Goal: Task Accomplishment & Management: Complete application form

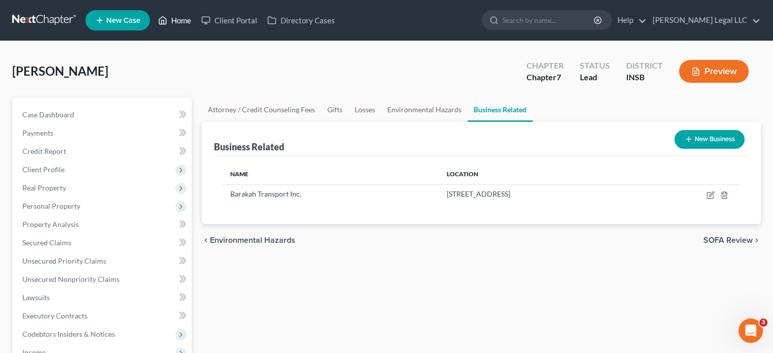
click at [169, 22] on link "Home" at bounding box center [174, 20] width 43 height 18
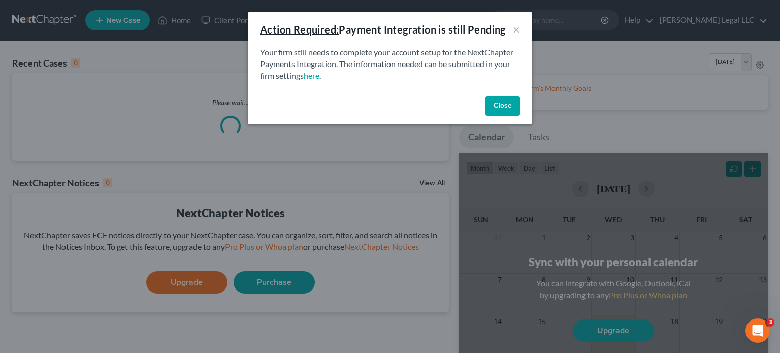
click at [490, 101] on button "Close" at bounding box center [503, 106] width 35 height 20
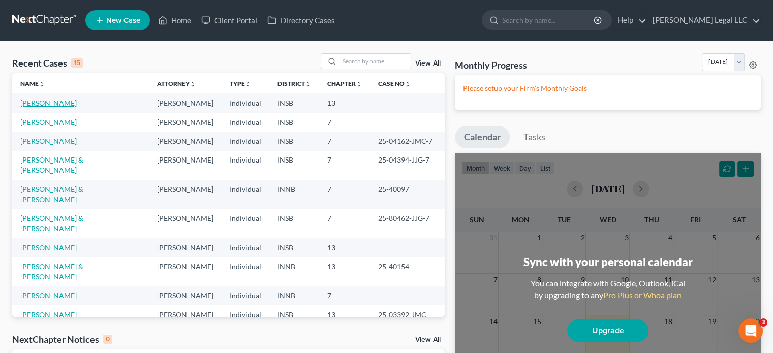
click at [57, 106] on link "[PERSON_NAME]" at bounding box center [48, 103] width 56 height 9
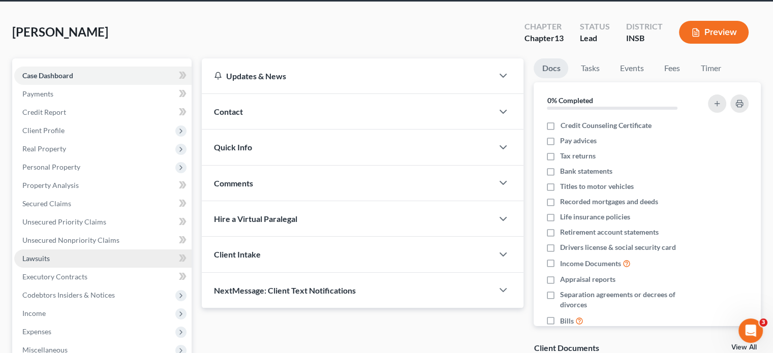
scroll to position [102, 0]
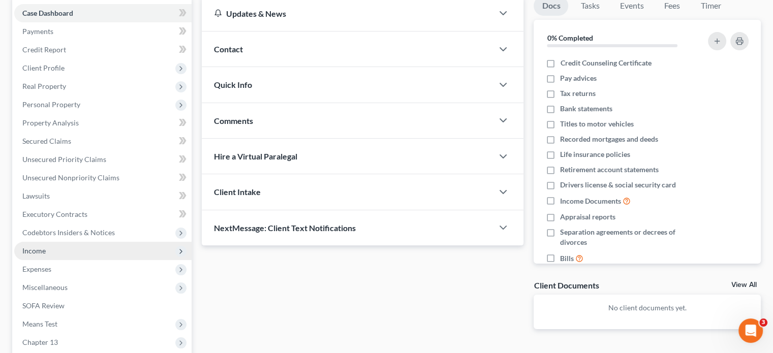
click at [33, 249] on span "Income" at bounding box center [33, 250] width 23 height 9
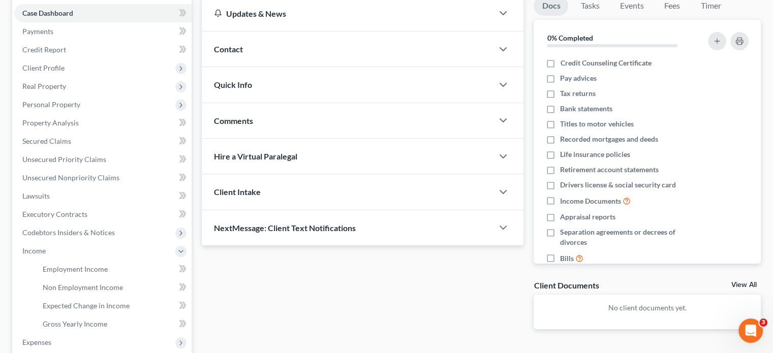
click at [34, 269] on ul "Employment Income Non Employment Income Expected Change in Income Gross Yearly …" at bounding box center [102, 296] width 177 height 73
click at [50, 270] on span "Employment Income" at bounding box center [75, 269] width 65 height 9
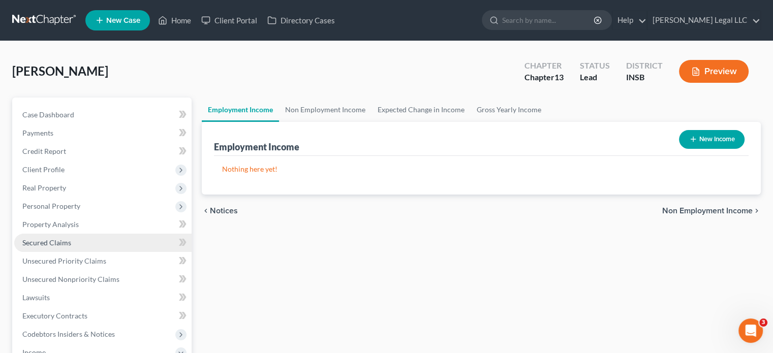
click at [45, 234] on link "Secured Claims" at bounding box center [102, 243] width 177 height 18
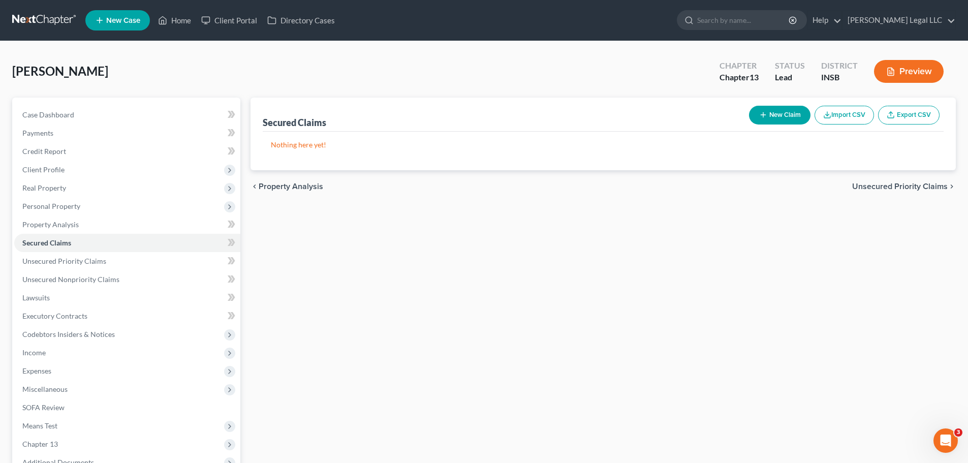
click at [772, 111] on button "New Claim" at bounding box center [779, 115] width 61 height 19
select select "0"
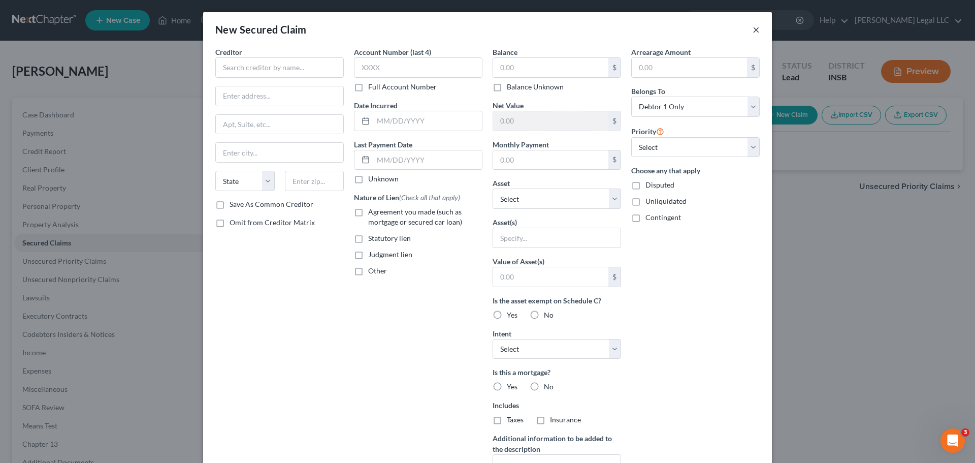
drag, startPoint x: 755, startPoint y: 30, endPoint x: 739, endPoint y: 33, distance: 17.0
click at [755, 29] on button "×" at bounding box center [756, 29] width 7 height 12
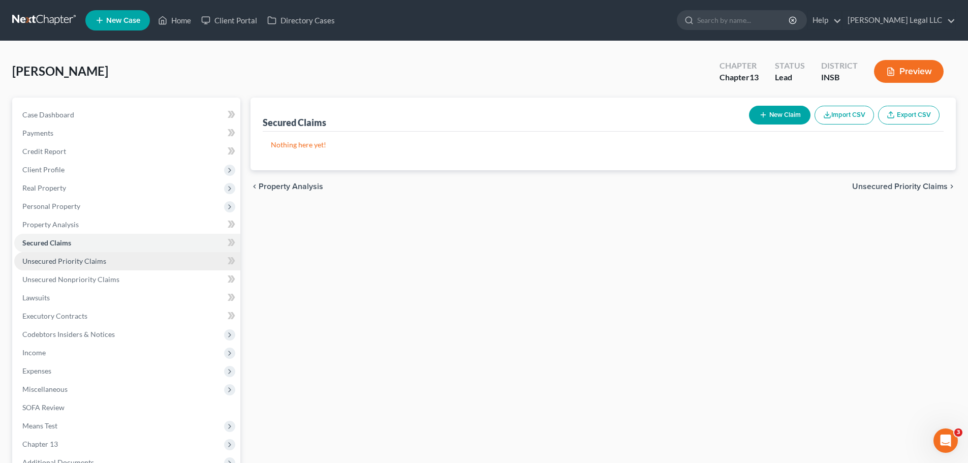
click at [98, 265] on span "Unsecured Priority Claims" at bounding box center [64, 261] width 84 height 9
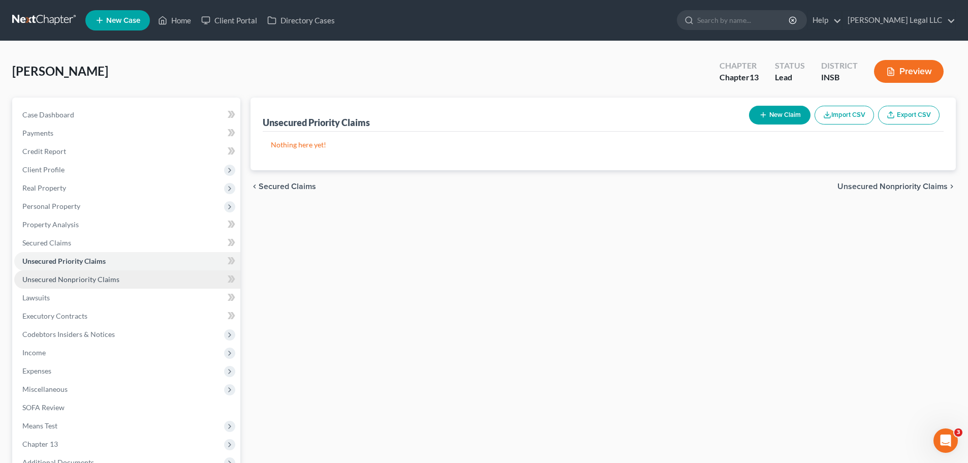
click at [94, 281] on span "Unsecured Nonpriority Claims" at bounding box center [70, 279] width 97 height 9
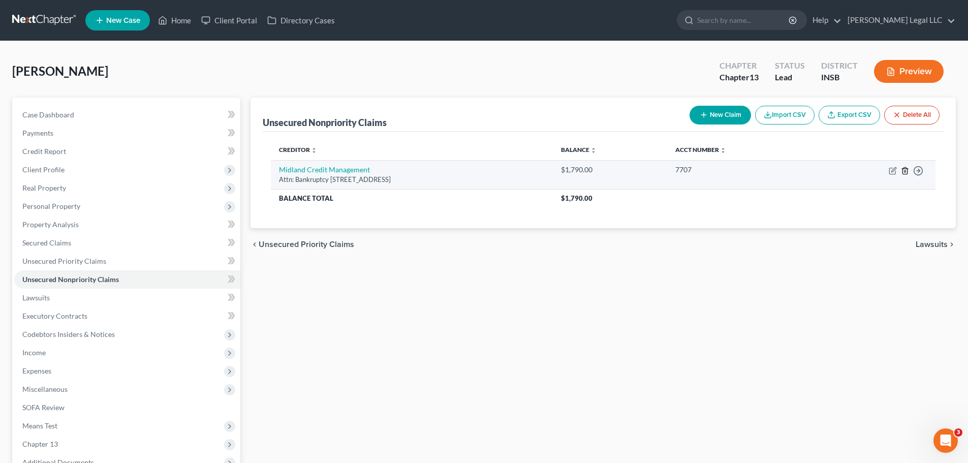
click at [772, 172] on line "button" at bounding box center [905, 171] width 0 height 2
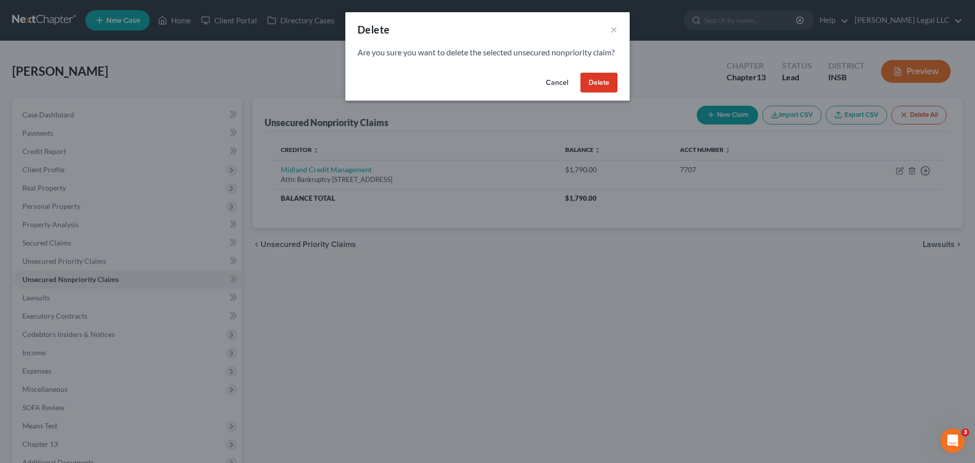
click at [596, 93] on button "Delete" at bounding box center [599, 83] width 37 height 20
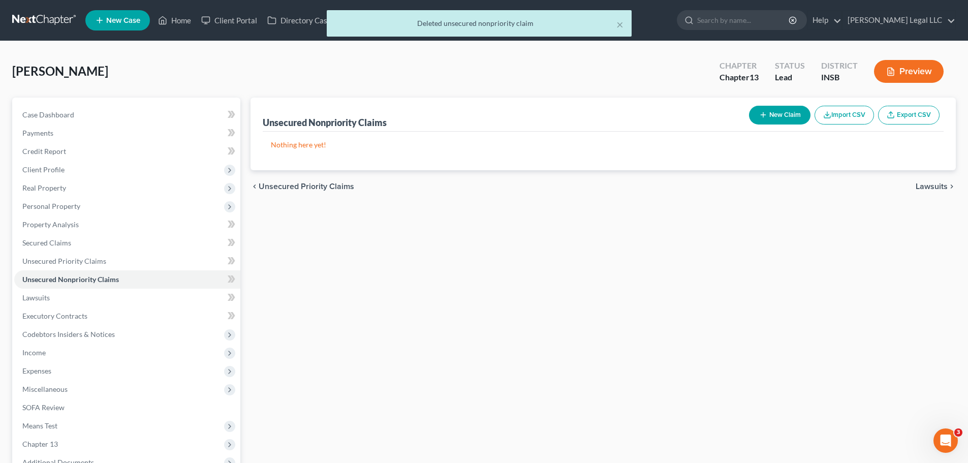
click at [772, 118] on button "New Claim" at bounding box center [779, 115] width 61 height 19
select select "0"
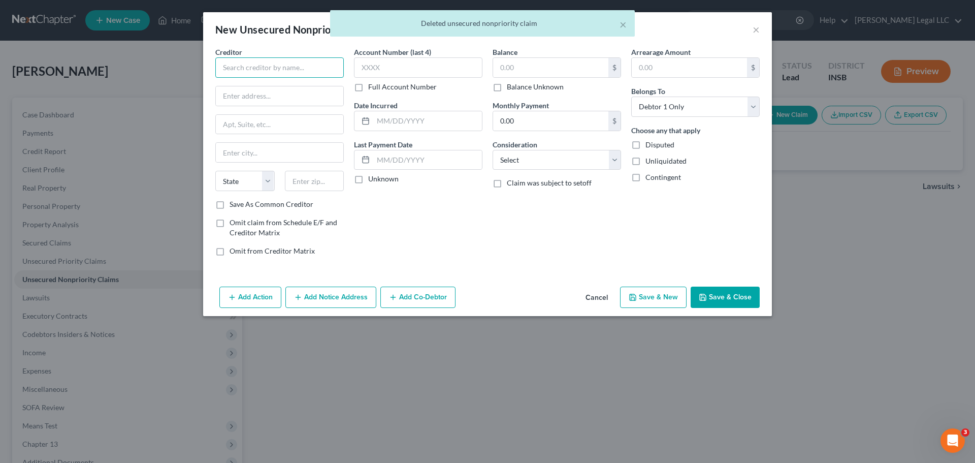
click at [258, 68] on input "text" at bounding box center [279, 67] width 129 height 20
type input "Unsecured"
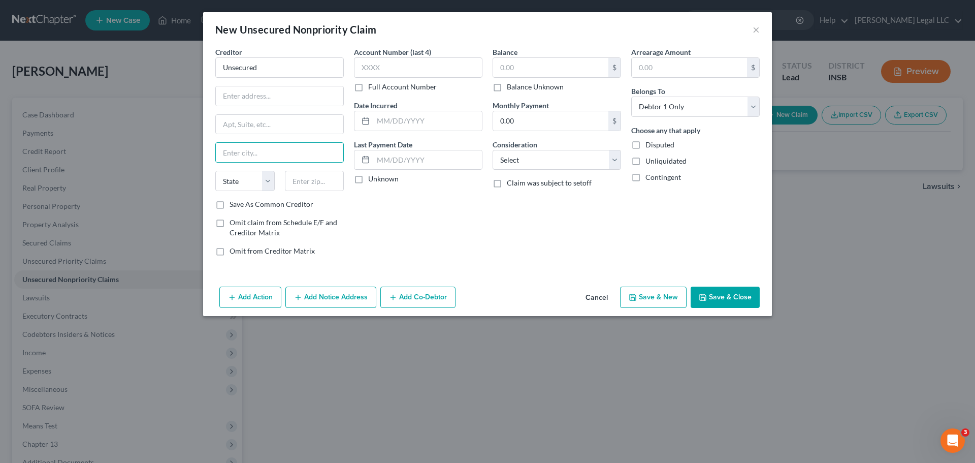
click at [529, 53] on div "Balance $ Balance Unknown Balance Undetermined $ Balance Unknown" at bounding box center [557, 69] width 129 height 45
click at [528, 74] on input "text" at bounding box center [550, 67] width 115 height 19
type input "28,537"
click at [712, 298] on button "Save & Close" at bounding box center [725, 297] width 69 height 21
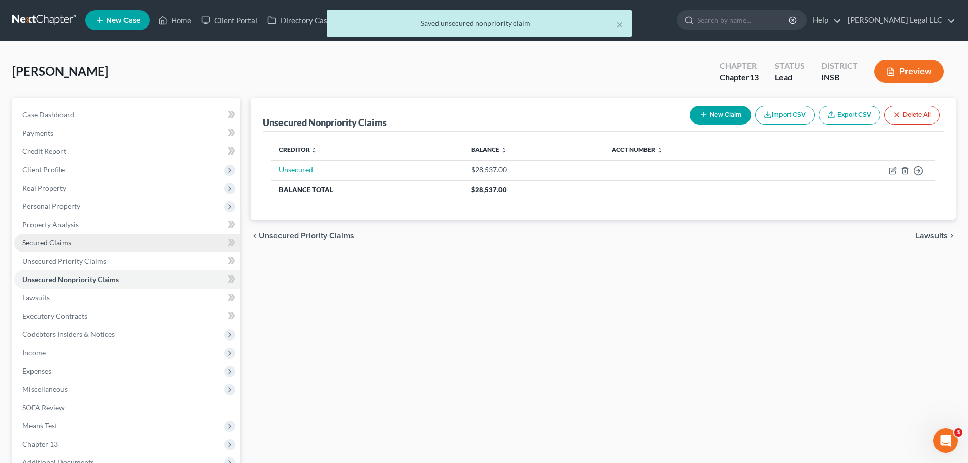
click at [65, 238] on span "Secured Claims" at bounding box center [46, 242] width 49 height 9
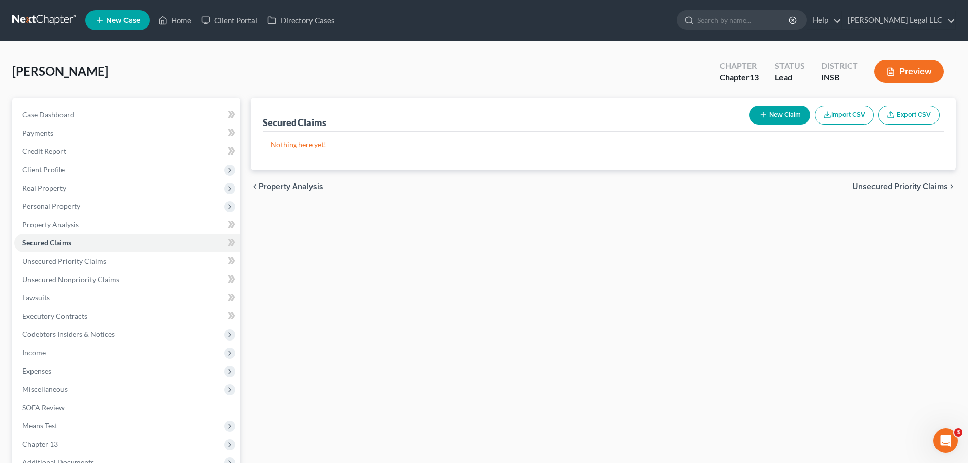
click at [772, 117] on button "New Claim" at bounding box center [779, 115] width 61 height 19
select select "0"
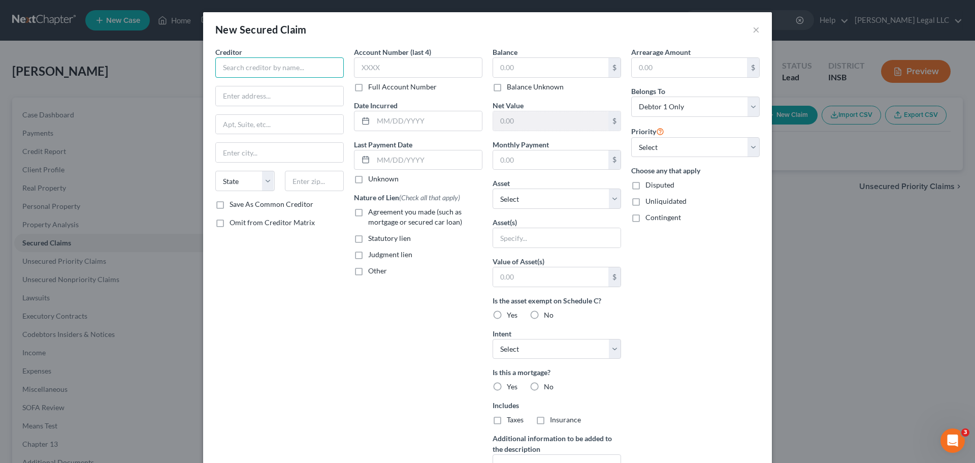
click at [302, 63] on input "text" at bounding box center [279, 67] width 129 height 20
type input "Auto"
click at [537, 67] on input "text" at bounding box center [550, 67] width 115 height 19
type input "27,811"
click at [548, 161] on input "text" at bounding box center [550, 159] width 115 height 19
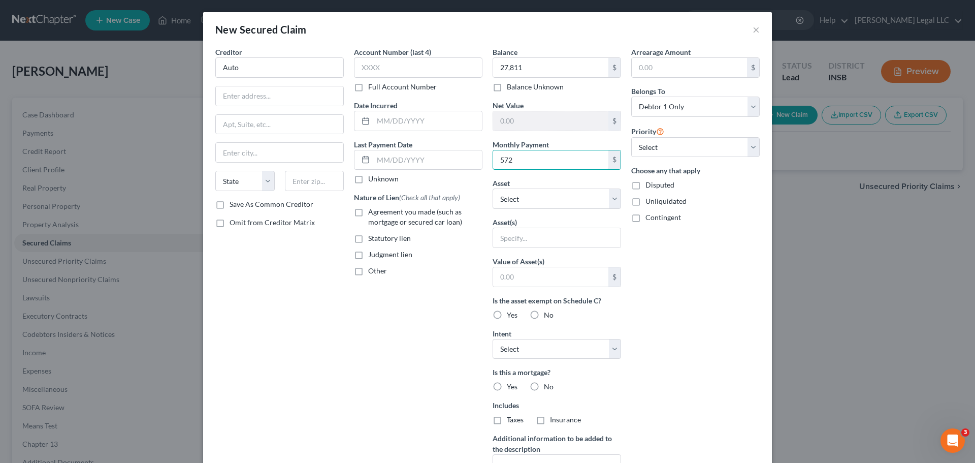
type input "572"
drag, startPoint x: 404, startPoint y: 280, endPoint x: 407, endPoint y: 292, distance: 11.7
click at [404, 281] on div "Account Number (last 4) Full Account Number Date Incurred Last Payment Date Unk…" at bounding box center [418, 273] width 139 height 453
click at [753, 31] on button "×" at bounding box center [756, 29] width 7 height 12
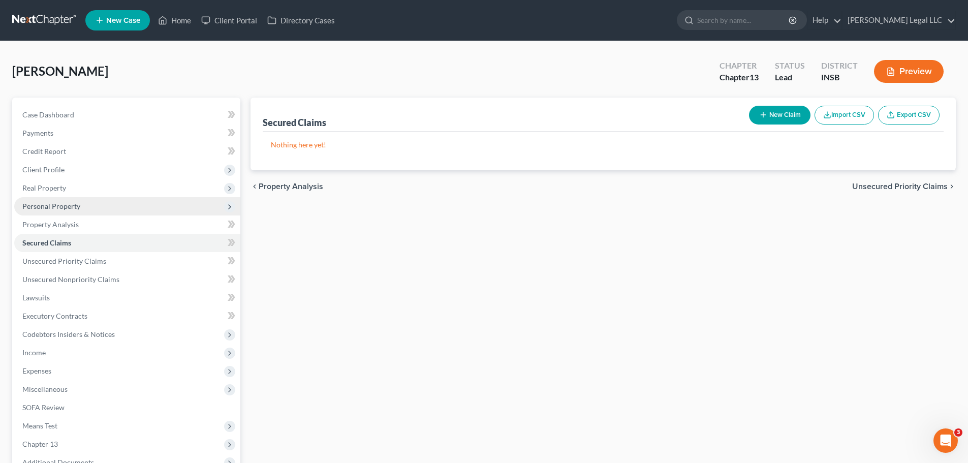
click at [69, 199] on span "Personal Property" at bounding box center [127, 206] width 226 height 18
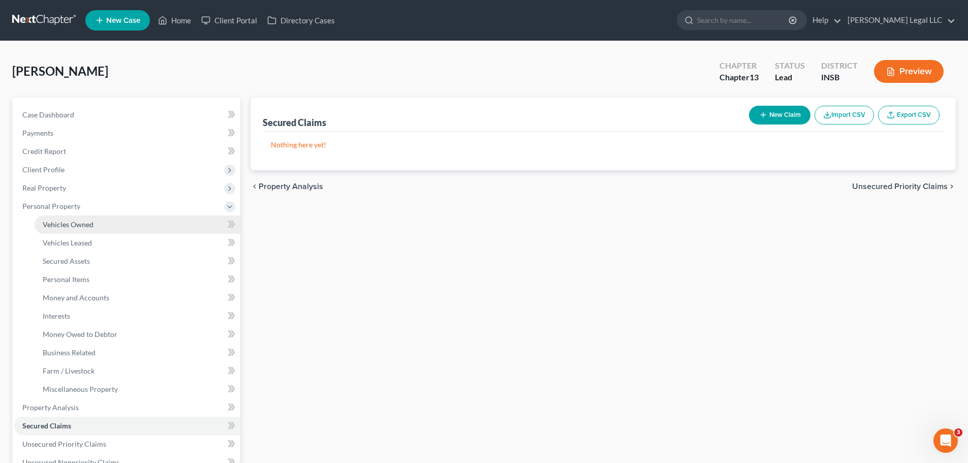
click at [133, 229] on link "Vehicles Owned" at bounding box center [138, 224] width 206 height 18
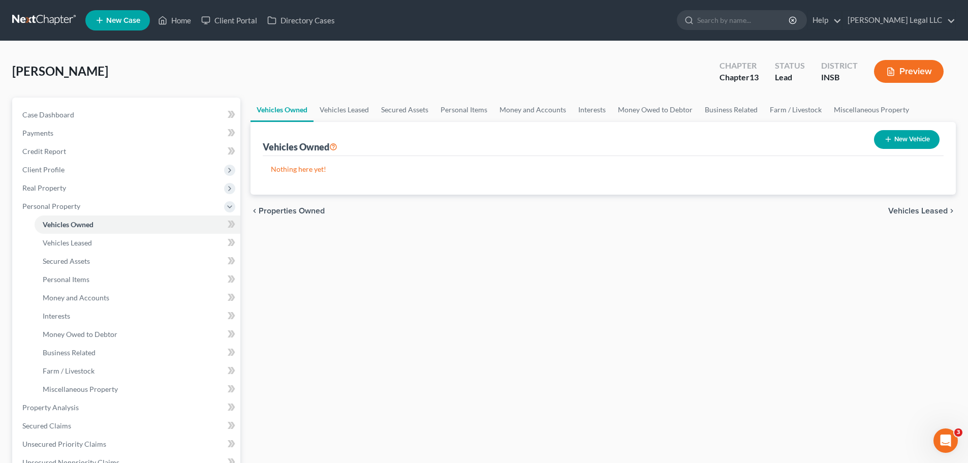
click at [772, 134] on button "New Vehicle" at bounding box center [907, 139] width 66 height 19
select select "0"
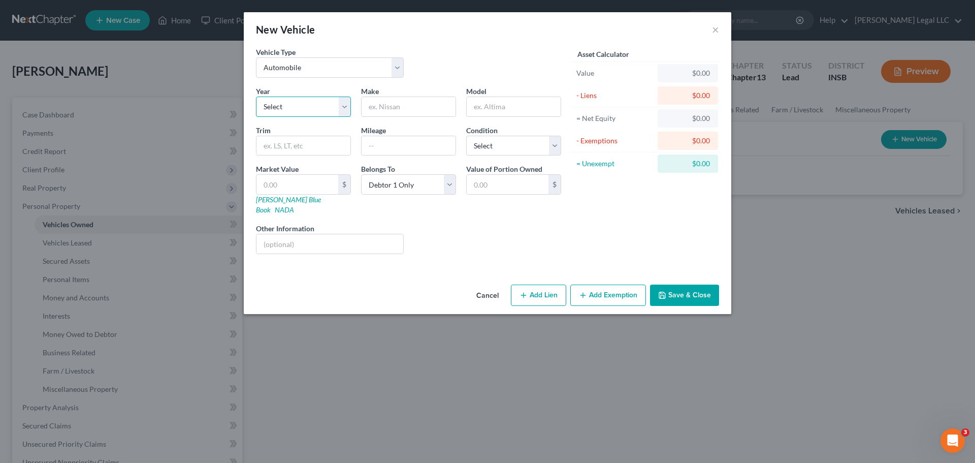
click at [301, 108] on select "Select 2026 2025 2024 2023 2022 2021 2020 2019 2018 2017 2016 2015 2014 2013 20…" at bounding box center [303, 107] width 95 height 20
click at [419, 101] on input "text" at bounding box center [409, 106] width 94 height 19
type input "Ford"
drag, startPoint x: 514, startPoint y: 112, endPoint x: 423, endPoint y: 97, distance: 92.2
click at [421, 98] on div "Year Select 2026 2025 2024 2023 2022 2021 2020 2019 2018 2017 2016 2015 2014 20…" at bounding box center [408, 174] width 315 height 176
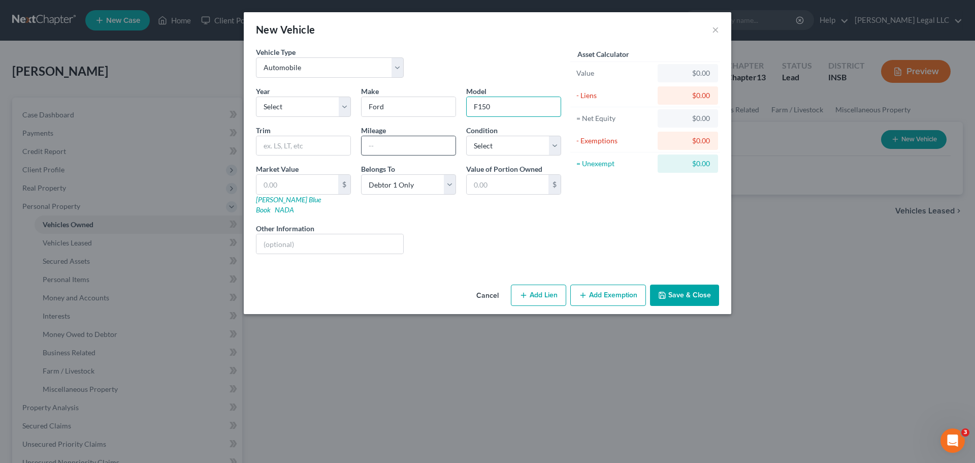
type input "F150"
click at [393, 146] on input "text" at bounding box center [409, 145] width 94 height 19
click at [499, 147] on select "Select Excellent Very Good Good Fair Poor" at bounding box center [513, 146] width 95 height 20
select select "3"
click at [466, 136] on select "Select Excellent Very Good Good Fair Poor" at bounding box center [513, 146] width 95 height 20
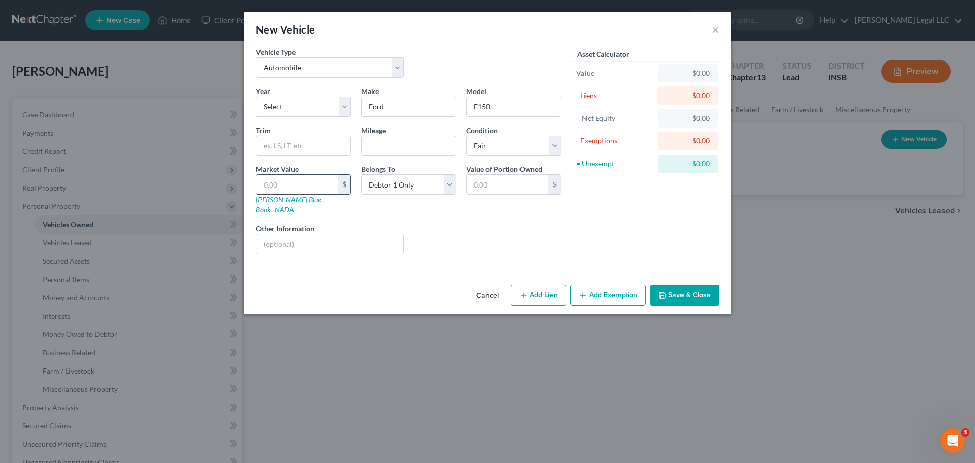
click at [310, 179] on input "text" at bounding box center [298, 184] width 82 height 19
type input "2"
type input "2.00"
type input "20"
type input "20.00"
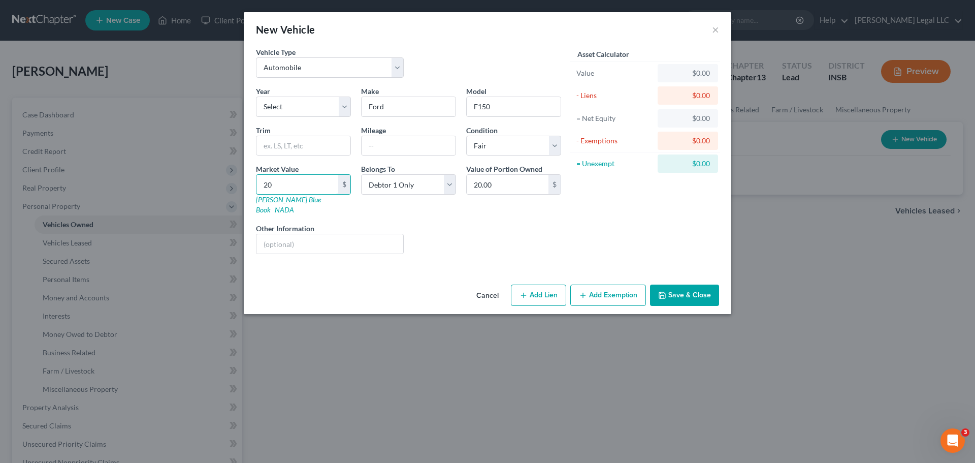
type input "200"
type input "200.00"
type input "2000"
type input "2,000.00"
type input "2,0000"
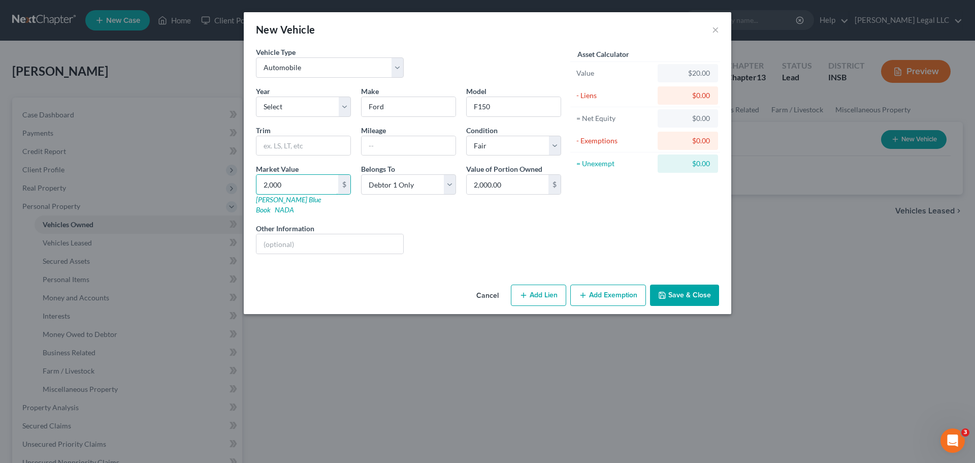
type input "20,000.00"
type input "20,000"
click at [524, 293] on line "button" at bounding box center [524, 295] width 0 height 5
select select "0"
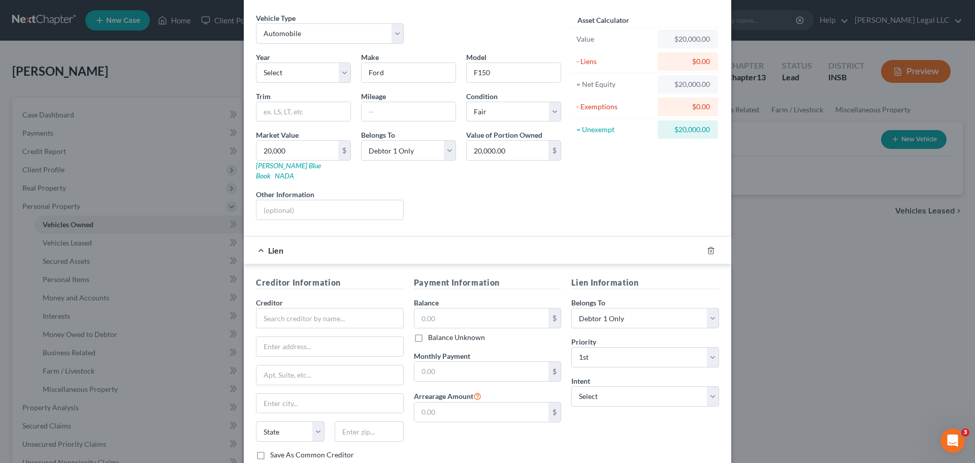
scroll to position [93, 0]
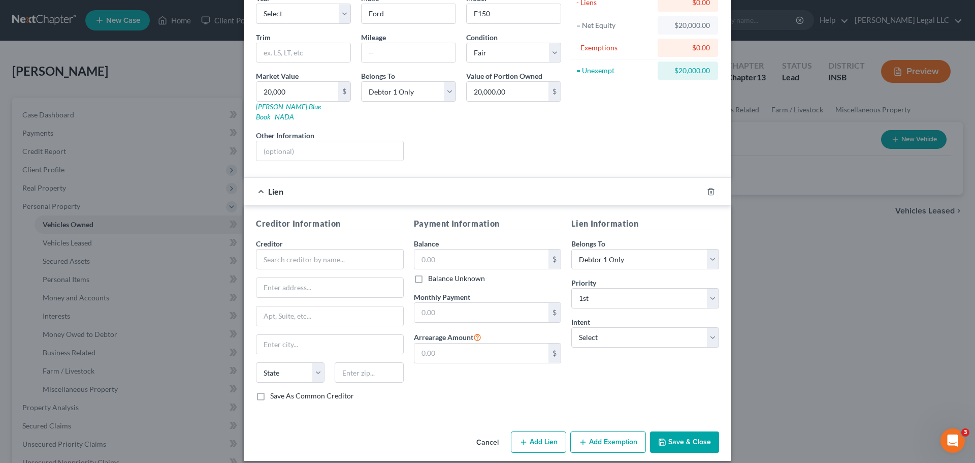
click at [309, 238] on div "Creditor *" at bounding box center [330, 253] width 148 height 31
click at [309, 249] on input "text" at bounding box center [330, 259] width 148 height 20
click at [315, 249] on input "text" at bounding box center [330, 259] width 148 height 20
type input "Hughes"
click at [456, 249] on input "text" at bounding box center [482, 258] width 135 height 19
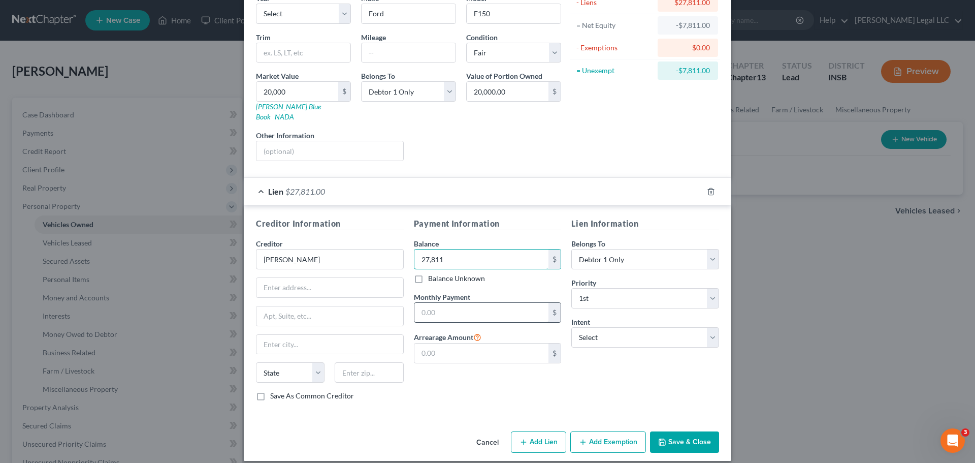
type input "27,811"
click at [502, 305] on input "text" at bounding box center [482, 312] width 135 height 19
type input "572"
click at [625, 338] on div "Lien Information Belongs To * Select Debtor 1 Only Debtor 2 Only Debtor 1 And D…" at bounding box center [645, 313] width 158 height 192
click at [625, 335] on select "Select Surrender Redeem Reaffirm Avoid Other" at bounding box center [646, 337] width 148 height 20
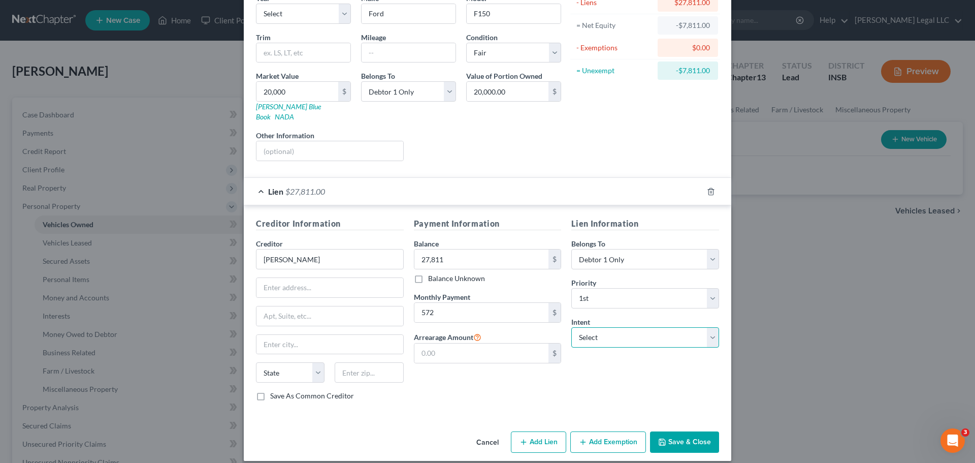
select select "2"
click at [572, 327] on select "Select Surrender Redeem Reaffirm Avoid Other" at bounding box center [646, 337] width 148 height 20
click at [682, 353] on button "Save & Close" at bounding box center [684, 441] width 69 height 21
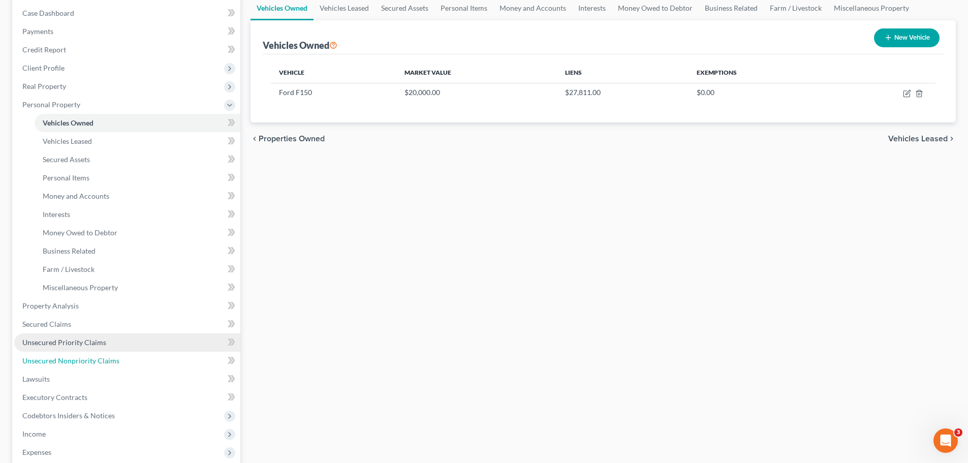
drag, startPoint x: 60, startPoint y: 364, endPoint x: 168, endPoint y: 341, distance: 109.6
click at [60, 353] on span "Unsecured Nonpriority Claims" at bounding box center [70, 360] width 97 height 9
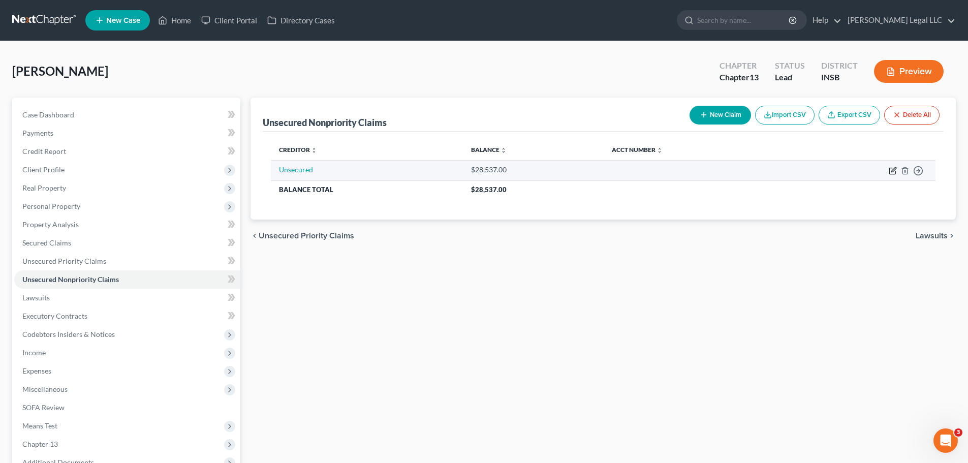
click at [772, 168] on icon "button" at bounding box center [892, 171] width 6 height 6
select select "0"
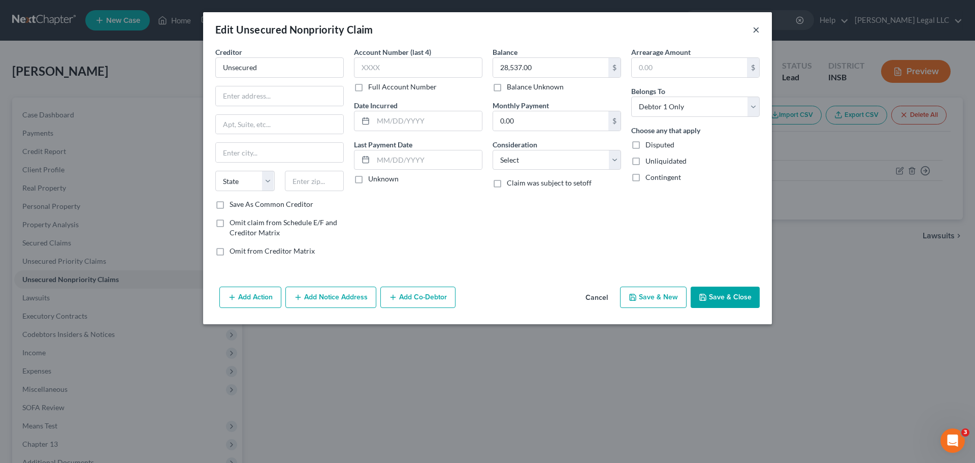
click at [756, 28] on button "×" at bounding box center [756, 29] width 7 height 12
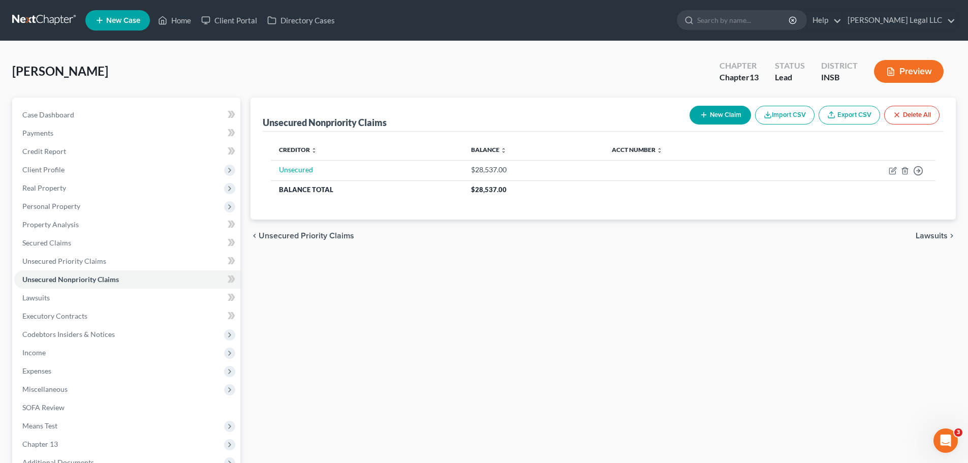
click at [712, 109] on button "New Claim" at bounding box center [719, 115] width 61 height 19
select select "0"
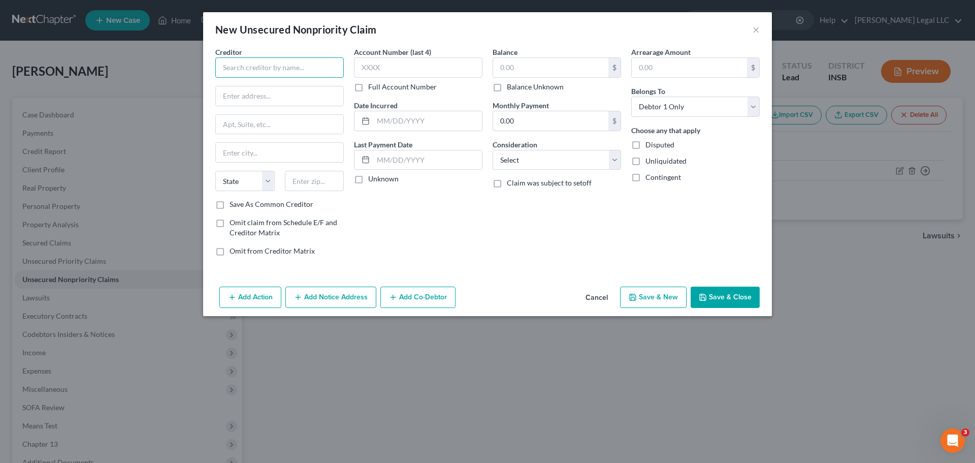
drag, startPoint x: 276, startPoint y: 76, endPoint x: 276, endPoint y: 69, distance: 7.1
click at [276, 76] on input "text" at bounding box center [279, 67] width 129 height 20
type input "Med Bills"
click at [523, 68] on input "text" at bounding box center [550, 67] width 115 height 19
type input "4,000"
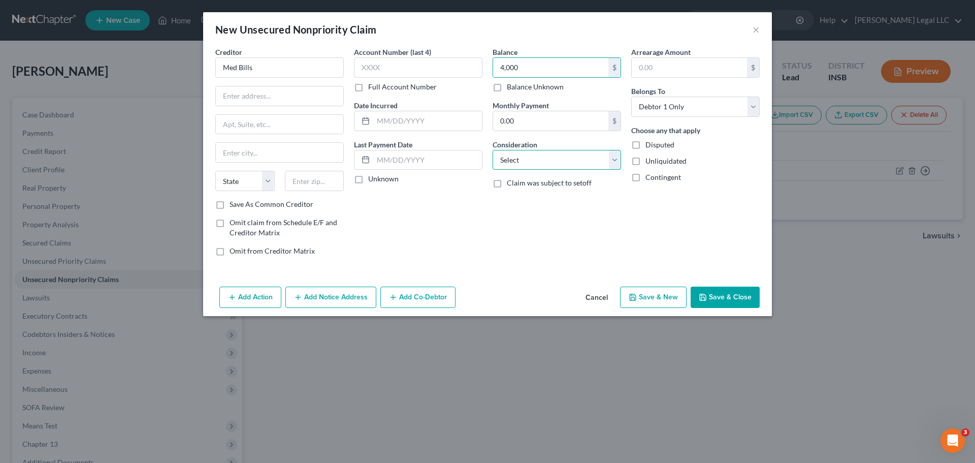
click at [592, 166] on select "Select Cable / Satellite Services Collection Agency Credit Card Debt Debt Couns…" at bounding box center [557, 160] width 129 height 20
select select "9"
click at [493, 150] on select "Select Cable / Satellite Services Collection Agency Credit Card Debt Debt Couns…" at bounding box center [557, 160] width 129 height 20
click at [725, 291] on button "Save & Close" at bounding box center [725, 297] width 69 height 21
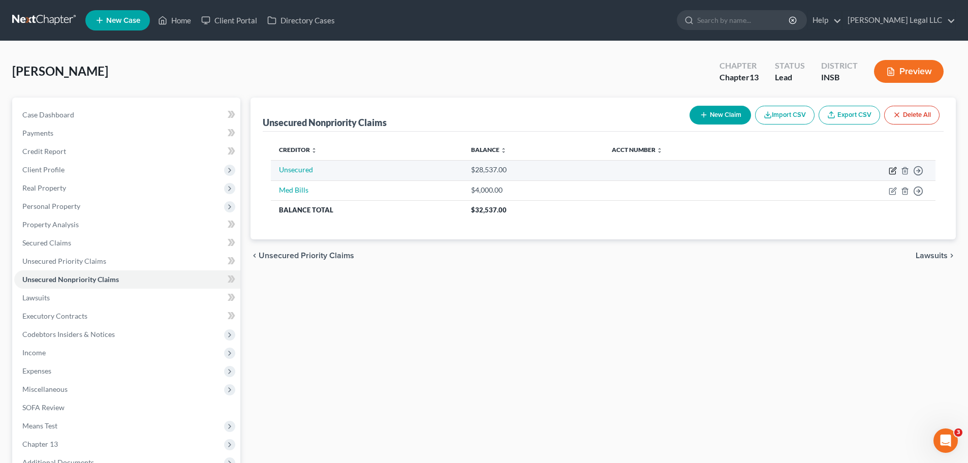
click at [772, 171] on icon "button" at bounding box center [892, 171] width 8 height 8
select select "0"
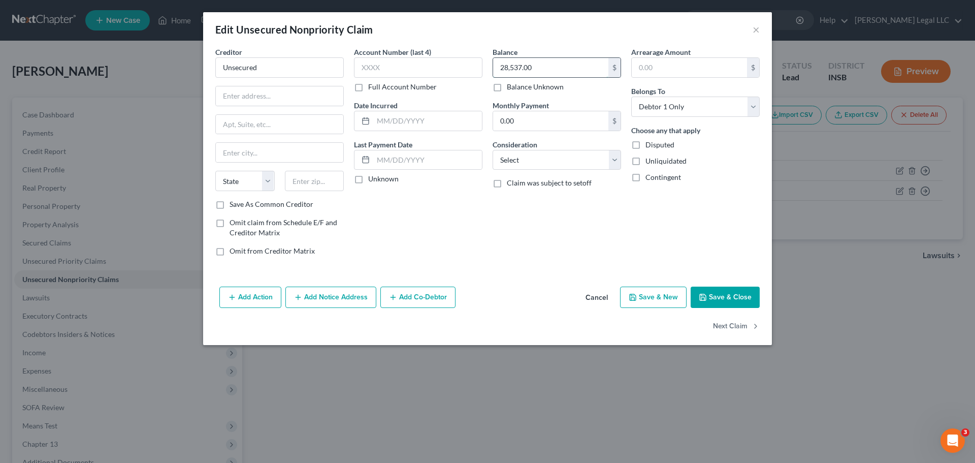
click at [518, 68] on input "28,537.00" at bounding box center [550, 67] width 115 height 19
type input "33,357"
click at [558, 163] on select "Select Cable / Satellite Services Collection Agency Credit Card Debt Debt Couns…" at bounding box center [557, 160] width 129 height 20
select select "2"
click at [493, 150] on select "Select Cable / Satellite Services Collection Agency Credit Card Debt Debt Couns…" at bounding box center [557, 160] width 129 height 20
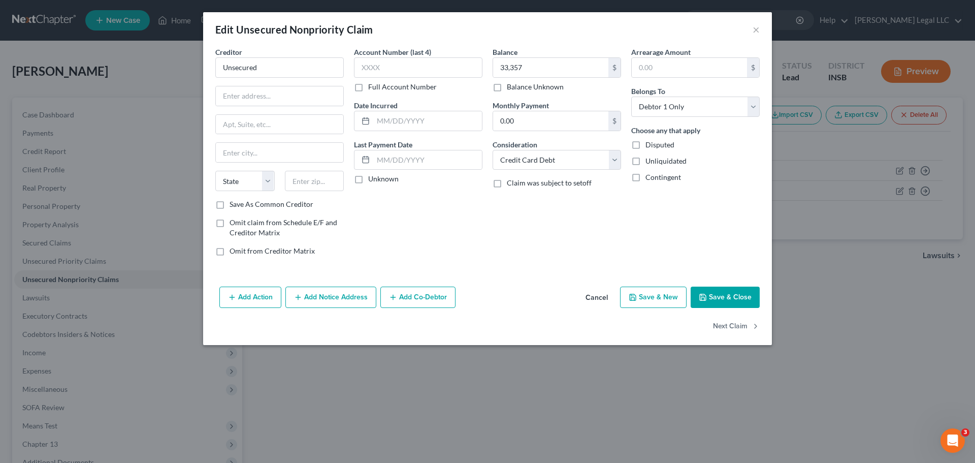
click at [717, 294] on button "Save & Close" at bounding box center [725, 297] width 69 height 21
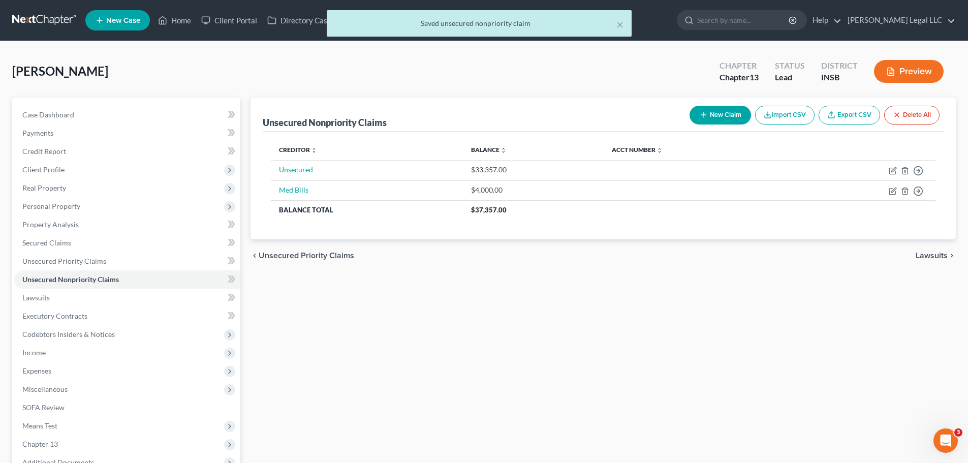
click at [383, 353] on div "Unsecured Nonpriority Claims New Claim Import CSV Export CSV Delete All Credito…" at bounding box center [602, 318] width 715 height 440
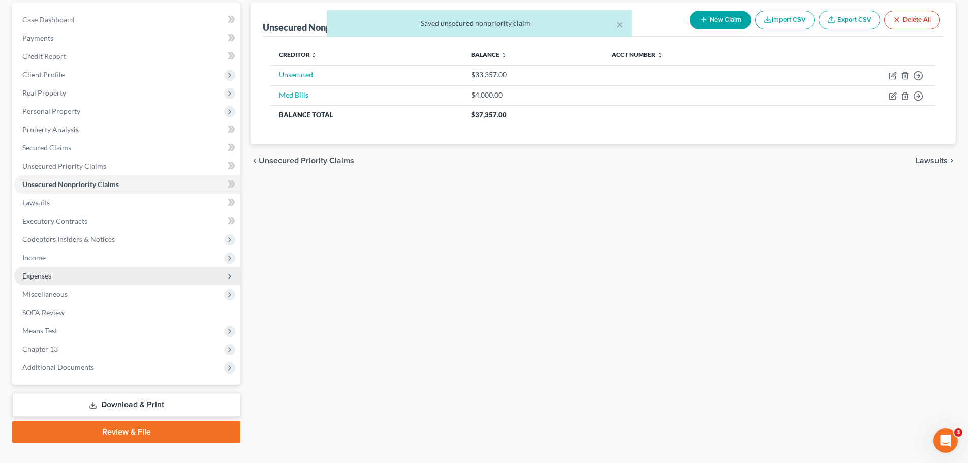
scroll to position [102, 0]
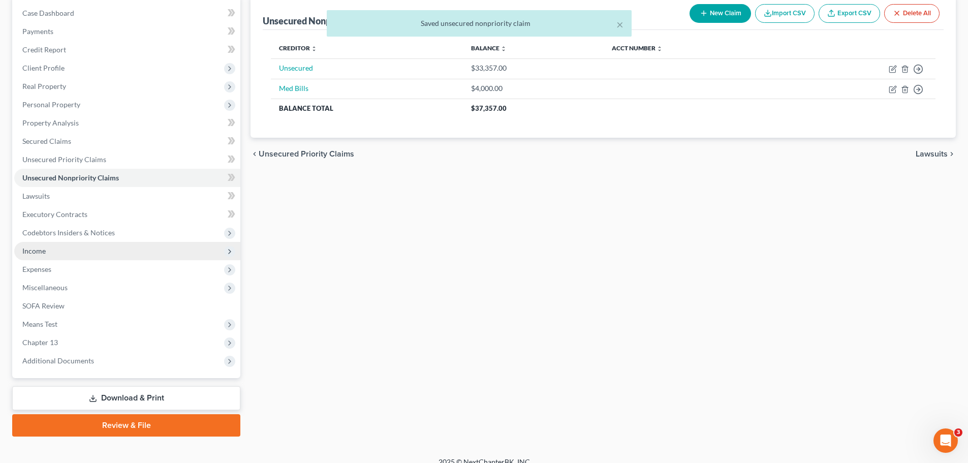
click at [41, 242] on span "Income" at bounding box center [127, 251] width 226 height 18
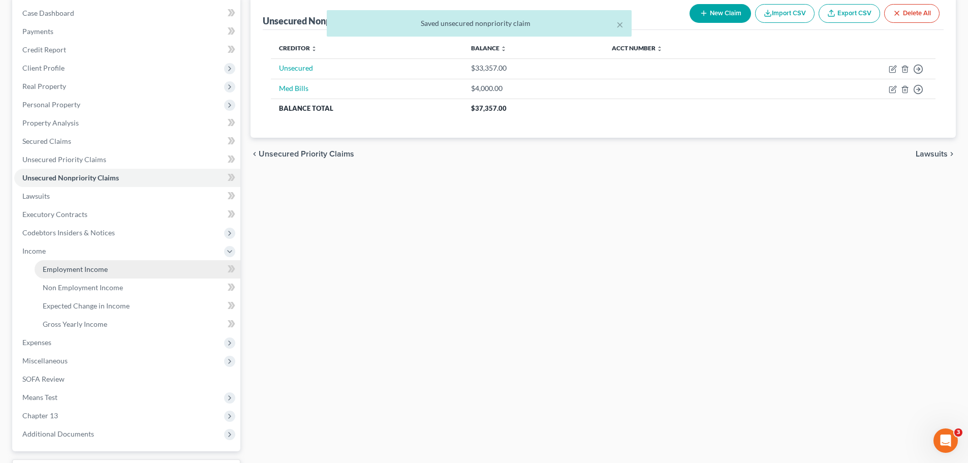
click at [52, 266] on span "Employment Income" at bounding box center [75, 269] width 65 height 9
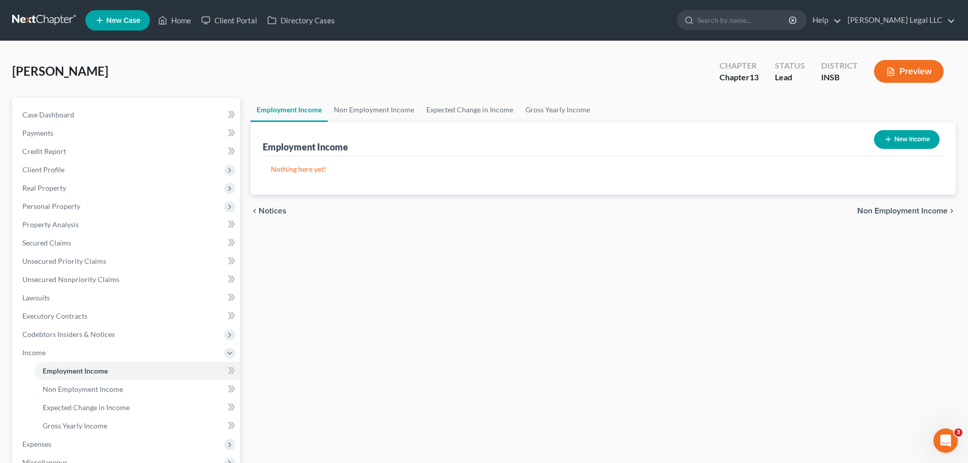
click at [772, 140] on button "New Income" at bounding box center [907, 139] width 66 height 19
select select "0"
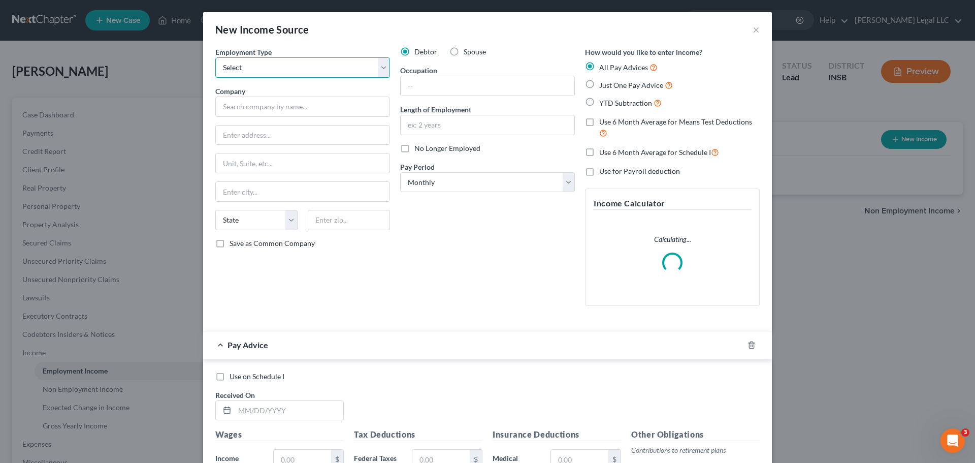
click at [273, 75] on select "Select Full or Part Time Employment Self Employment" at bounding box center [302, 67] width 175 height 20
select select "0"
click at [215, 57] on select "Select Full or Part Time Employment Self Employment" at bounding box center [302, 67] width 175 height 20
click at [255, 111] on input "text" at bounding box center [302, 107] width 175 height 20
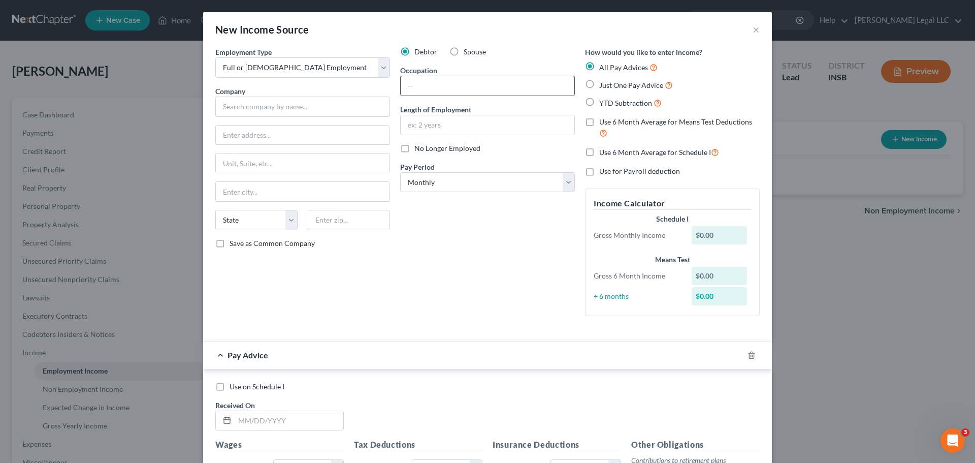
click at [433, 85] on input "text" at bounding box center [488, 85] width 174 height 19
click at [397, 257] on div "Debtor Spouse Occupation Length of Employment No Longer Employed Pay Period * S…" at bounding box center [487, 185] width 185 height 277
click at [599, 101] on label "YTD Subtraction" at bounding box center [630, 103] width 62 height 12
click at [604, 101] on input "YTD Subtraction" at bounding box center [607, 100] width 7 height 7
radio input "true"
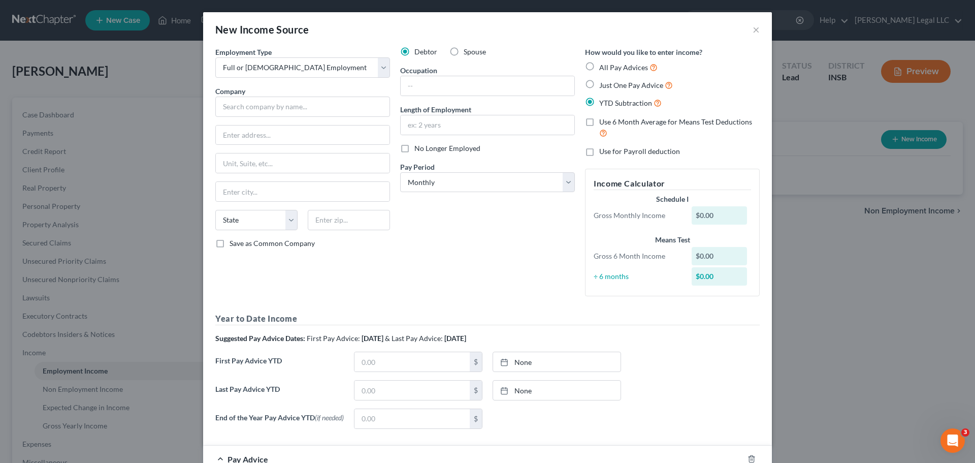
click at [599, 122] on label "Use 6 Month Average for Means Test Deductions" at bounding box center [679, 128] width 161 height 22
click at [604, 122] on input "Use 6 Month Average for Means Test Deductions" at bounding box center [607, 120] width 7 height 7
checkbox input "true"
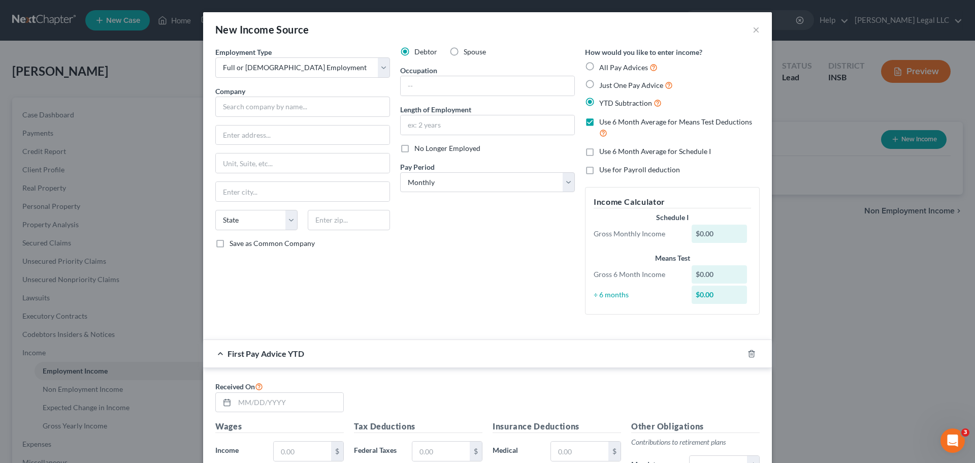
click at [599, 150] on label "Use 6 Month Average for Schedule I" at bounding box center [655, 151] width 112 height 10
click at [604, 150] on input "Use 6 Month Average for Schedule I" at bounding box center [607, 149] width 7 height 7
checkbox input "true"
click at [233, 110] on input "text" at bounding box center [302, 107] width 175 height 20
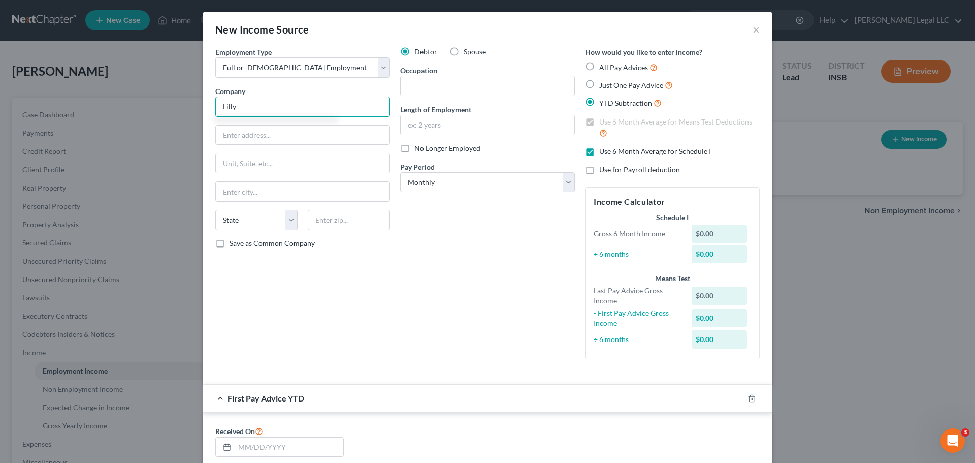
type input "Lilly"
drag, startPoint x: 499, startPoint y: 286, endPoint x: 487, endPoint y: 198, distance: 88.7
click at [499, 275] on div "Debtor Spouse Occupation Length of Employment No Longer Employed Pay Period * S…" at bounding box center [487, 207] width 185 height 321
click at [494, 184] on select "Select Monthly Twice Monthly Every Other Week Weekly" at bounding box center [487, 182] width 175 height 20
click at [440, 289] on div "Debtor Spouse Occupation Length of Employment No Longer Employed Pay Period * S…" at bounding box center [487, 207] width 185 height 321
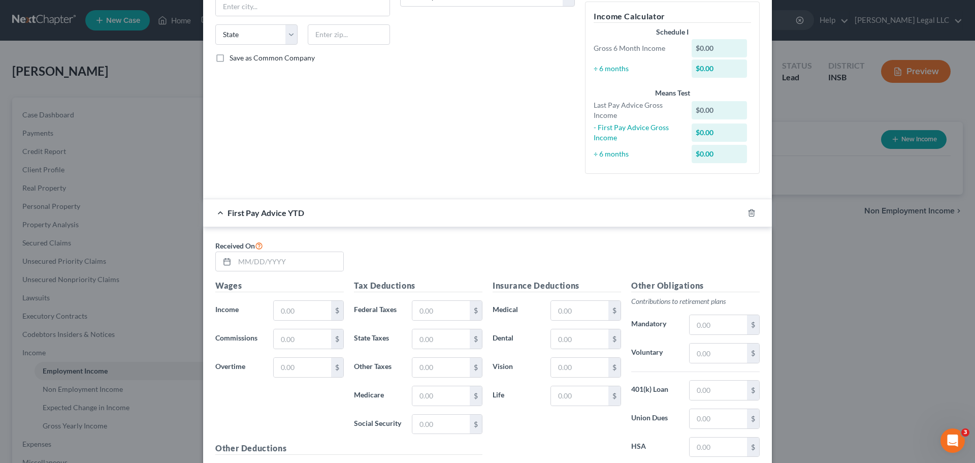
scroll to position [203, 0]
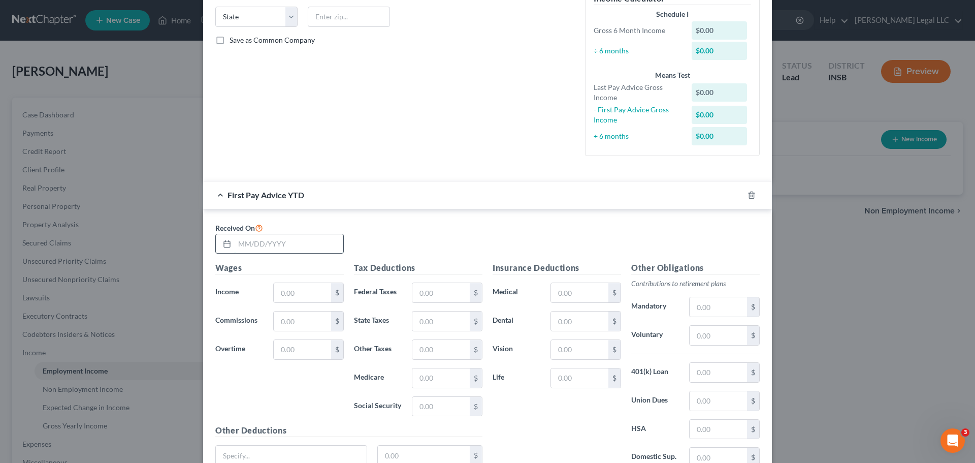
click at [263, 245] on input "text" at bounding box center [289, 243] width 109 height 19
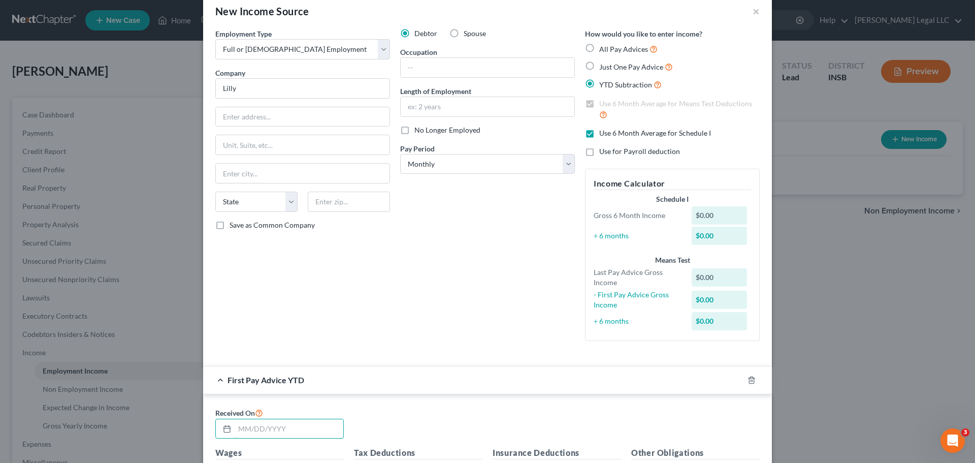
scroll to position [0, 0]
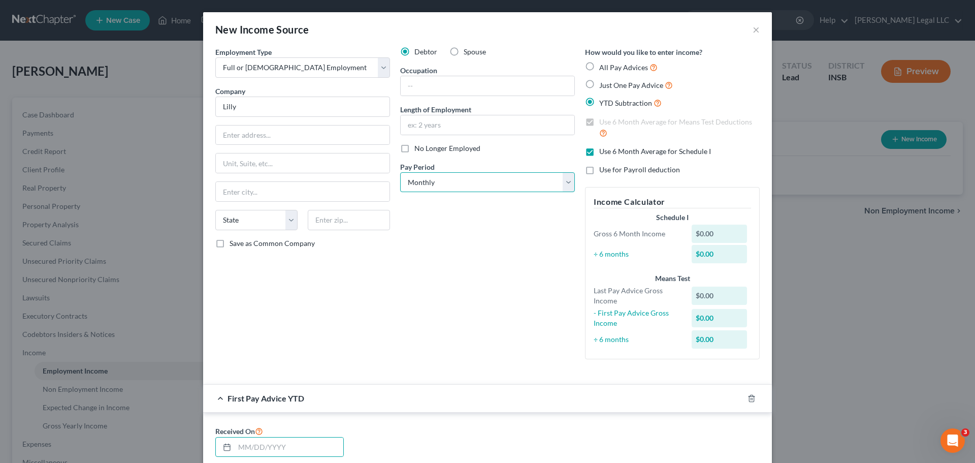
click at [515, 176] on select "Select Monthly Twice Monthly Every Other Week Weekly" at bounding box center [487, 182] width 175 height 20
select select "2"
click at [400, 172] on select "Select Monthly Twice Monthly Every Other Week Weekly" at bounding box center [487, 182] width 175 height 20
click at [439, 334] on div "Debtor Spouse Occupation Length of Employment No Longer Employed Pay Period * S…" at bounding box center [487, 207] width 185 height 321
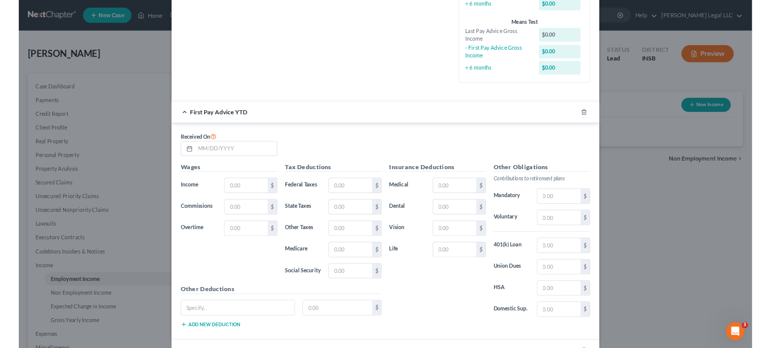
scroll to position [254, 0]
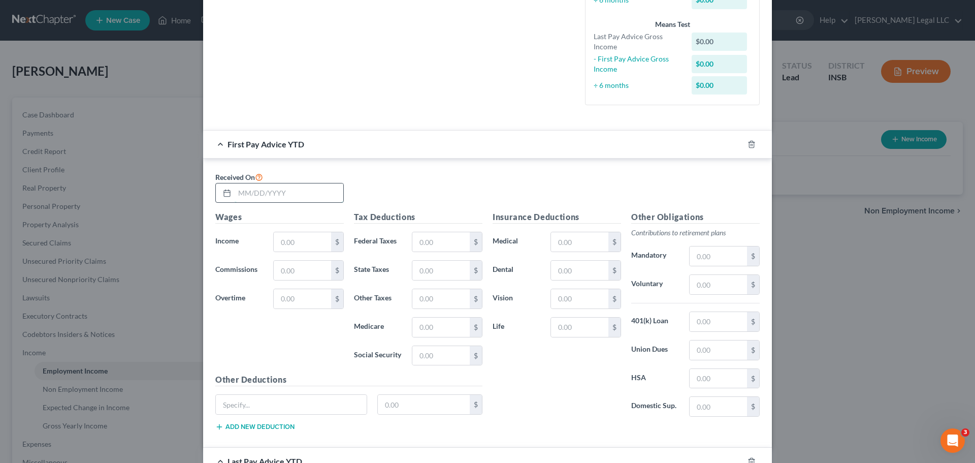
click at [268, 188] on input "text" at bounding box center [289, 192] width 109 height 19
click at [245, 188] on input "text" at bounding box center [289, 192] width 109 height 19
type input "2/21/2025"
click at [296, 242] on input "text" at bounding box center [302, 241] width 57 height 19
type input "6,422.18"
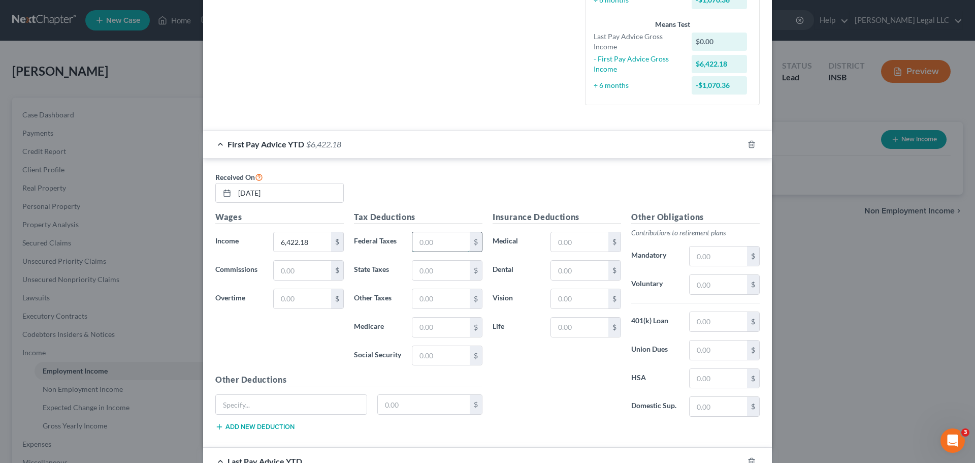
click at [434, 241] on input "text" at bounding box center [440, 241] width 57 height 19
click at [442, 207] on div "Received On 2/21/2025" at bounding box center [487, 191] width 555 height 41
click at [425, 248] on input "text" at bounding box center [440, 241] width 57 height 19
click at [457, 201] on div "Received On 2/21/2025" at bounding box center [487, 191] width 555 height 41
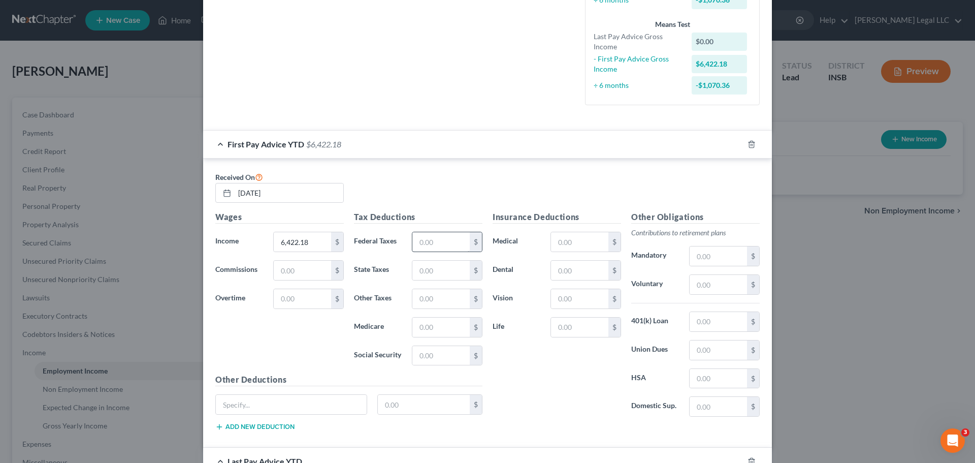
click at [433, 232] on div "Tax Deductions Federal Taxes $ State Taxes $ Other Taxes $ Medicare $ Social Se…" at bounding box center [418, 292] width 139 height 163
click at [432, 235] on input "text" at bounding box center [440, 241] width 57 height 19
click at [438, 230] on div "Tax Deductions Federal Taxes 6,422.18 $ State Taxes $ Other Taxes $ Medicare $ …" at bounding box center [418, 292] width 139 height 163
click at [437, 234] on input "6,422.18" at bounding box center [440, 241] width 57 height 19
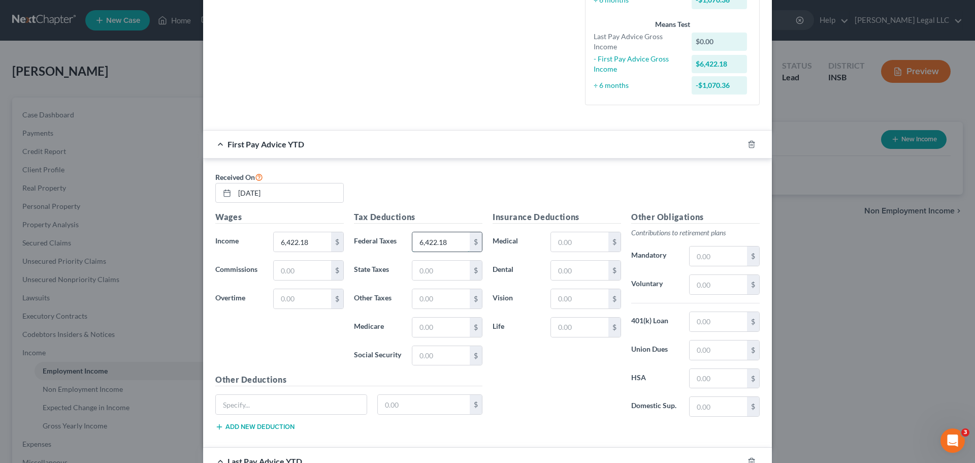
click at [454, 251] on input "6,422.18" at bounding box center [440, 241] width 57 height 19
type input "598.46"
click at [450, 270] on input "text" at bounding box center [440, 270] width 57 height 19
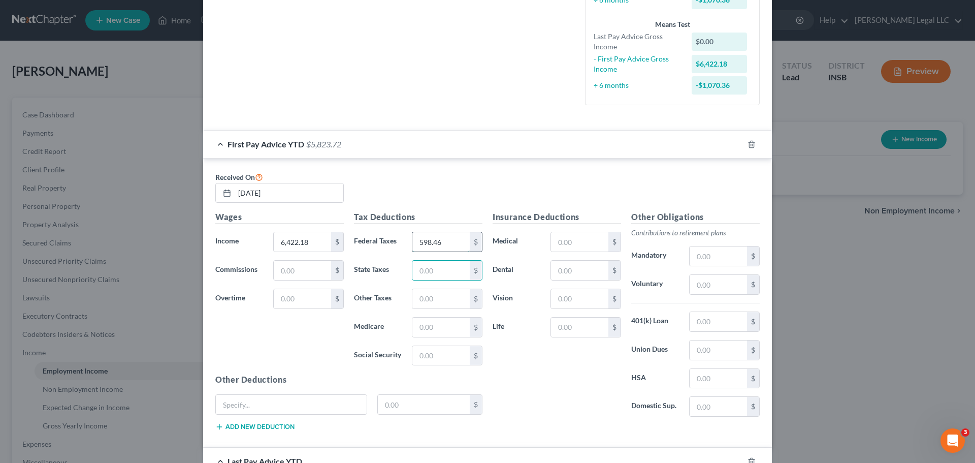
click at [449, 240] on input "598.46" at bounding box center [440, 241] width 57 height 19
click at [463, 214] on h5 "Tax Deductions" at bounding box center [418, 217] width 129 height 13
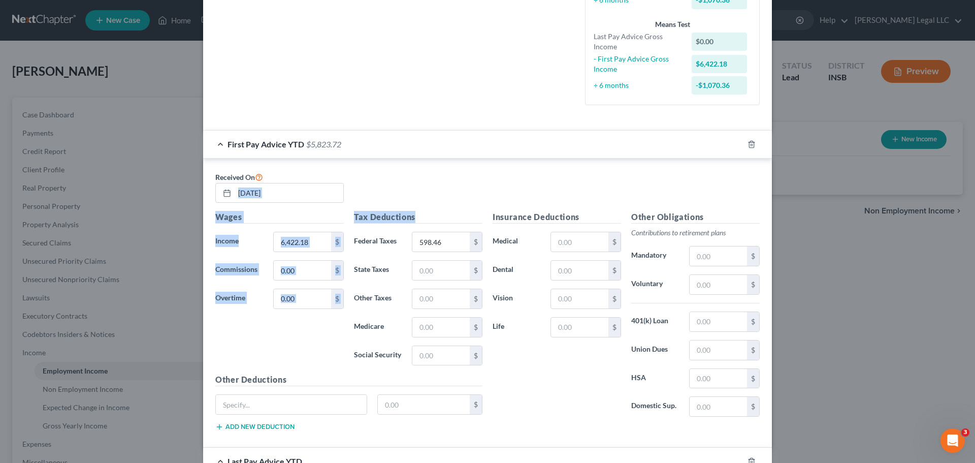
drag, startPoint x: 482, startPoint y: 214, endPoint x: 583, endPoint y: 210, distance: 101.2
click at [583, 210] on div "Received On 2/21/2025 Wages Income * 6,422.18 $ Commissions $ Overtime $ Tax De…" at bounding box center [487, 305] width 545 height 268
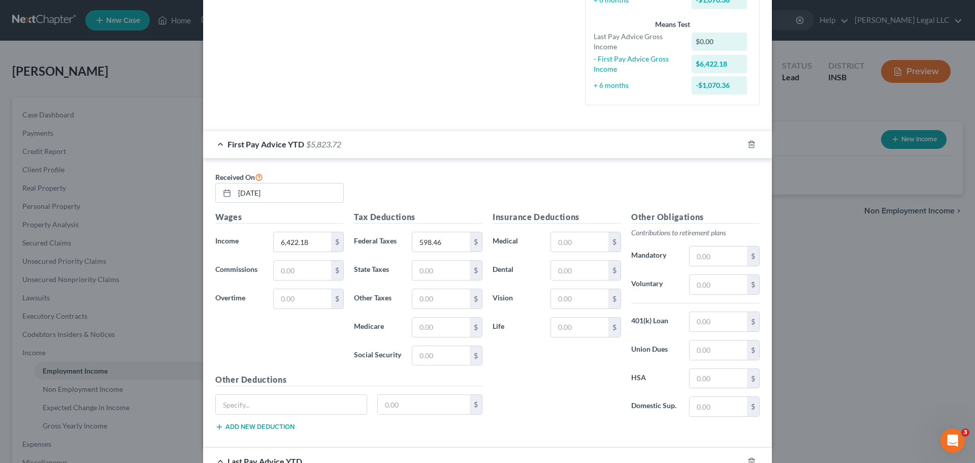
click at [593, 206] on div "Received On 2/21/2025" at bounding box center [487, 191] width 555 height 41
click at [592, 213] on h5 "Insurance Deductions" at bounding box center [557, 217] width 129 height 13
click at [422, 273] on input "text" at bounding box center [440, 270] width 57 height 19
type input "181.95"
type input "160.72"
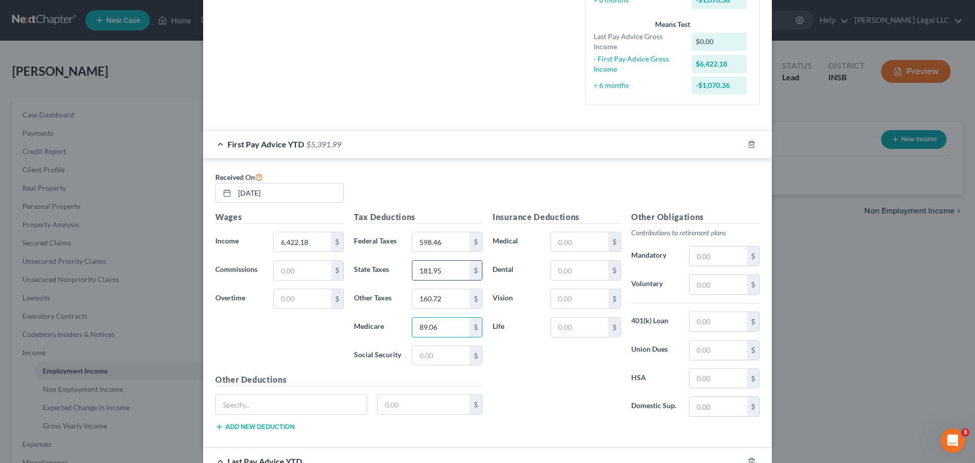
type input "89.06"
type input "380.80"
click at [566, 241] on input "text" at bounding box center [579, 241] width 57 height 19
click at [566, 242] on input "text" at bounding box center [579, 241] width 57 height 19
click at [555, 239] on input "text" at bounding box center [579, 241] width 57 height 19
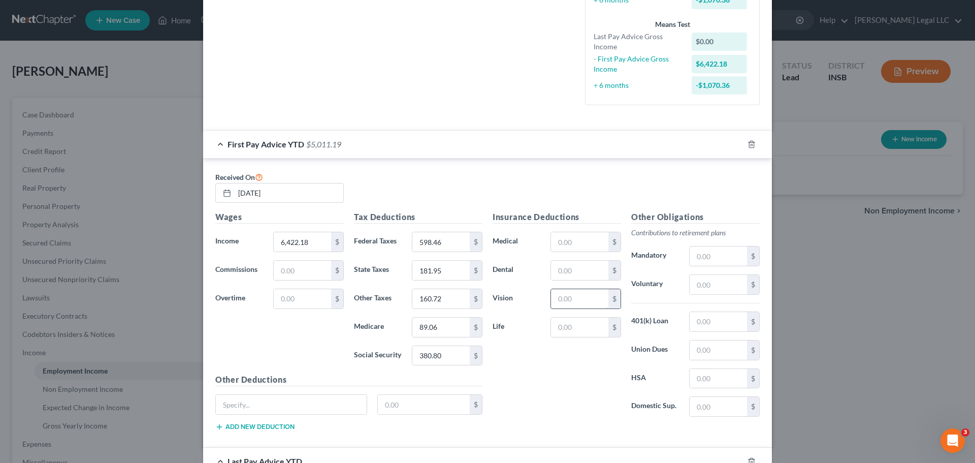
click at [559, 300] on input "text" at bounding box center [579, 298] width 57 height 19
type input "7.28"
click at [700, 353] on input "text" at bounding box center [718, 378] width 57 height 19
click at [704, 353] on input "text" at bounding box center [718, 378] width 57 height 19
type input "184.40"
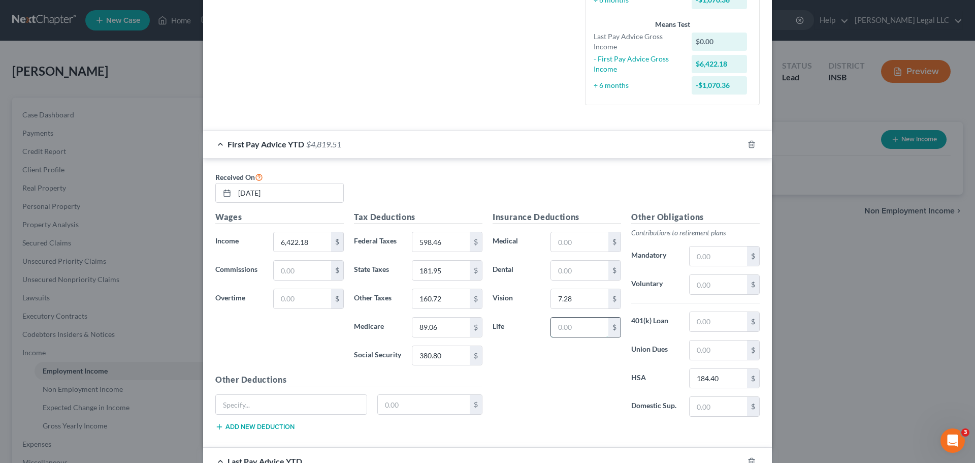
click at [573, 332] on input "text" at bounding box center [579, 327] width 57 height 19
type input "7.94"
click at [556, 272] on input "text" at bounding box center [579, 270] width 57 height 19
type input "9.70"
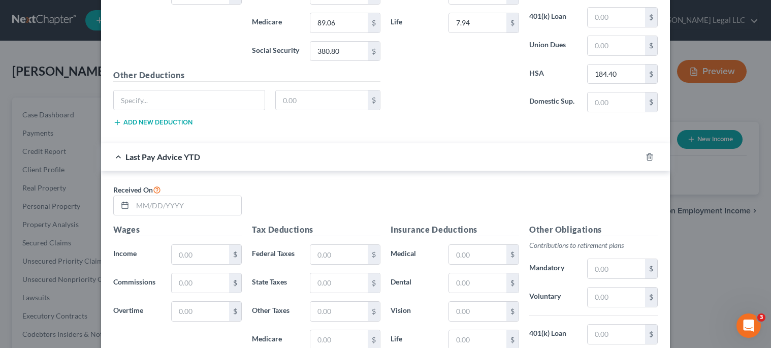
scroll to position [610, 0]
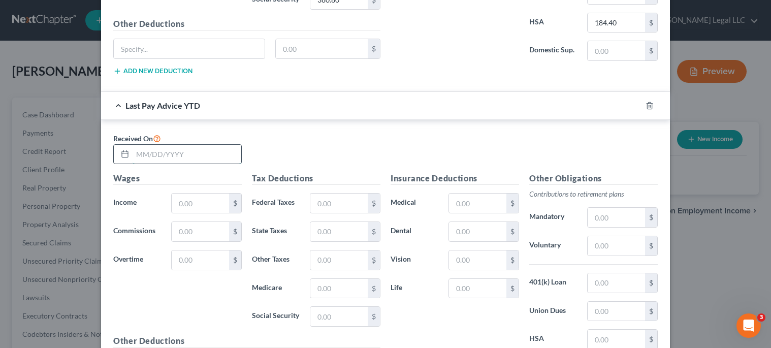
click at [168, 152] on input "text" at bounding box center [187, 154] width 109 height 19
type input "59"
click at [209, 206] on input "text" at bounding box center [200, 203] width 57 height 19
type input "55,847.76"
click at [168, 159] on input "59" at bounding box center [187, 154] width 109 height 19
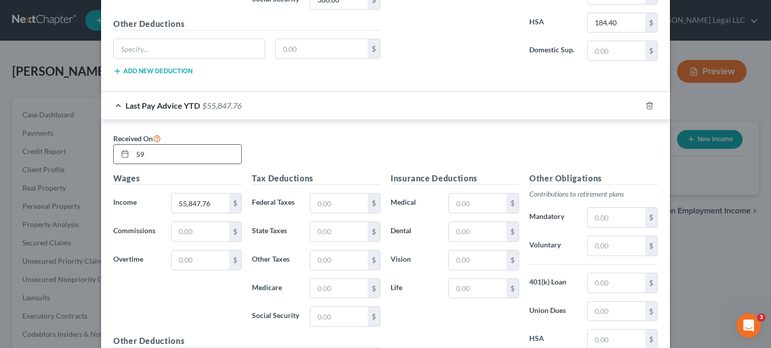
click at [168, 159] on input "59" at bounding box center [187, 154] width 109 height 19
type input "8/23/2025"
click at [345, 209] on input "text" at bounding box center [338, 203] width 57 height 19
click at [340, 200] on input "text" at bounding box center [338, 203] width 57 height 19
type input "6,189.38"
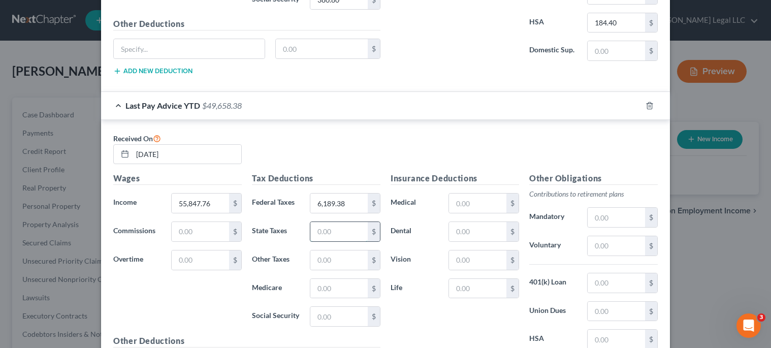
click at [319, 228] on input "text" at bounding box center [338, 231] width 57 height 19
type input "1,595.07"
click at [328, 258] on input "text" at bounding box center [338, 259] width 57 height 19
type input "1,405.34"
click at [330, 287] on input "text" at bounding box center [338, 288] width 57 height 19
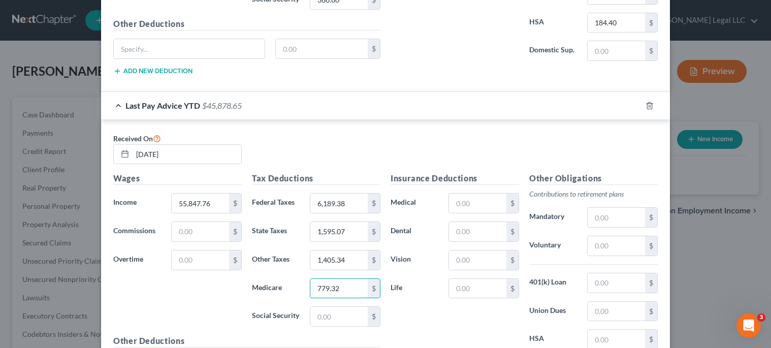
type input "779.32"
click at [331, 318] on input "text" at bounding box center [338, 316] width 57 height 19
type input "3,332.25"
click at [479, 205] on input "text" at bounding box center [477, 203] width 57 height 19
click at [449, 234] on input "text" at bounding box center [477, 231] width 57 height 19
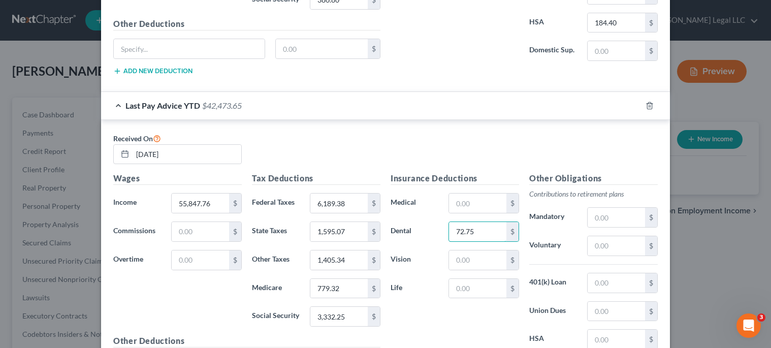
type input "72.75"
click at [467, 259] on input "text" at bounding box center [477, 259] width 57 height 19
type input "54.60"
click at [490, 286] on input "text" at bounding box center [477, 288] width 57 height 19
type input "59.55"
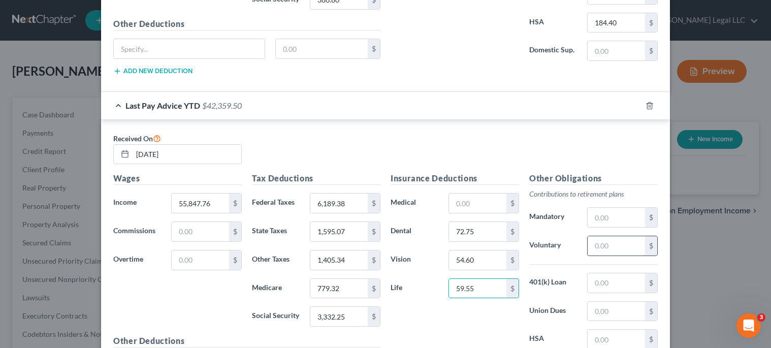
click at [605, 246] on input "text" at bounding box center [616, 245] width 57 height 19
click at [597, 241] on input "text" at bounding box center [616, 245] width 57 height 19
type input "441.63"
click at [611, 245] on input "441.63" at bounding box center [616, 245] width 57 height 19
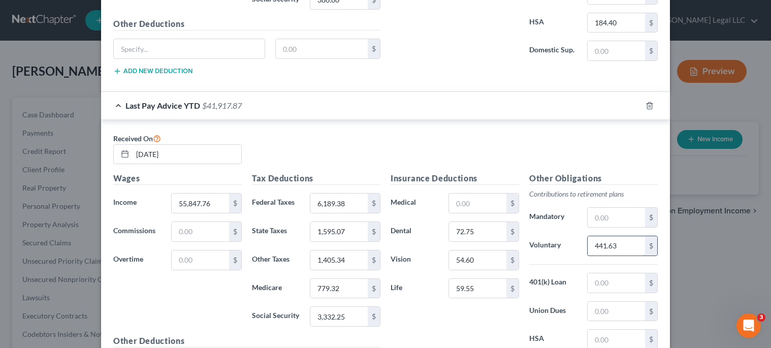
click at [611, 245] on input "441.63" at bounding box center [616, 245] width 57 height 19
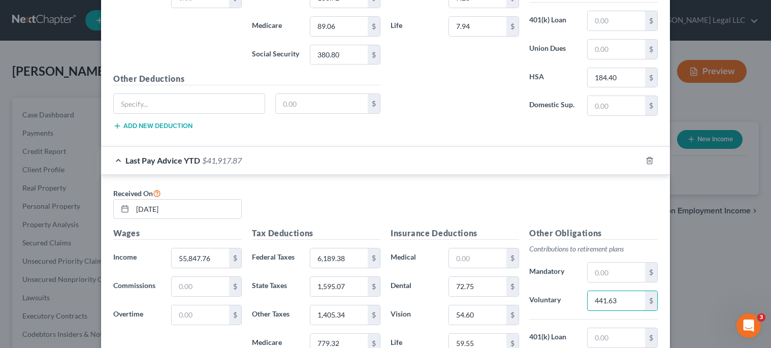
scroll to position [457, 0]
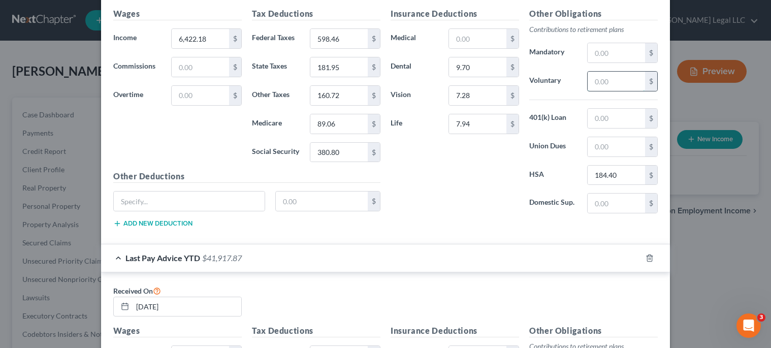
click at [627, 78] on input "text" at bounding box center [616, 81] width 57 height 19
paste input "441.63"
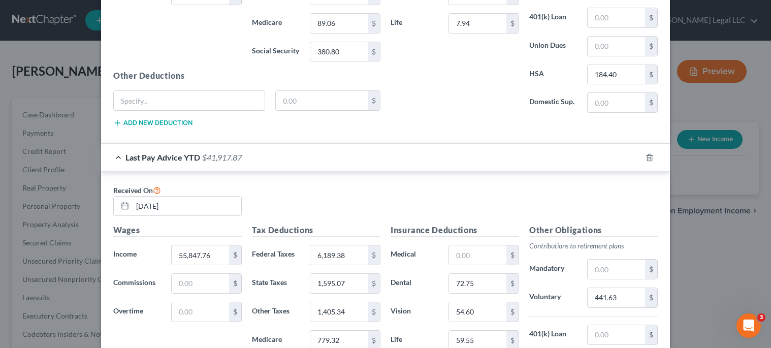
scroll to position [559, 0]
type input "441.63"
click at [597, 291] on input "441.63" at bounding box center [616, 296] width 57 height 19
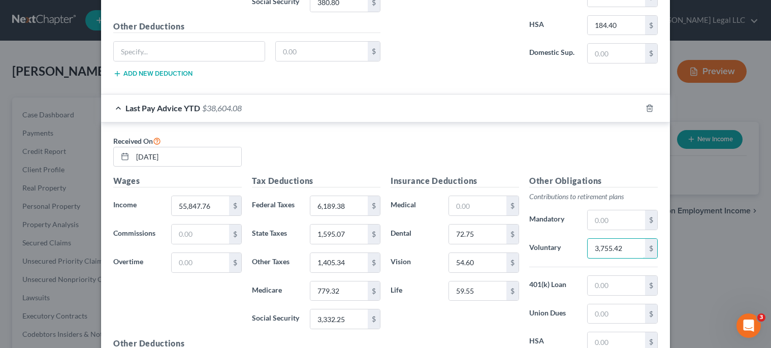
scroll to position [610, 0]
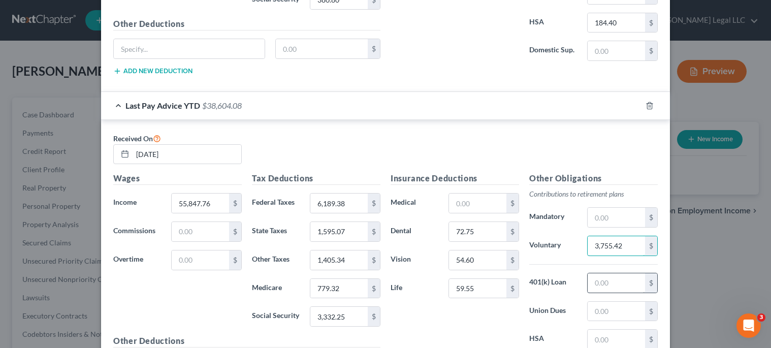
type input "3,755.42"
click at [617, 285] on input "text" at bounding box center [616, 282] width 57 height 19
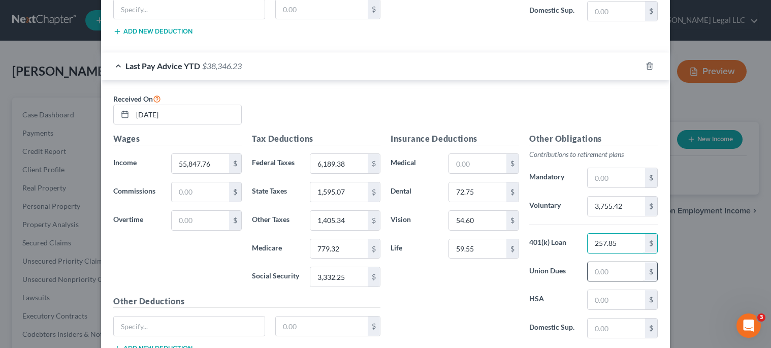
scroll to position [711, 0]
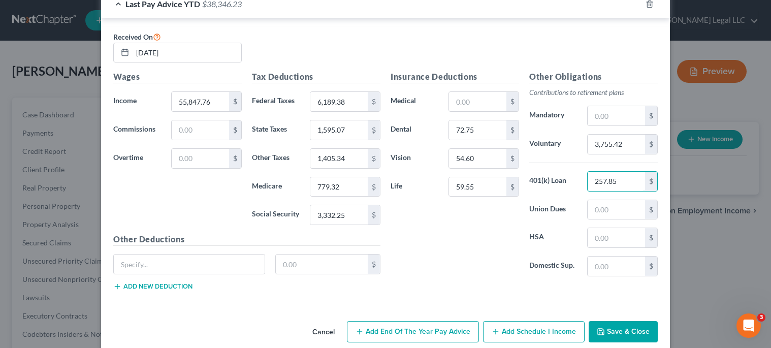
type input "257.85"
click at [600, 234] on input "text" at bounding box center [616, 237] width 57 height 19
type input "1,383"
click at [616, 331] on button "Save & Close" at bounding box center [623, 331] width 69 height 21
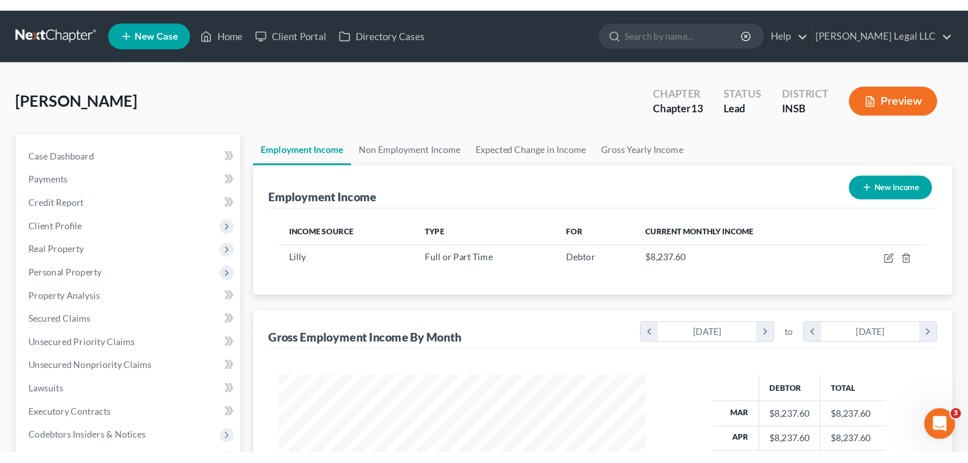
scroll to position [182, 310]
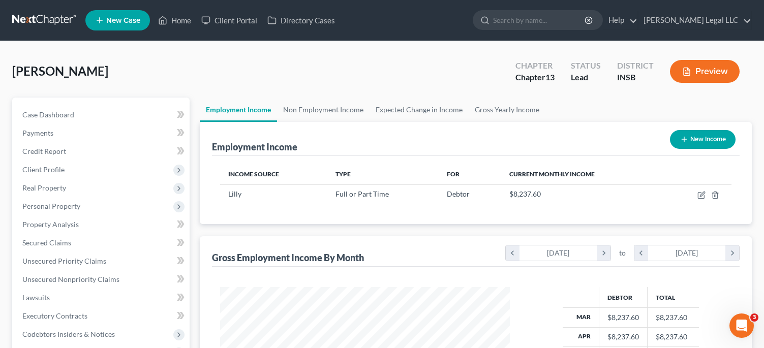
click at [373, 67] on div "Benge, Brian Upgraded Chapter Chapter 13 Status Lead District INSB Preview" at bounding box center [381, 75] width 739 height 44
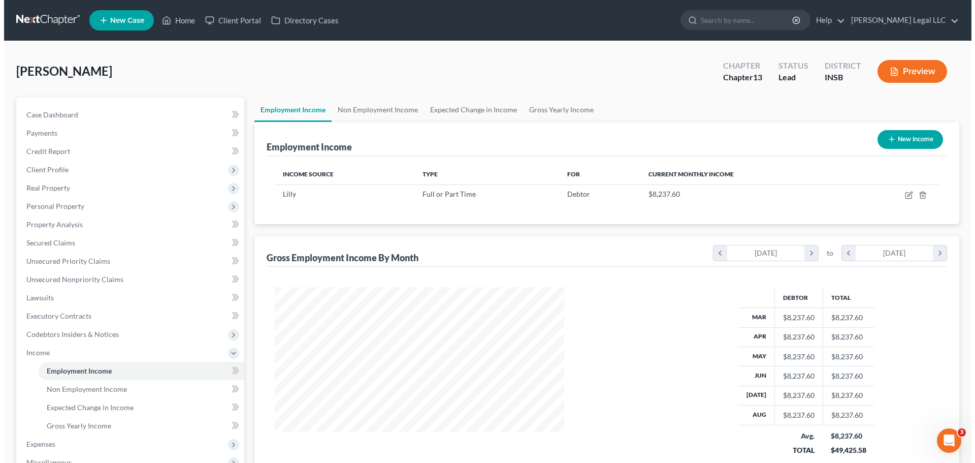
scroll to position [189, 399]
click at [772, 140] on button "New Income" at bounding box center [907, 139] width 66 height 19
select select "0"
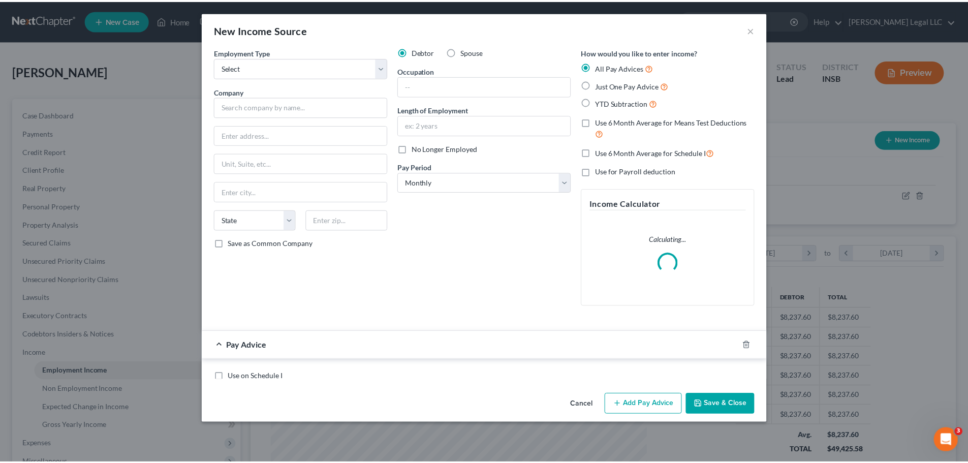
scroll to position [191, 403]
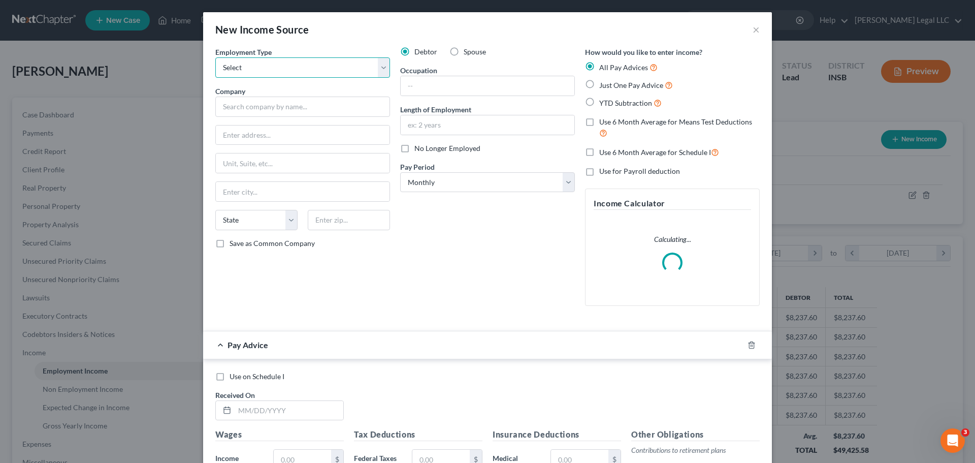
click at [283, 62] on select "Select Full or Part Time Employment Self Employment" at bounding box center [302, 67] width 175 height 20
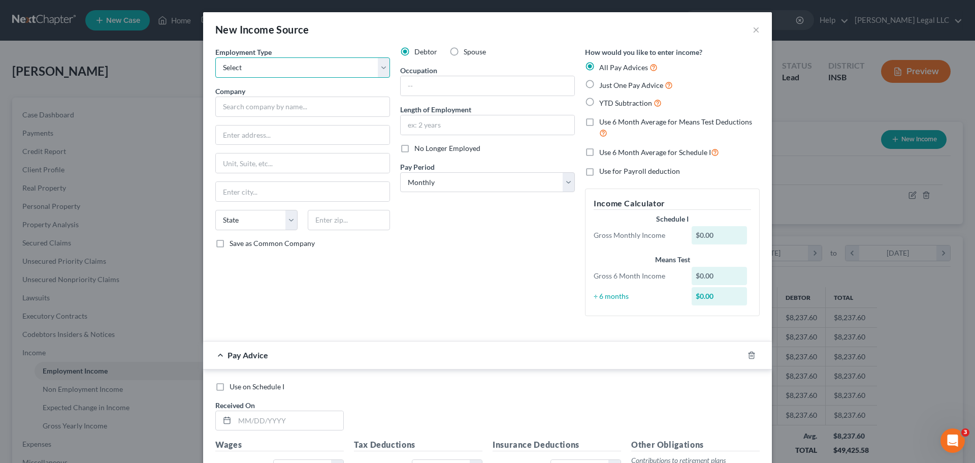
select select "0"
click at [215, 57] on select "Select Full or Part Time Employment Self Employment" at bounding box center [302, 67] width 175 height 20
click at [464, 51] on label "Spouse" at bounding box center [475, 52] width 22 height 10
click at [464, 52] on label "Spouse" at bounding box center [475, 52] width 22 height 10
click at [468, 52] on input "Spouse" at bounding box center [471, 50] width 7 height 7
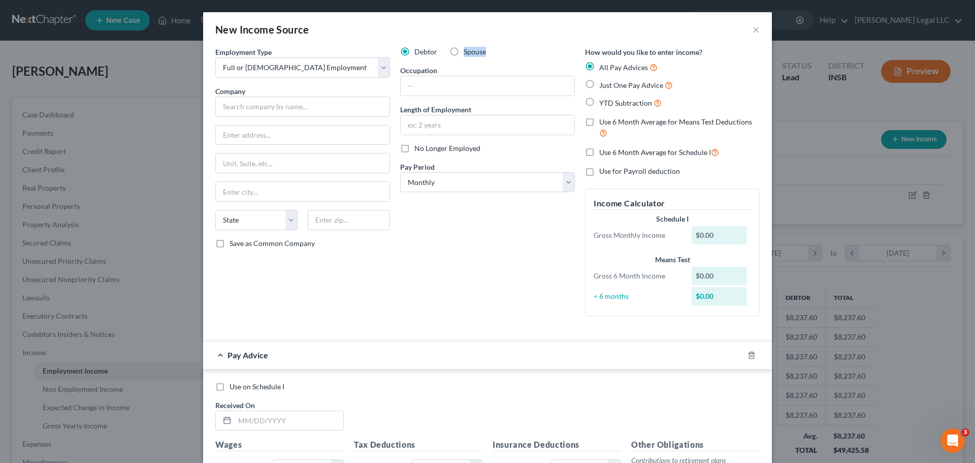
radio input "true"
click at [323, 107] on input "text" at bounding box center [302, 107] width 175 height 20
click at [753, 29] on button "×" at bounding box center [756, 29] width 7 height 12
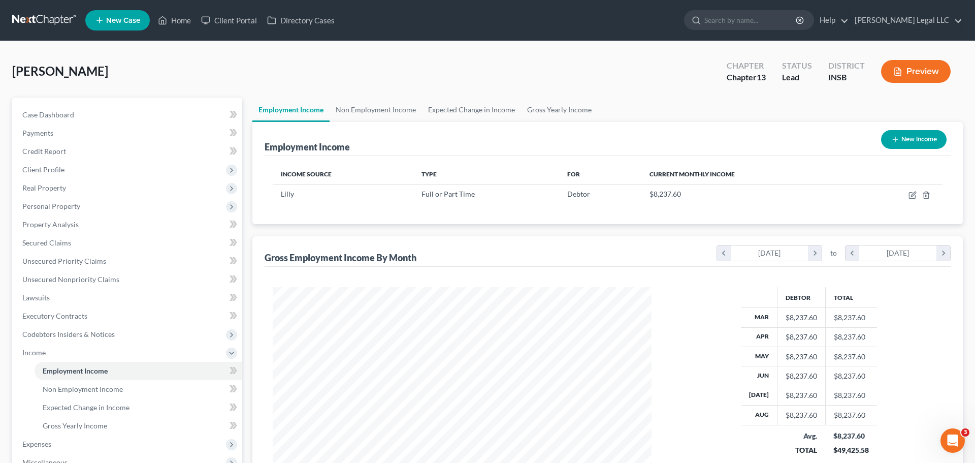
scroll to position [507811, 507601]
click at [772, 196] on icon "button" at bounding box center [905, 195] width 8 height 8
select select "0"
select select "2"
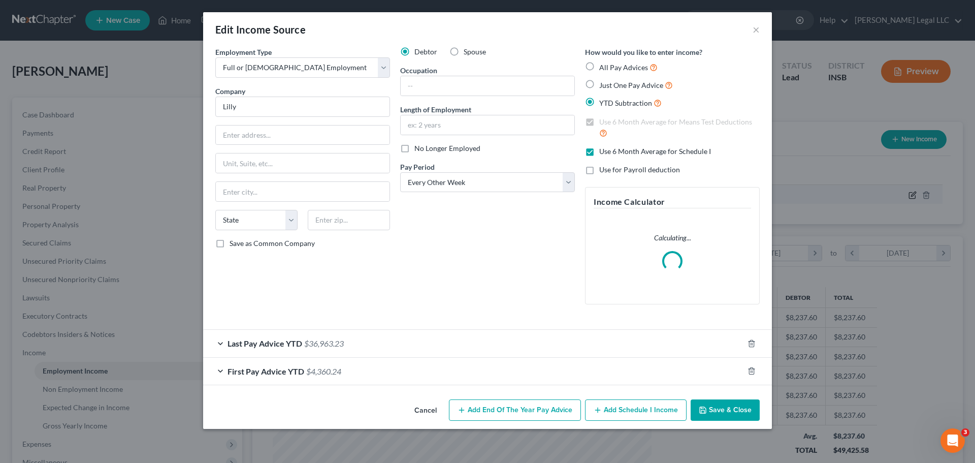
scroll to position [191, 403]
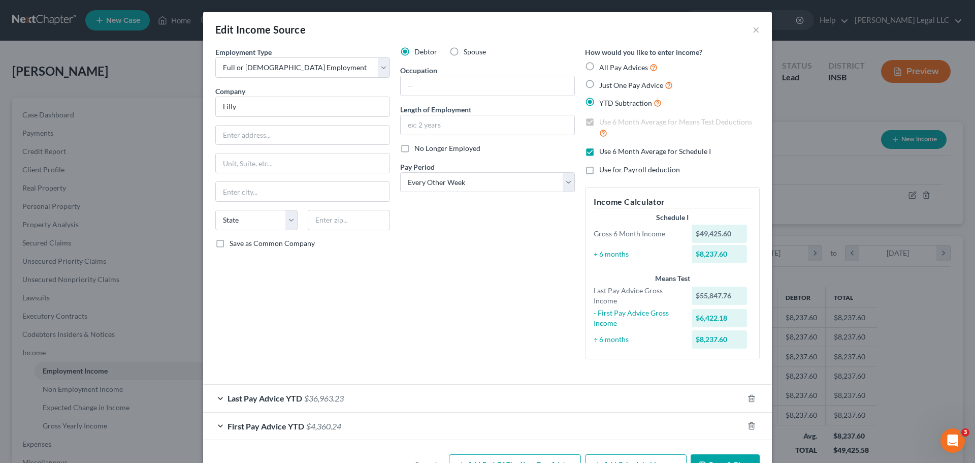
click at [466, 308] on div "Debtor Spouse Occupation Length of Employment No Longer Employed Pay Period * S…" at bounding box center [487, 207] width 185 height 321
click at [373, 340] on div "Employment Type * Select Full or Part Time Employment Self Employment Company *…" at bounding box center [302, 207] width 185 height 321
click at [464, 49] on label "Spouse" at bounding box center [475, 52] width 22 height 10
click at [468, 49] on input "Spouse" at bounding box center [471, 50] width 7 height 7
radio input "true"
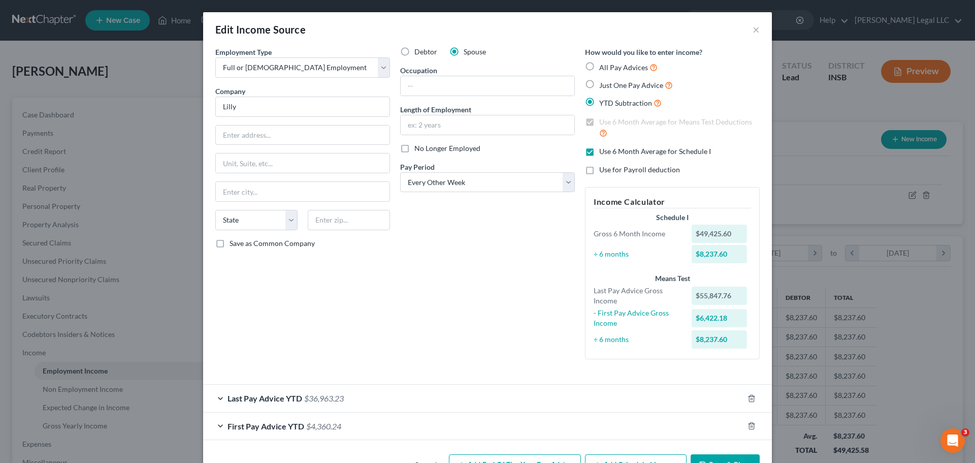
click at [415, 50] on label "Debtor" at bounding box center [426, 52] width 23 height 10
click at [419, 50] on input "Debtor" at bounding box center [422, 50] width 7 height 7
radio input "true"
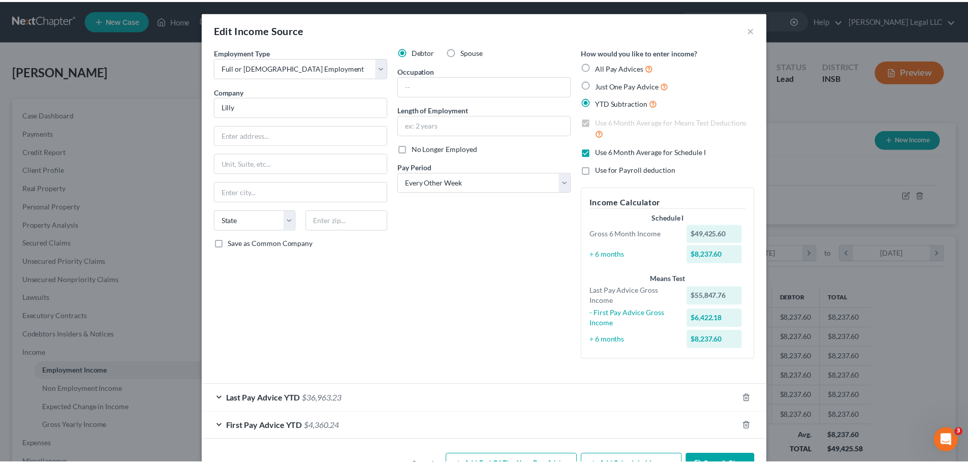
scroll to position [33, 0]
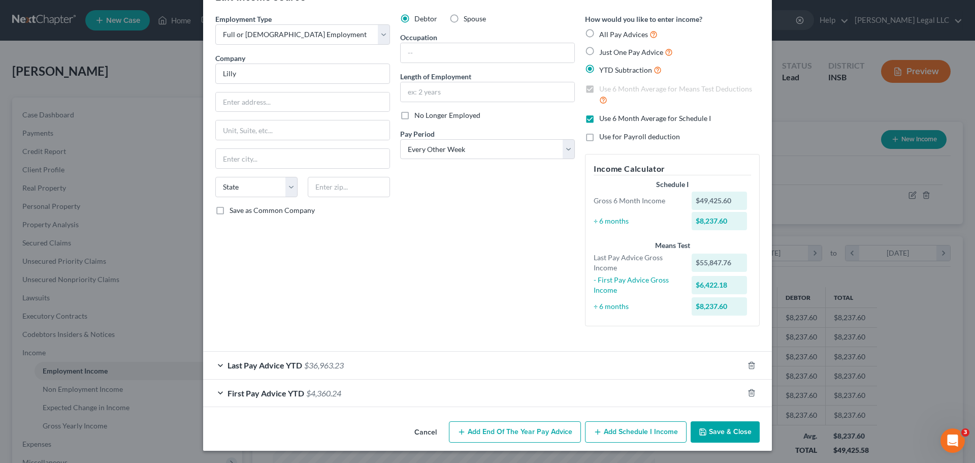
click at [718, 353] on button "Save & Close" at bounding box center [725, 431] width 69 height 21
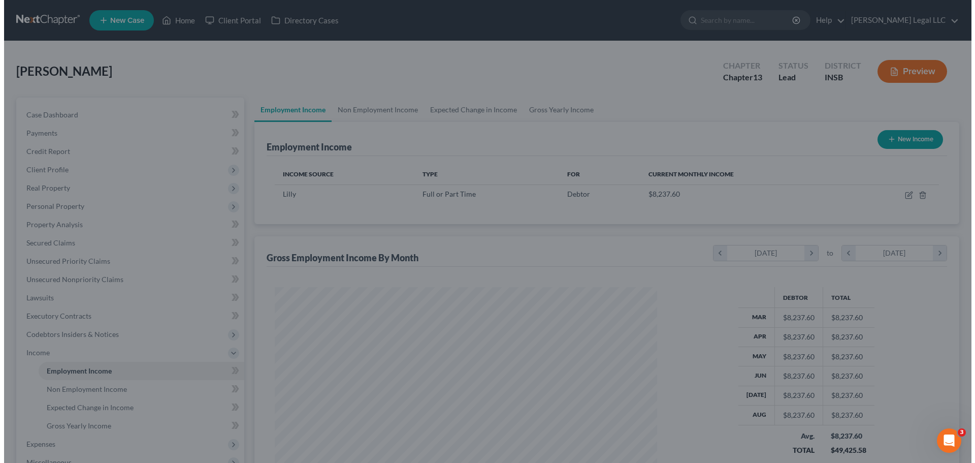
scroll to position [507811, 507601]
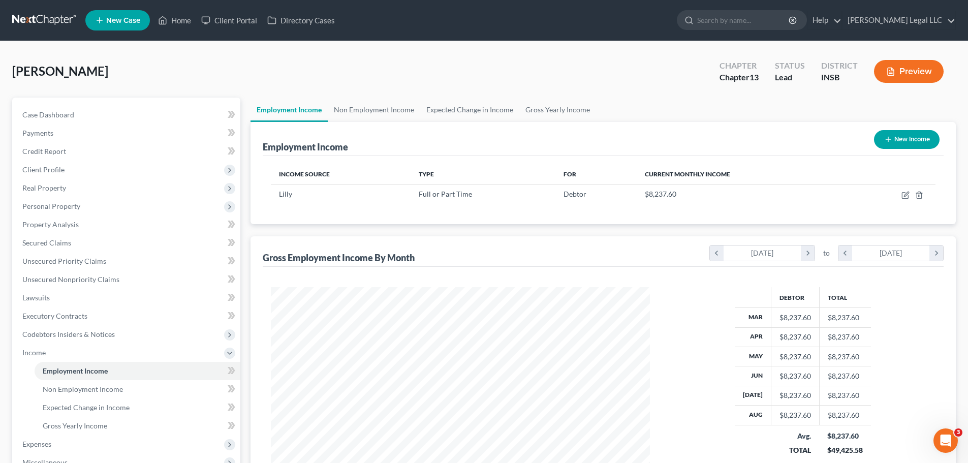
click at [772, 138] on button "New Income" at bounding box center [907, 139] width 66 height 19
select select "0"
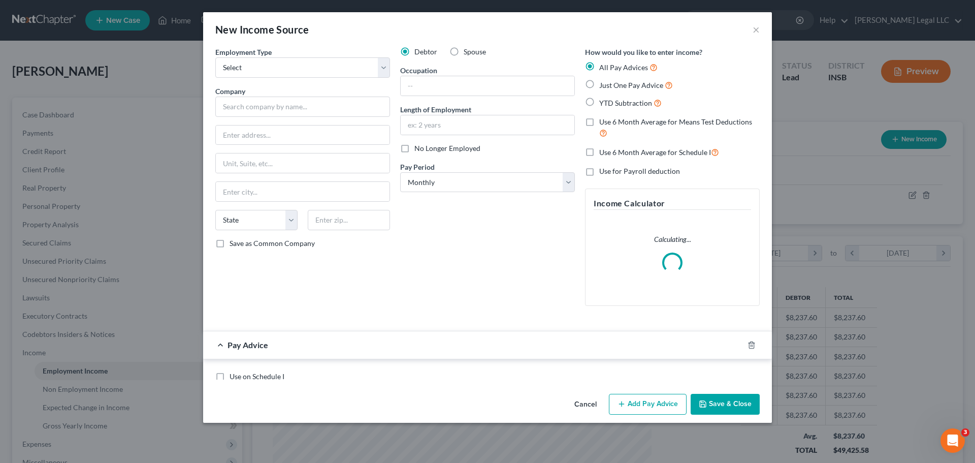
scroll to position [191, 403]
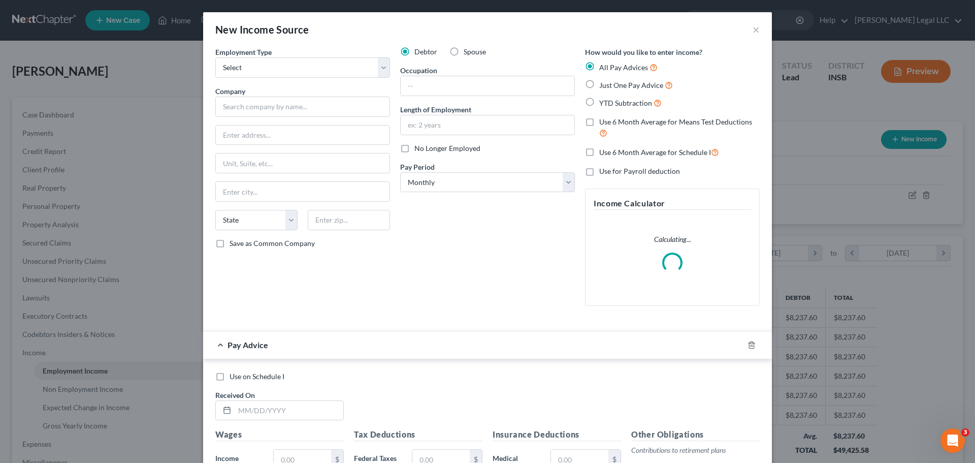
click at [464, 49] on label "Spouse" at bounding box center [475, 52] width 22 height 10
click at [468, 49] on input "Spouse" at bounding box center [471, 50] width 7 height 7
radio input "true"
click at [307, 69] on select "Select Full or Part Time Employment Self Employment" at bounding box center [302, 67] width 175 height 20
select select "0"
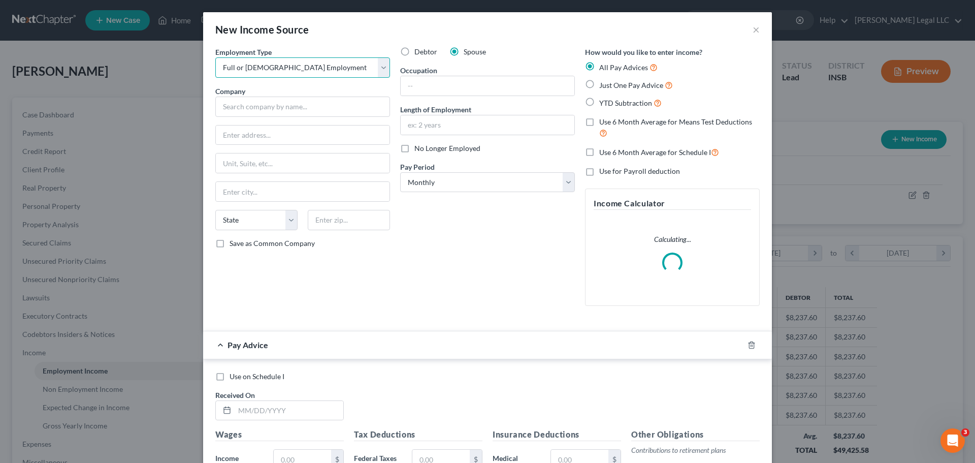
click at [215, 57] on select "Select Full or Part Time Employment Self Employment" at bounding box center [302, 67] width 175 height 20
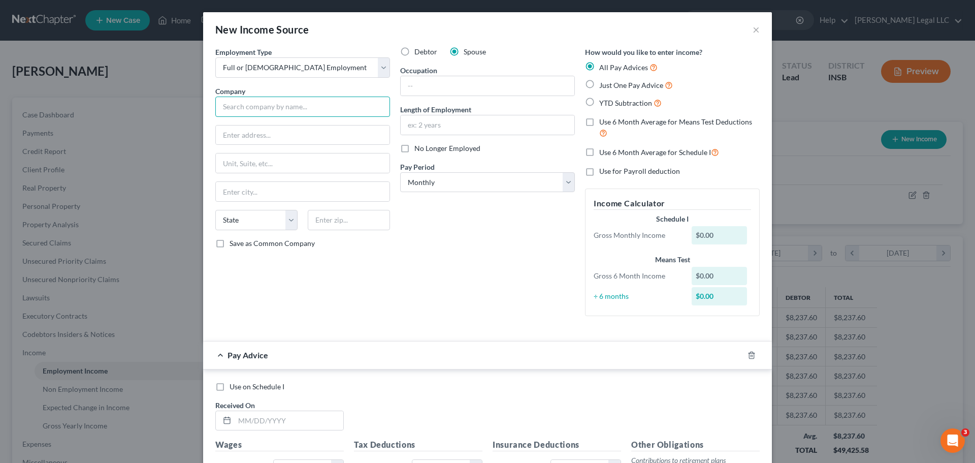
click at [239, 104] on input "text" at bounding box center [302, 107] width 175 height 20
click at [229, 108] on input "text" at bounding box center [302, 107] width 175 height 20
type input "Donaldson"
click at [261, 353] on input "text" at bounding box center [289, 420] width 109 height 19
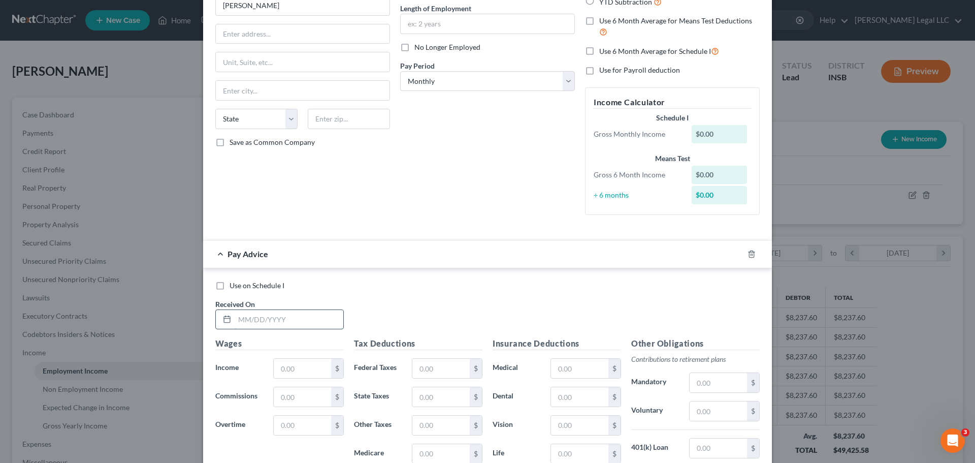
scroll to position [102, 0]
click at [237, 314] on input "text" at bounding box center [289, 318] width 109 height 19
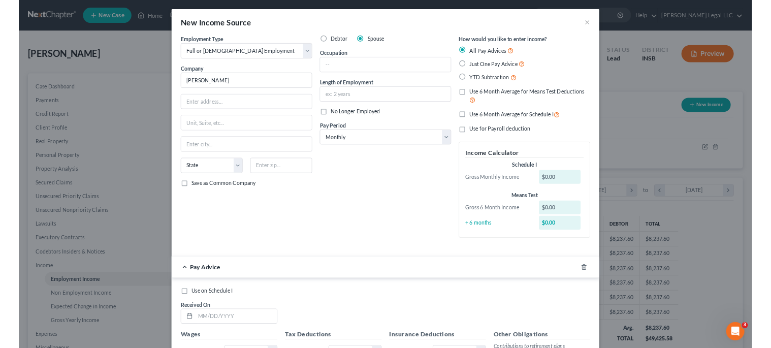
scroll to position [152, 0]
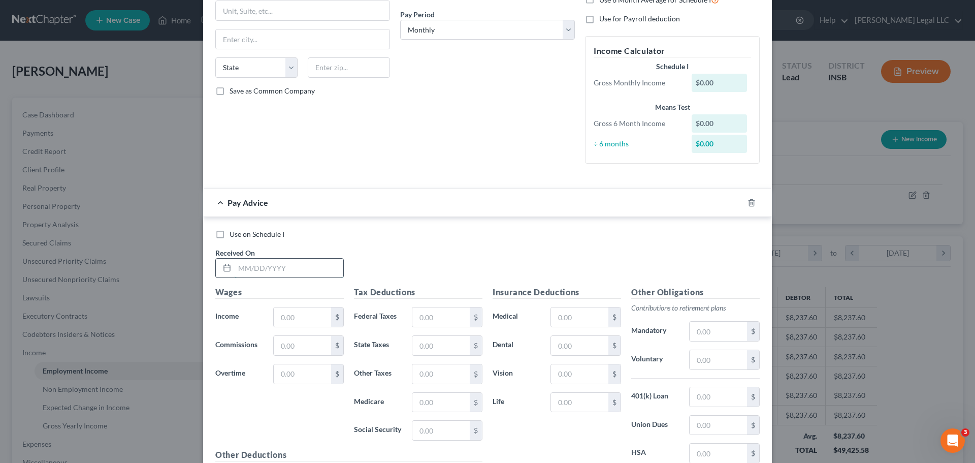
click at [272, 269] on input "text" at bounding box center [289, 268] width 109 height 19
type input "8/31/2025"
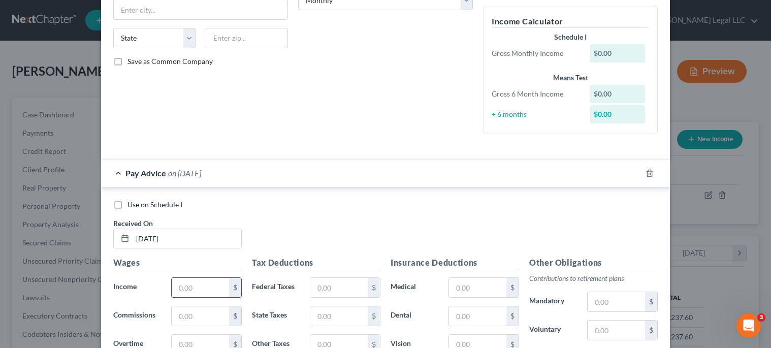
scroll to position [254, 0]
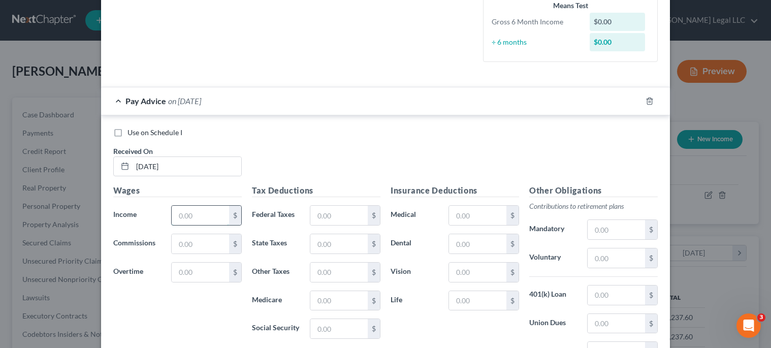
click at [200, 214] on input "text" at bounding box center [200, 215] width 57 height 19
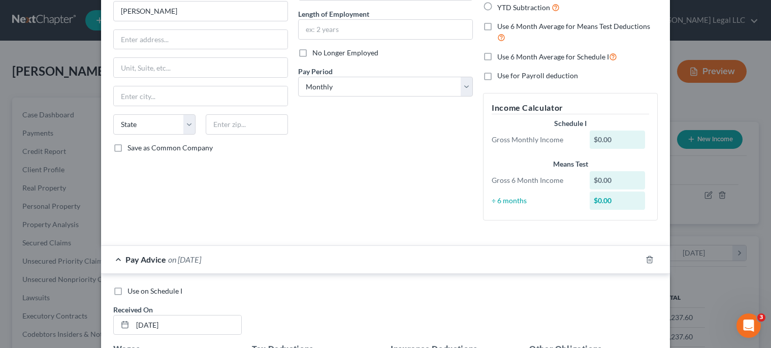
scroll to position [0, 0]
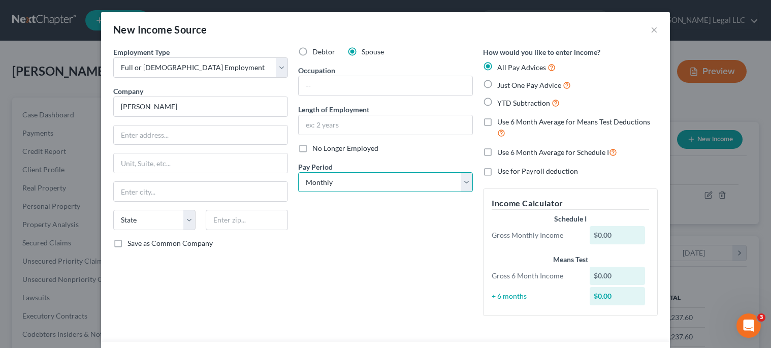
drag, startPoint x: 324, startPoint y: 177, endPoint x: 324, endPoint y: 192, distance: 14.7
click at [324, 177] on select "Select Monthly Twice Monthly Every Other Week Weekly" at bounding box center [385, 182] width 175 height 20
select select "3"
click at [298, 172] on select "Select Monthly Twice Monthly Every Other Week Weekly" at bounding box center [385, 182] width 175 height 20
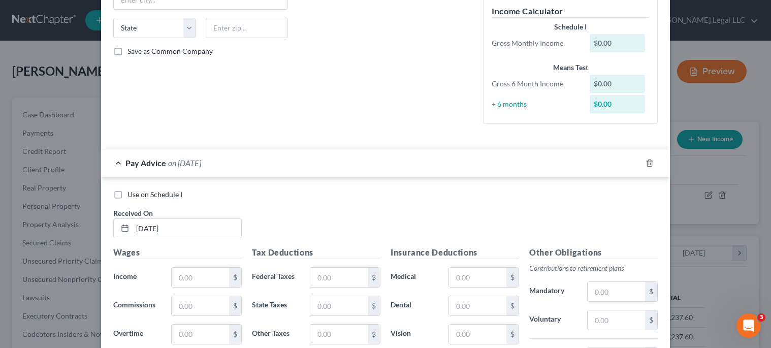
scroll to position [305, 0]
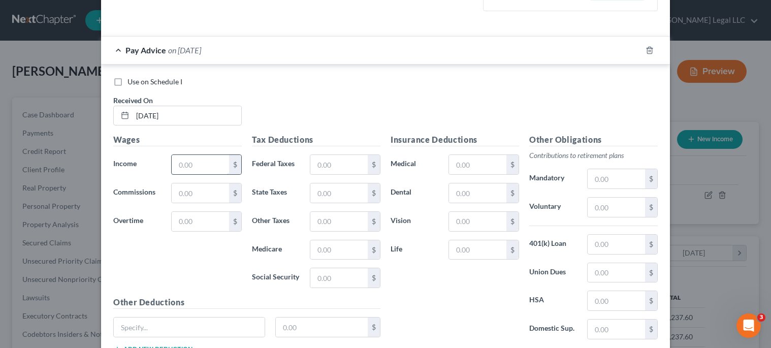
click at [193, 168] on input "text" at bounding box center [200, 164] width 57 height 19
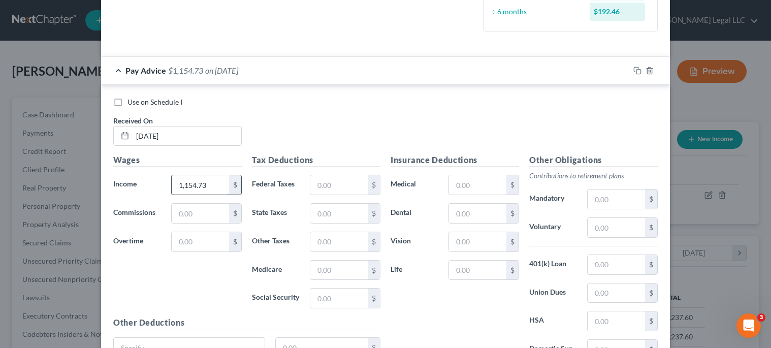
type input "1,154.73"
click at [200, 188] on input "1,154.73" at bounding box center [200, 184] width 57 height 19
click at [178, 184] on input "text" at bounding box center [200, 184] width 57 height 19
type input "1,117"
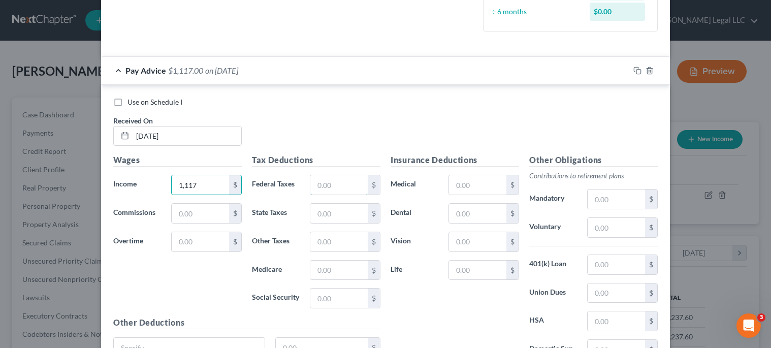
drag, startPoint x: 332, startPoint y: 185, endPoint x: 764, endPoint y: 219, distance: 433.6
click at [332, 185] on input "text" at bounding box center [338, 184] width 57 height 19
click at [318, 186] on input "text" at bounding box center [338, 184] width 57 height 19
type input "71.46"
type input "27.67"
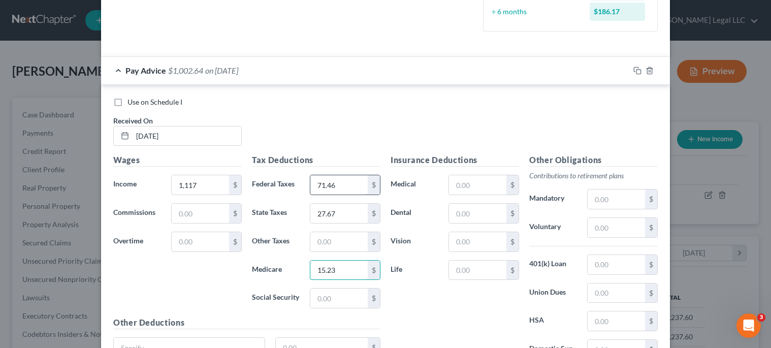
type input "15.23"
type input "65.14"
click at [619, 229] on input "text" at bounding box center [616, 227] width 57 height 19
type input "127.03"
click at [471, 186] on input "text" at bounding box center [477, 184] width 57 height 19
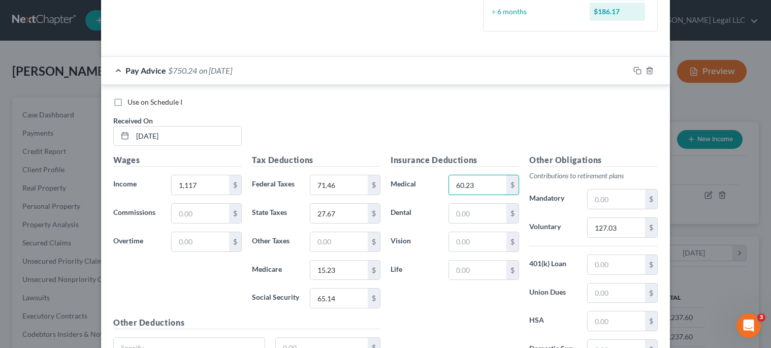
type input "60.23"
type input "7.15"
type input "3.11"
click at [619, 322] on input "text" at bounding box center [616, 320] width 57 height 19
type input "35"
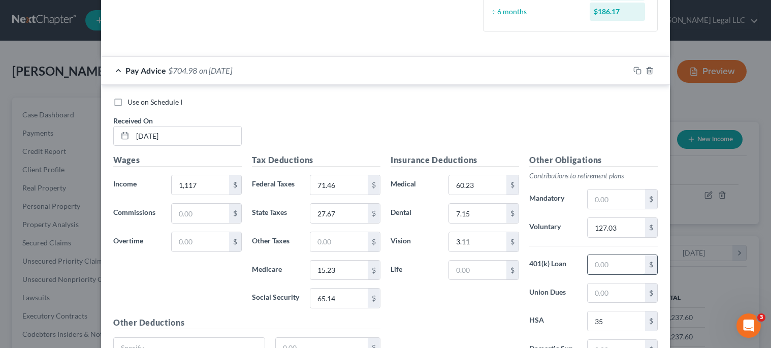
click at [607, 268] on input "text" at bounding box center [616, 264] width 57 height 19
type input "35.53"
click at [614, 229] on input "127.03" at bounding box center [616, 227] width 57 height 19
type input "184.77"
click at [464, 271] on input "text" at bounding box center [477, 270] width 57 height 19
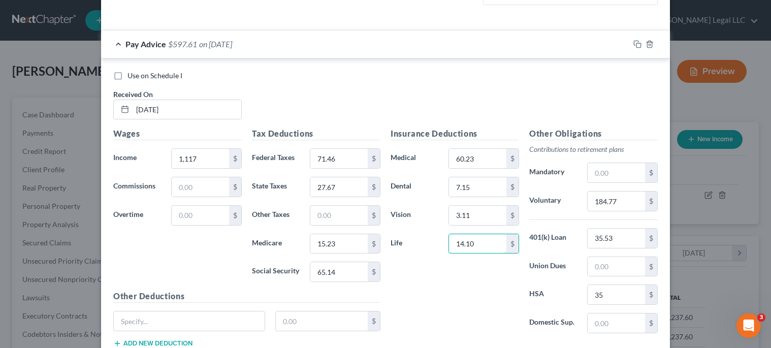
scroll to position [356, 0]
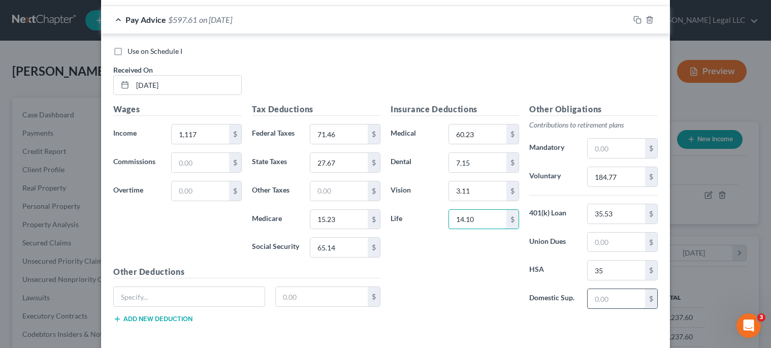
type input "14.10"
click at [591, 300] on input "text" at bounding box center [616, 298] width 57 height 19
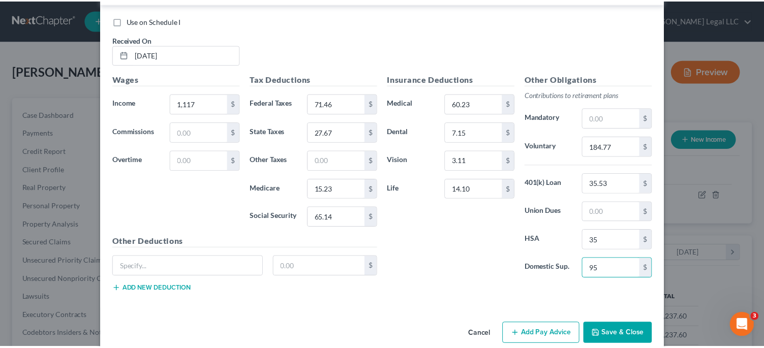
scroll to position [403, 0]
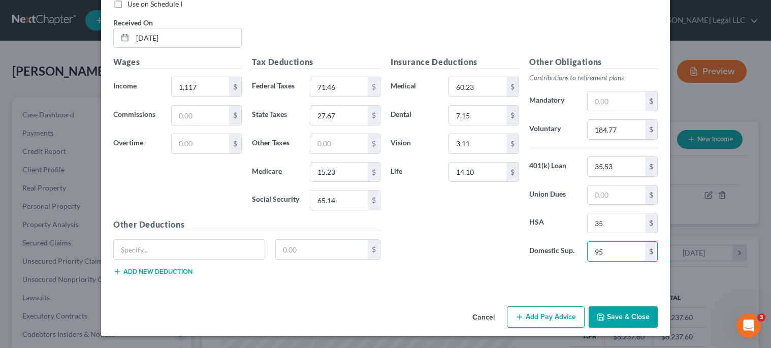
type input "95"
click at [629, 313] on button "Save & Close" at bounding box center [623, 316] width 69 height 21
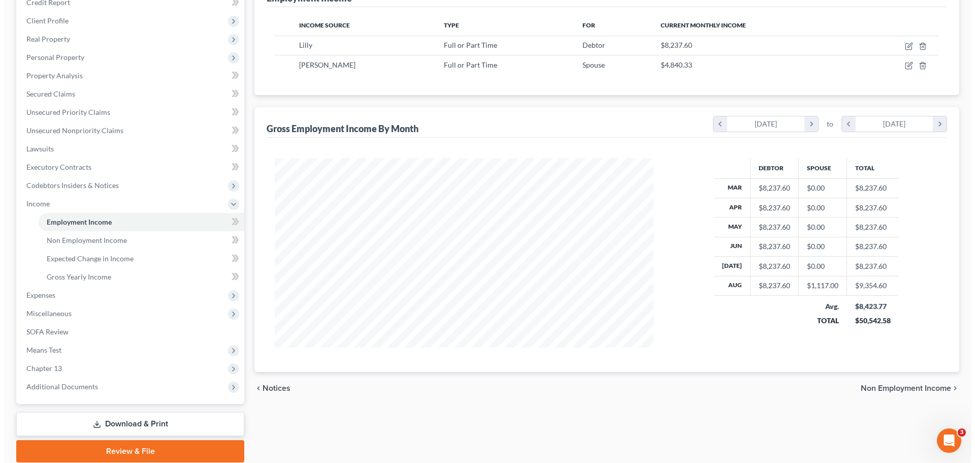
scroll to position [85, 0]
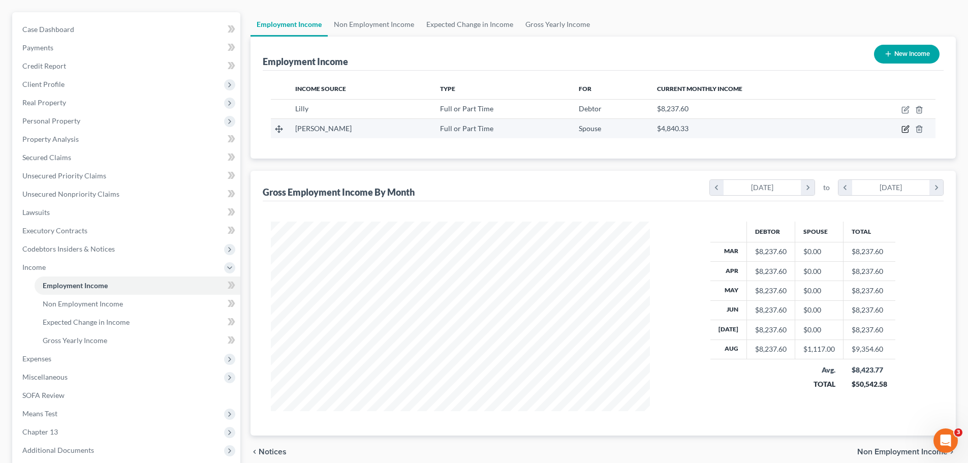
click at [772, 128] on icon "button" at bounding box center [906, 128] width 5 height 5
select select "0"
select select "3"
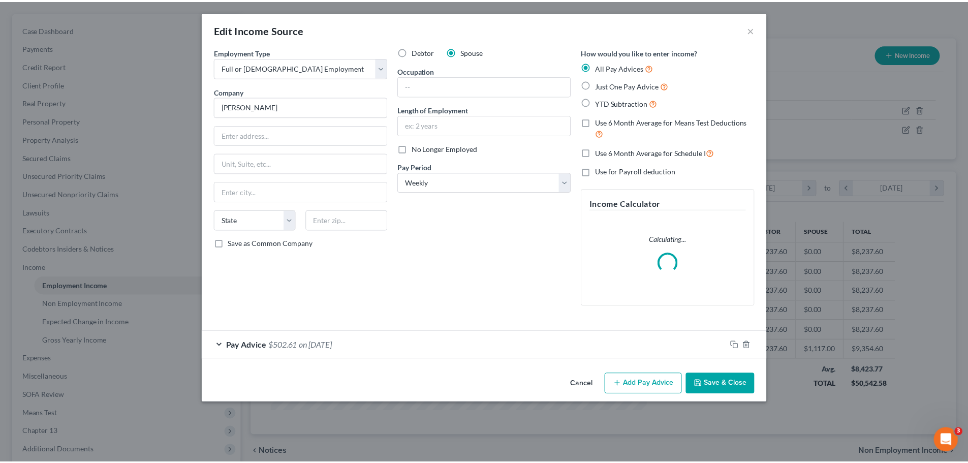
scroll to position [191, 403]
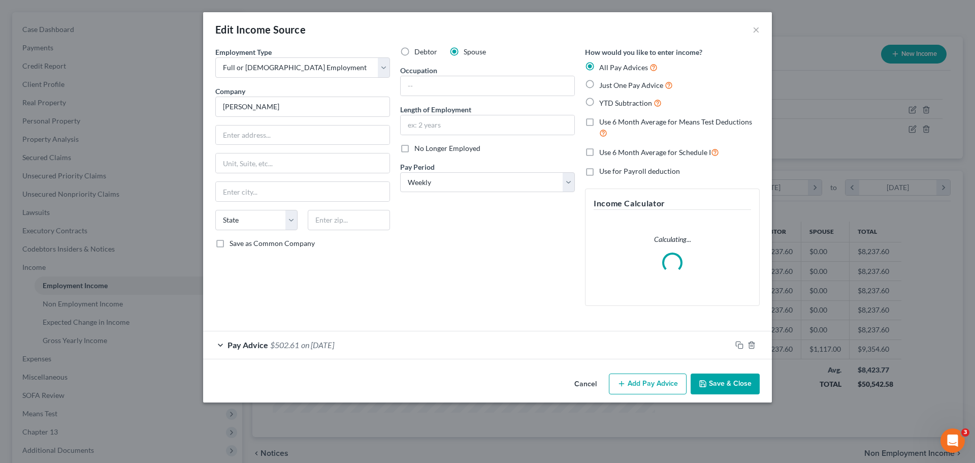
click at [599, 90] on label "Just One Pay Advice" at bounding box center [636, 85] width 74 height 12
click at [604, 86] on input "Just One Pay Advice" at bounding box center [607, 82] width 7 height 7
radio input "true"
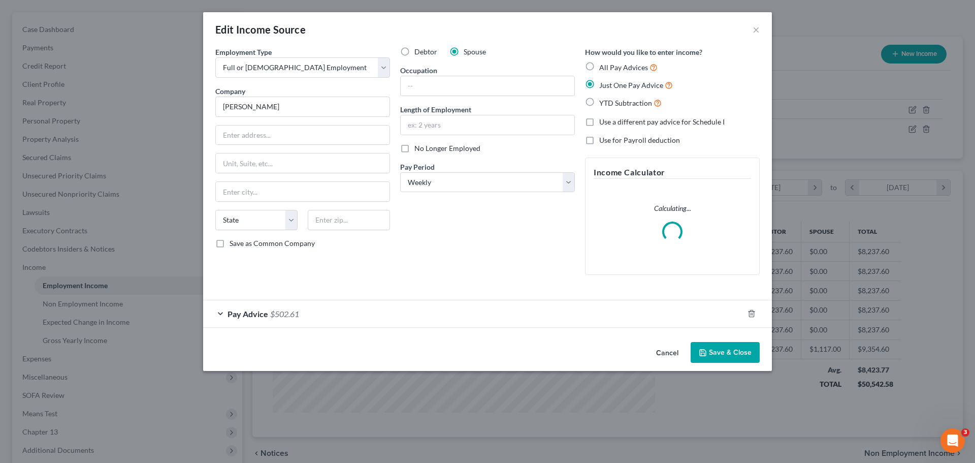
click at [738, 353] on button "Save & Close" at bounding box center [725, 352] width 69 height 21
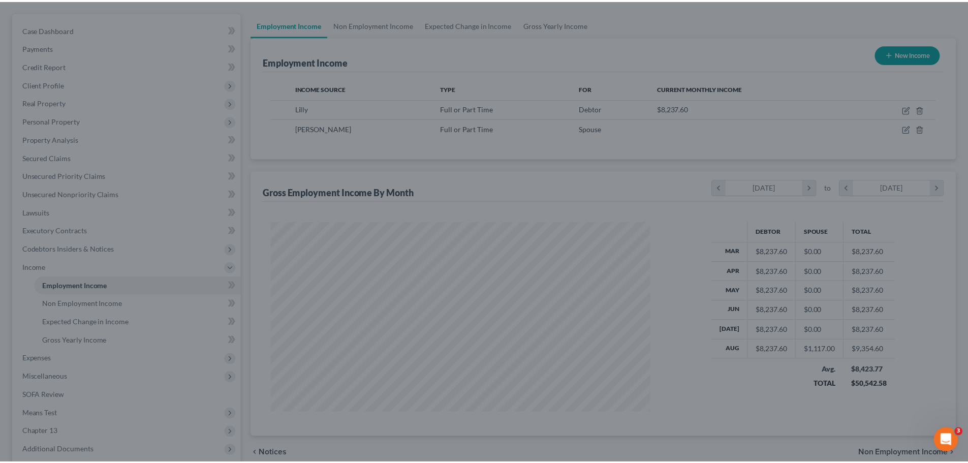
scroll to position [507811, 507601]
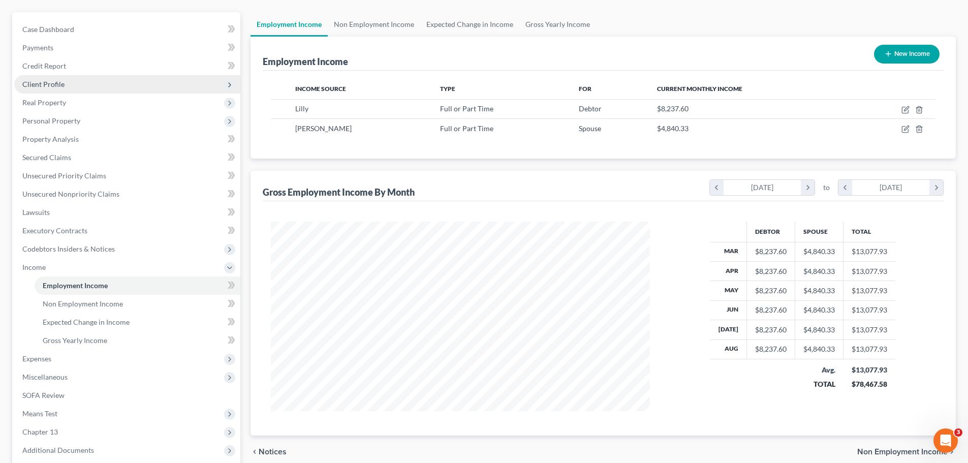
click at [48, 84] on span "Client Profile" at bounding box center [43, 84] width 42 height 9
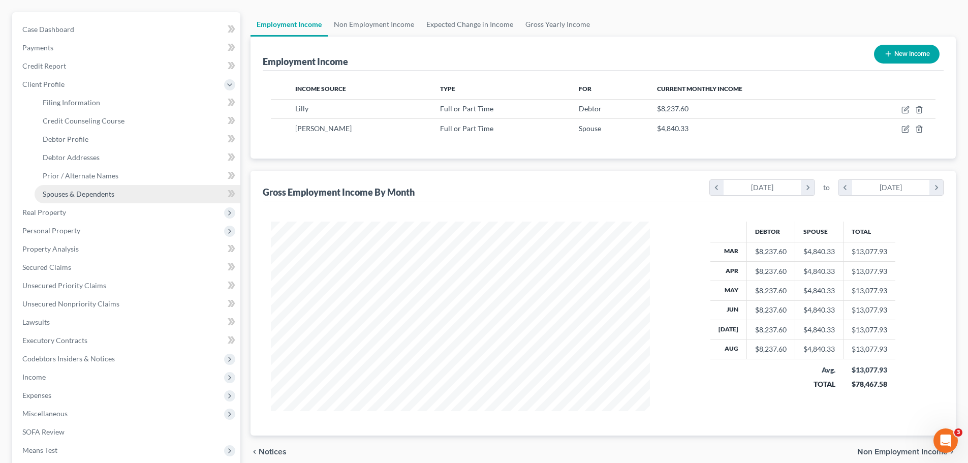
click at [66, 194] on span "Spouses & Dependents" at bounding box center [79, 193] width 72 height 9
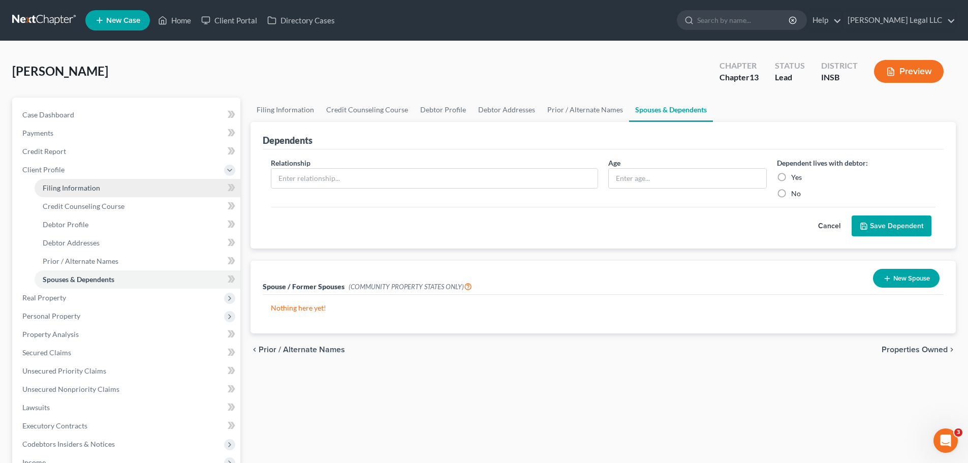
click at [85, 189] on span "Filing Information" at bounding box center [71, 187] width 57 height 9
select select "1"
select select "0"
select select "3"
select select "15"
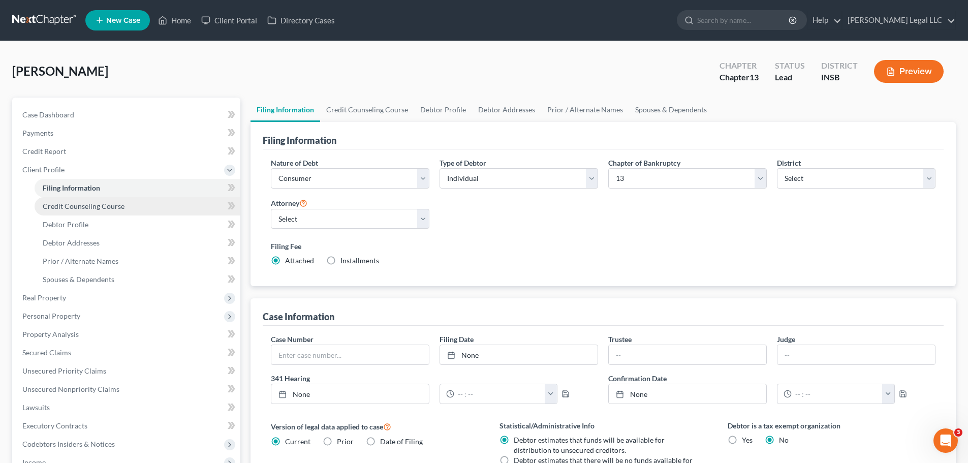
click at [77, 201] on link "Credit Counseling Course" at bounding box center [138, 206] width 206 height 18
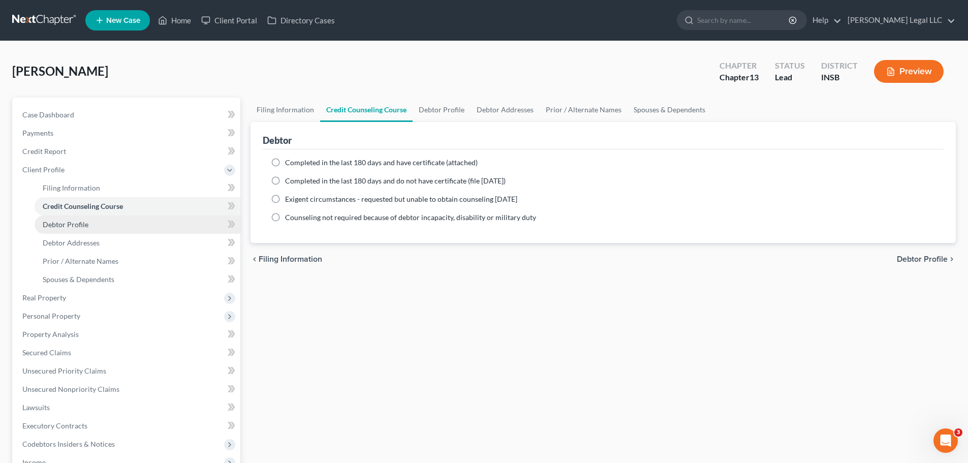
click at [73, 224] on span "Debtor Profile" at bounding box center [66, 224] width 46 height 9
select select "0"
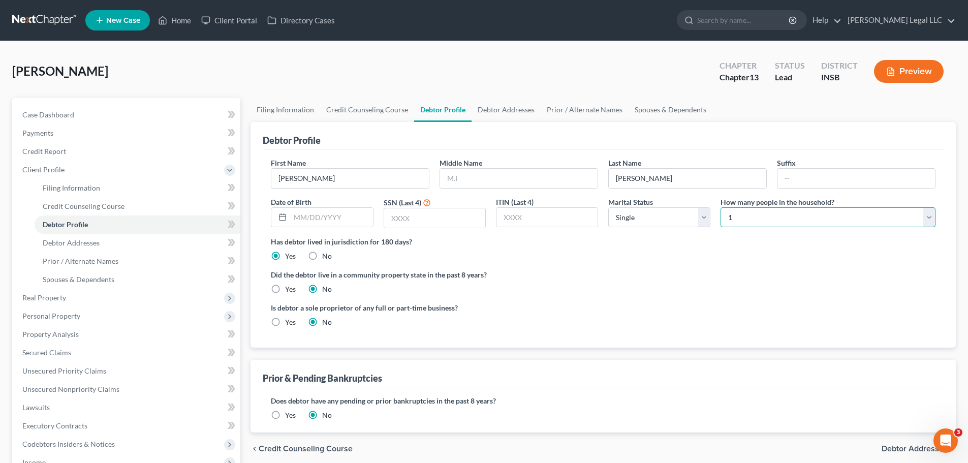
click at [772, 215] on select "Select 1 2 3 4 5 6 7 8 9 10 11 12 13 14 15 16 17 18 19 20" at bounding box center [827, 217] width 215 height 20
select select "4"
click at [720, 207] on select "Select 1 2 3 4 5 6 7 8 9 10 11 12 13 14 15 16 17 18 19 20" at bounding box center [827, 217] width 215 height 20
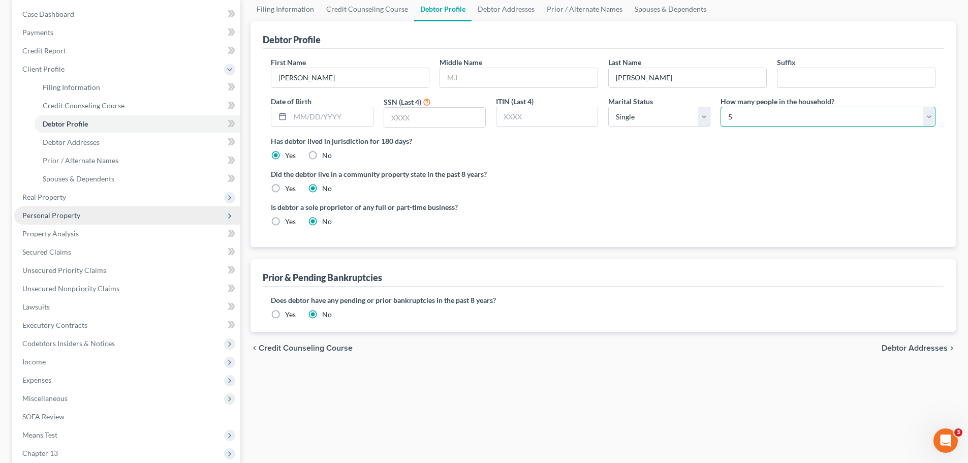
scroll to position [102, 0]
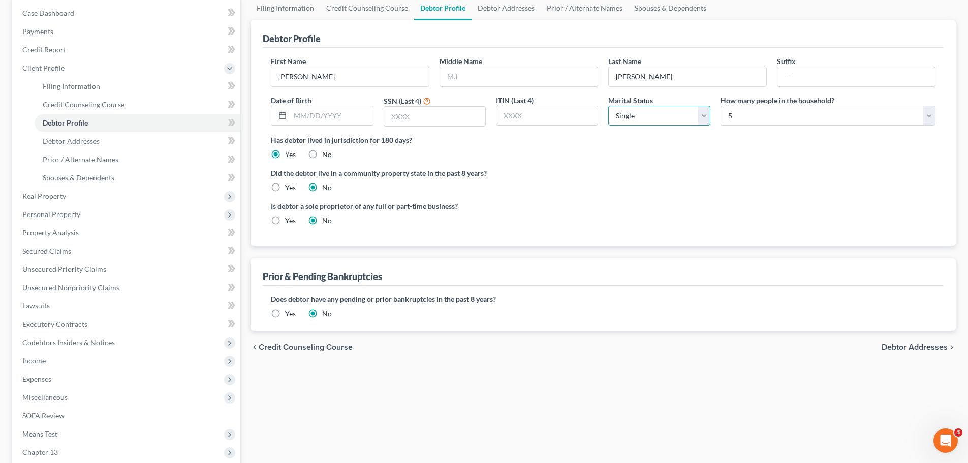
click at [639, 108] on select "Select Single Married Separated Divorced Widowed" at bounding box center [659, 116] width 102 height 20
select select "1"
click at [608, 106] on select "Select Single Married Separated Divorced Widowed" at bounding box center [659, 116] width 102 height 20
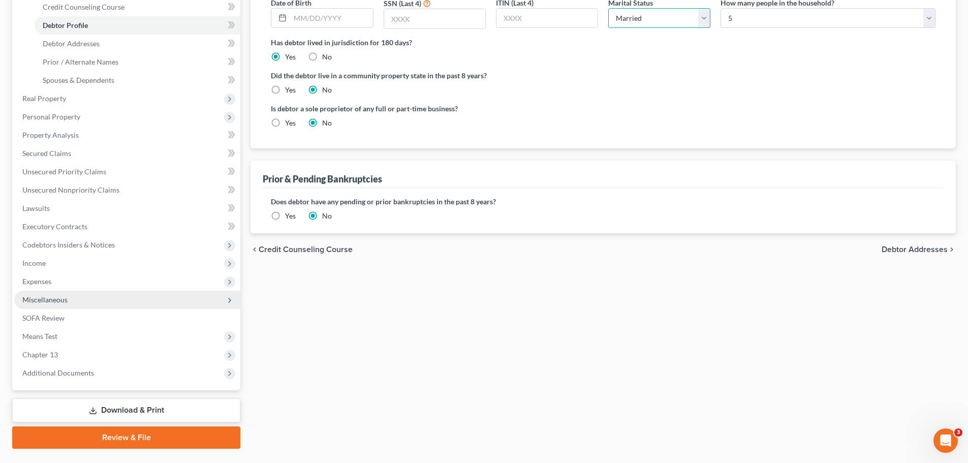
scroll to position [203, 0]
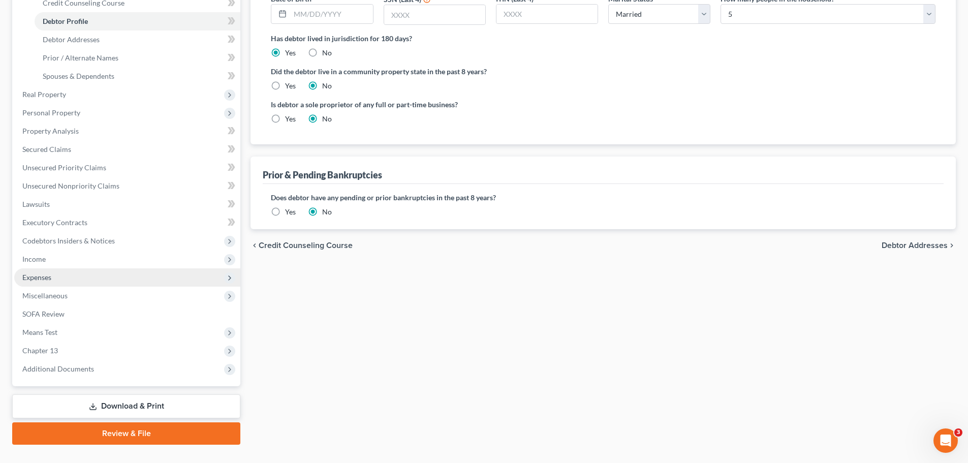
click at [46, 273] on span "Expenses" at bounding box center [36, 277] width 29 height 9
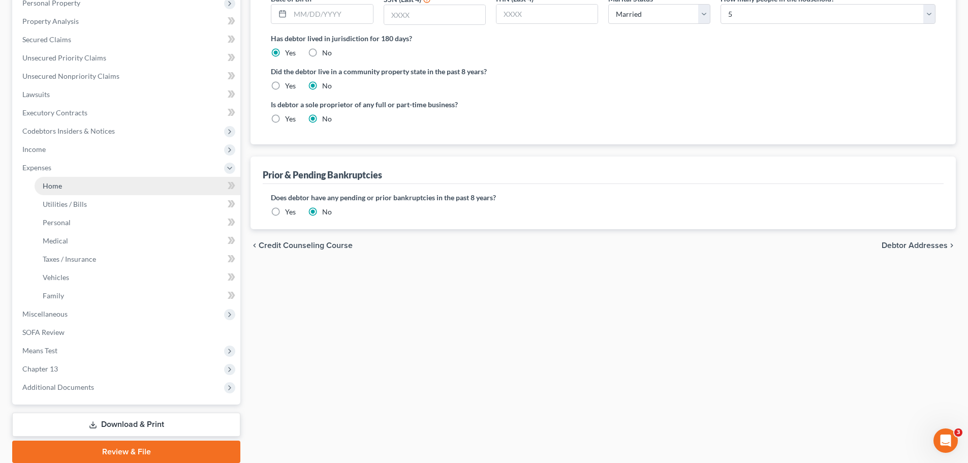
click at [65, 182] on link "Home" at bounding box center [138, 186] width 206 height 18
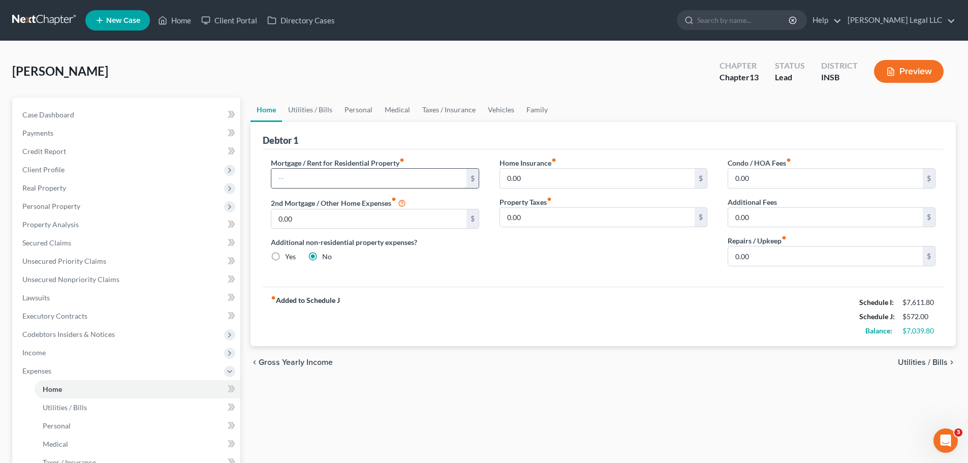
click at [321, 178] on input "text" at bounding box center [368, 178] width 195 height 19
type input "1,200"
drag, startPoint x: 511, startPoint y: 294, endPoint x: 552, endPoint y: 294, distance: 41.2
click at [516, 293] on div "fiber_manual_record Added to Schedule J Schedule I: $7,611.80 Schedule J: $1,77…" at bounding box center [603, 316] width 681 height 59
click at [94, 353] on link "Utilities / Bills" at bounding box center [138, 407] width 206 height 18
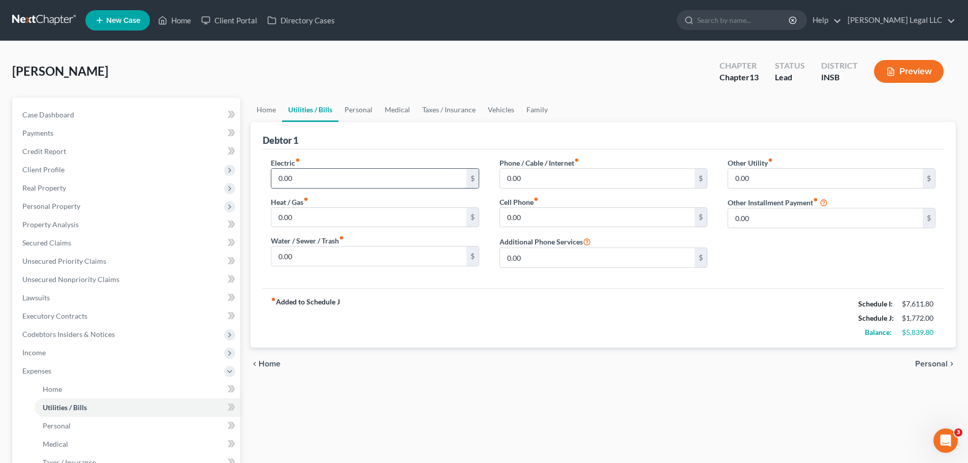
click at [296, 182] on input "0.00" at bounding box center [368, 178] width 195 height 19
type input "225"
type input "150"
type input "75"
click at [534, 190] on div "Phone / Cable / Internet fiber_manual_record 0.00 $ Cell Phone fiber_manual_rec…" at bounding box center [603, 216] width 228 height 118
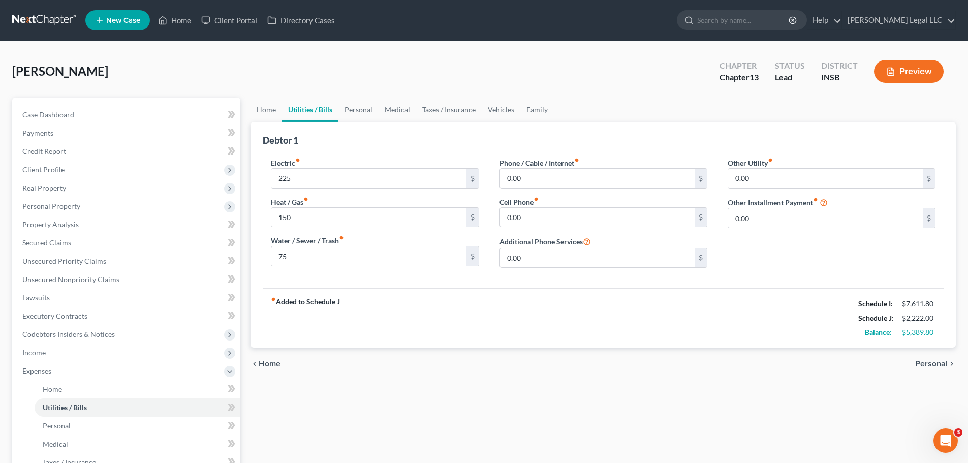
click at [601, 163] on div "Phone / Cable / Internet fiber_manual_record 0.00 $" at bounding box center [603, 172] width 208 height 31
click at [602, 169] on input "0.00" at bounding box center [597, 178] width 195 height 19
type input "150"
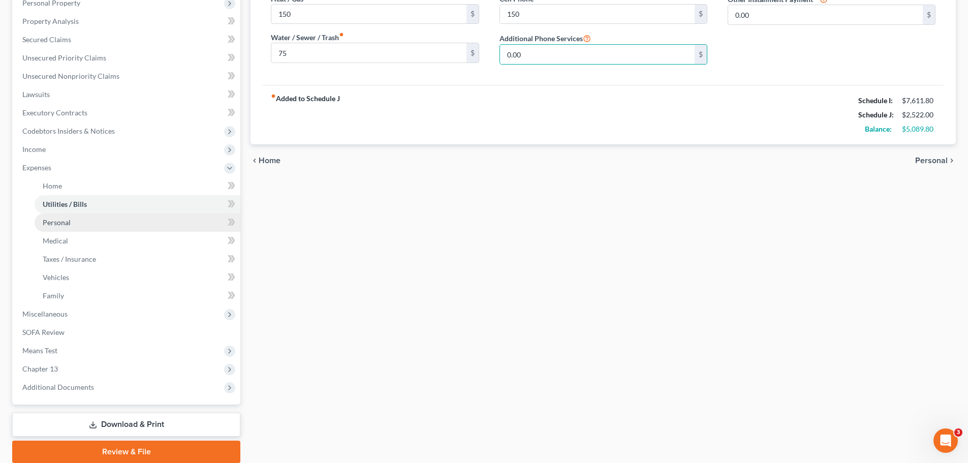
click at [65, 225] on span "Personal" at bounding box center [57, 222] width 28 height 9
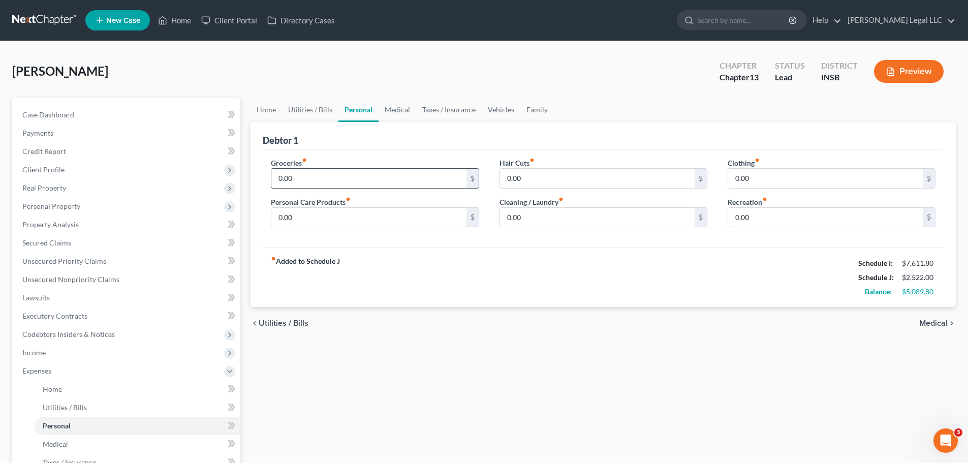
click at [296, 175] on input "0.00" at bounding box center [368, 178] width 195 height 19
type input "1,600"
type input "250"
type input "150"
type input "100"
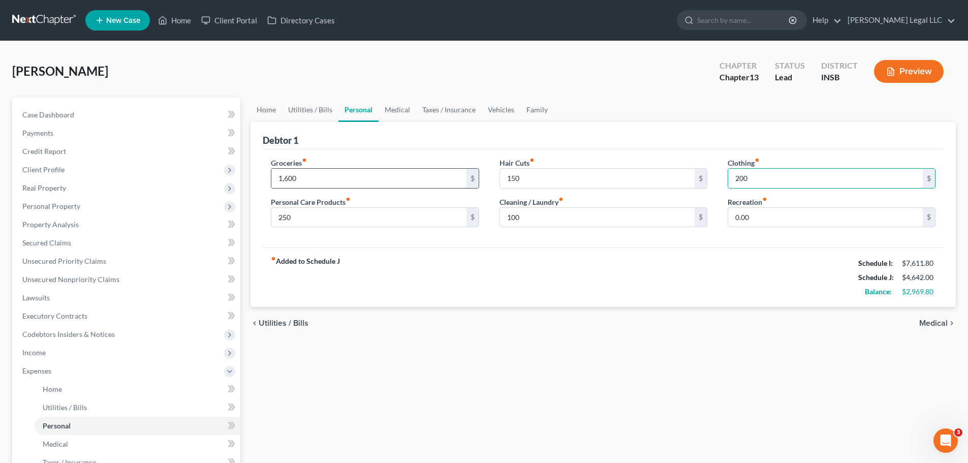
type input "200"
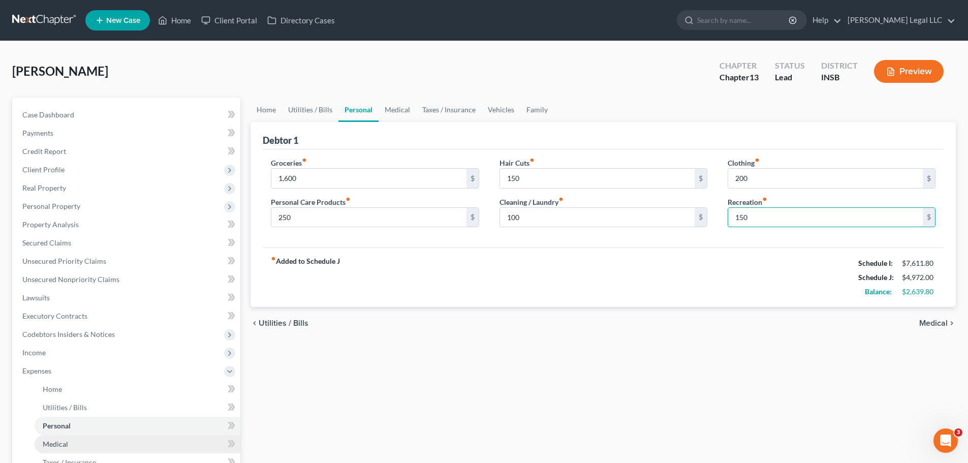
type input "150"
drag, startPoint x: 66, startPoint y: 441, endPoint x: 89, endPoint y: 413, distance: 36.1
click at [65, 353] on span "Medical" at bounding box center [55, 443] width 25 height 9
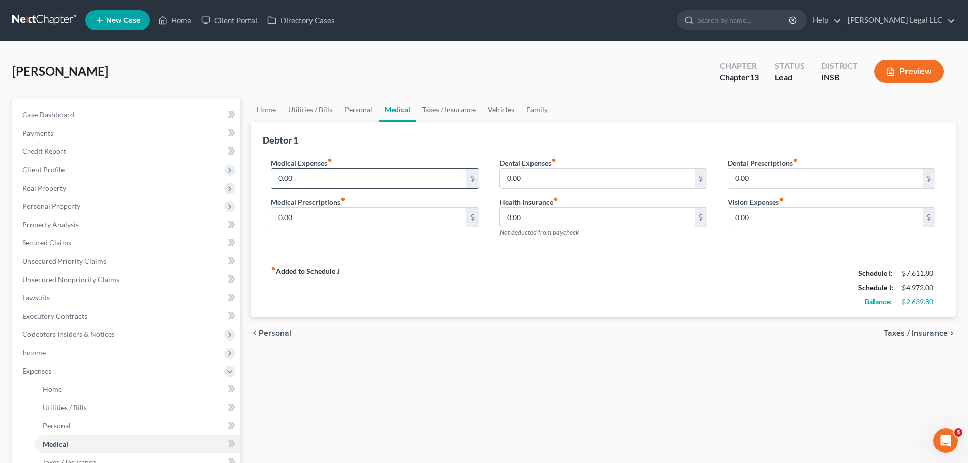
click at [306, 179] on input "0.00" at bounding box center [368, 178] width 195 height 19
type input "500"
type input "150"
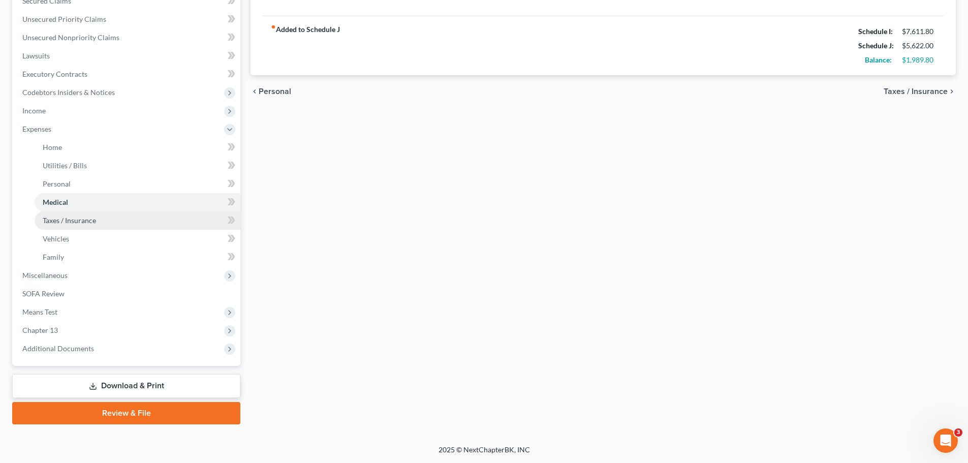
click at [63, 216] on span "Taxes / Insurance" at bounding box center [69, 220] width 53 height 9
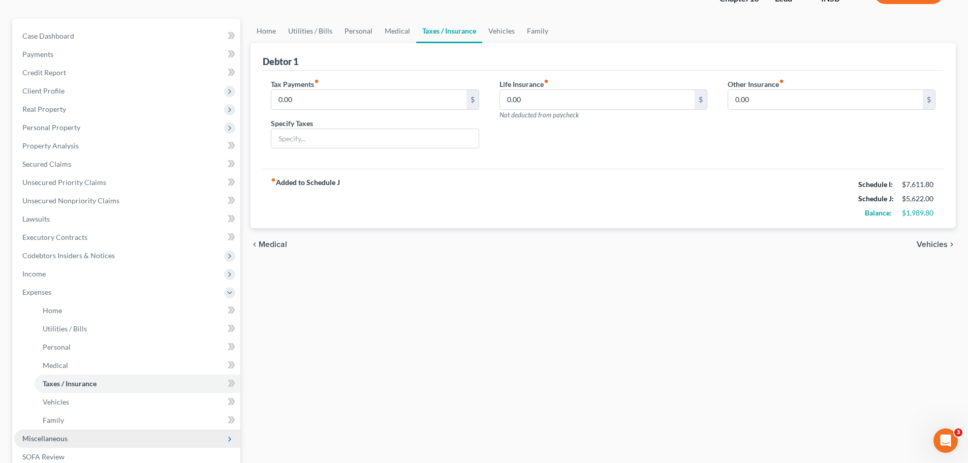
scroll to position [152, 0]
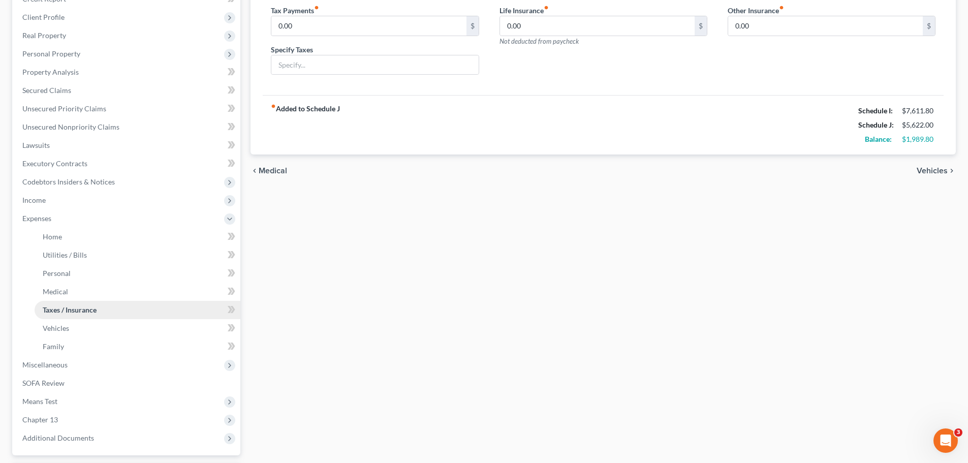
click at [53, 317] on link "Taxes / Insurance" at bounding box center [138, 310] width 206 height 18
click at [53, 327] on span "Vehicles" at bounding box center [56, 328] width 26 height 9
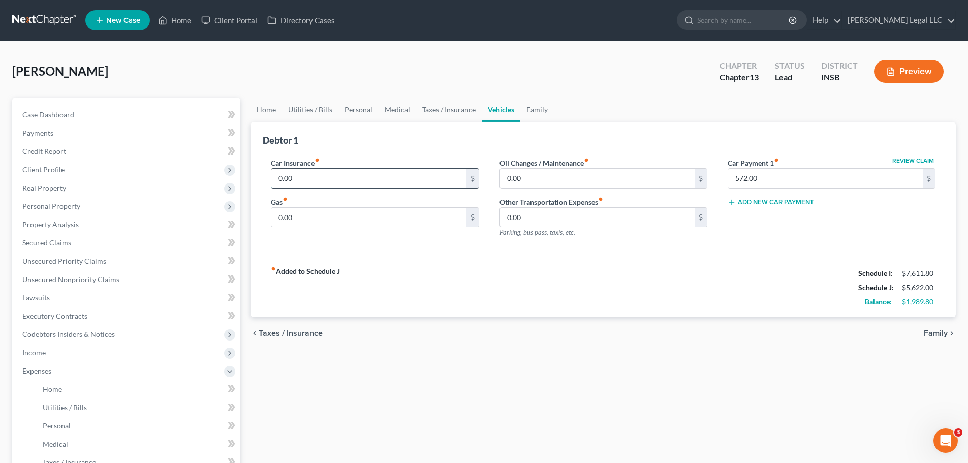
click at [306, 184] on input "0.00" at bounding box center [368, 178] width 195 height 19
type input "250"
type input "200"
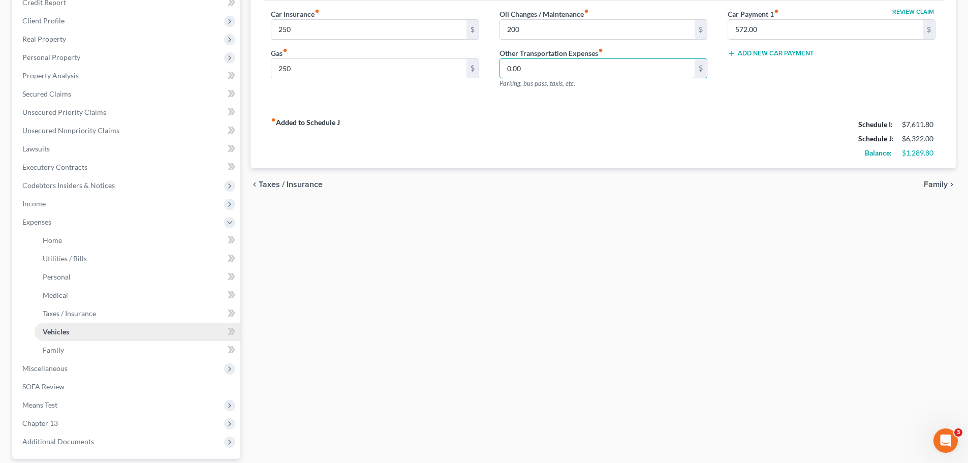
scroll to position [152, 0]
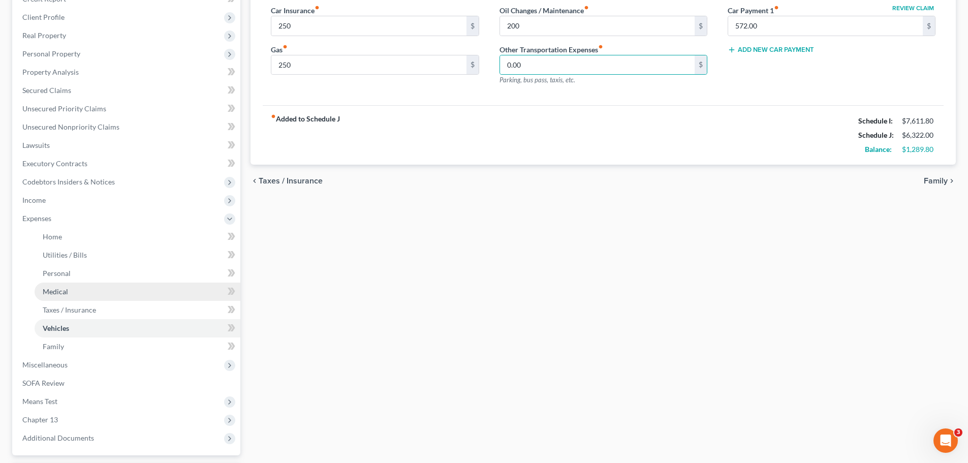
click at [56, 287] on span "Medical" at bounding box center [55, 291] width 25 height 9
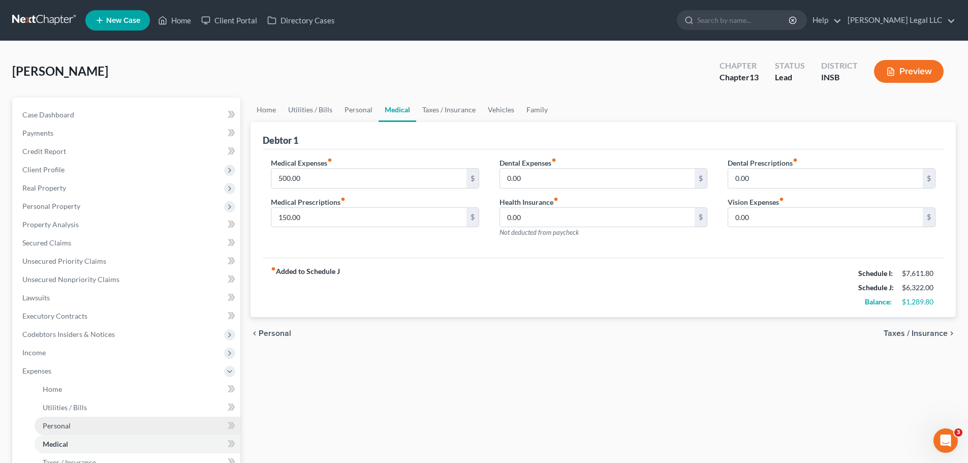
click at [42, 353] on link "Personal" at bounding box center [138, 426] width 206 height 18
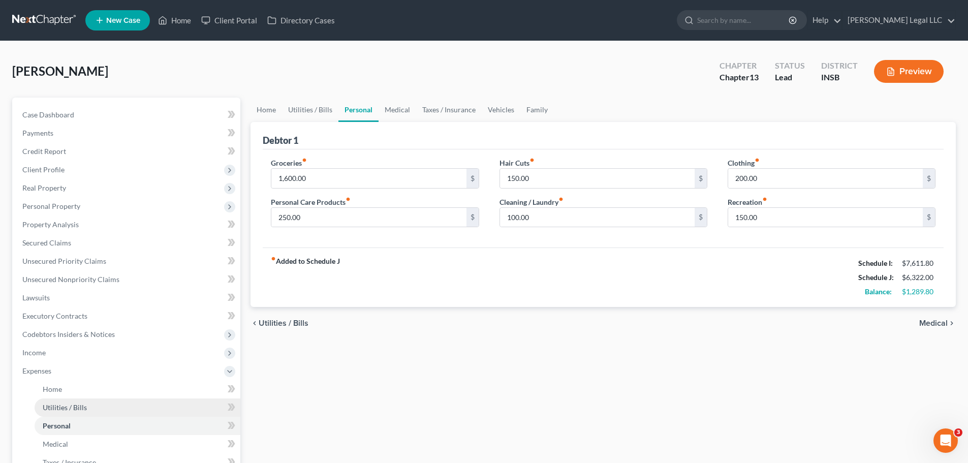
click at [55, 353] on span "Utilities / Bills" at bounding box center [65, 407] width 44 height 9
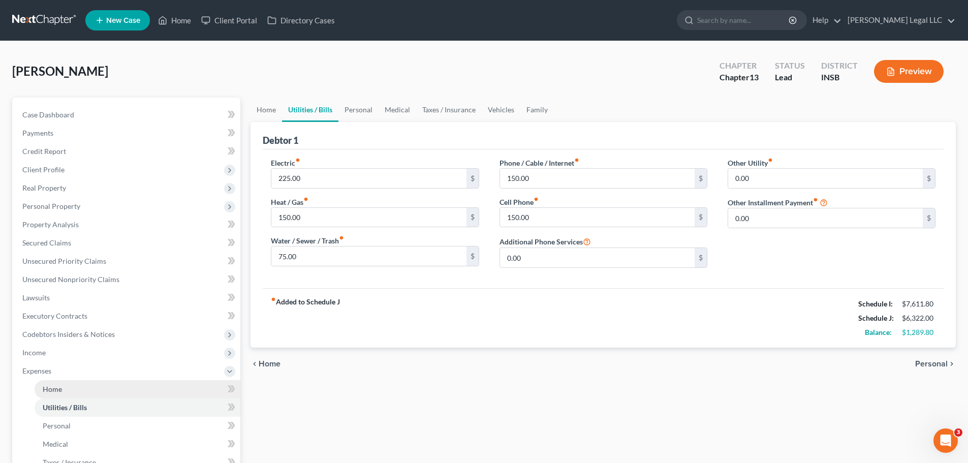
click at [57, 353] on span "Home" at bounding box center [52, 389] width 19 height 9
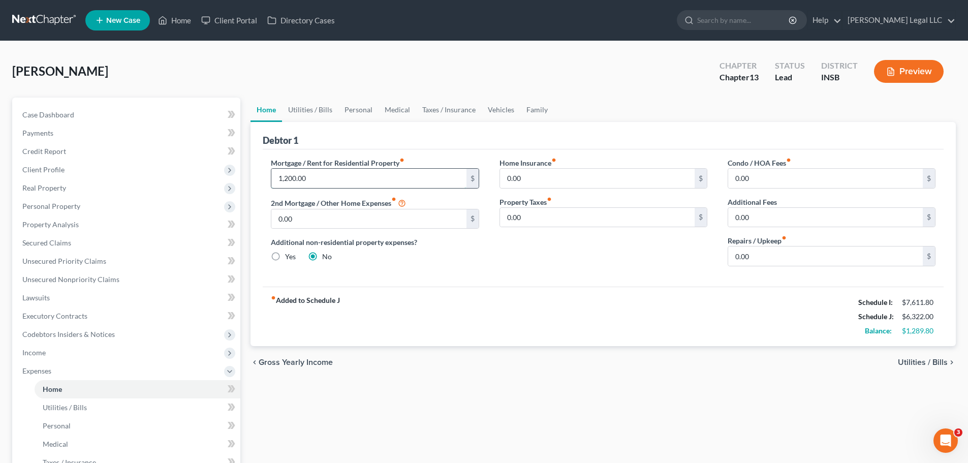
click at [297, 180] on input "1,200.00" at bounding box center [368, 178] width 195 height 19
type input "1,500"
click at [563, 296] on div "fiber_manual_record Added to Schedule J Schedule I: $7,611.80 Schedule J: $6,62…" at bounding box center [603, 316] width 681 height 59
click at [768, 257] on input "0.00" at bounding box center [825, 255] width 195 height 19
type input "150"
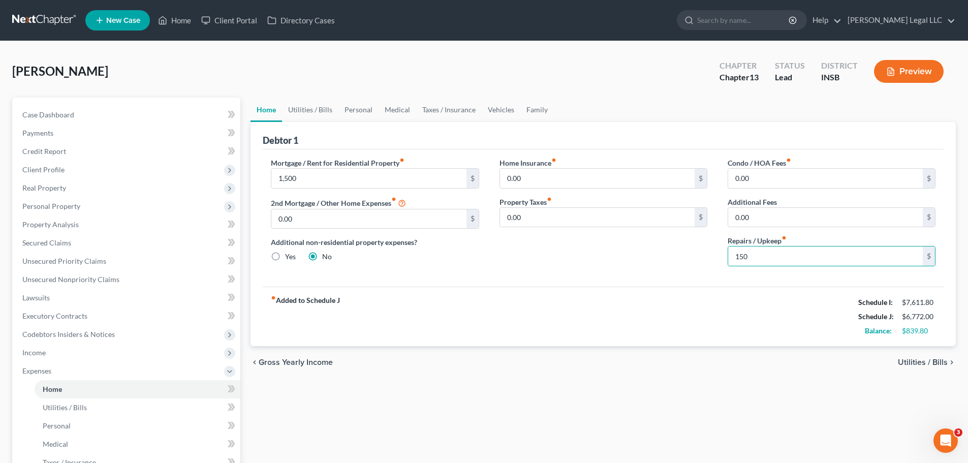
click at [606, 332] on div "fiber_manual_record Added to Schedule J Schedule I: $7,611.80 Schedule J: $6,77…" at bounding box center [603, 316] width 681 height 59
click at [772, 69] on button "Preview" at bounding box center [909, 71] width 70 height 23
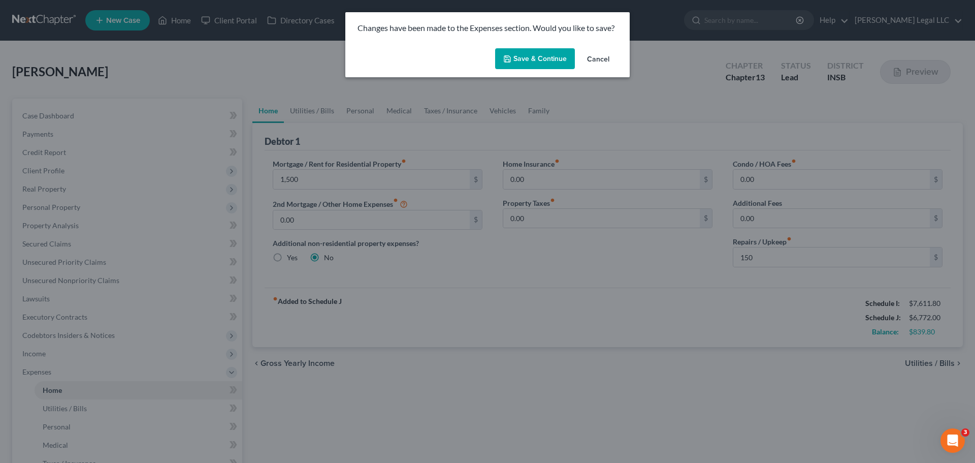
click at [537, 55] on button "Save & Continue" at bounding box center [535, 58] width 80 height 21
type input "1,500.00"
type input "150.00"
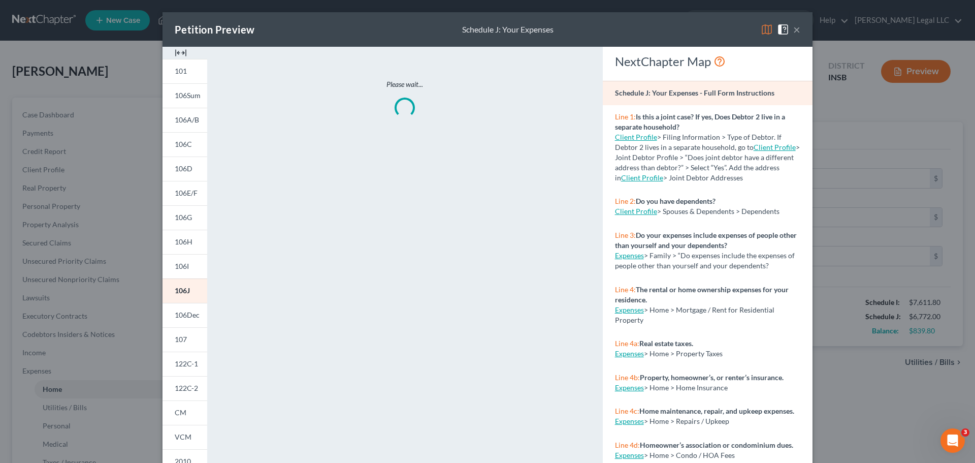
click at [175, 51] on img at bounding box center [181, 53] width 12 height 12
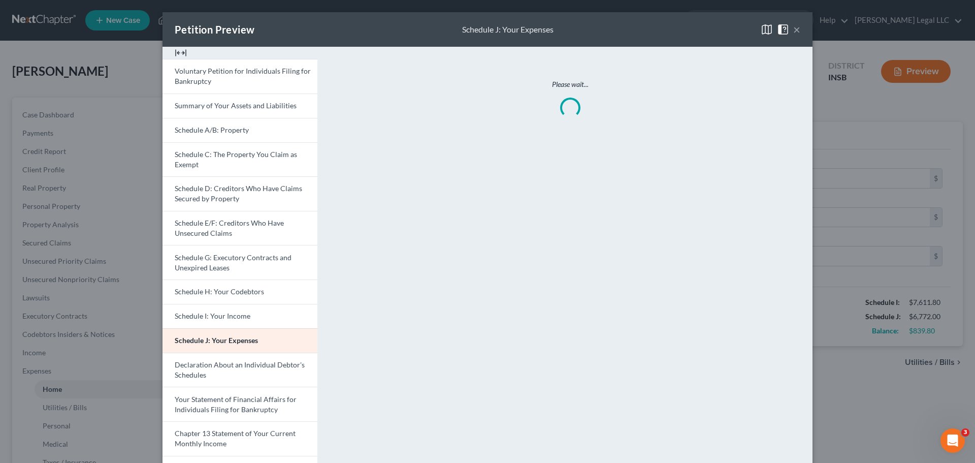
click at [772, 28] on button "×" at bounding box center [796, 29] width 7 height 12
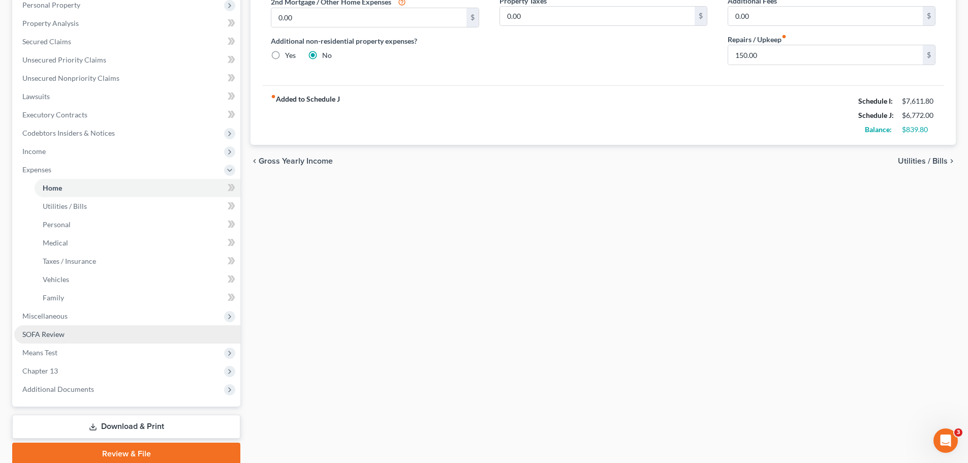
scroll to position [203, 0]
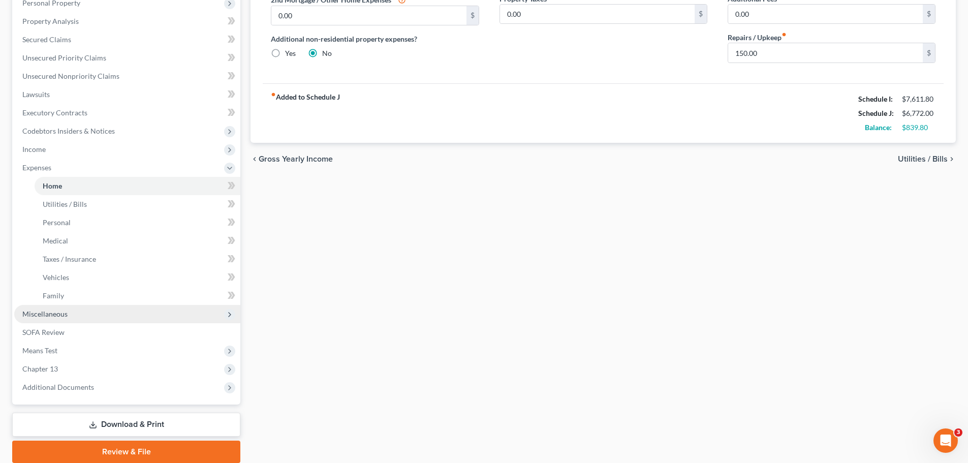
click at [65, 315] on span "Miscellaneous" at bounding box center [44, 313] width 45 height 9
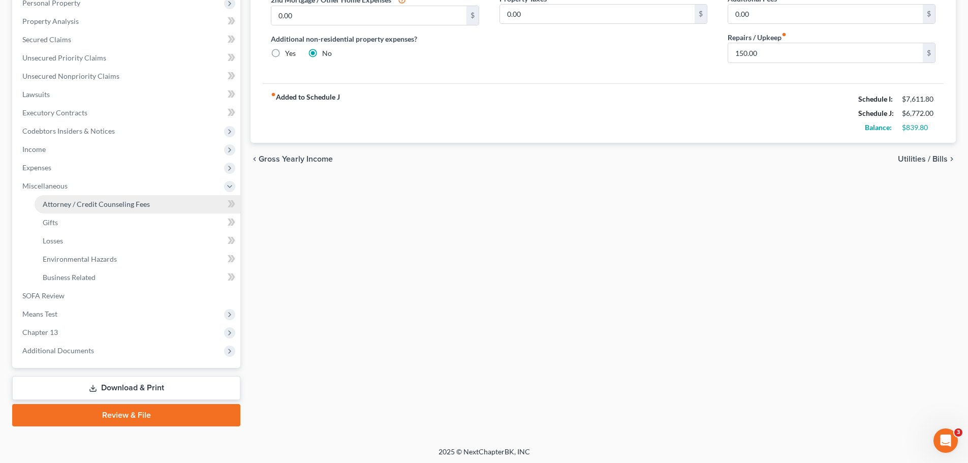
click at [84, 202] on span "Attorney / Credit Counseling Fees" at bounding box center [96, 204] width 107 height 9
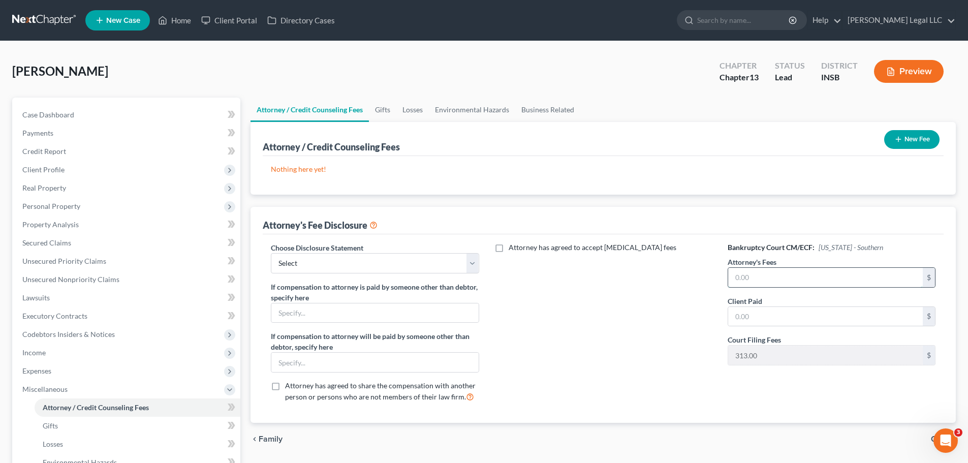
click at [772, 278] on input "text" at bounding box center [825, 277] width 195 height 19
type input "3,850"
click at [772, 319] on input "text" at bounding box center [825, 316] width 195 height 19
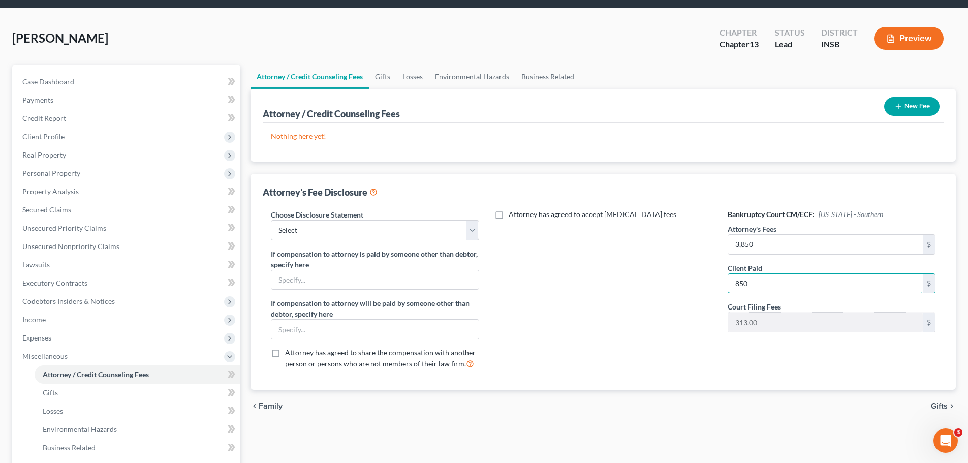
scroll to position [51, 0]
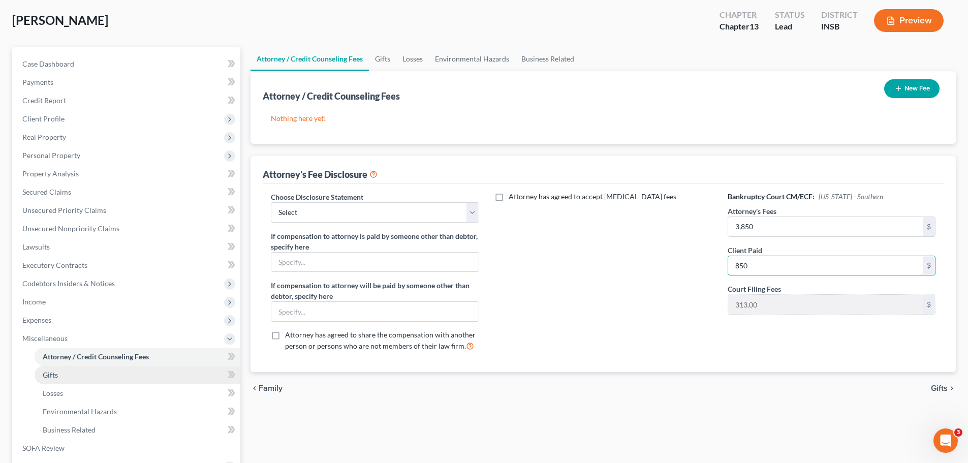
type input "850"
click at [42, 353] on link "Gifts" at bounding box center [138, 375] width 206 height 18
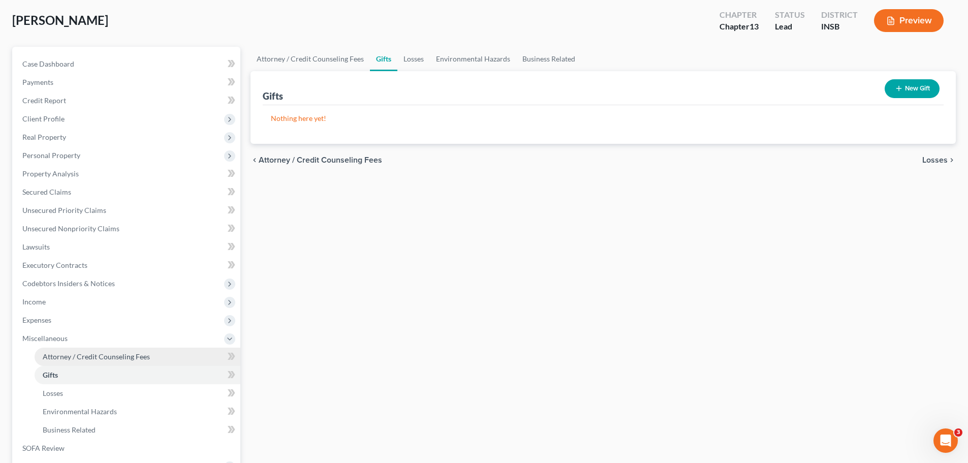
click at [96, 353] on span "Attorney / Credit Counseling Fees" at bounding box center [96, 356] width 107 height 9
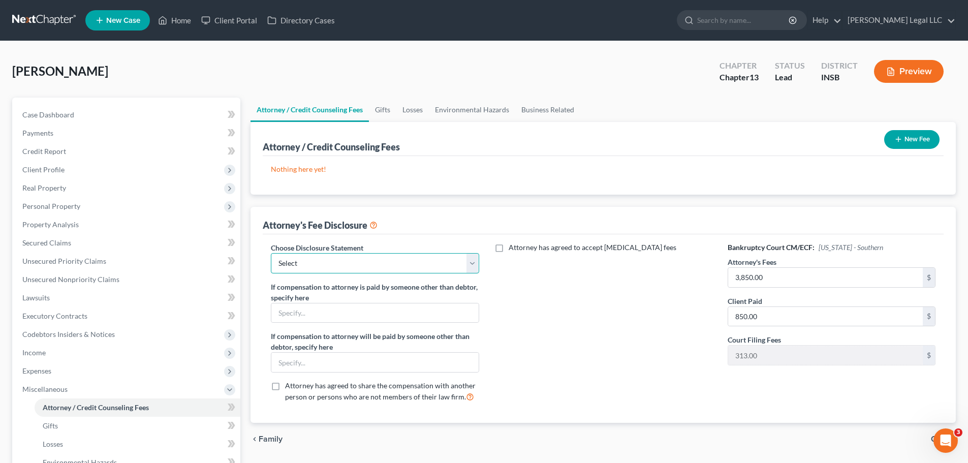
click at [329, 262] on select "Select Attorney Compensation Disclosure" at bounding box center [375, 263] width 208 height 20
select select "0"
click at [271, 253] on select "Select Attorney Compensation Disclosure" at bounding box center [375, 263] width 208 height 20
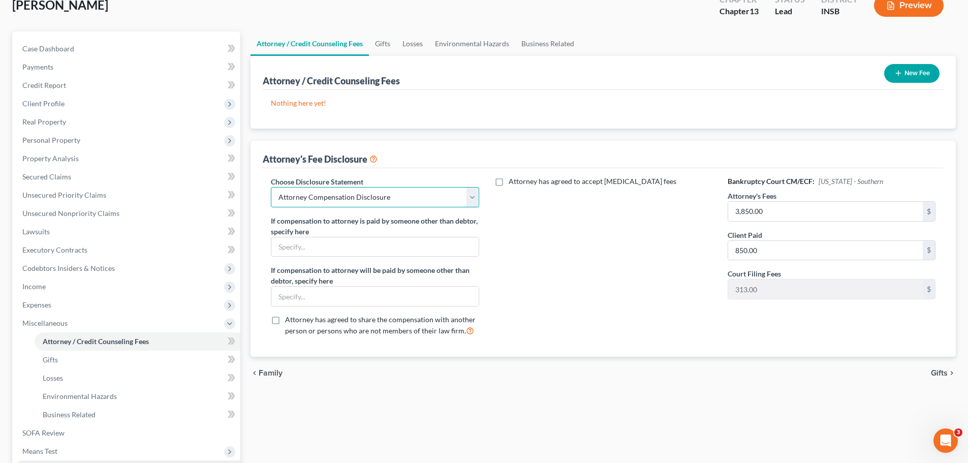
scroll to position [203, 0]
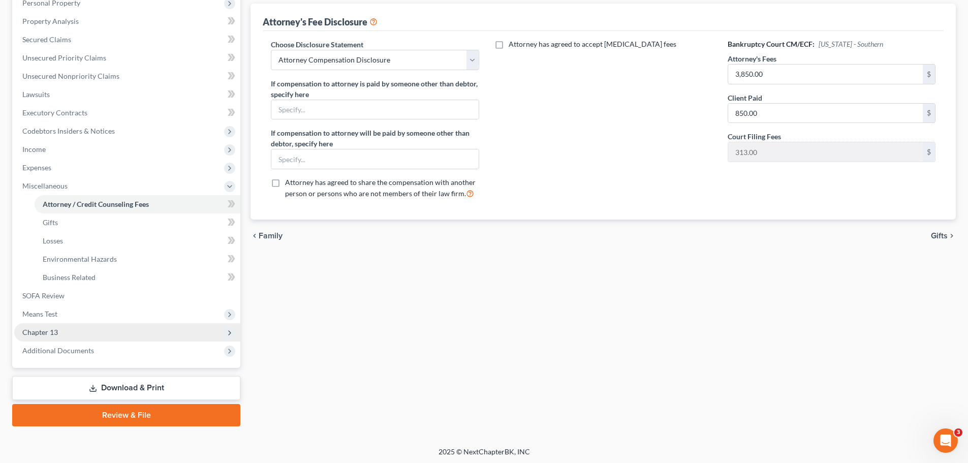
click at [49, 331] on span "Chapter 13" at bounding box center [40, 332] width 36 height 9
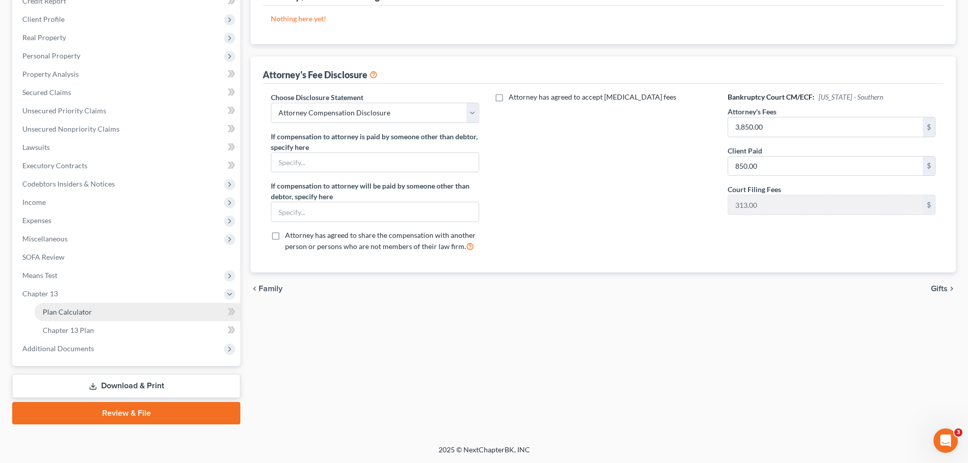
click at [79, 316] on link "Plan Calculator" at bounding box center [138, 312] width 206 height 18
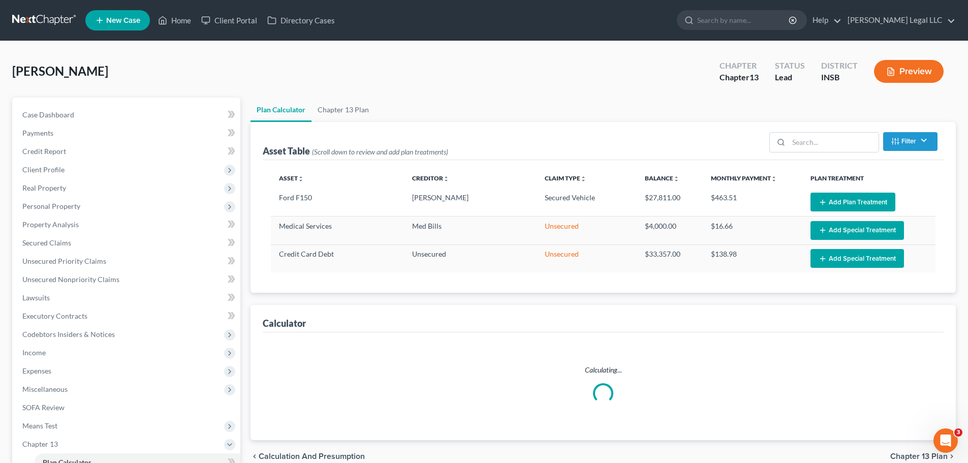
select select "59"
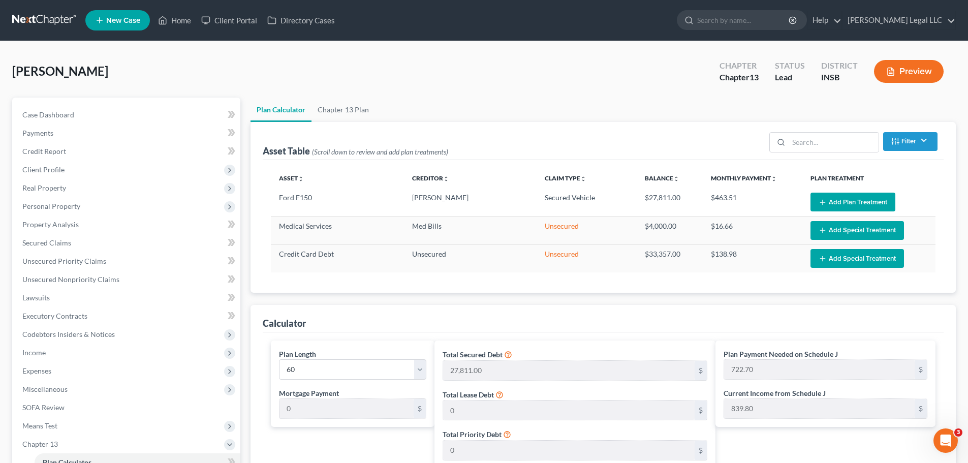
click at [772, 71] on button "Preview" at bounding box center [909, 71] width 70 height 23
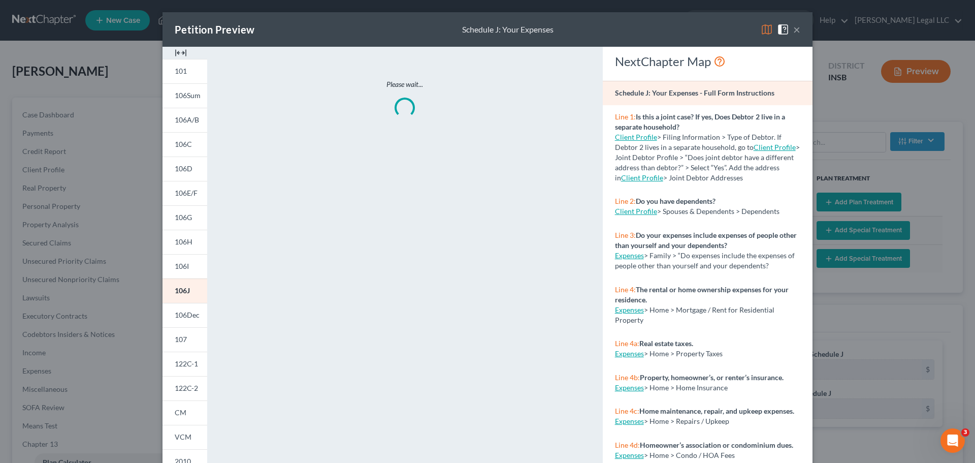
click at [175, 55] on img at bounding box center [181, 53] width 12 height 12
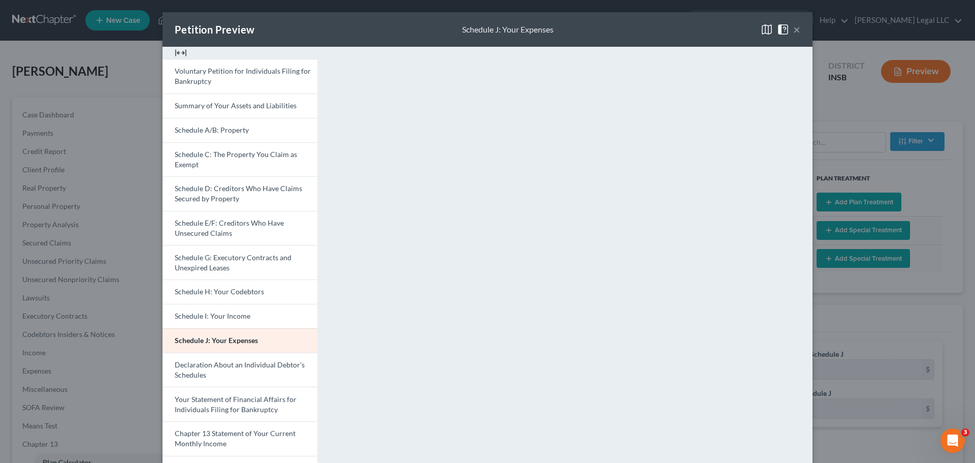
click at [772, 27] on span at bounding box center [785, 28] width 16 height 9
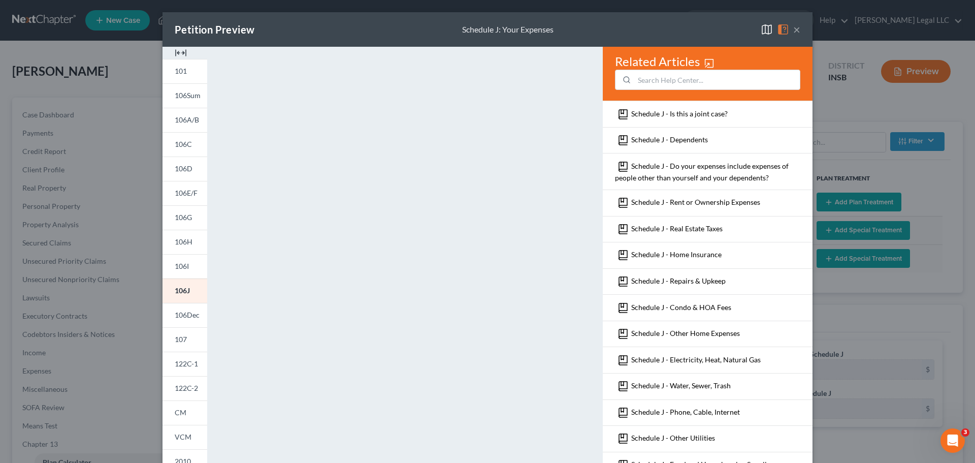
click at [772, 31] on button "×" at bounding box center [796, 29] width 7 height 12
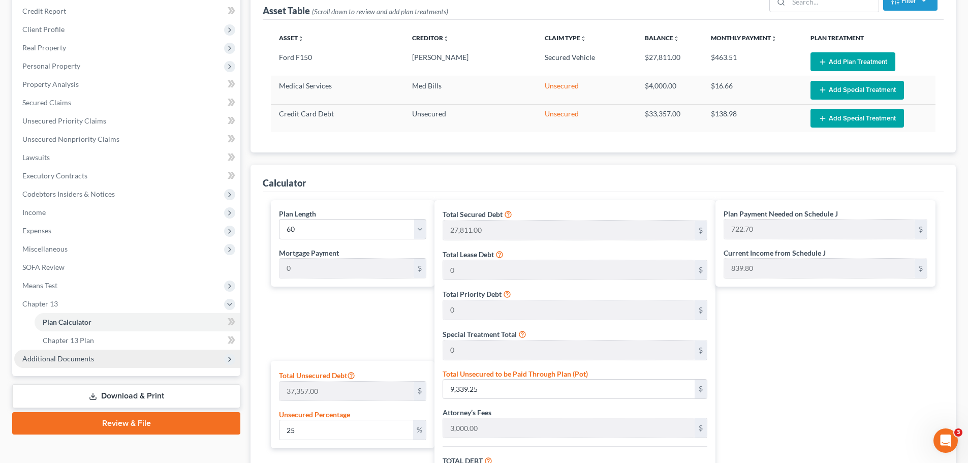
scroll to position [152, 0]
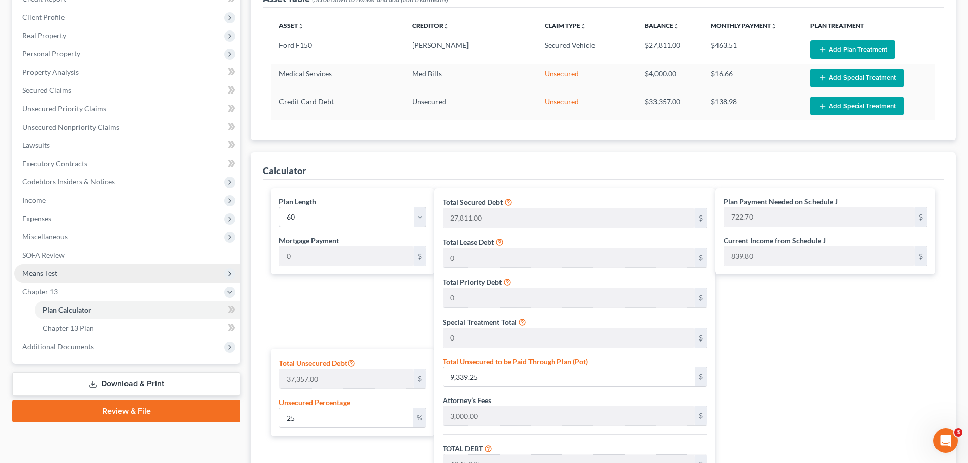
click at [60, 276] on span "Means Test" at bounding box center [127, 273] width 226 height 18
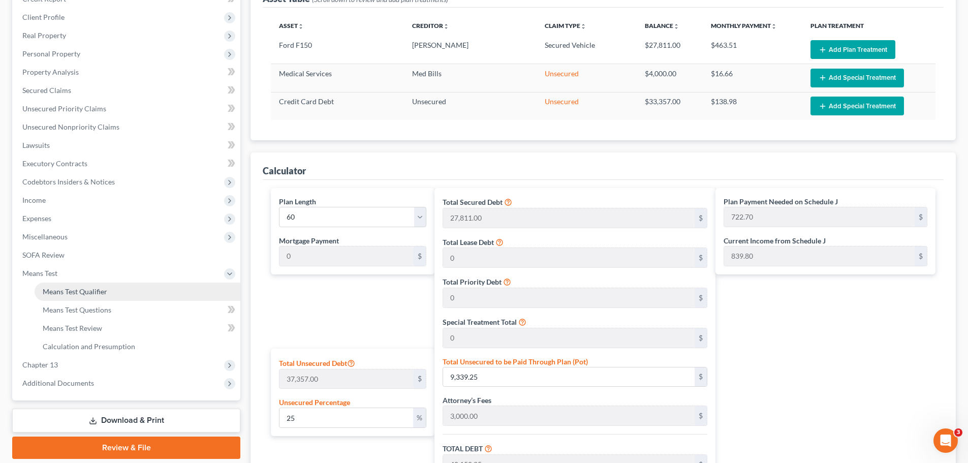
click at [83, 292] on span "Means Test Qualifier" at bounding box center [75, 291] width 65 height 9
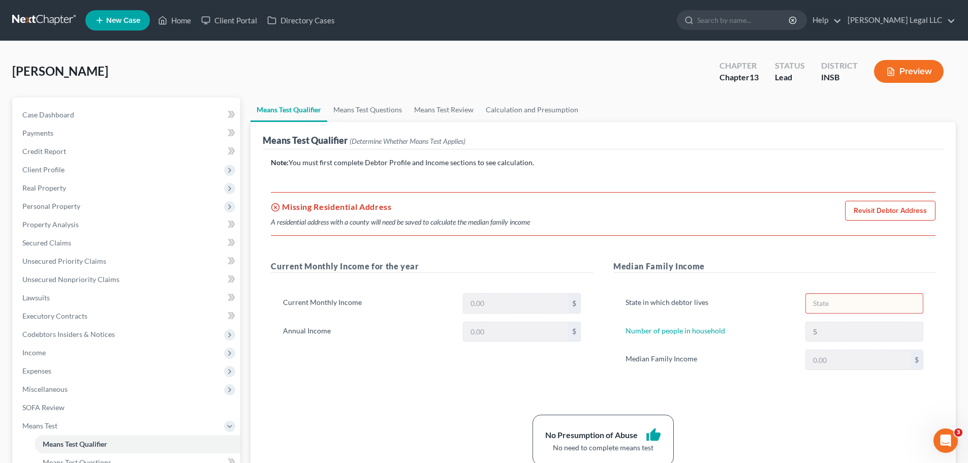
click at [772, 208] on link "Revisit Debtor Address" at bounding box center [890, 211] width 90 height 20
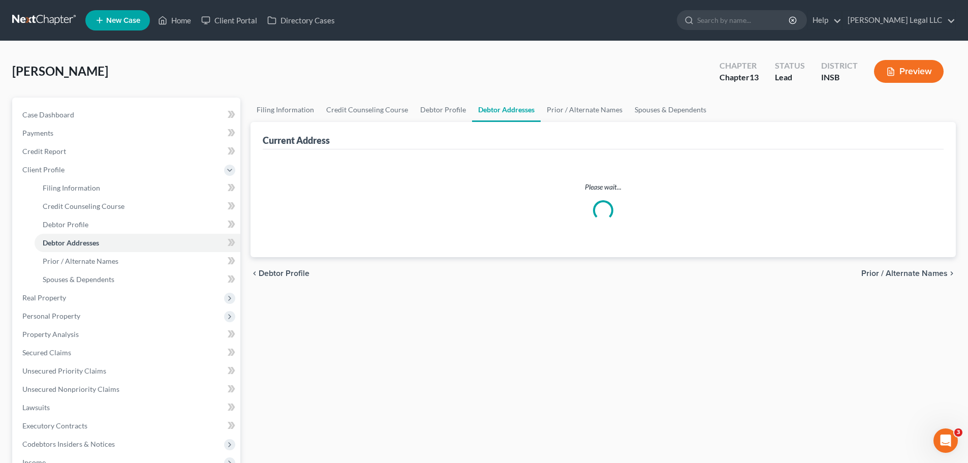
select select "0"
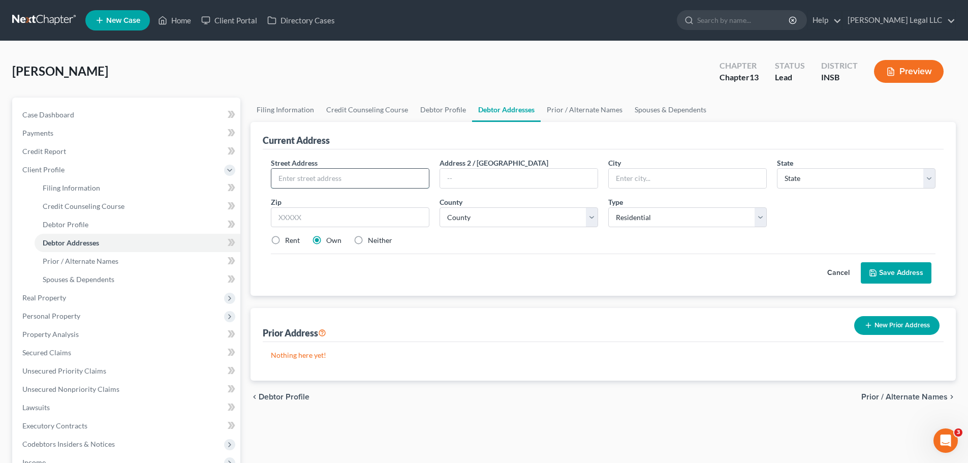
click at [368, 173] on input "text" at bounding box center [349, 178] width 157 height 19
paste input "501 N Oakland Street"
type input "501 N Oakland Street"
click at [326, 210] on input "text" at bounding box center [350, 217] width 158 height 20
type input "46035"
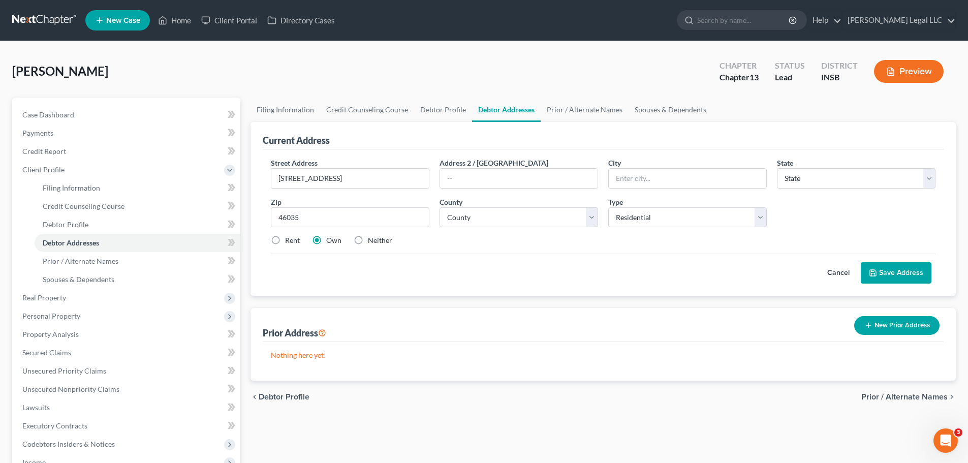
click at [407, 275] on div "Cancel Save Address" at bounding box center [603, 268] width 664 height 30
type input "Colfax"
select select "15"
click at [458, 207] on label "County *" at bounding box center [450, 202] width 23 height 11
click at [468, 224] on select "County Adams County Allen County Bartholomew County Benton County Blackford Cou…" at bounding box center [518, 217] width 158 height 20
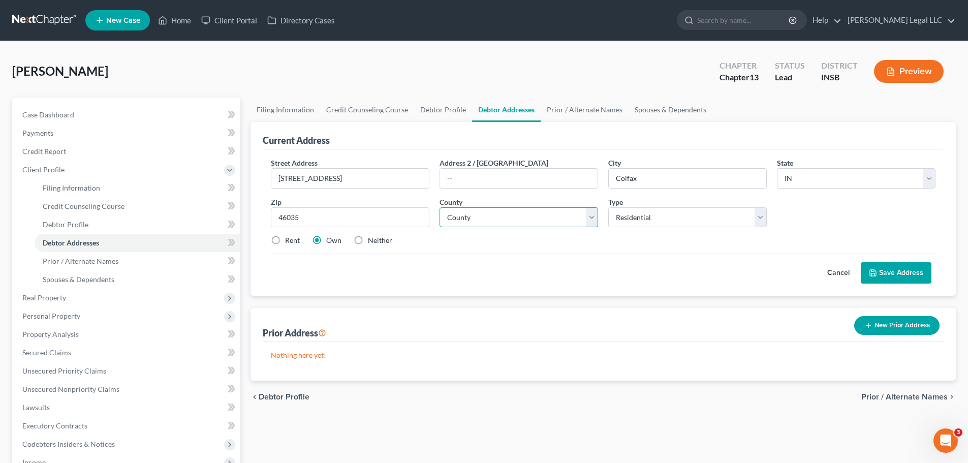
select select "11"
click at [439, 207] on select "County Adams County Allen County Bartholomew County Benton County Blackford Cou…" at bounding box center [518, 217] width 158 height 20
click at [589, 313] on div "Prior Address New Prior Address" at bounding box center [603, 325] width 681 height 34
click at [368, 237] on label "Neither" at bounding box center [380, 240] width 24 height 10
click at [372, 237] on input "Neither" at bounding box center [375, 238] width 7 height 7
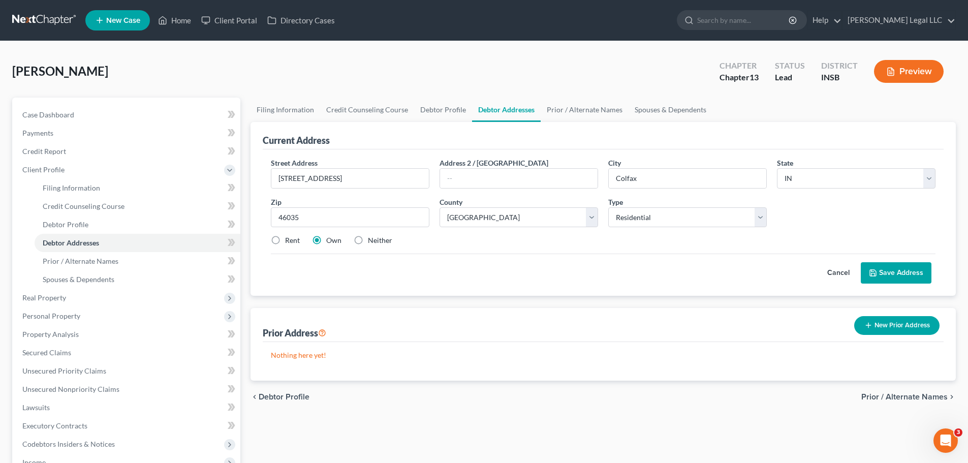
radio input "true"
drag, startPoint x: 527, startPoint y: 279, endPoint x: 526, endPoint y: 267, distance: 12.3
click at [527, 278] on div "Cancel Save Address" at bounding box center [603, 268] width 664 height 30
click at [772, 273] on button "Save Address" at bounding box center [896, 272] width 71 height 21
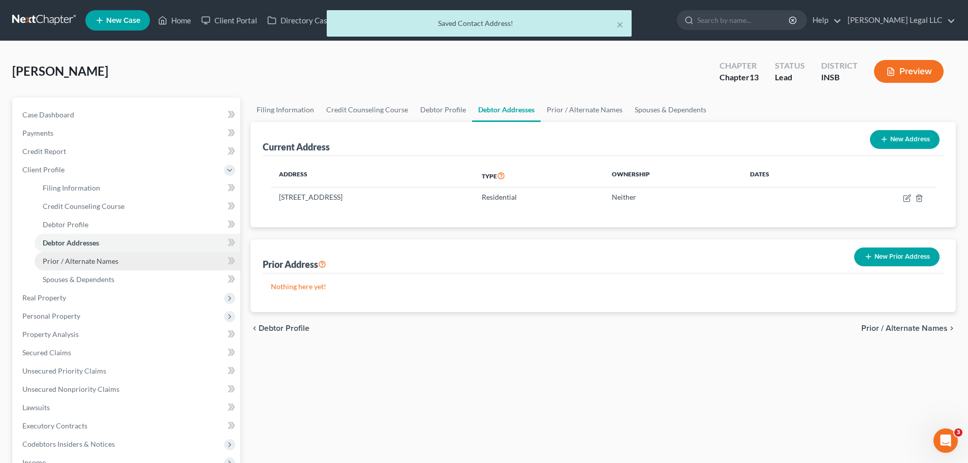
click at [107, 259] on span "Prior / Alternate Names" at bounding box center [81, 261] width 76 height 9
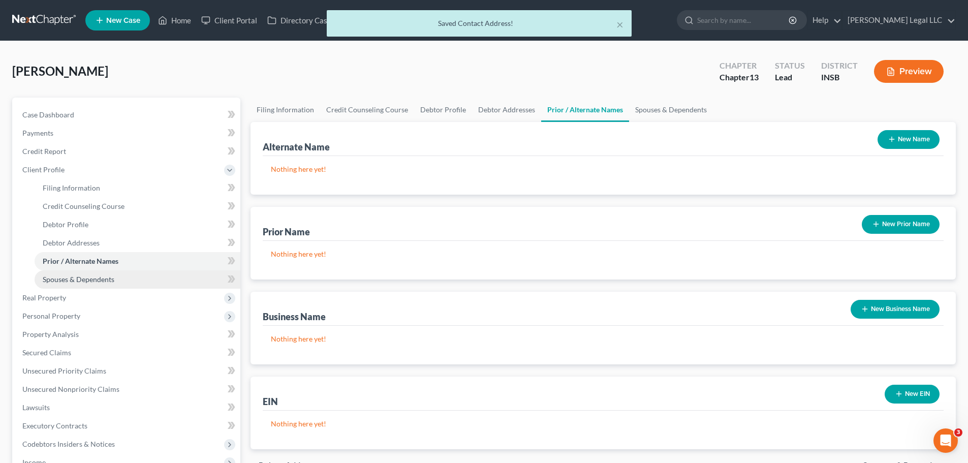
click at [94, 273] on link "Spouses & Dependents" at bounding box center [138, 279] width 206 height 18
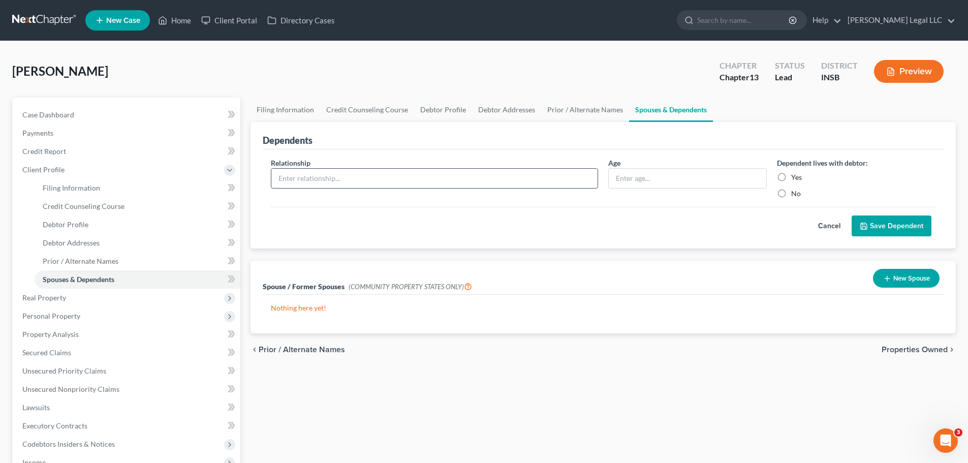
drag, startPoint x: 322, startPoint y: 185, endPoint x: 356, endPoint y: 185, distance: 33.5
click at [322, 185] on input "text" at bounding box center [434, 178] width 326 height 19
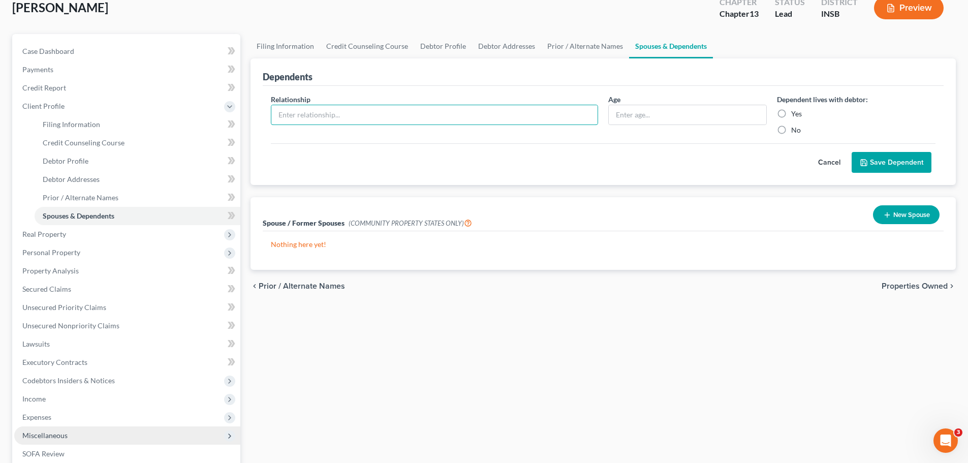
scroll to position [152, 0]
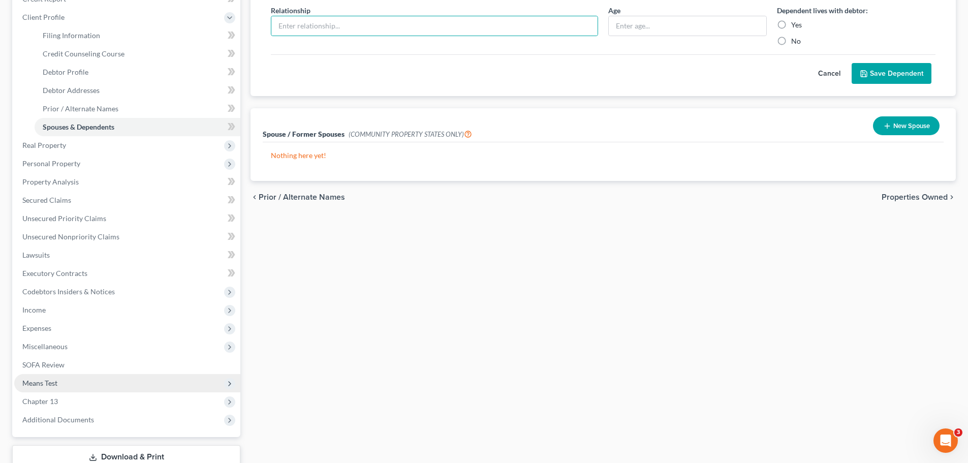
click at [61, 353] on span "Means Test" at bounding box center [127, 383] width 226 height 18
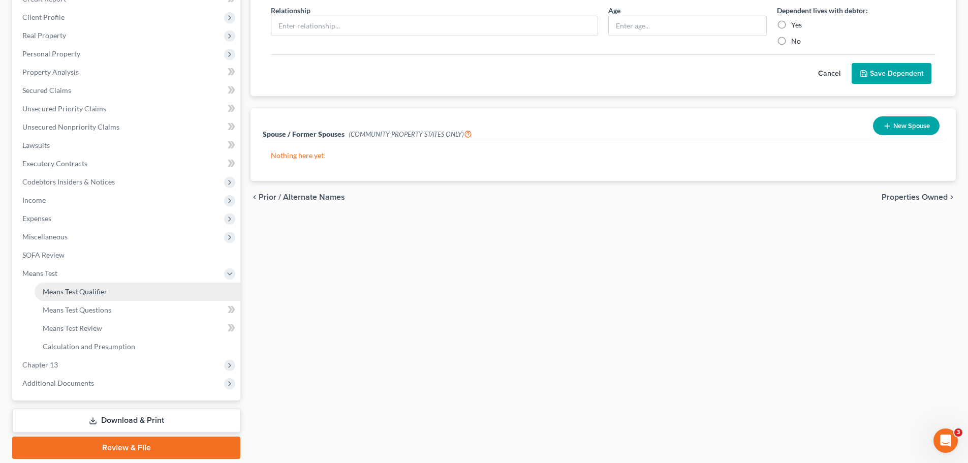
click at [76, 295] on span "Means Test Qualifier" at bounding box center [75, 291] width 65 height 9
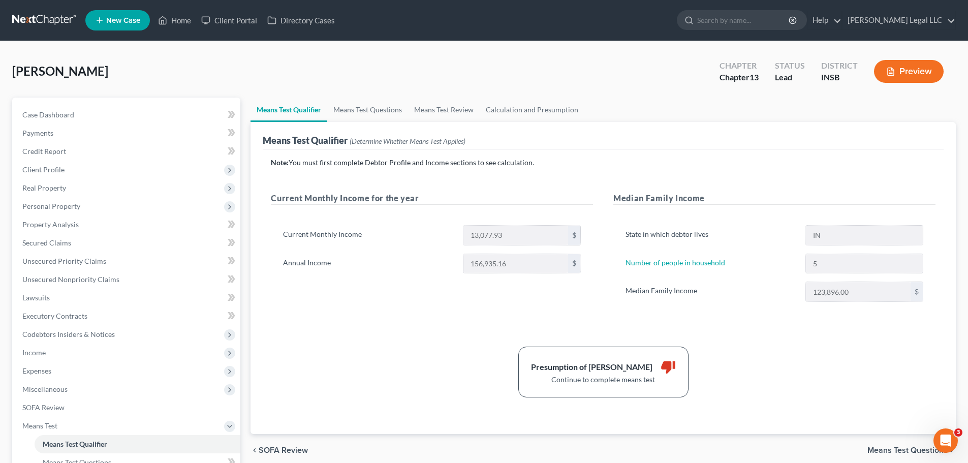
click at [772, 65] on button "Preview" at bounding box center [909, 71] width 70 height 23
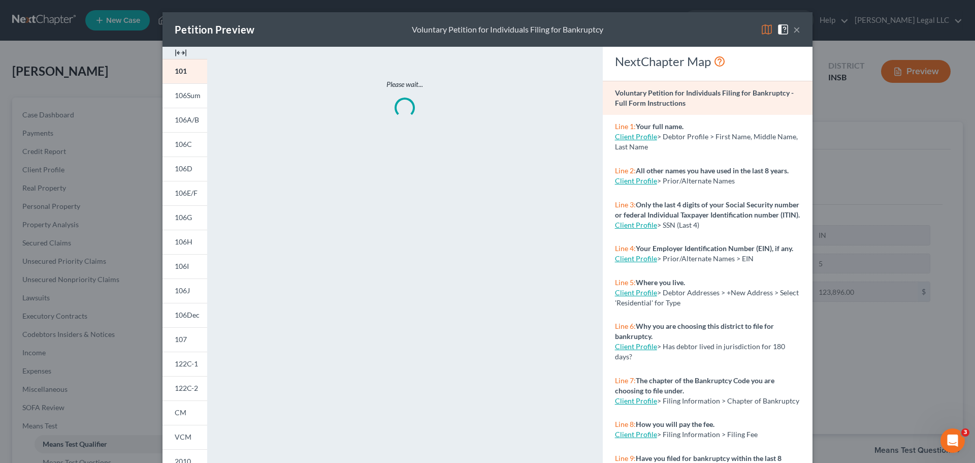
click at [175, 49] on img at bounding box center [181, 53] width 12 height 12
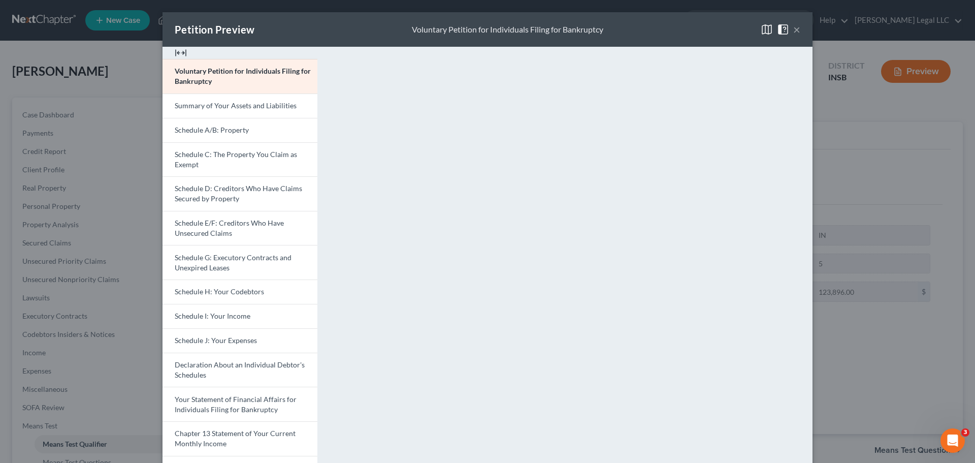
click at [772, 28] on button "×" at bounding box center [796, 29] width 7 height 12
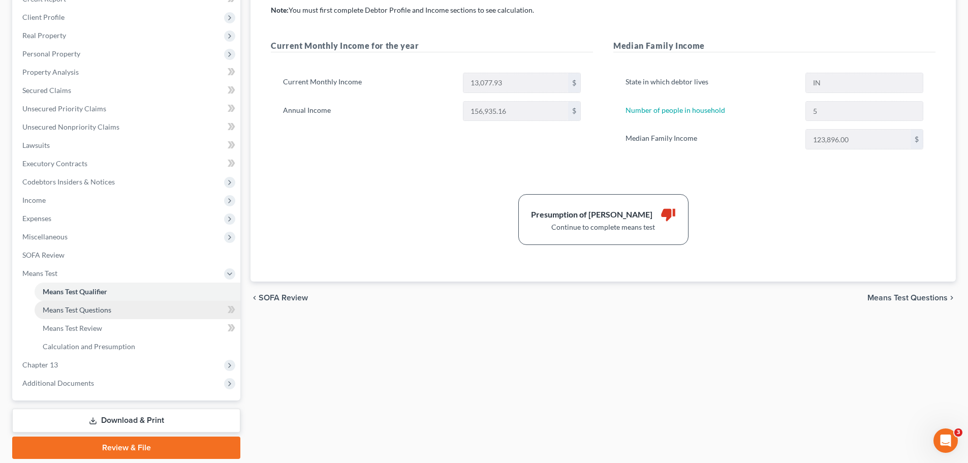
click at [96, 306] on span "Means Test Questions" at bounding box center [77, 309] width 69 height 9
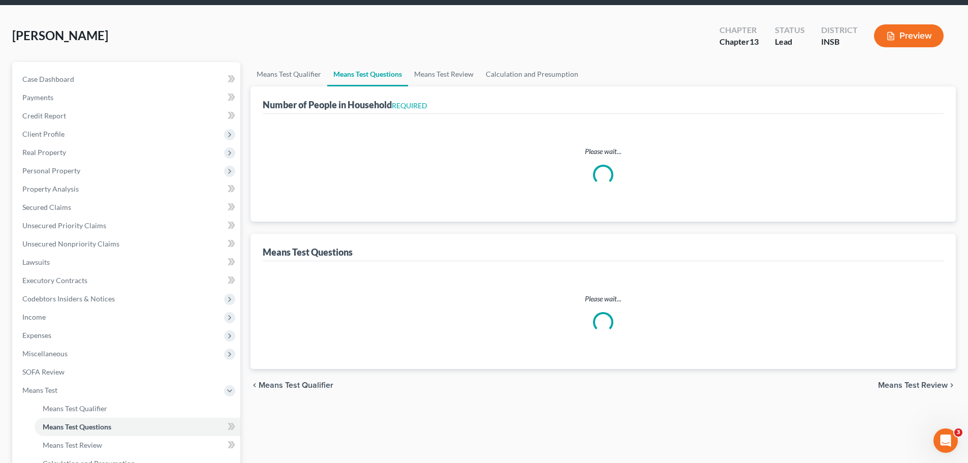
scroll to position [4, 0]
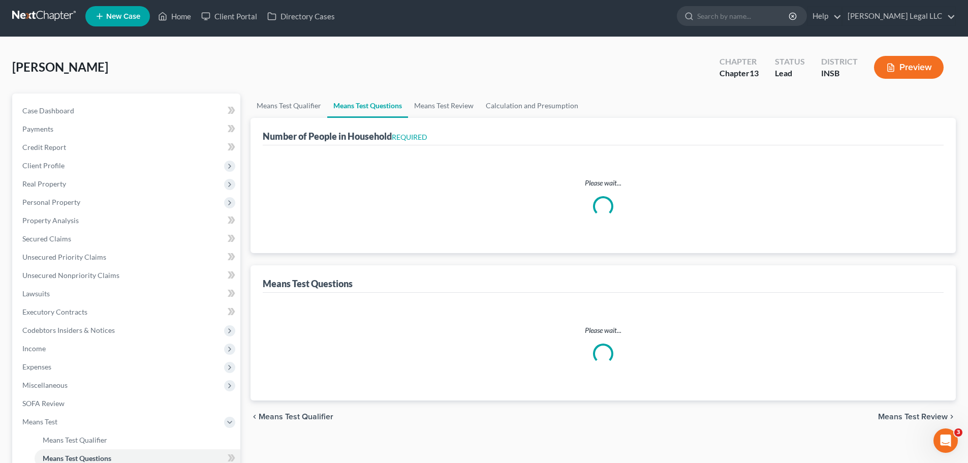
select select "1"
select select "60"
select select "1"
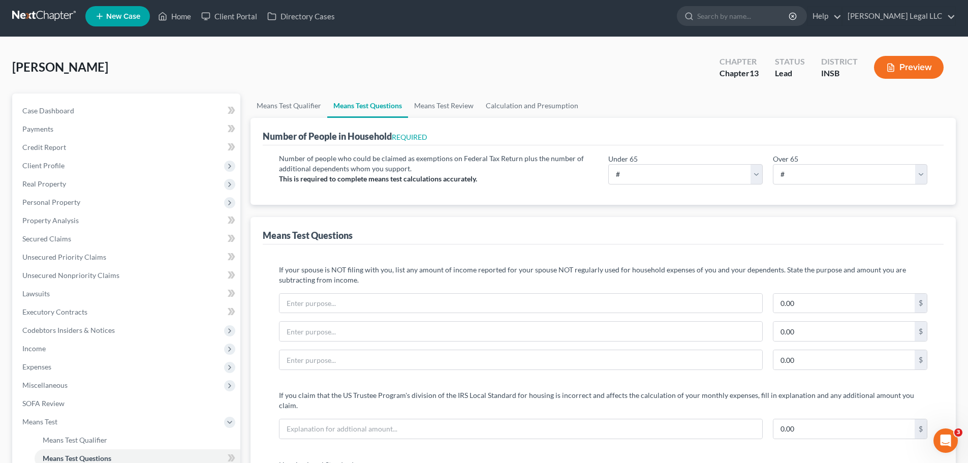
scroll to position [0, 0]
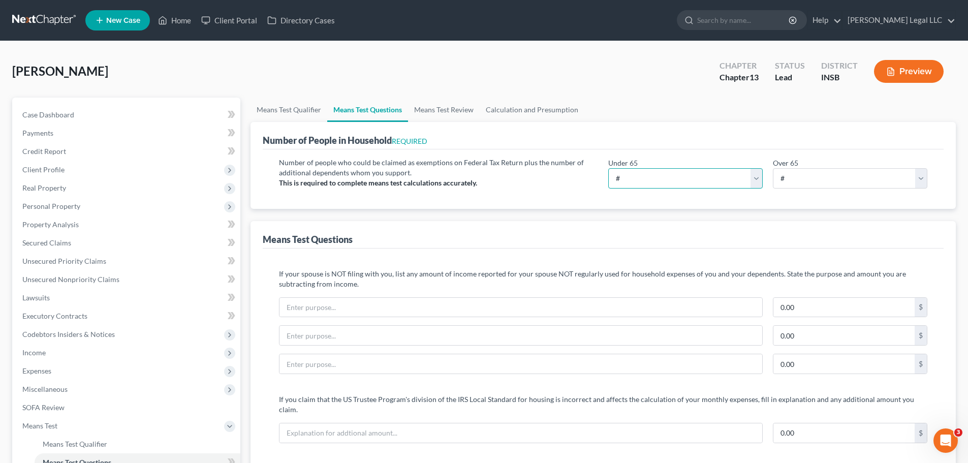
click at [658, 183] on select "# 0 1 2 3 4 5 6 7 8 9 10" at bounding box center [685, 178] width 154 height 20
select select "5"
click at [608, 168] on select "# 0 1 2 3 4 5 6 7 8 9 10" at bounding box center [685, 178] width 154 height 20
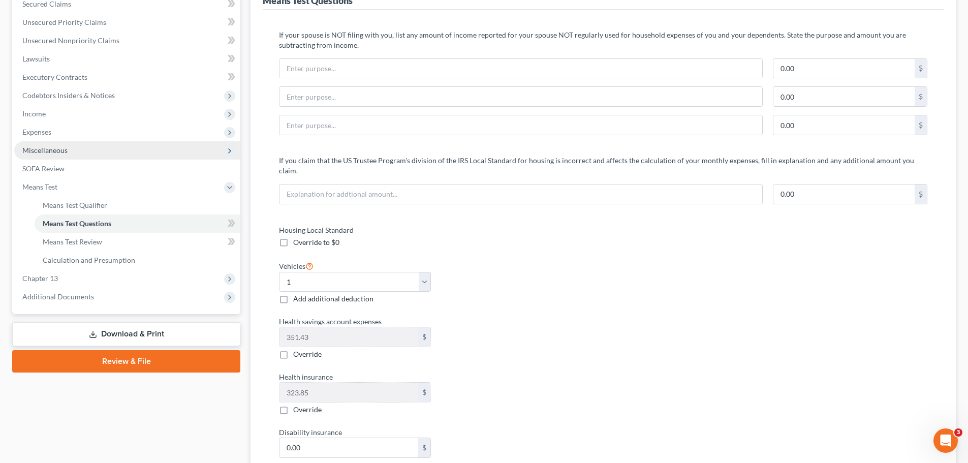
scroll to position [152, 0]
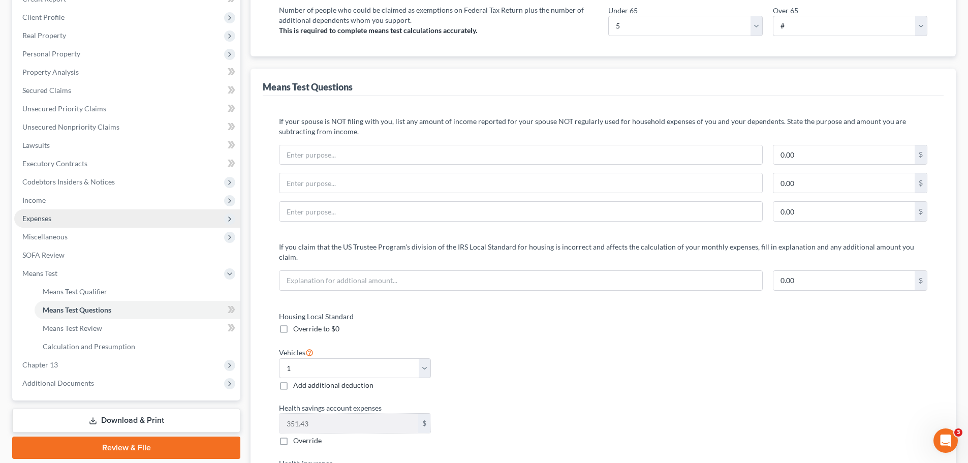
click at [68, 219] on span "Expenses" at bounding box center [127, 218] width 226 height 18
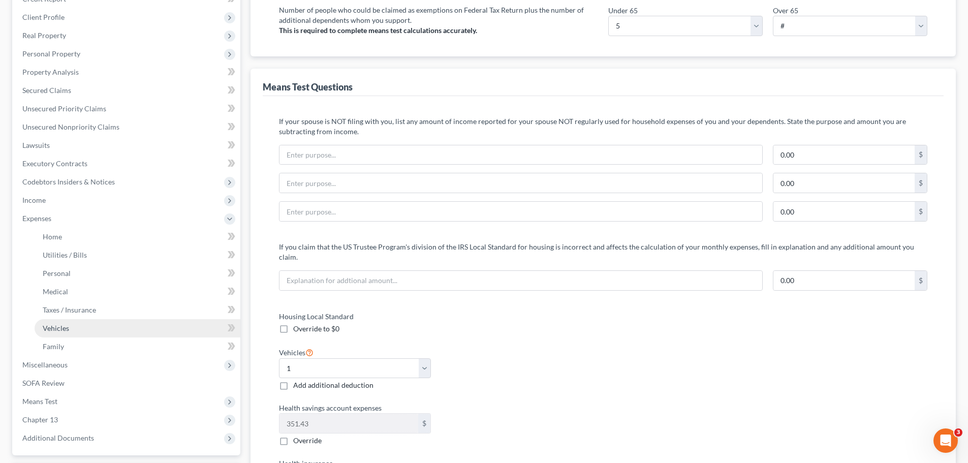
click at [50, 335] on link "Vehicles" at bounding box center [138, 328] width 206 height 18
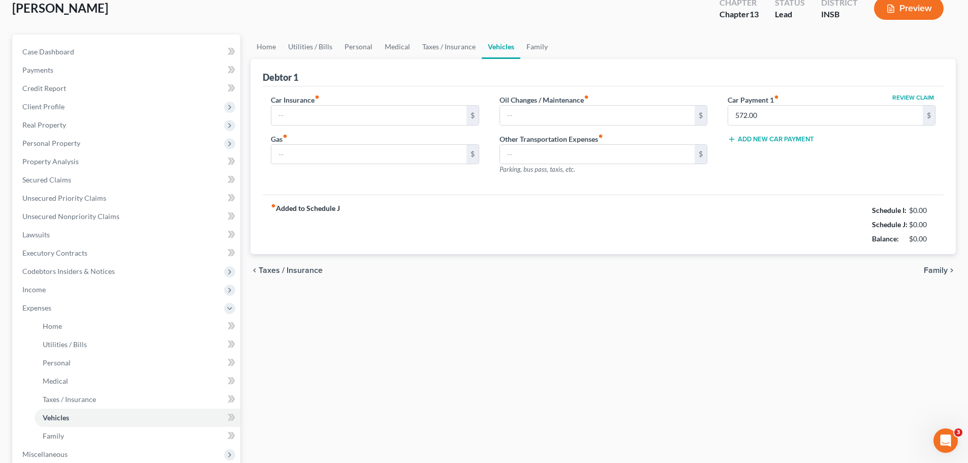
type input "250.00"
type input "200.00"
type input "0.00"
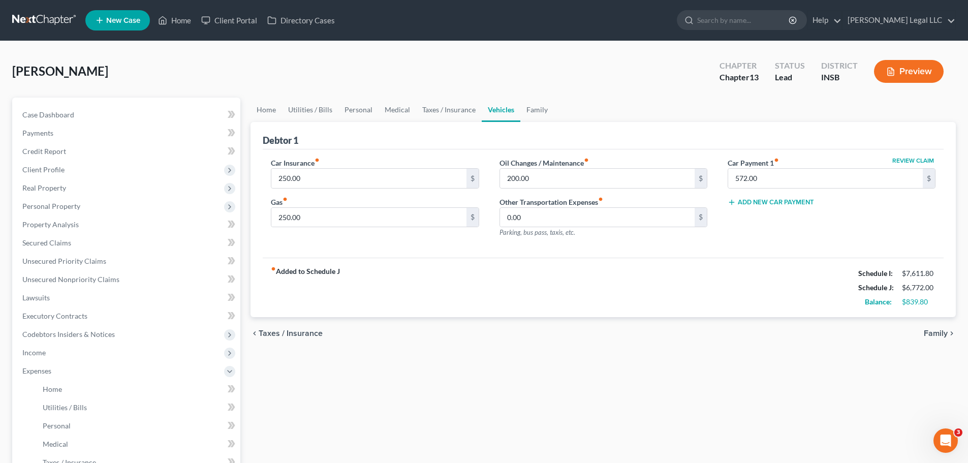
click at [772, 202] on button "Add New Car Payment" at bounding box center [770, 202] width 86 height 8
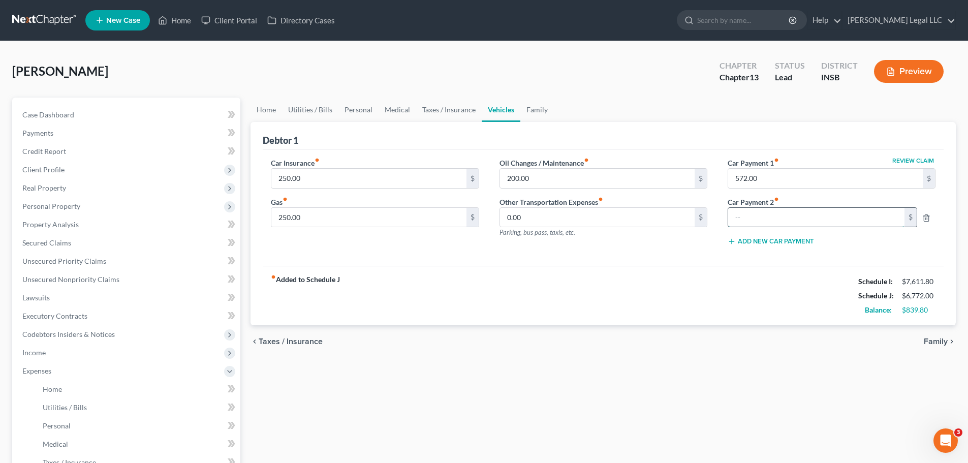
click at [772, 224] on input "text" at bounding box center [816, 217] width 176 height 19
type input "600"
click at [703, 297] on div "fiber_manual_record Added to Schedule J Schedule I: $7,611.80 Schedule J: $6,83…" at bounding box center [603, 295] width 681 height 59
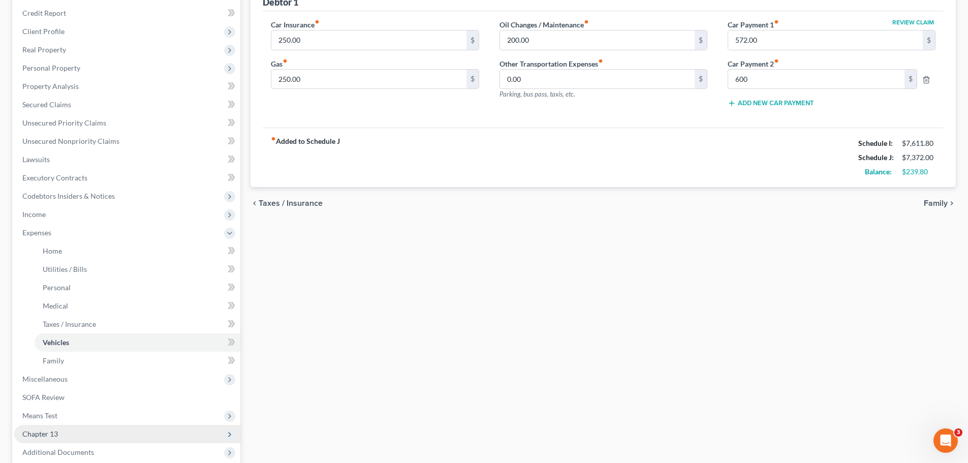
scroll to position [242, 0]
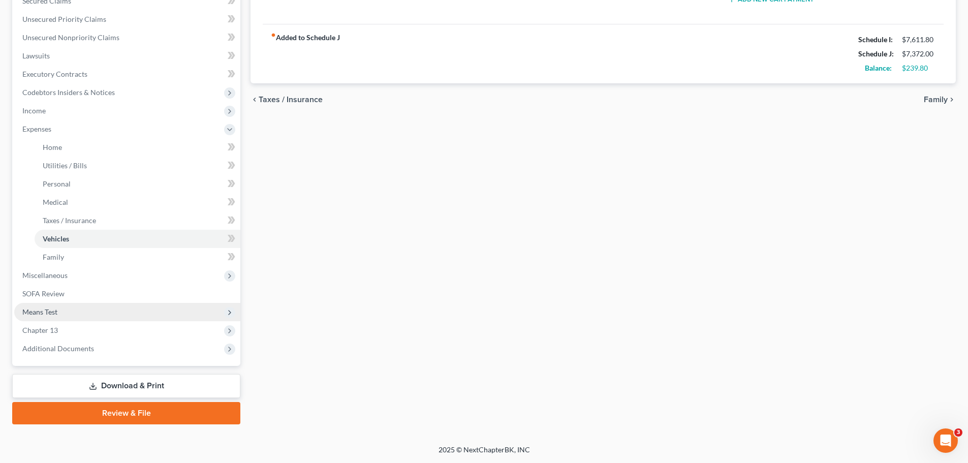
click at [44, 315] on span "Means Test" at bounding box center [39, 311] width 35 height 9
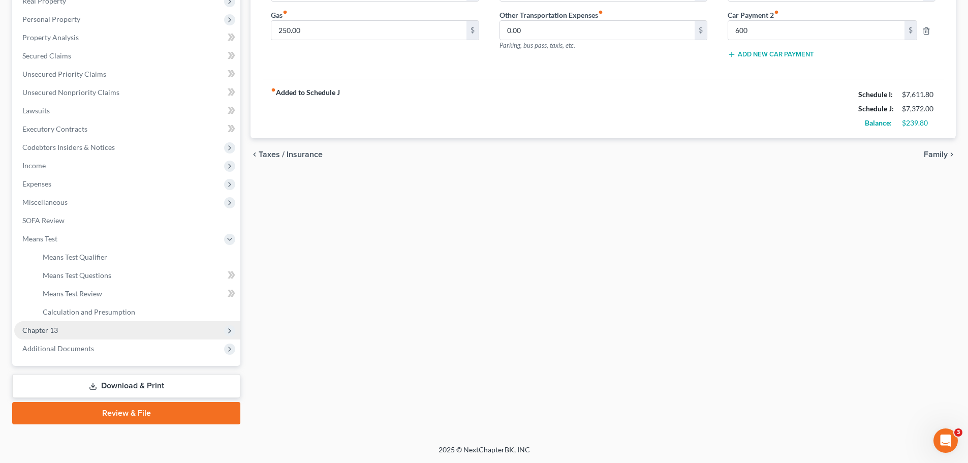
scroll to position [187, 0]
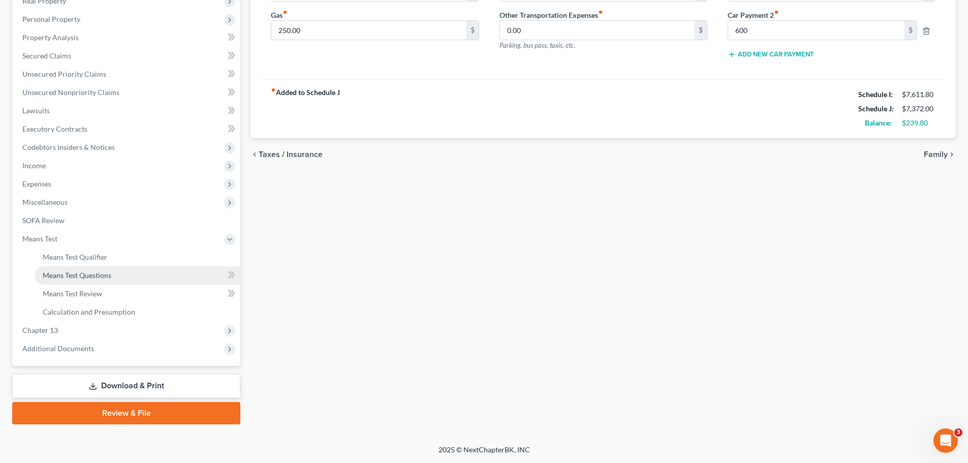
click at [73, 271] on span "Means Test Questions" at bounding box center [77, 275] width 69 height 9
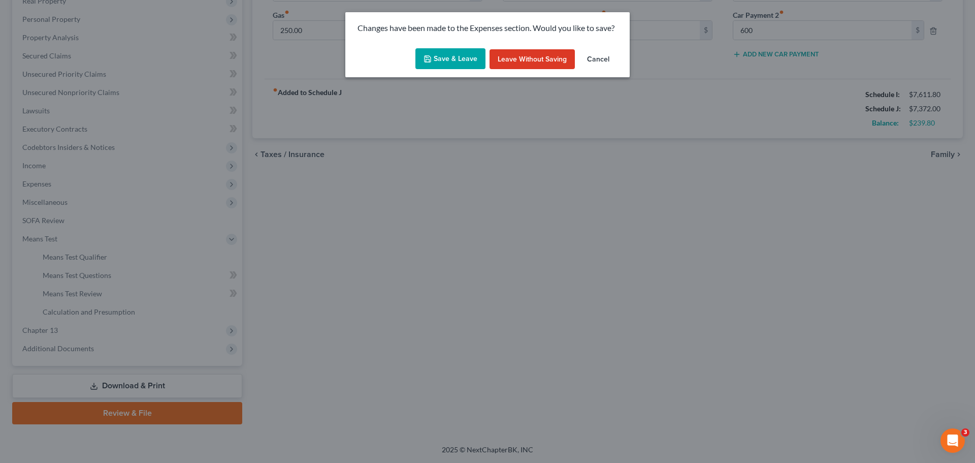
click at [443, 53] on button "Save & Leave" at bounding box center [451, 58] width 70 height 21
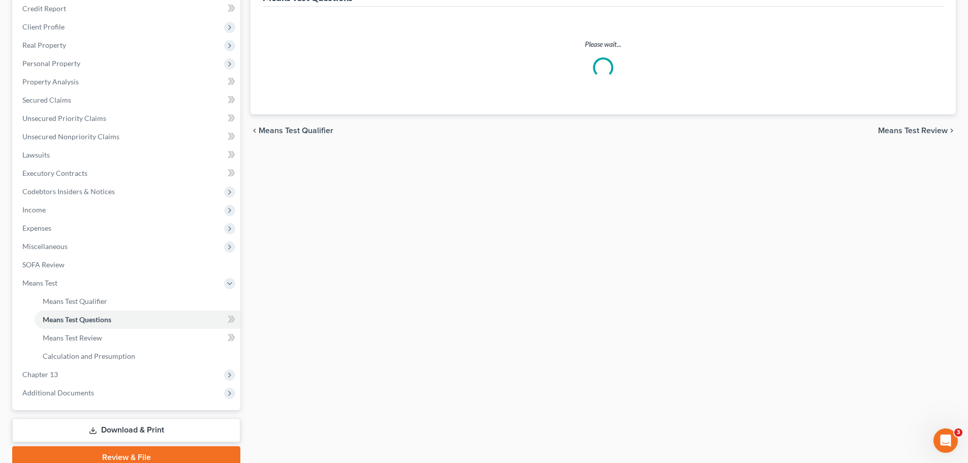
scroll to position [30, 0]
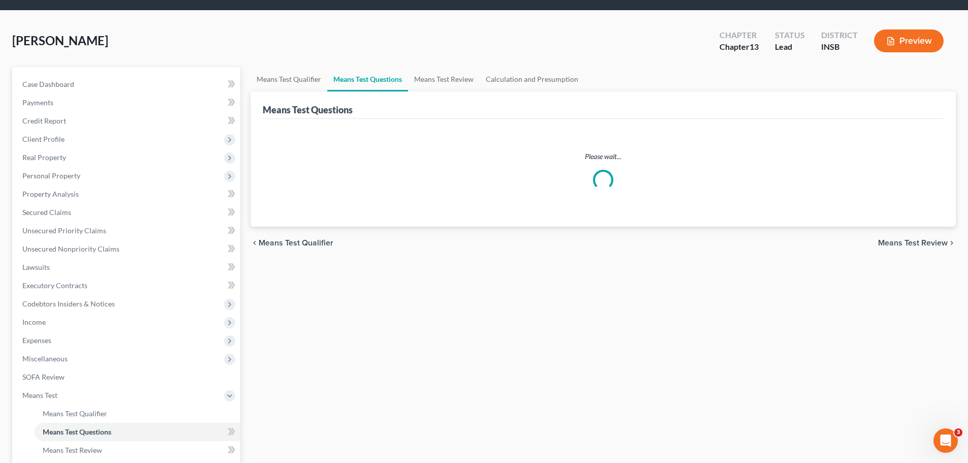
select select "5"
select select "1"
select select "60"
select select "1"
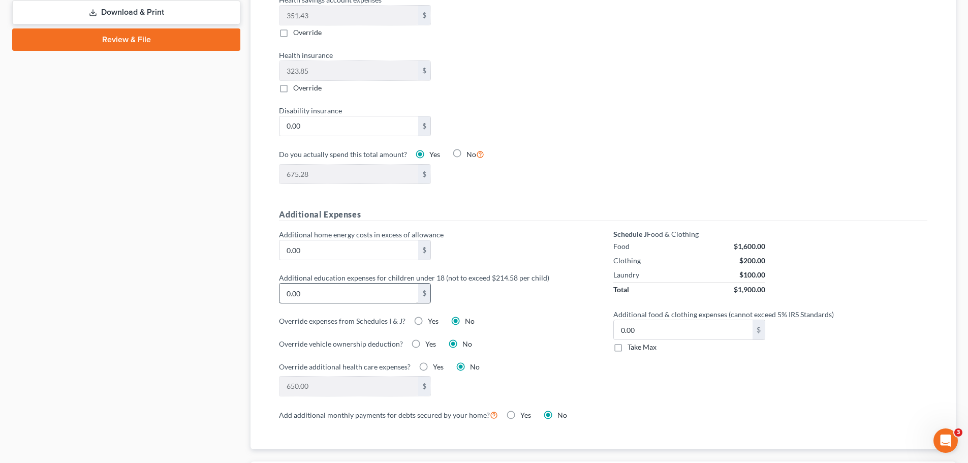
scroll to position [660, 0]
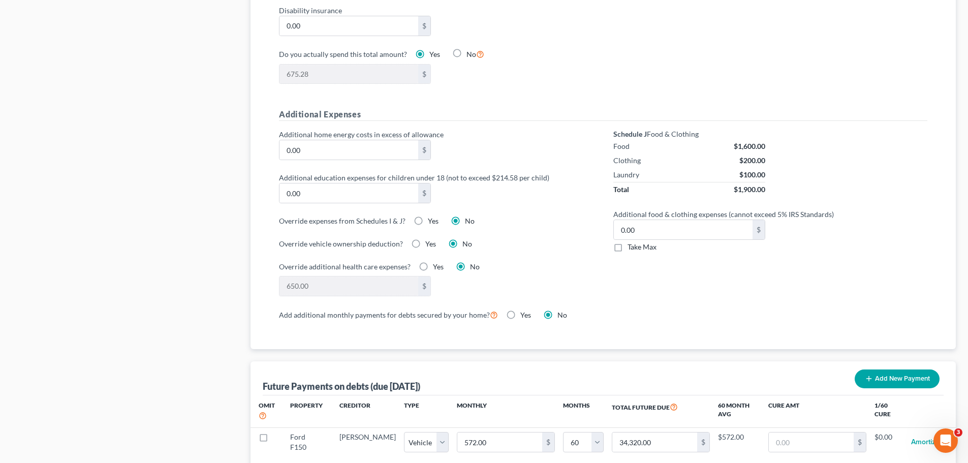
click at [360, 153] on div "Additional home energy costs in excess of allowance 0.00 $ Additional education…" at bounding box center [436, 218] width 334 height 179
click at [361, 144] on input "0.00" at bounding box center [348, 149] width 139 height 19
click at [627, 242] on label "Take Max" at bounding box center [641, 247] width 29 height 10
click at [631, 242] on input "Take Max" at bounding box center [634, 245] width 7 height 7
checkbox input "true"
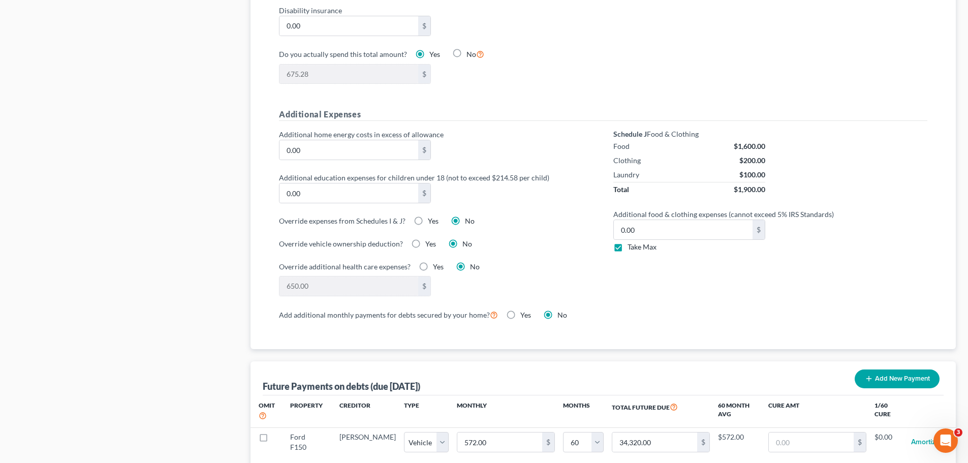
type input "91.00"
click at [560, 238] on div "Override vehicle ownership deduction? Yes No" at bounding box center [436, 243] width 314 height 11
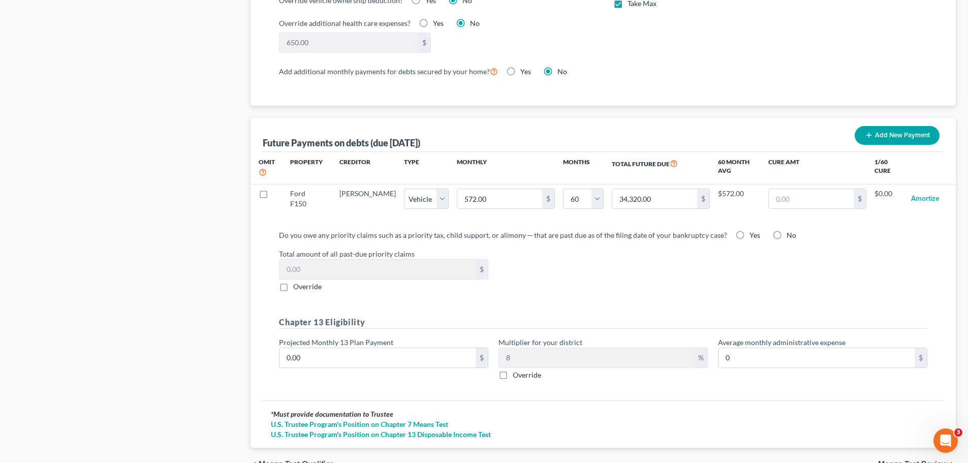
scroll to position [914, 0]
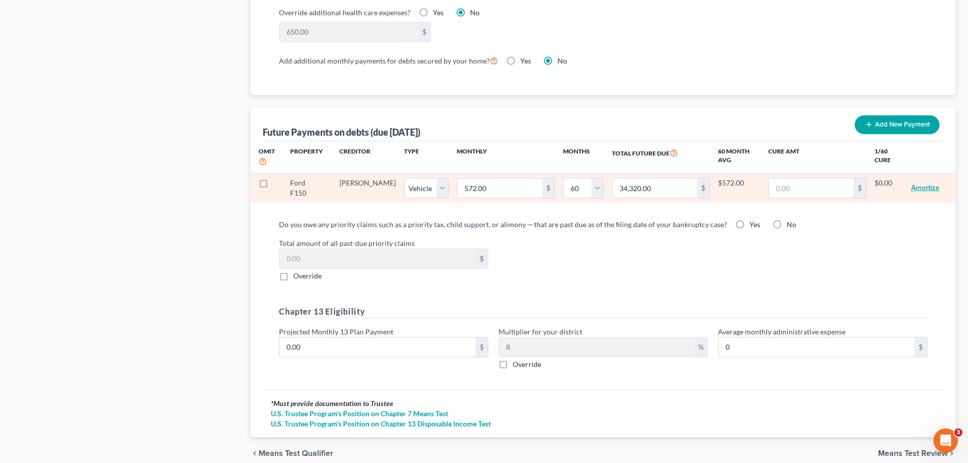
click at [772, 179] on button "Amortize" at bounding box center [925, 188] width 28 height 20
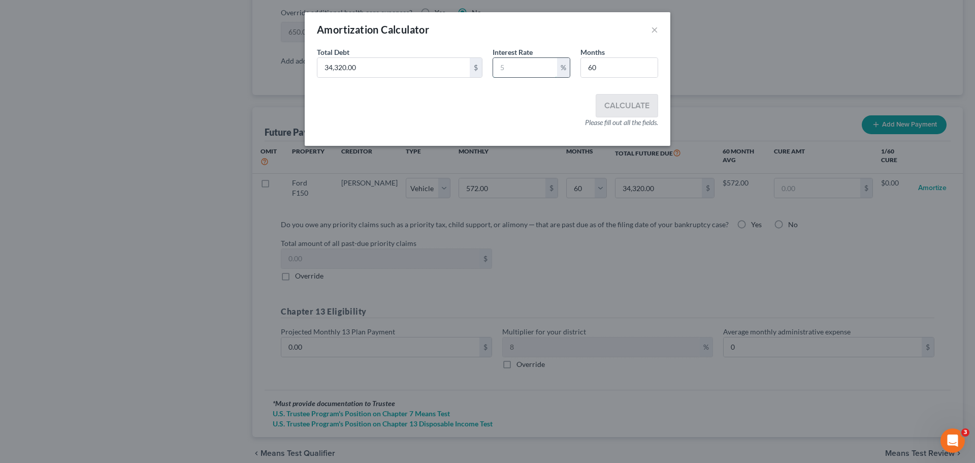
click at [514, 67] on input "text" at bounding box center [525, 67] width 64 height 19
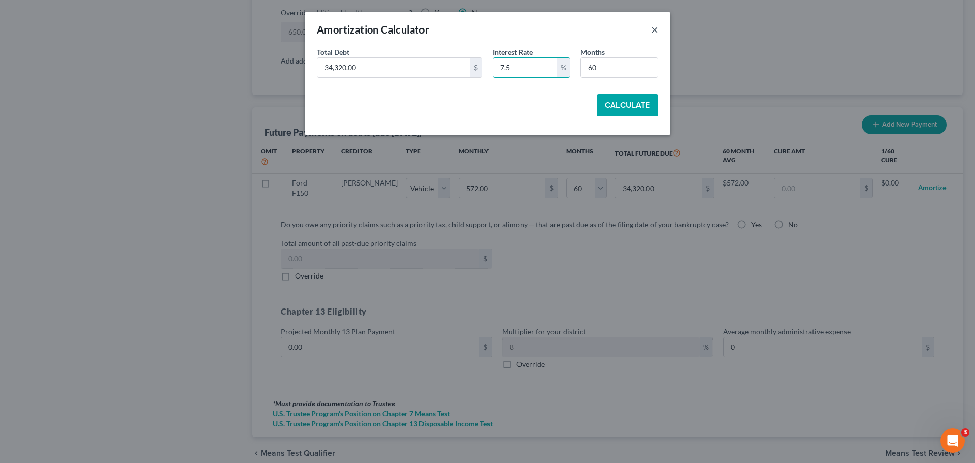
type input "7.5"
click at [653, 26] on button "×" at bounding box center [654, 29] width 7 height 12
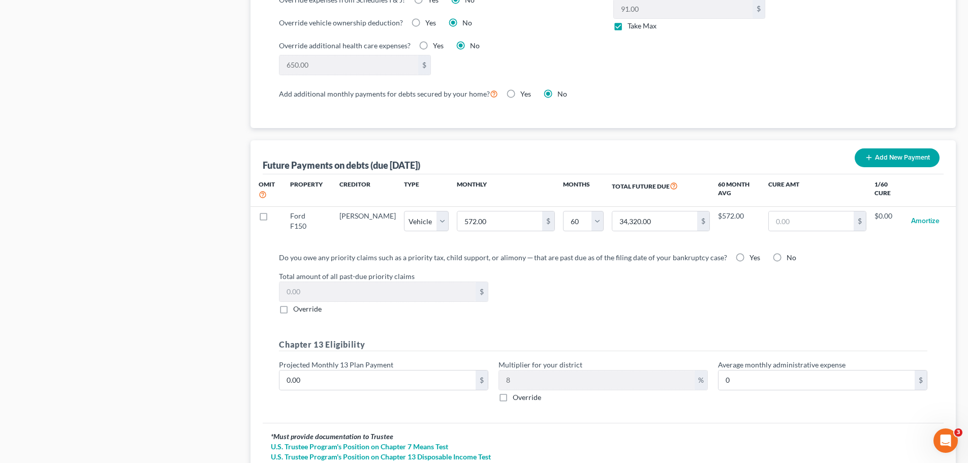
scroll to position [864, 0]
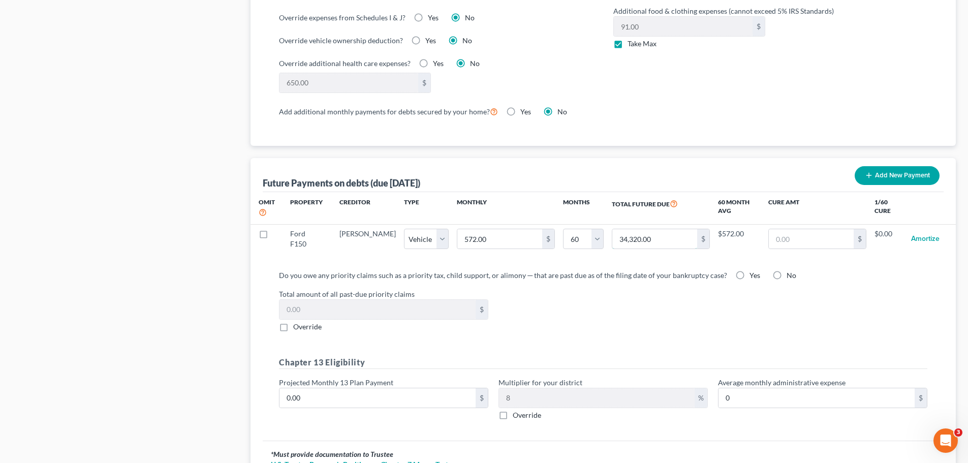
click at [622, 232] on input "34,320.00" at bounding box center [654, 238] width 85 height 19
paste input "27811"
click at [675, 231] on input "27,811" at bounding box center [654, 238] width 85 height 19
type input "27,811"
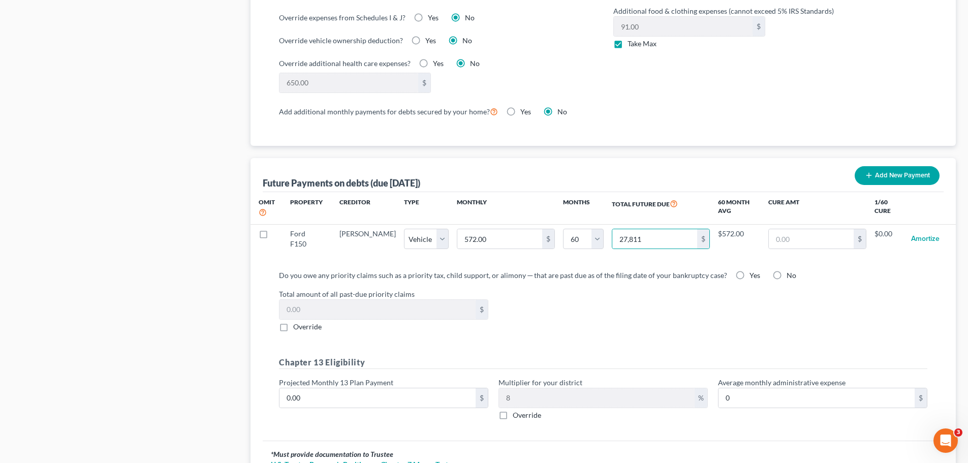
click at [624, 289] on label "Total amount of all past-due priority claims" at bounding box center [603, 294] width 658 height 11
click at [628, 298] on div "Total amount of all past-due priority claims $ Override" at bounding box center [603, 310] width 658 height 43
click at [620, 262] on div "Do you owe any priority claims such as a priority tax, child support, or alimon…" at bounding box center [603, 351] width 681 height 179
click at [627, 242] on td "27,811 $" at bounding box center [661, 238] width 114 height 29
click at [643, 245] on div "Omit Property Creditor Type Monthly Months Total Future Due 60 Month Avg Cure A…" at bounding box center [602, 227] width 705 height 70
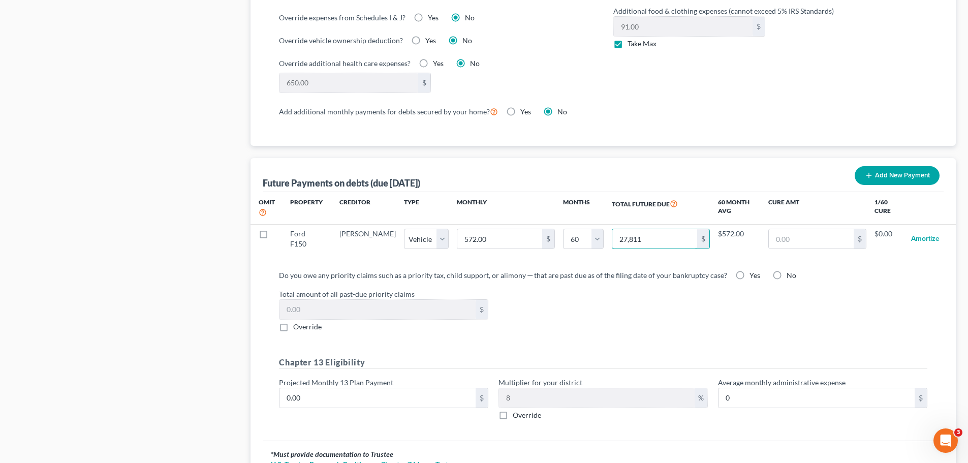
click at [643, 245] on input "27,811" at bounding box center [654, 238] width 85 height 19
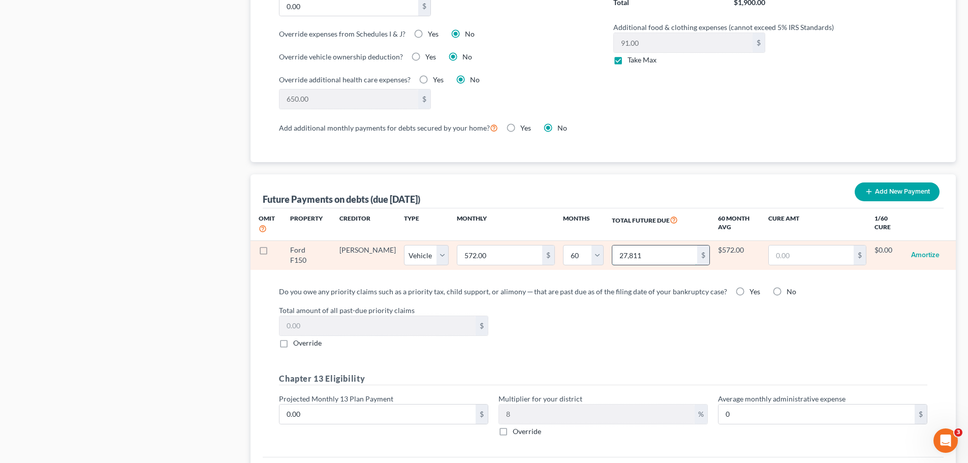
scroll to position [949, 0]
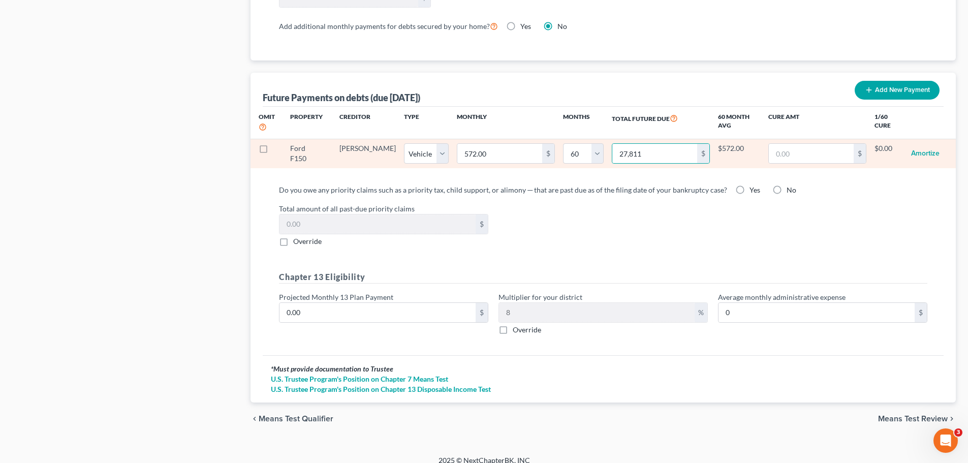
select select "1"
select select "60"
click at [654, 150] on input "27,811.00" at bounding box center [654, 153] width 85 height 19
click at [772, 144] on input "text" at bounding box center [811, 153] width 85 height 19
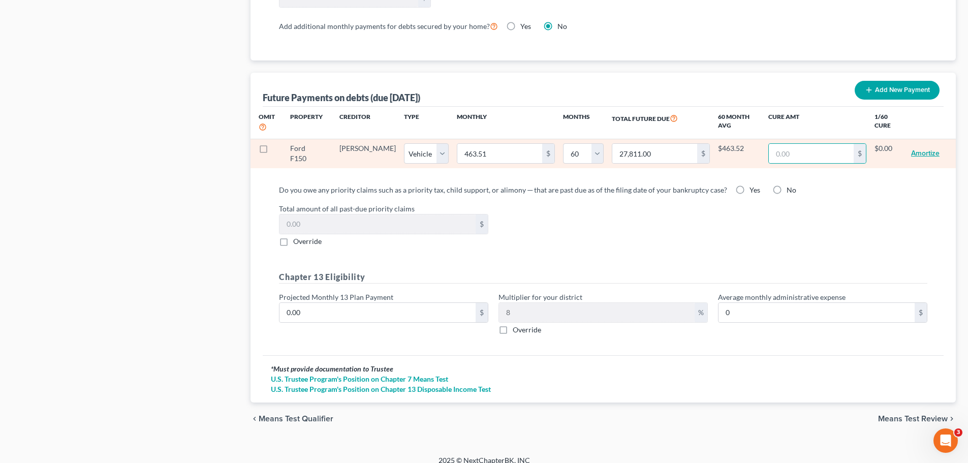
click at [772, 144] on button "Amortize" at bounding box center [925, 153] width 28 height 20
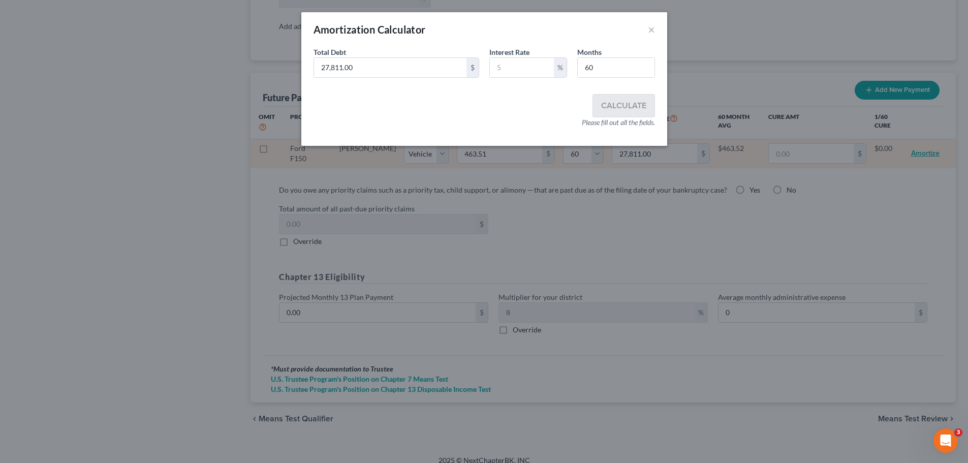
scroll to position [940, 0]
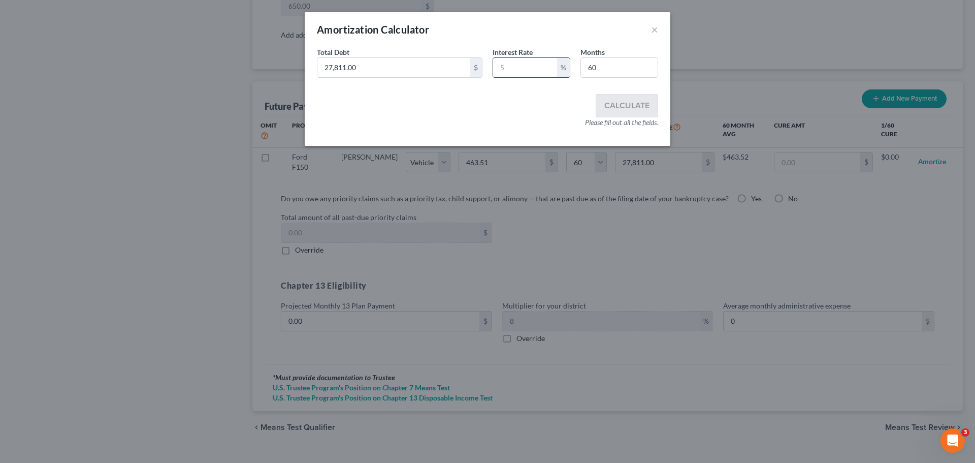
click at [501, 70] on input "text" at bounding box center [525, 67] width 64 height 19
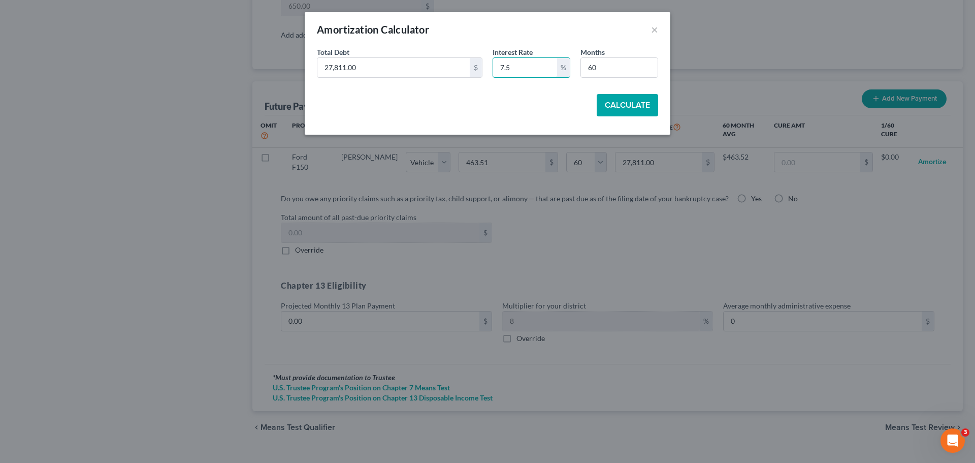
type input "7.5"
click at [638, 99] on button "Calculate" at bounding box center [627, 105] width 61 height 22
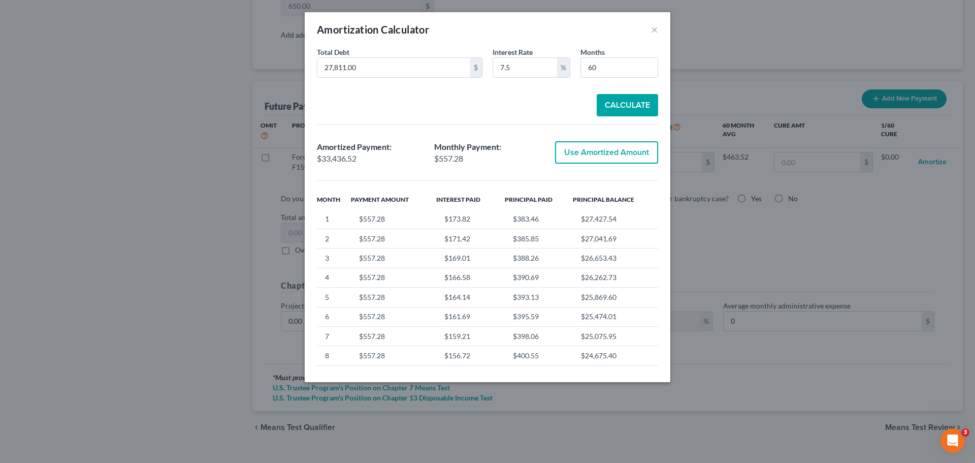
click at [623, 157] on button "Use Amortized Amount" at bounding box center [606, 152] width 103 height 22
type input "557.27"
type input "33,436.52"
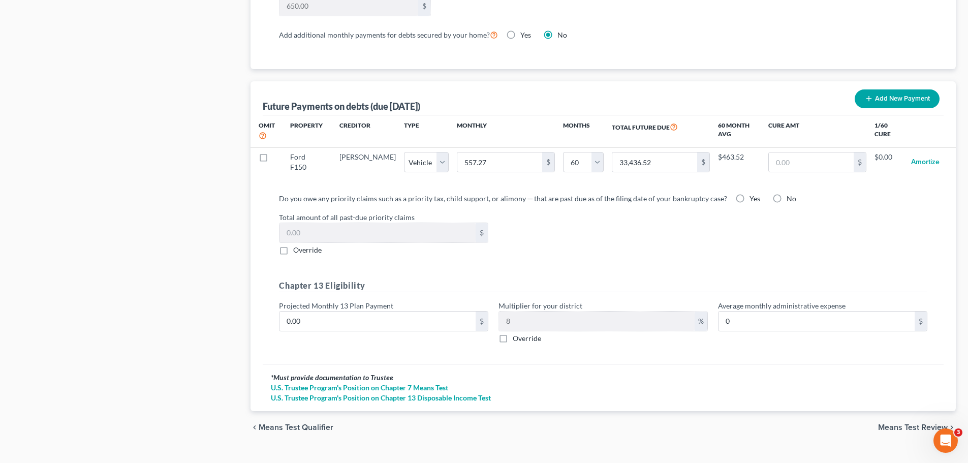
select select "1"
select select "60"
click at [325, 311] on input "0.00" at bounding box center [377, 320] width 196 height 19
type input "8"
type input "0.64"
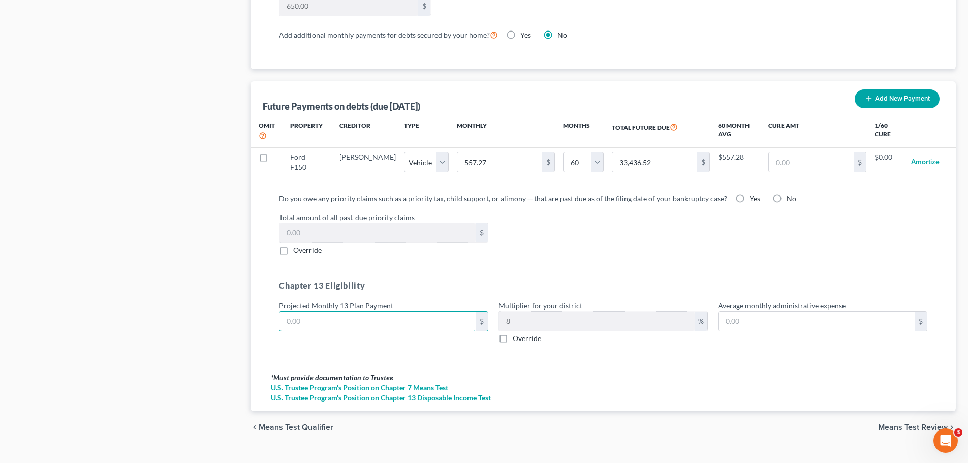
type input "1"
type input "0.08"
type input "10"
type input "0.80"
type input "100"
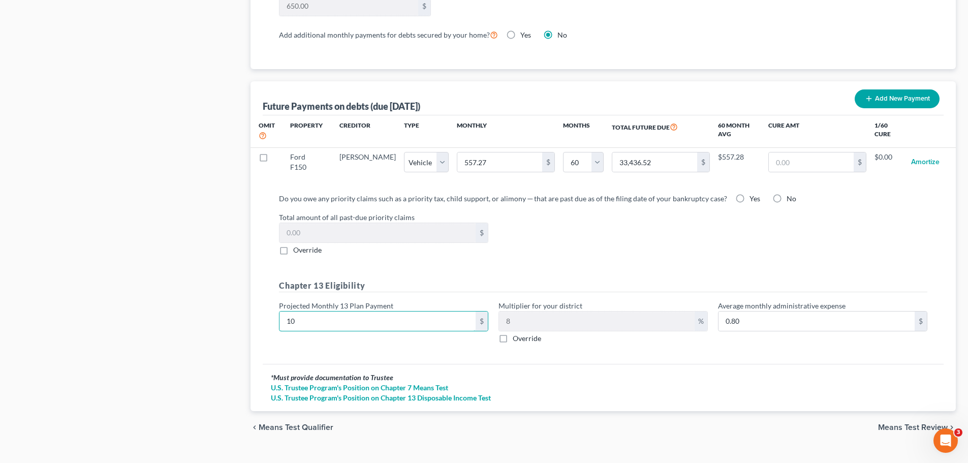
type input "8.00"
type input "1000"
type input "80.00"
type input "1,000"
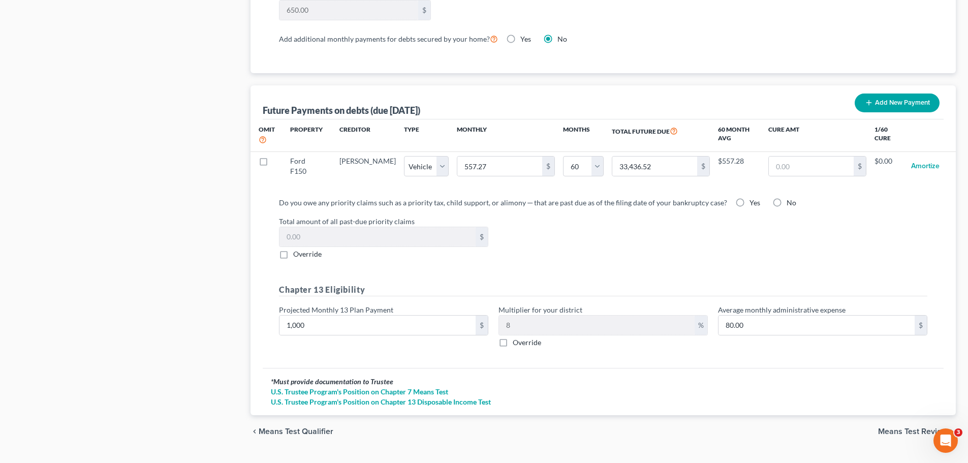
scroll to position [949, 0]
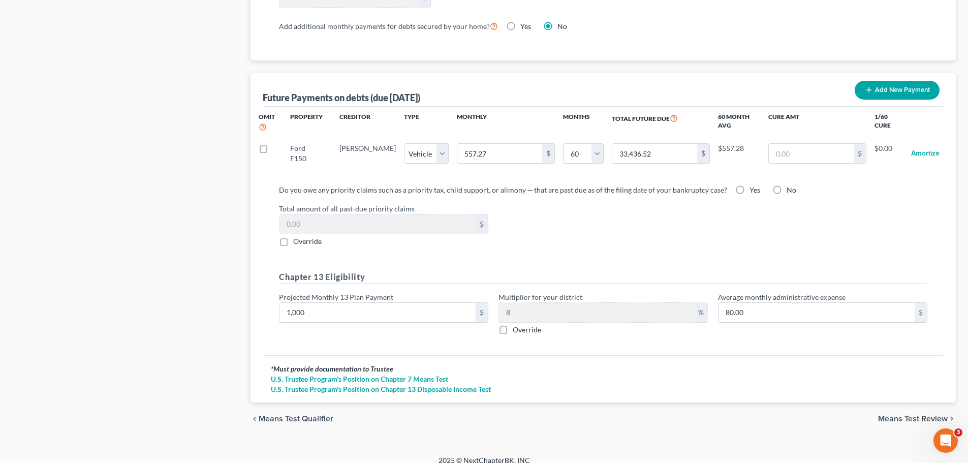
drag, startPoint x: 906, startPoint y: 406, endPoint x: 839, endPoint y: 376, distance: 73.2
click at [772, 353] on span "Means Test Review" at bounding box center [913, 419] width 70 height 8
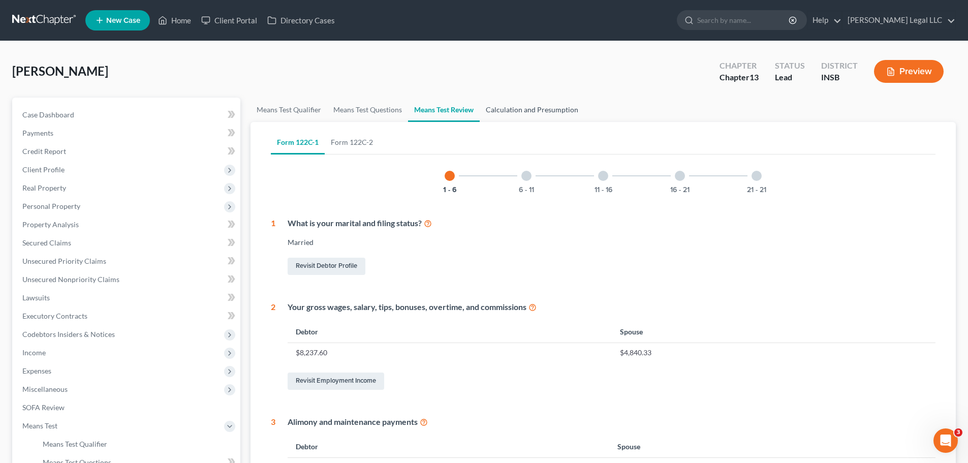
click at [505, 113] on link "Calculation and Presumption" at bounding box center [532, 110] width 105 height 24
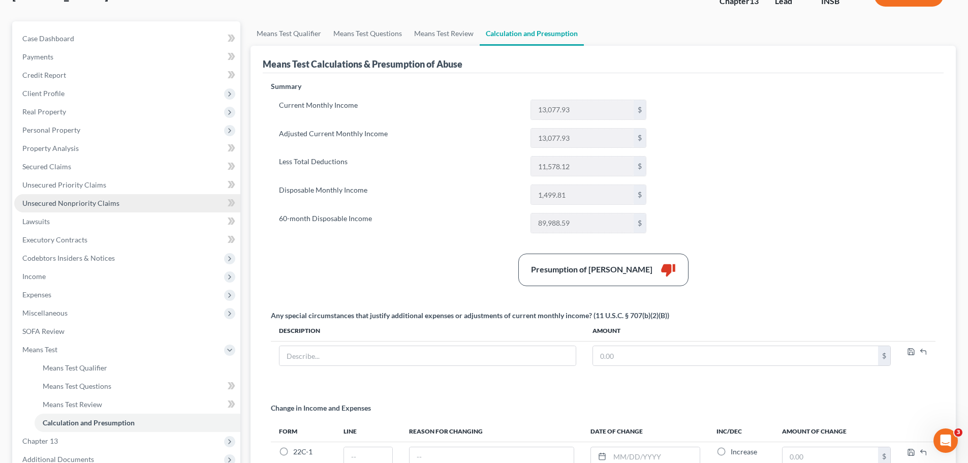
scroll to position [42, 0]
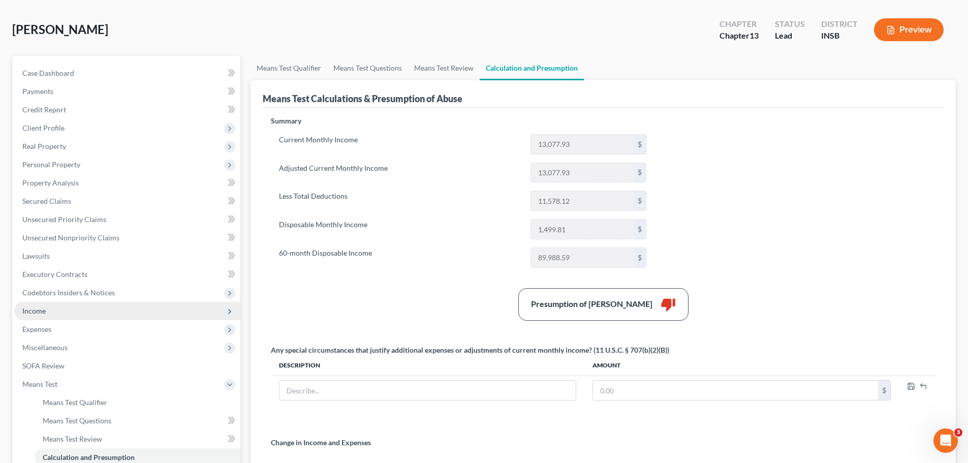
click at [58, 311] on span "Income" at bounding box center [127, 311] width 226 height 18
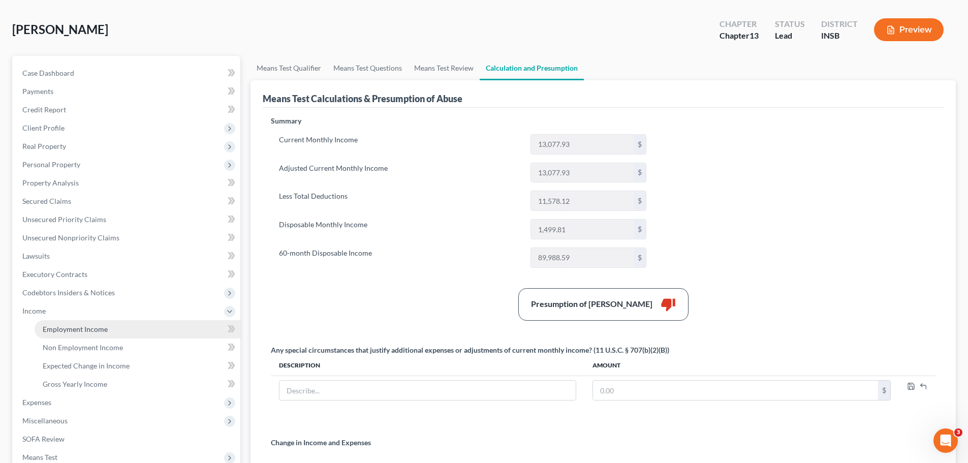
click at [65, 323] on link "Employment Income" at bounding box center [138, 329] width 206 height 18
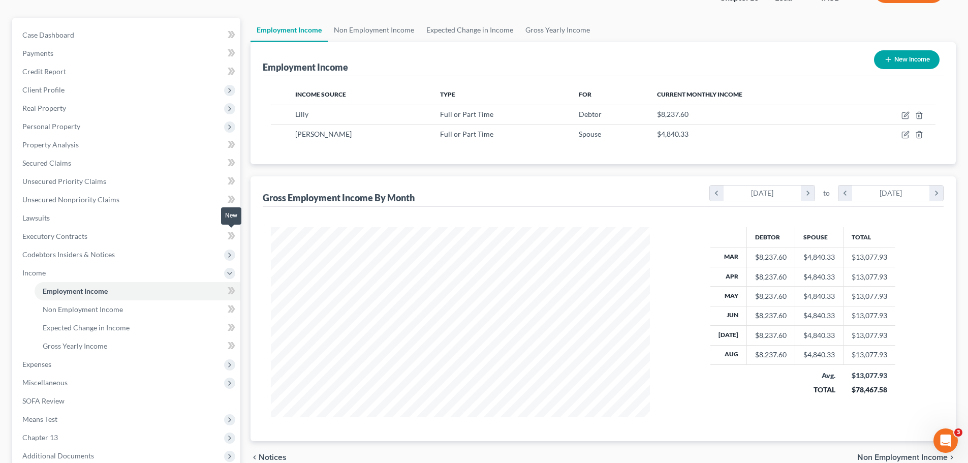
scroll to position [187, 0]
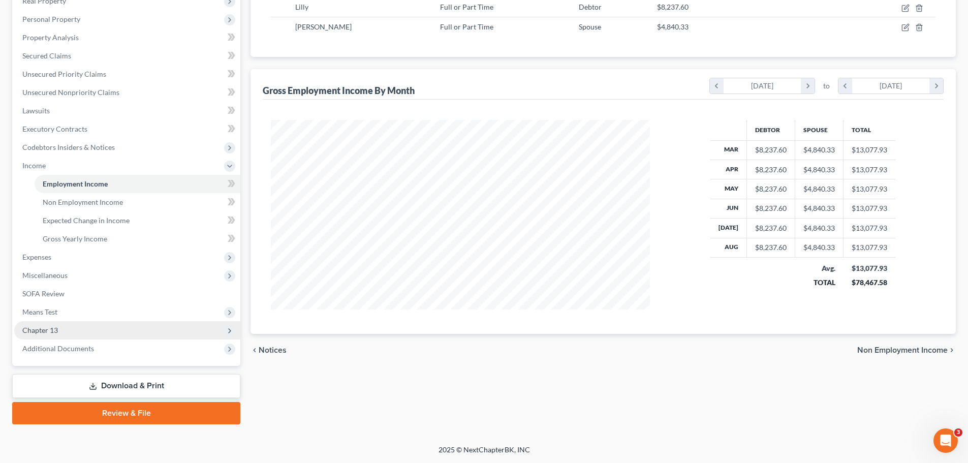
click at [44, 336] on span "Chapter 13" at bounding box center [127, 330] width 226 height 18
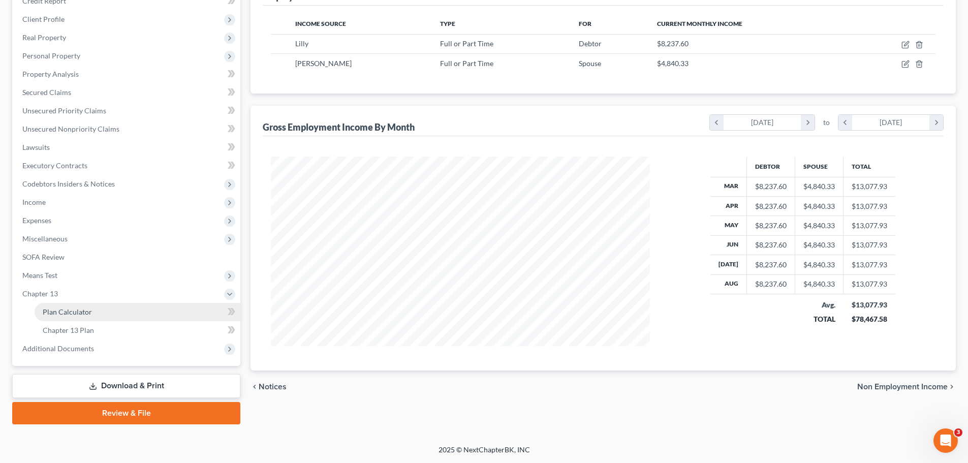
click at [58, 310] on span "Plan Calculator" at bounding box center [67, 311] width 49 height 9
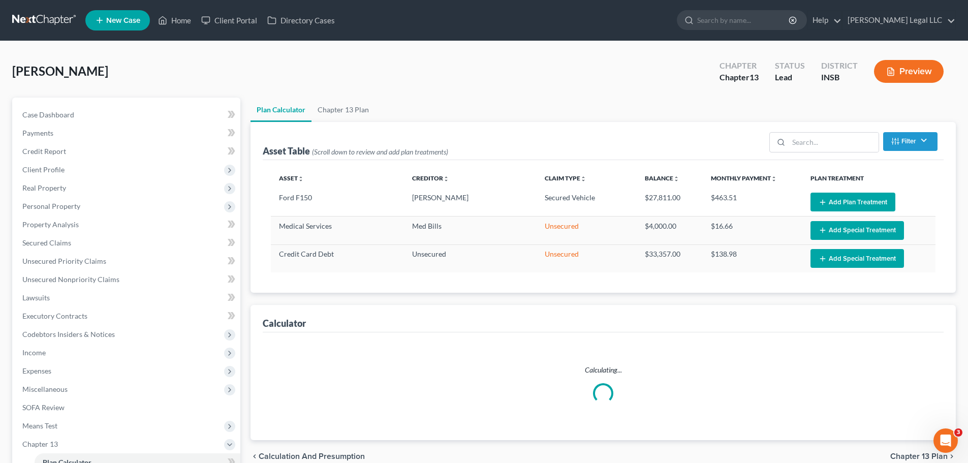
select select "59"
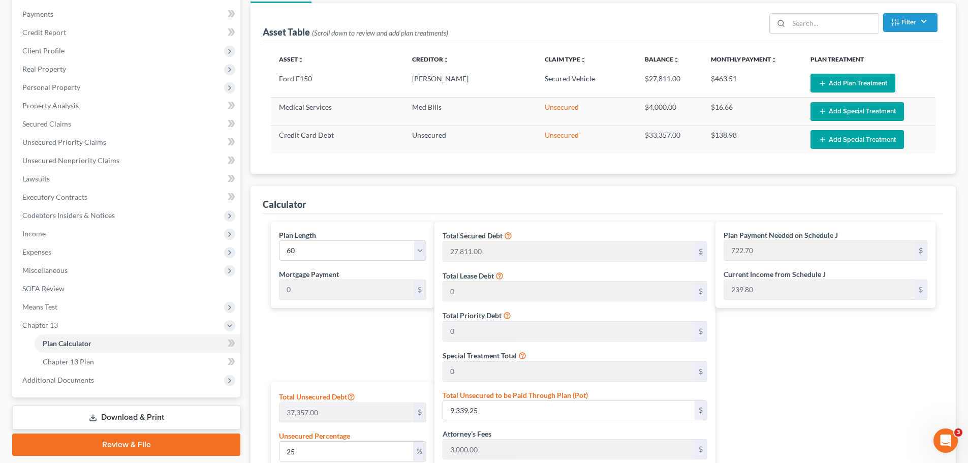
scroll to position [356, 0]
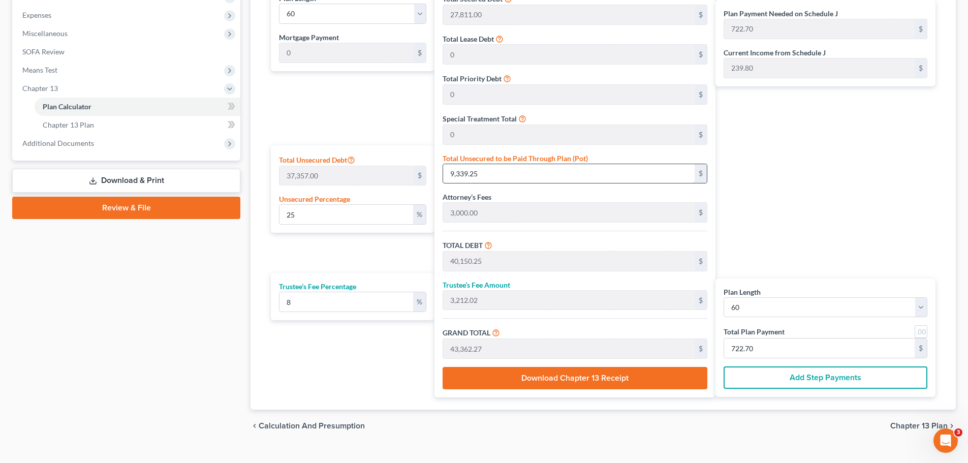
click at [490, 175] on input "9,339.25" at bounding box center [568, 173] width 251 height 19
type input "0.008030623444066708"
type input "3"
type input "30,814.00"
type input "2,465.12"
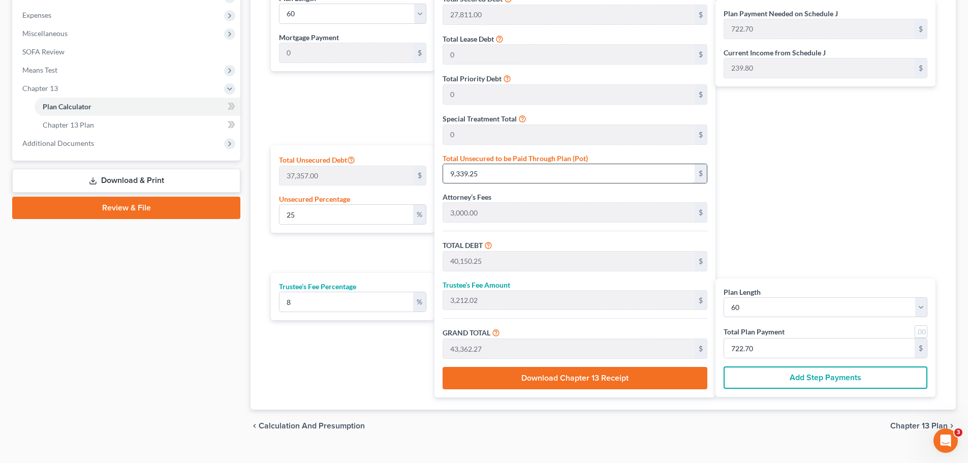
type input "33,279.12"
type input "554.65"
type input "0.09369060684744493"
type input "35"
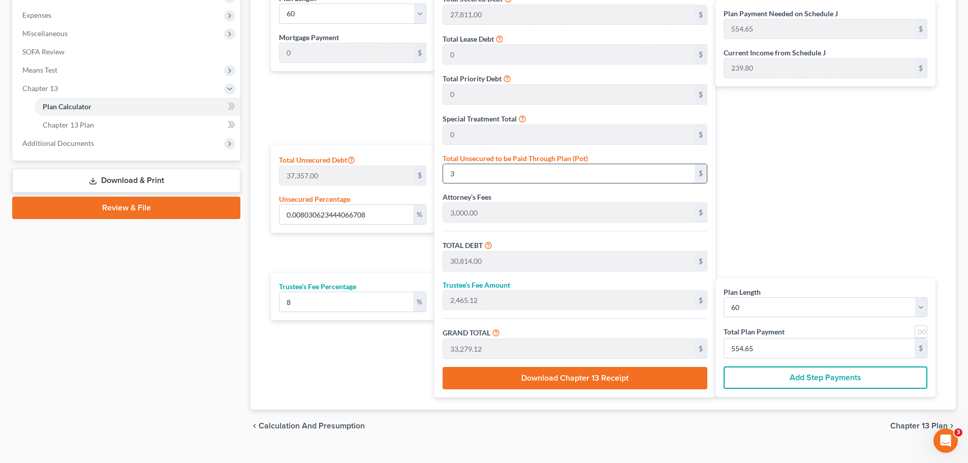
type input "30,846.00"
type input "2,467.68"
type input "33,313.68"
type input "555.22"
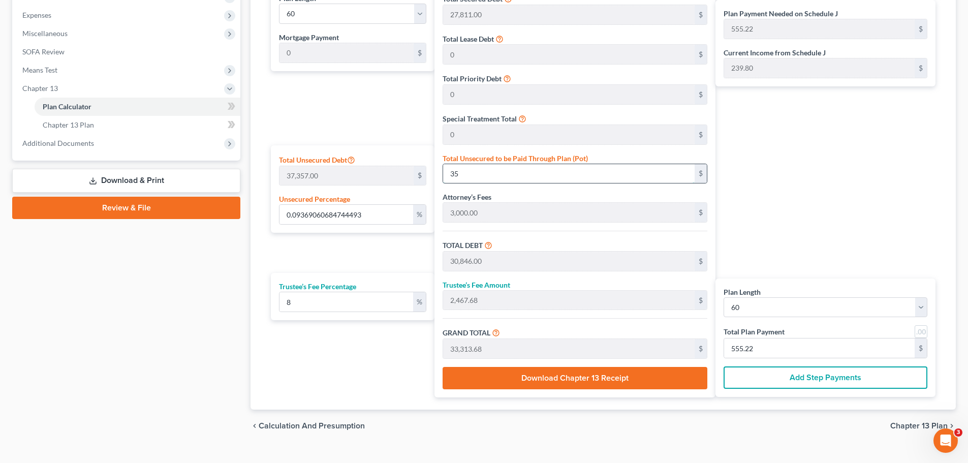
type input "0.9369060684744492"
type input "350"
type input "31,161.00"
type input "2,492.88"
click at [319, 114] on div "Plan Length 1 2 3 4 5 6 7 8 9 10 11 12 13 14 15 16 17 18 19 20 21 22 23 24 25 2…" at bounding box center [350, 191] width 169 height 412
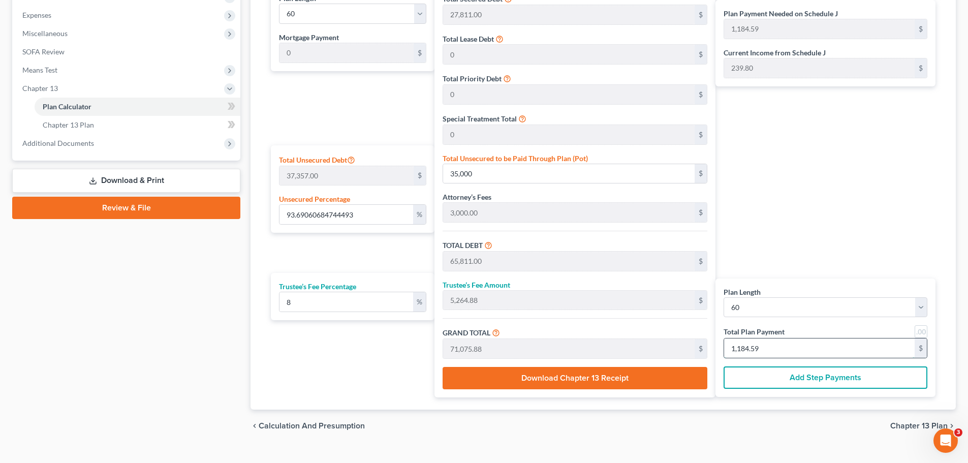
click at [744, 348] on input "1,184.59" at bounding box center [819, 347] width 191 height 19
click at [768, 139] on div "Plan Payment Needed on Schedule J 1,184.59 $ Current Income from Schedule J 239…" at bounding box center [827, 191] width 225 height 412
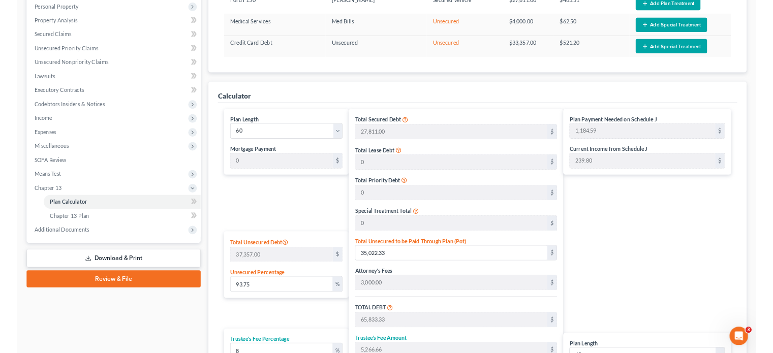
scroll to position [305, 0]
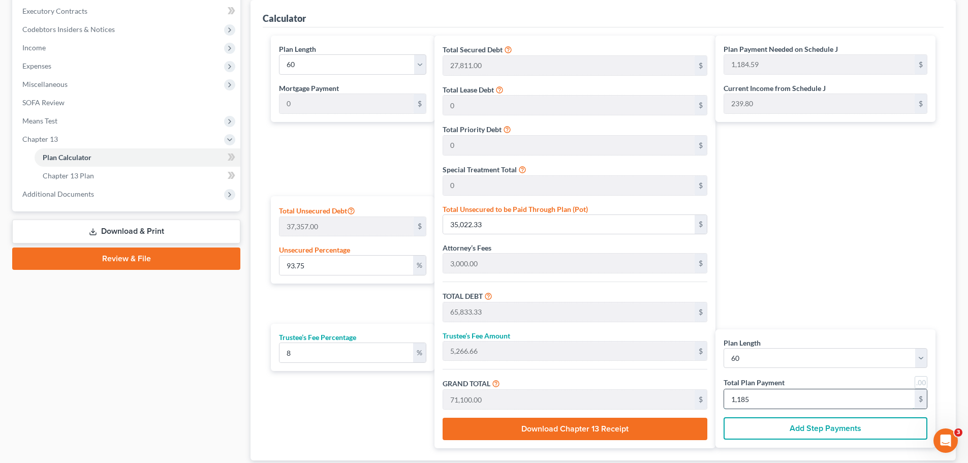
click at [766, 353] on input "1,185" at bounding box center [819, 398] width 191 height 19
click at [302, 260] on input "95.98" at bounding box center [346, 265] width 134 height 19
click at [302, 259] on input "95.98" at bounding box center [346, 265] width 134 height 19
click at [772, 259] on div "Plan Payment Needed on Schedule J 1,227.02 $ Current Income from Schedule J 239…" at bounding box center [827, 242] width 225 height 412
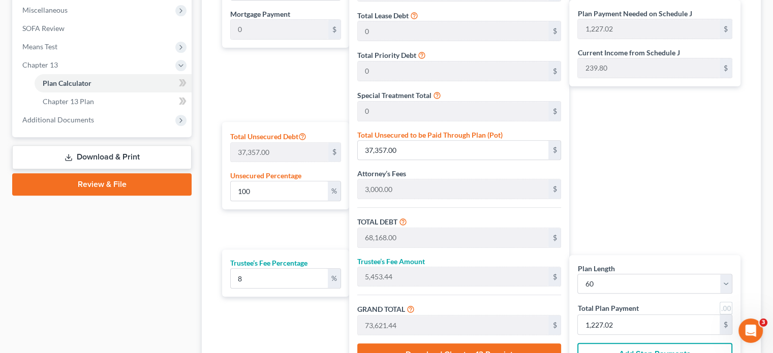
scroll to position [356, 0]
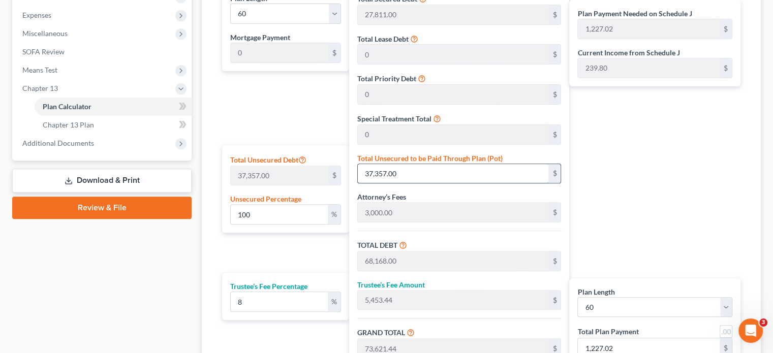
click at [389, 178] on input "37,357.00" at bounding box center [453, 173] width 191 height 19
click at [313, 131] on div "Plan Length 1 2 3 4 5 6 7 8 9 10 11 12 13 14 15 16 17 18 19 20 21 22 23 24 25 2…" at bounding box center [283, 191] width 132 height 412
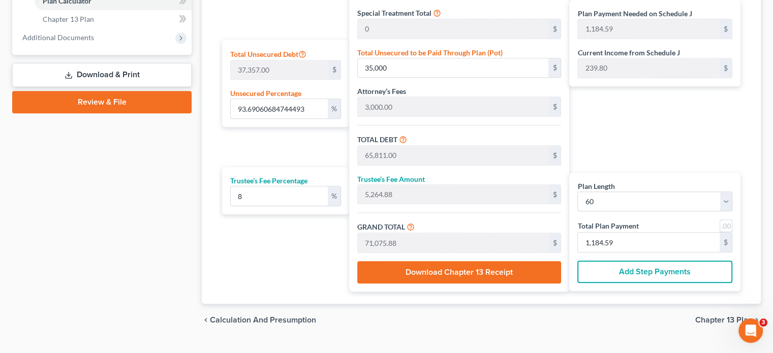
scroll to position [482, 0]
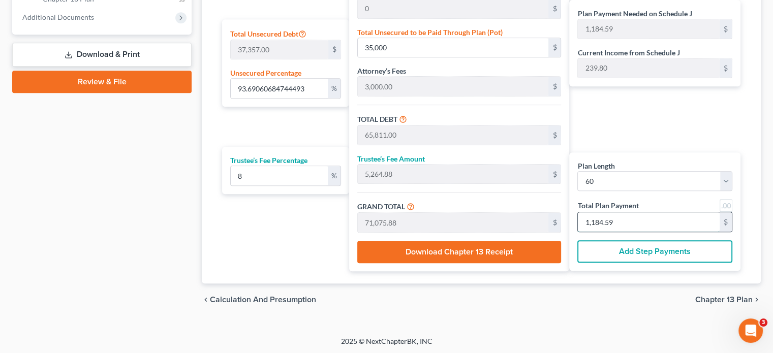
click at [648, 229] on input "1,184.59" at bounding box center [649, 221] width 142 height 19
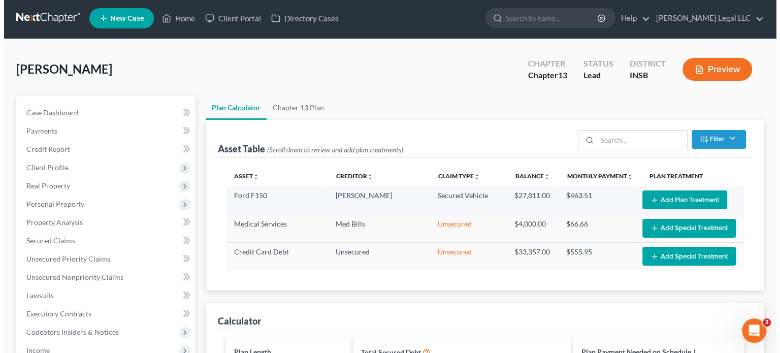
scroll to position [0, 0]
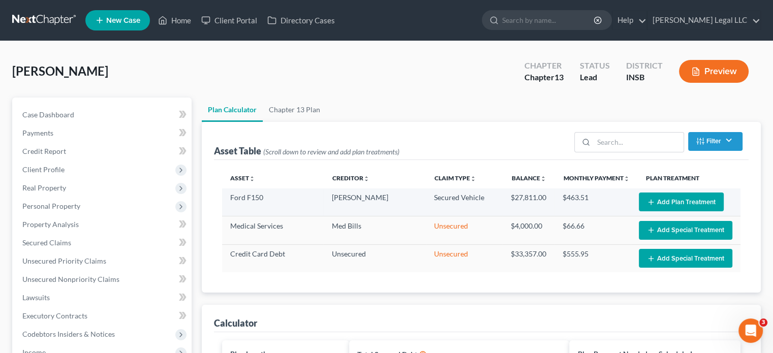
click at [674, 196] on button "Add Plan Treatment" at bounding box center [681, 202] width 85 height 19
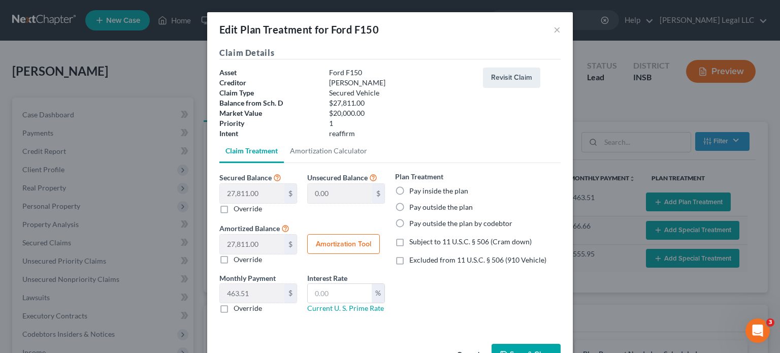
click at [234, 209] on label "Override" at bounding box center [248, 209] width 28 height 10
click at [238, 209] on input "Override" at bounding box center [241, 207] width 7 height 7
click at [246, 193] on input "text" at bounding box center [252, 193] width 65 height 19
click at [409, 186] on label "Pay inside the plan" at bounding box center [438, 191] width 59 height 10
click at [414, 186] on input "Pay inside the plan" at bounding box center [417, 189] width 7 height 7
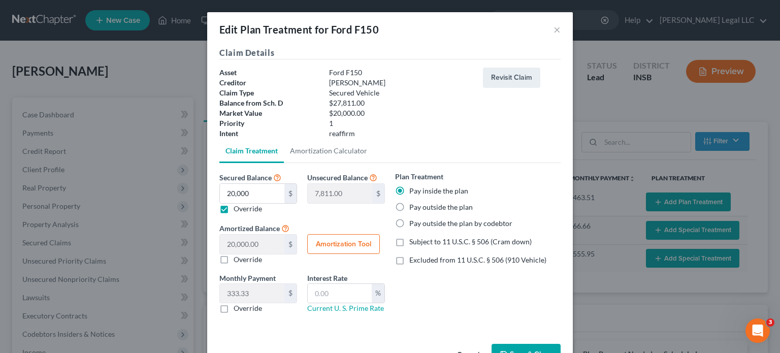
click at [314, 246] on button "Amortization Tool" at bounding box center [343, 244] width 73 height 20
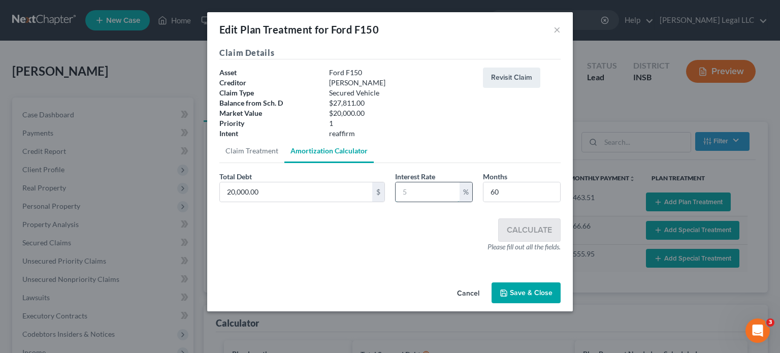
click at [417, 191] on input "text" at bounding box center [428, 191] width 64 height 19
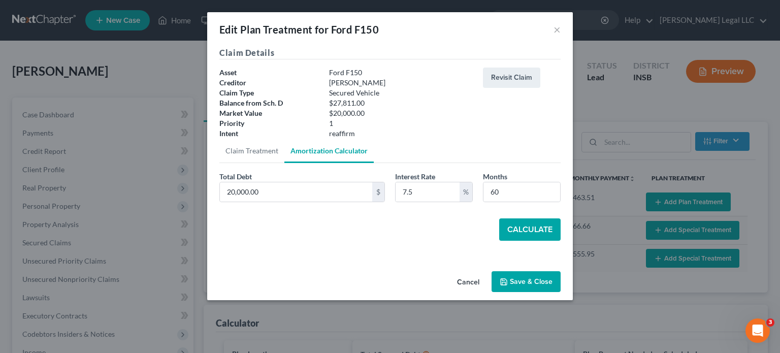
click at [534, 225] on button "Calculate" at bounding box center [529, 229] width 61 height 22
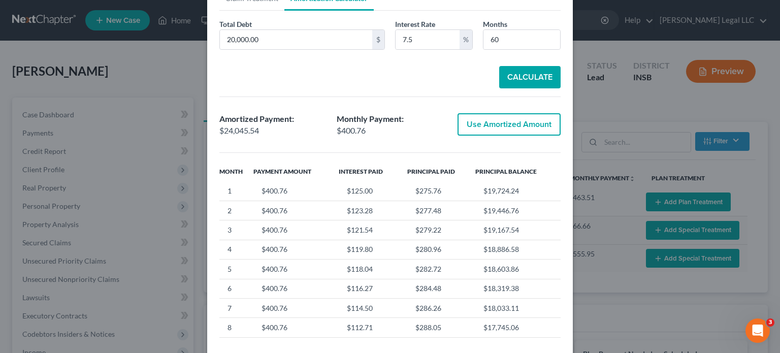
drag, startPoint x: 510, startPoint y: 125, endPoint x: 371, endPoint y: 171, distance: 145.9
click at [510, 125] on button "Use Amortized Amount" at bounding box center [509, 124] width 103 height 22
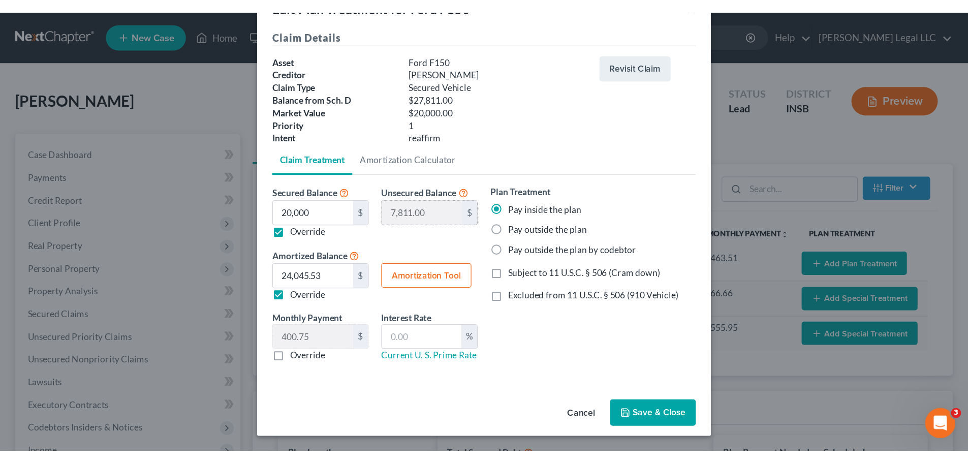
scroll to position [32, 0]
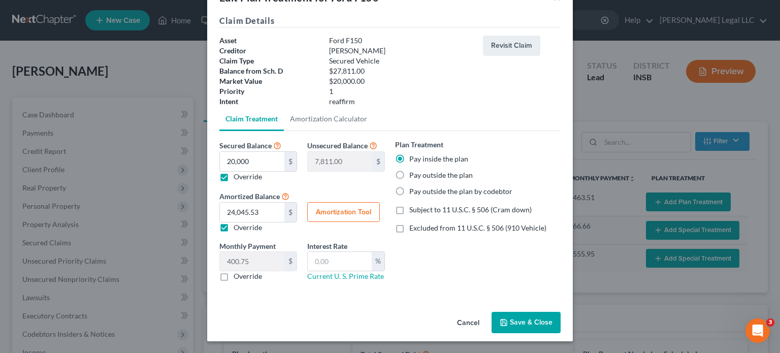
click at [409, 209] on label "Subject to 11 U.S.C. § 506 (Cram down)" at bounding box center [470, 210] width 122 height 10
click at [414, 209] on input "Subject to 11 U.S.C. § 506 (Cram down)" at bounding box center [417, 208] width 7 height 7
click at [329, 256] on input "text" at bounding box center [340, 261] width 64 height 19
click at [507, 316] on button "Save & Close" at bounding box center [526, 322] width 69 height 21
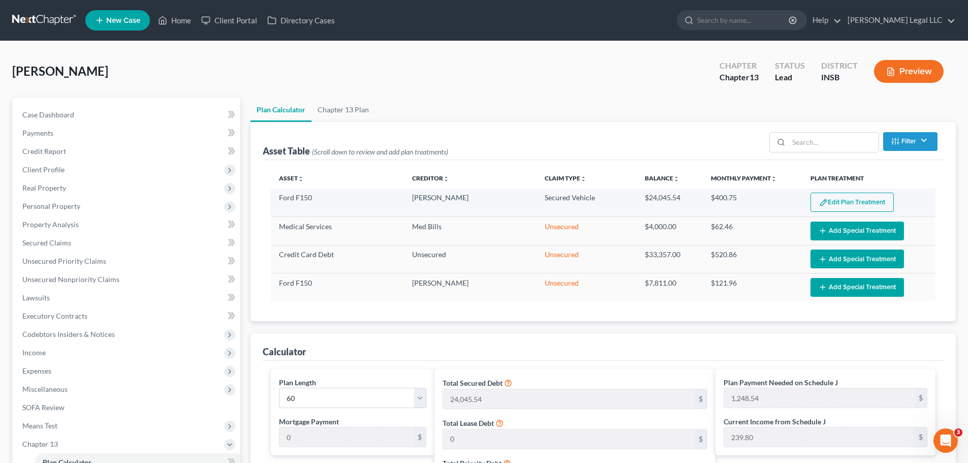
click at [772, 204] on button "Edit Plan Treatment" at bounding box center [851, 202] width 83 height 19
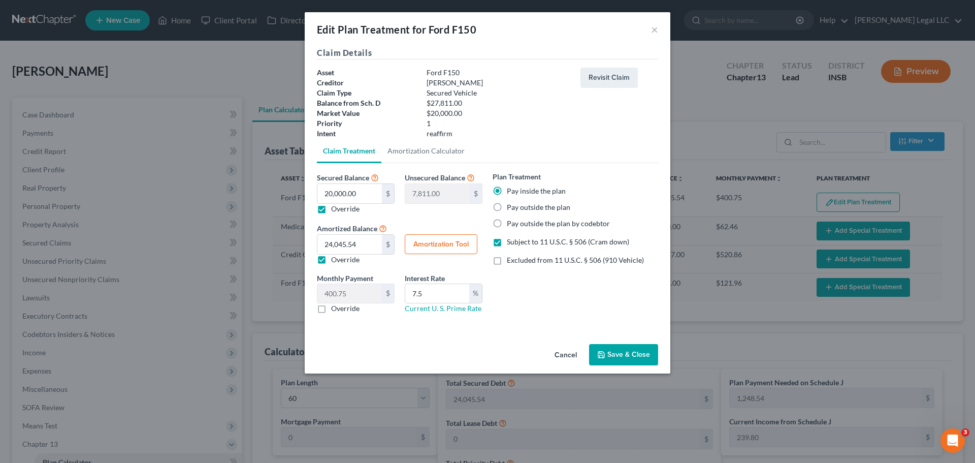
click at [633, 348] on button "Save & Close" at bounding box center [623, 354] width 69 height 21
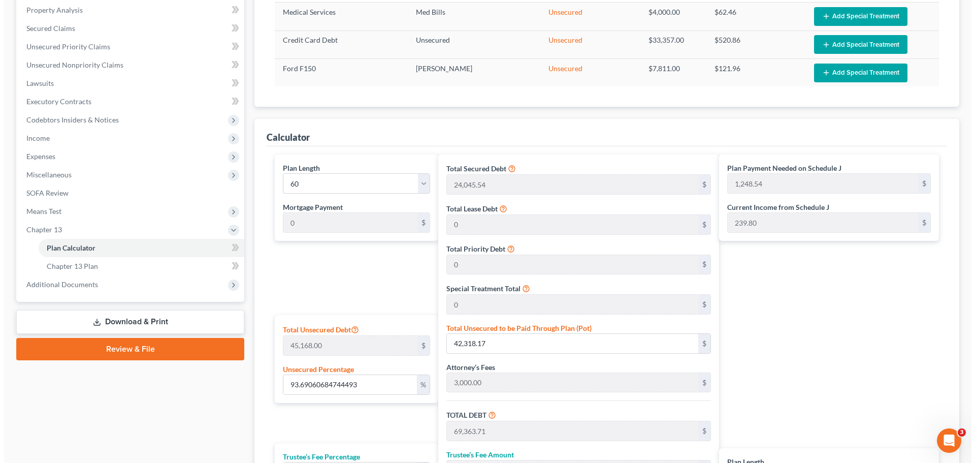
scroll to position [0, 0]
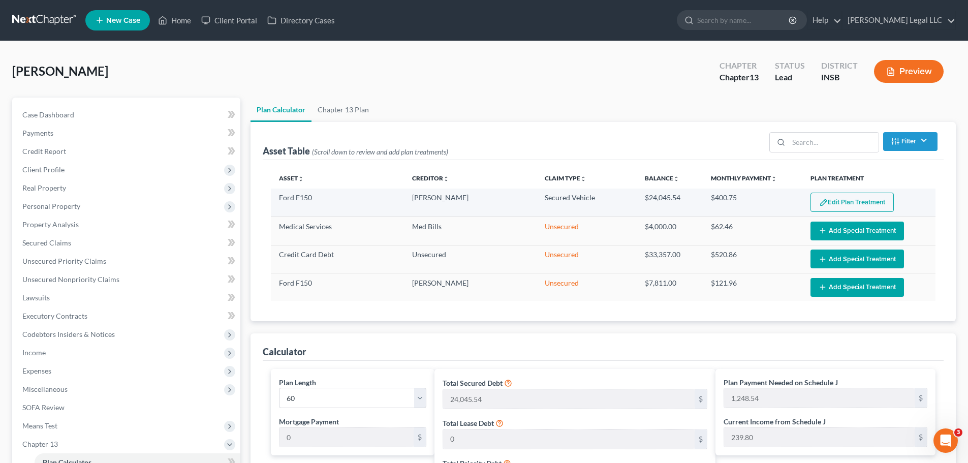
click at [772, 198] on button "Edit Plan Treatment" at bounding box center [851, 202] width 83 height 19
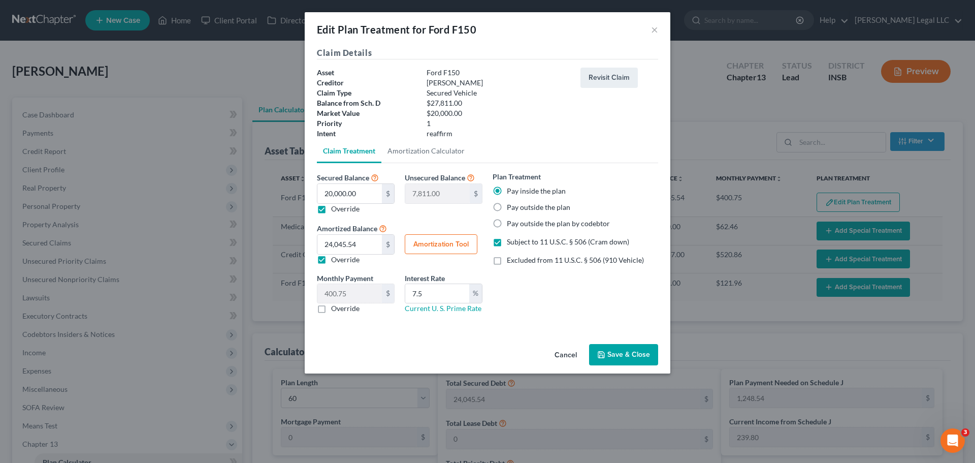
click at [600, 353] on polyline "button" at bounding box center [602, 356] width 4 height 3
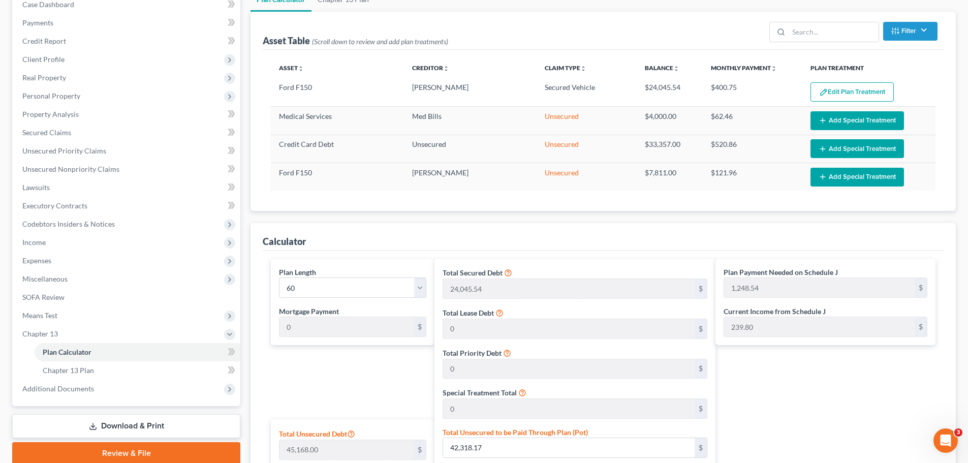
scroll to position [305, 0]
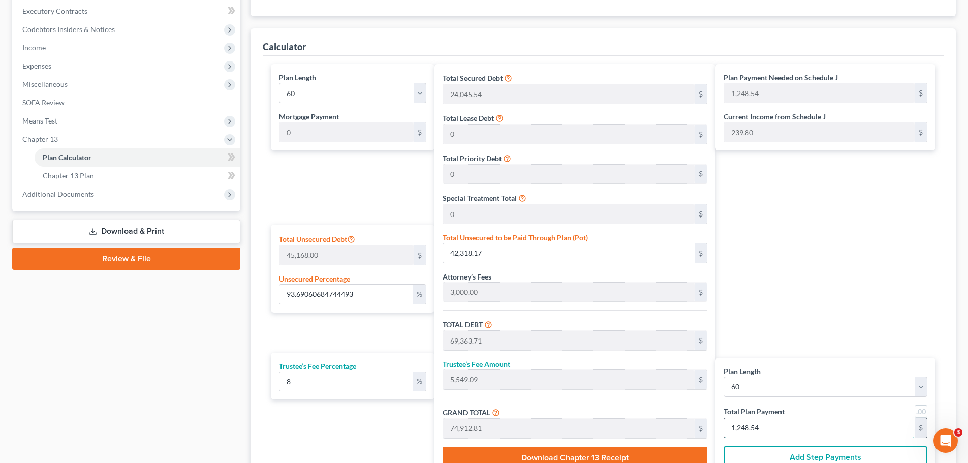
click at [771, 353] on input "1,248.54" at bounding box center [819, 427] width 191 height 19
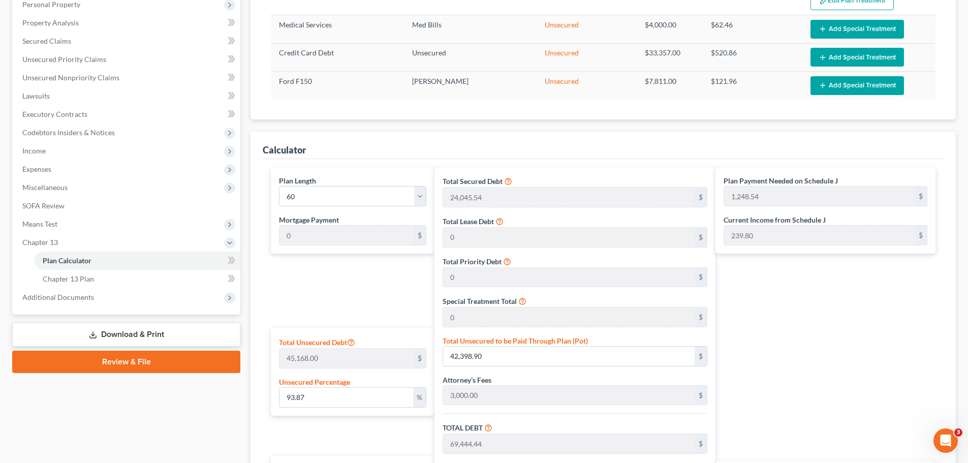
scroll to position [47, 0]
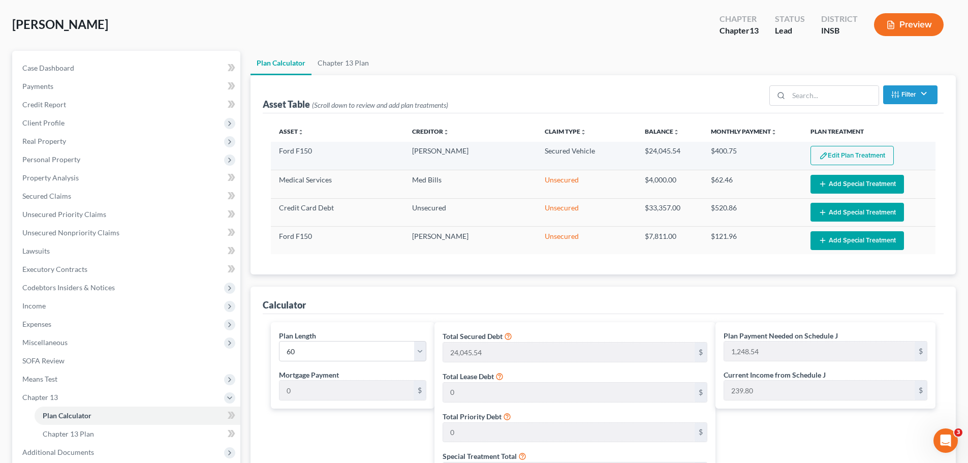
click at [772, 153] on button "Edit Plan Treatment" at bounding box center [851, 155] width 83 height 19
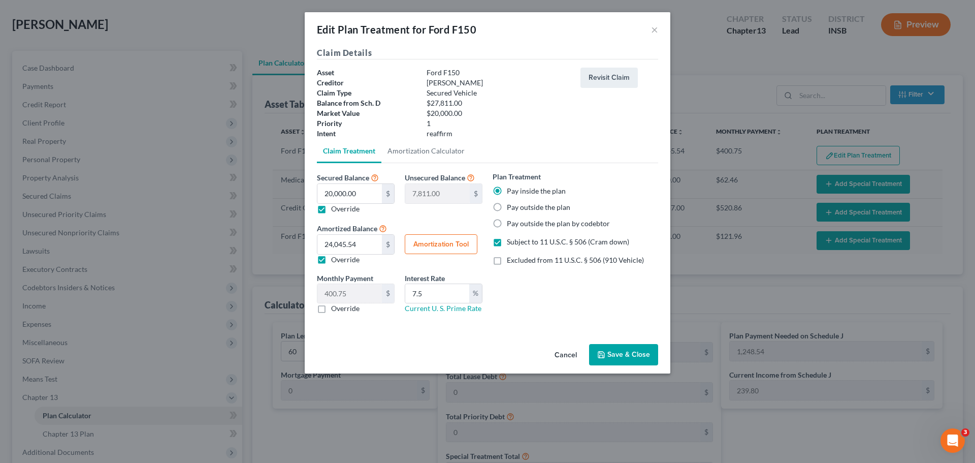
click at [507, 205] on label "Pay outside the plan" at bounding box center [539, 207] width 64 height 10
click at [511, 205] on input "Pay outside the plan" at bounding box center [514, 205] width 7 height 7
click at [614, 350] on button "Save & Close" at bounding box center [623, 354] width 69 height 21
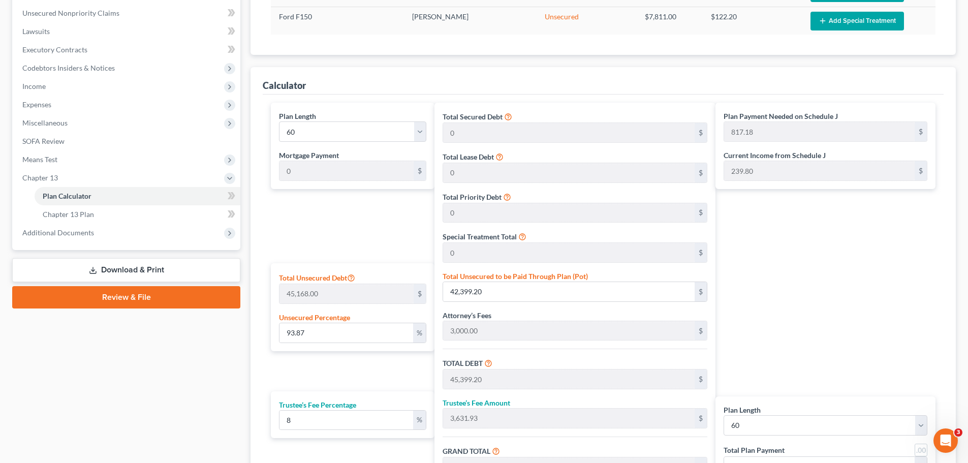
scroll to position [402, 0]
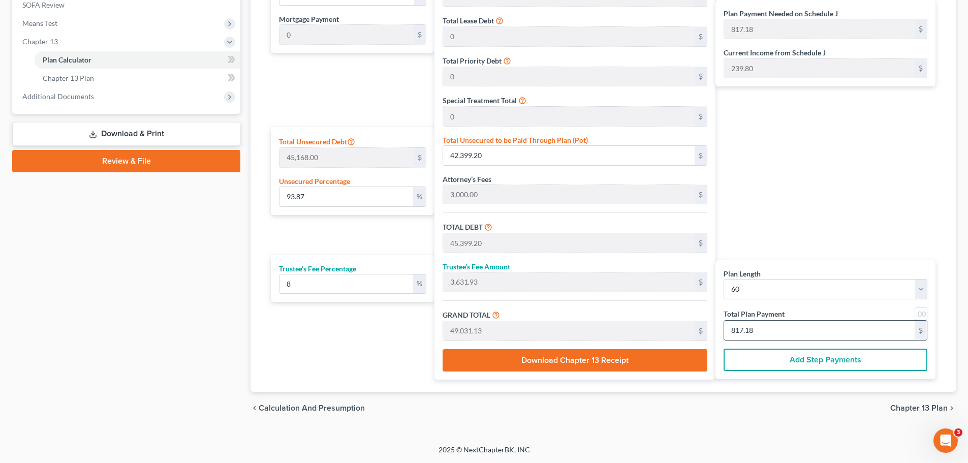
click at [740, 323] on input "817.18" at bounding box center [819, 330] width 191 height 19
click at [756, 335] on input "825" at bounding box center [819, 330] width 191 height 19
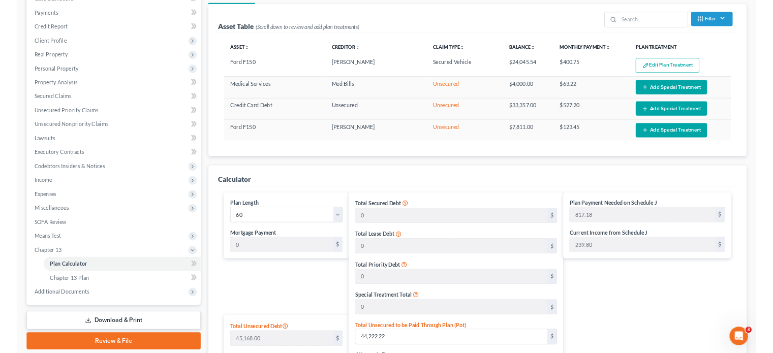
scroll to position [0, 0]
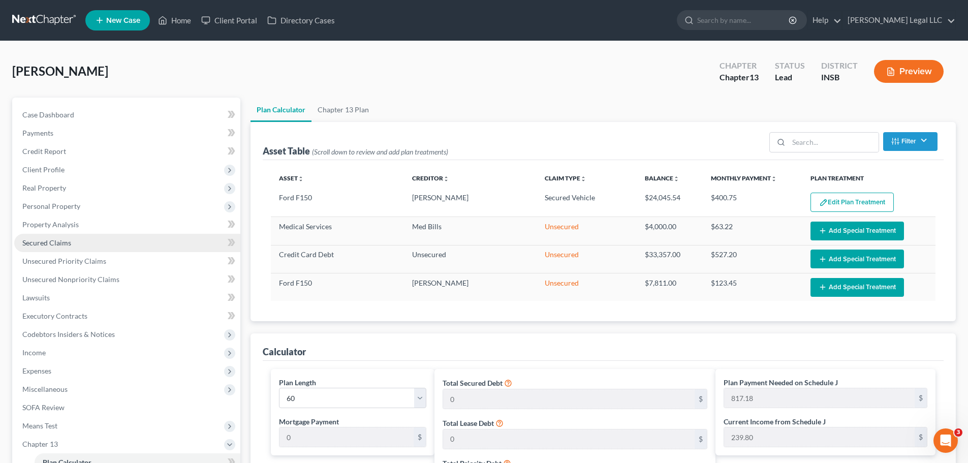
click at [46, 246] on span "Secured Claims" at bounding box center [46, 242] width 49 height 9
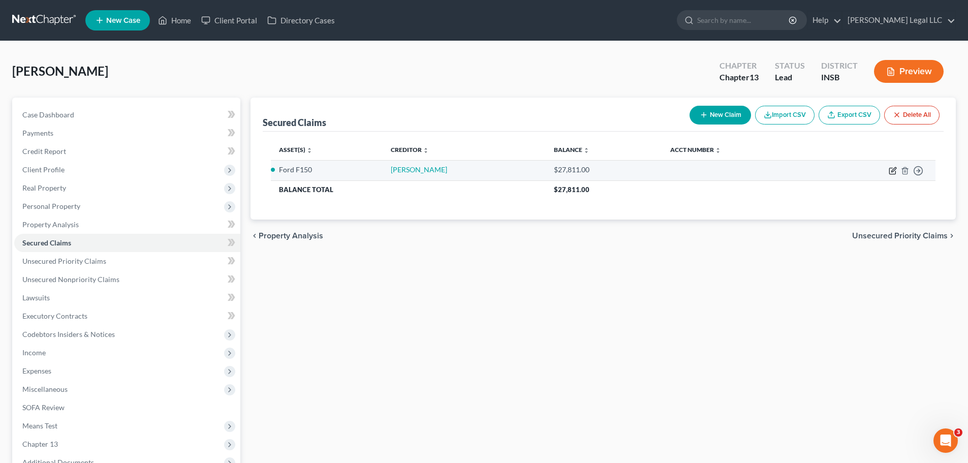
click at [772, 168] on icon "button" at bounding box center [892, 171] width 8 height 8
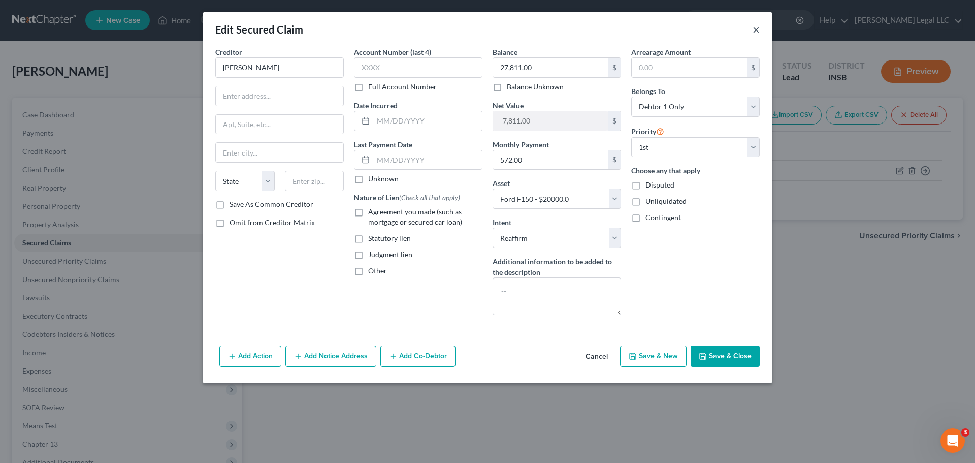
click at [754, 25] on button "×" at bounding box center [756, 29] width 7 height 12
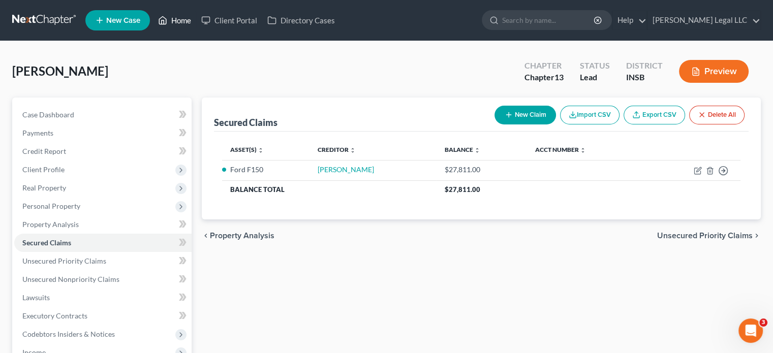
click at [171, 23] on link "Home" at bounding box center [174, 20] width 43 height 18
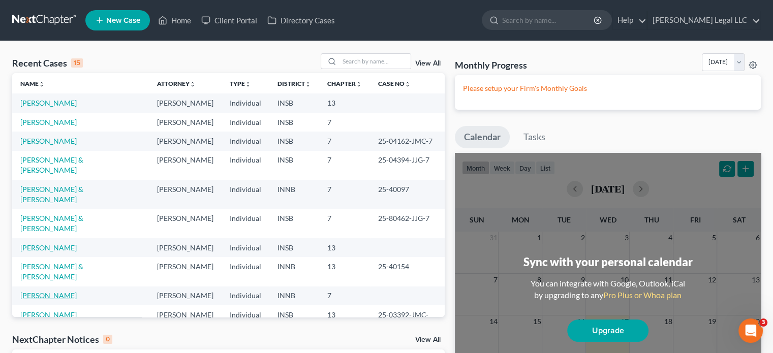
click at [31, 291] on link "Hurley, Heather" at bounding box center [48, 295] width 56 height 9
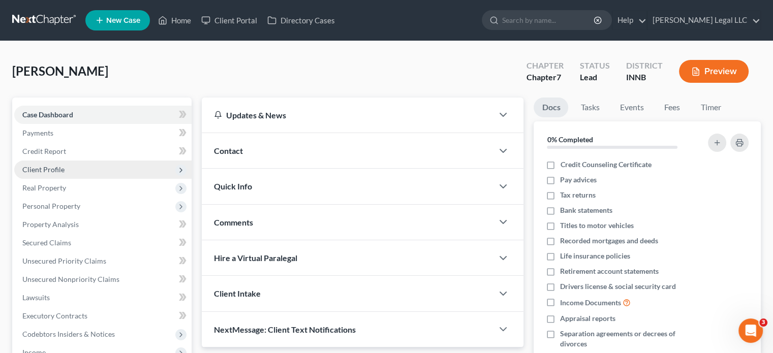
click at [49, 172] on span "Client Profile" at bounding box center [43, 169] width 42 height 9
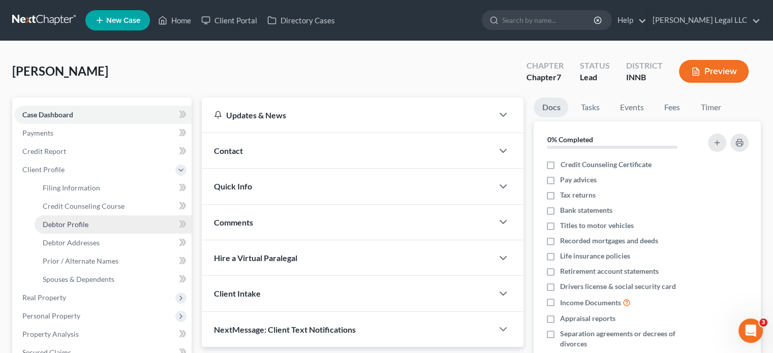
click at [52, 224] on span "Debtor Profile" at bounding box center [66, 224] width 46 height 9
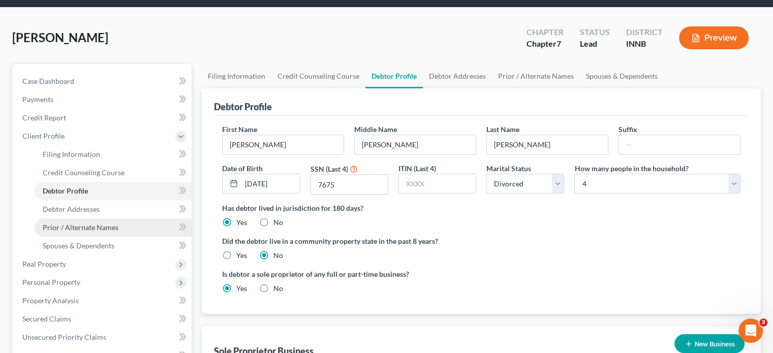
scroll to position [51, 0]
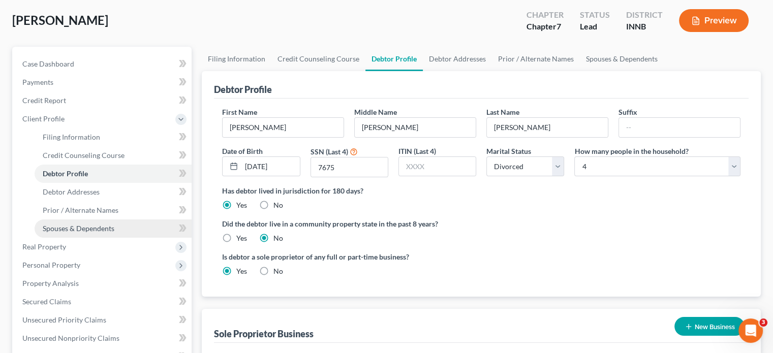
click at [81, 231] on span "Spouses & Dependents" at bounding box center [79, 228] width 72 height 9
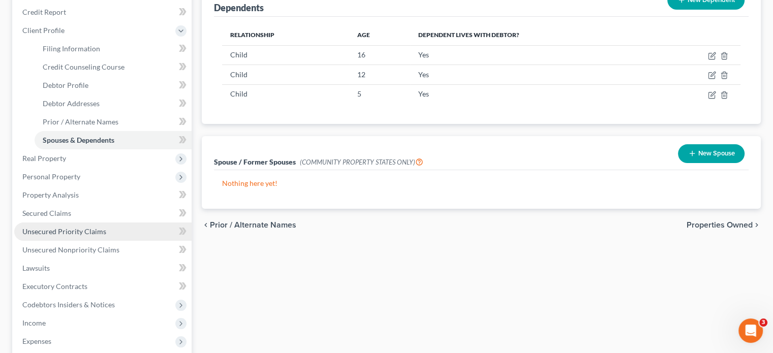
scroll to position [152, 0]
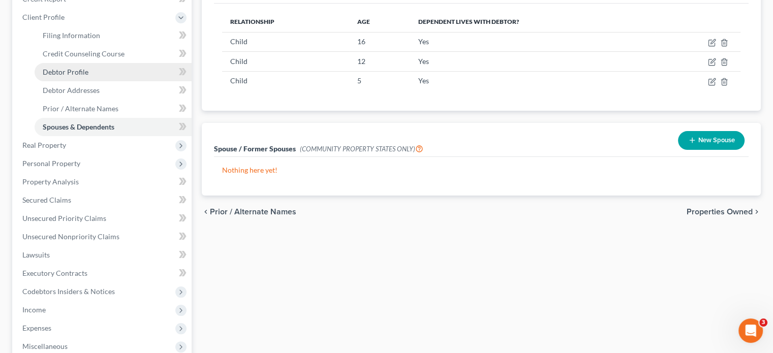
click at [78, 72] on span "Debtor Profile" at bounding box center [66, 72] width 46 height 9
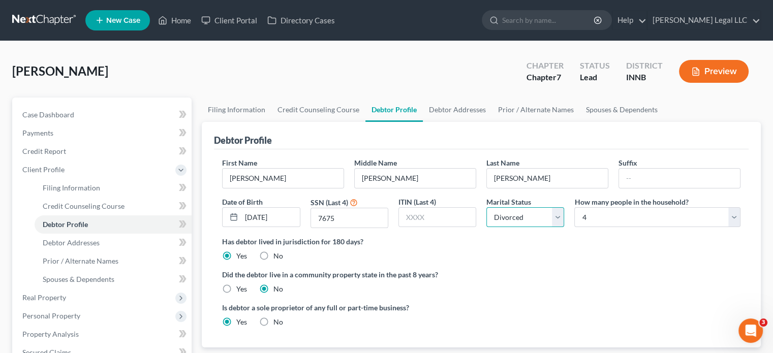
click at [532, 209] on select "Select Single Married Separated Divorced Widowed" at bounding box center [525, 217] width 78 height 20
click at [486, 207] on select "Select Single Married Separated Divorced Widowed" at bounding box center [525, 217] width 78 height 20
click at [500, 260] on div "Has debtor lived in jurisdiction for 180 days? Yes No Debtor must reside in jur…" at bounding box center [481, 248] width 518 height 25
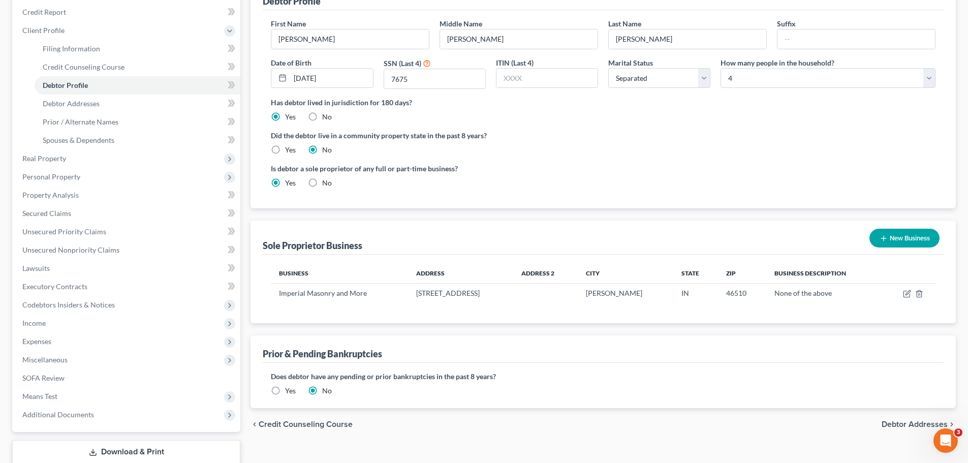
scroll to position [53, 0]
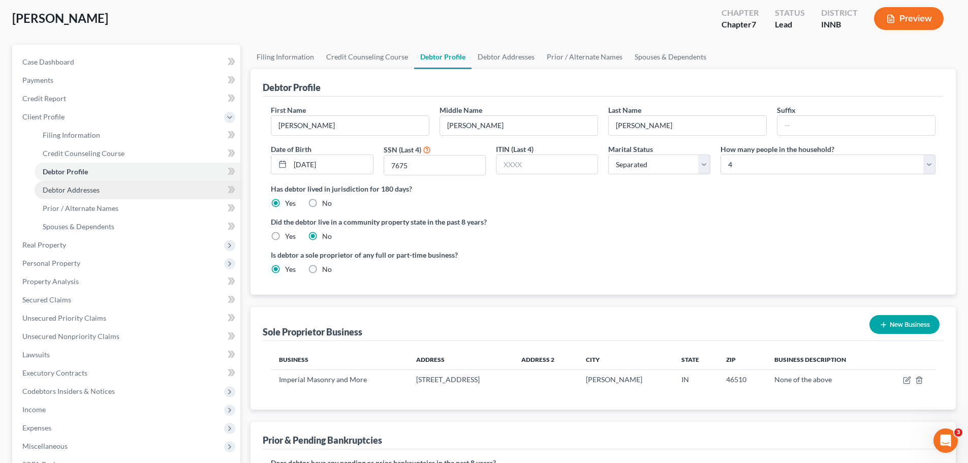
click at [53, 187] on span "Debtor Addresses" at bounding box center [71, 189] width 57 height 9
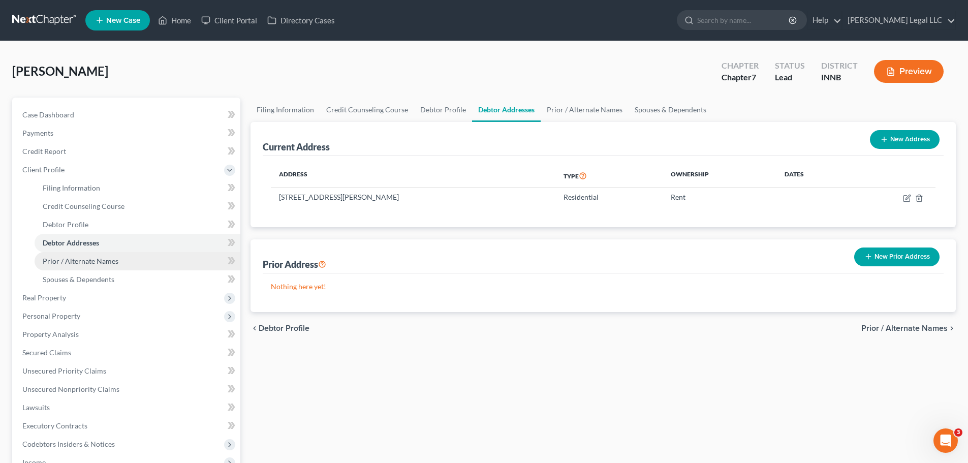
click at [66, 255] on link "Prior / Alternate Names" at bounding box center [138, 261] width 206 height 18
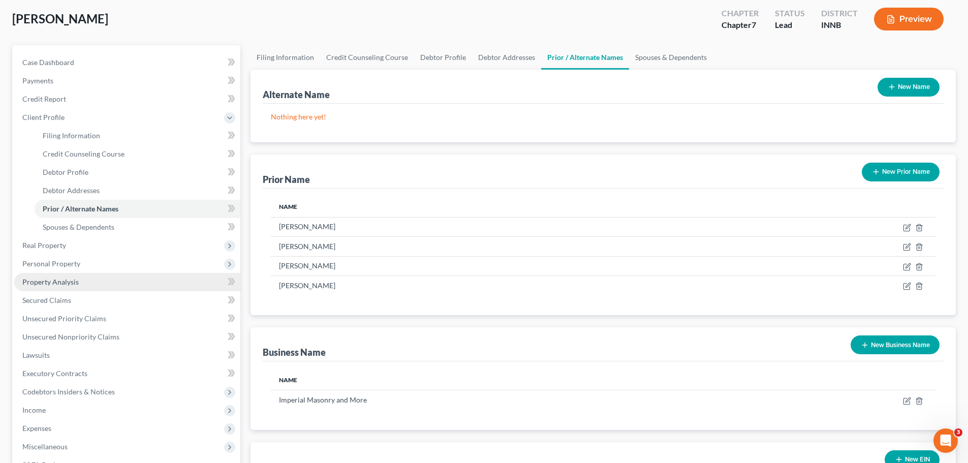
scroll to position [102, 0]
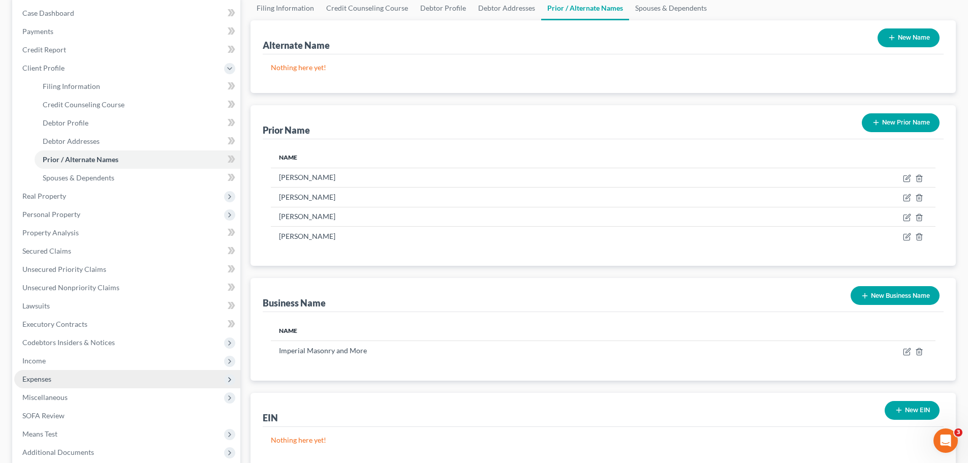
click at [45, 353] on span "Expenses" at bounding box center [36, 378] width 29 height 9
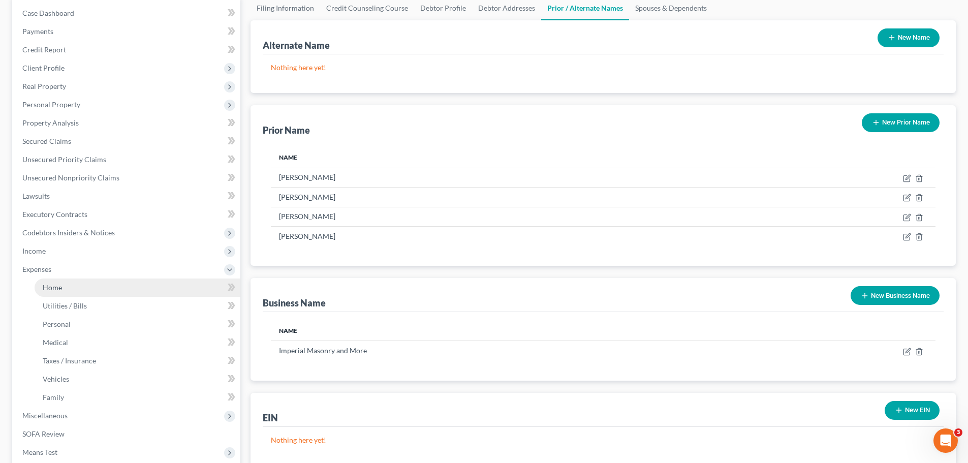
click at [74, 290] on link "Home" at bounding box center [138, 287] width 206 height 18
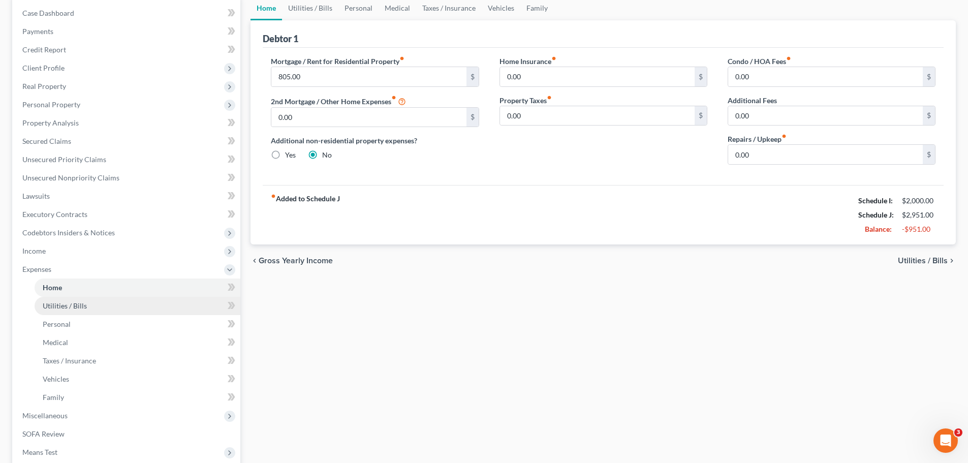
click at [84, 306] on span "Utilities / Bills" at bounding box center [65, 305] width 44 height 9
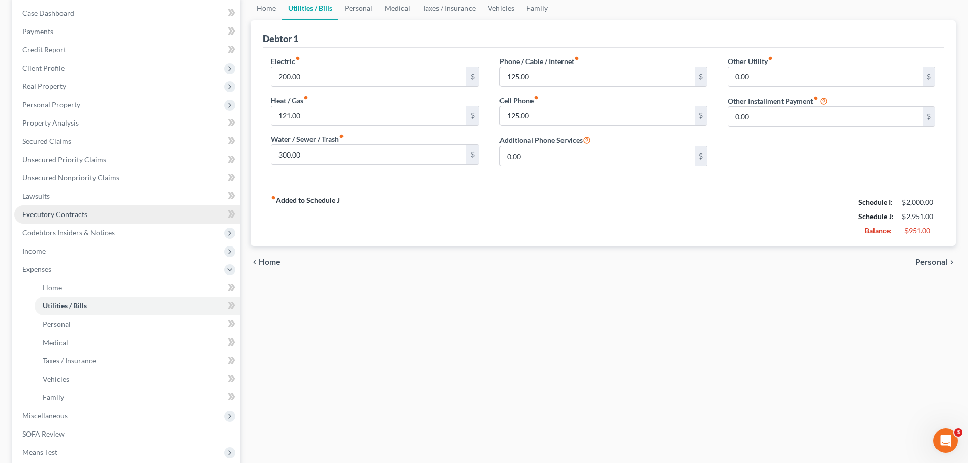
scroll to position [51, 0]
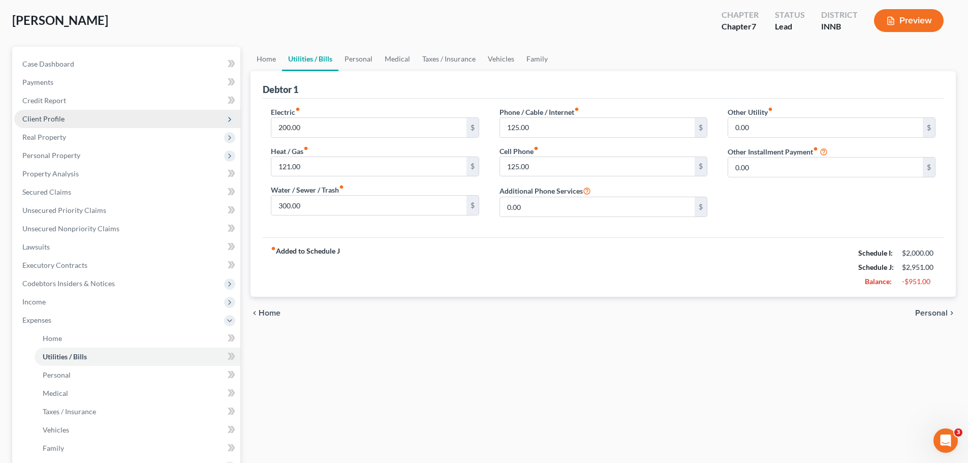
click at [52, 117] on span "Client Profile" at bounding box center [43, 118] width 42 height 9
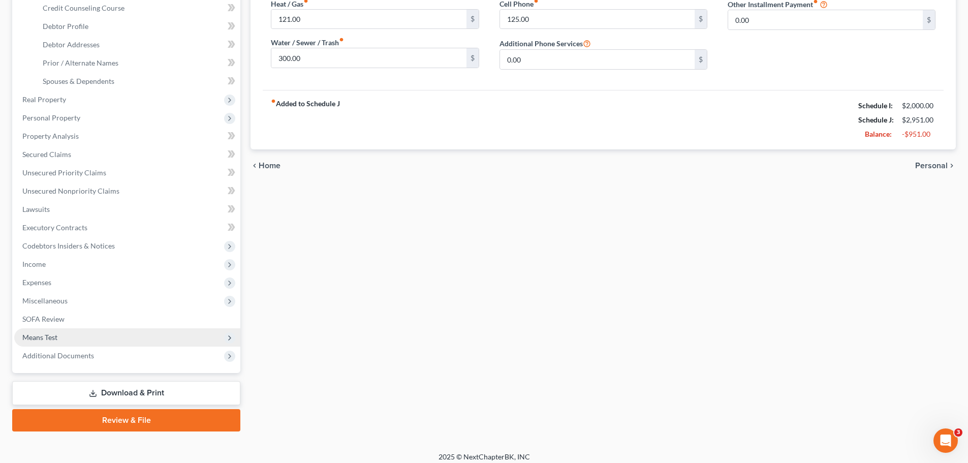
scroll to position [203, 0]
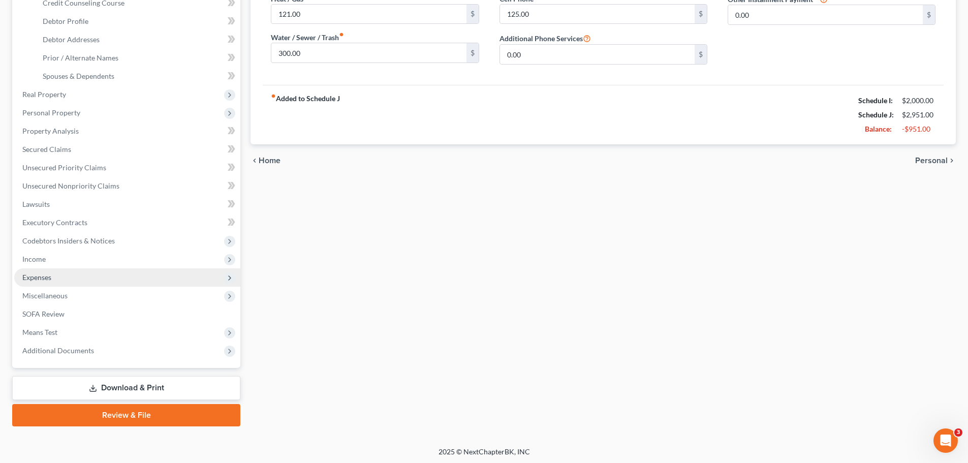
click at [50, 281] on span "Expenses" at bounding box center [127, 277] width 226 height 18
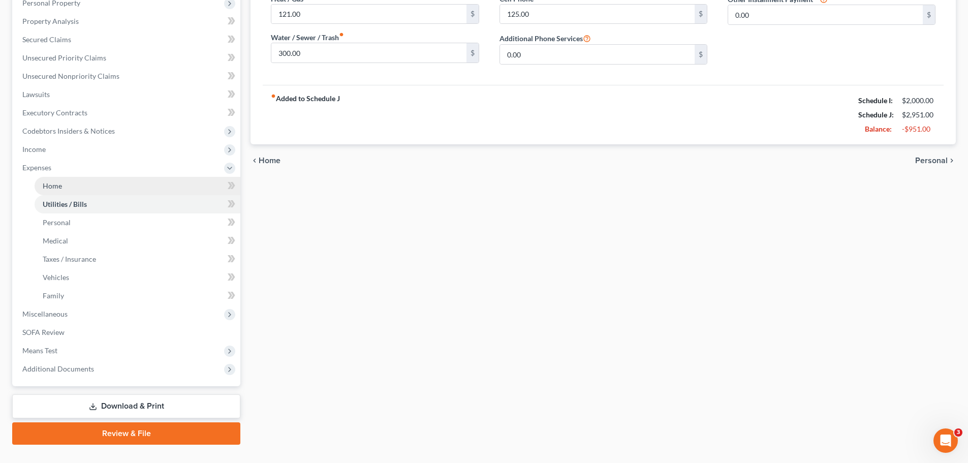
click at [67, 189] on link "Home" at bounding box center [138, 186] width 206 height 18
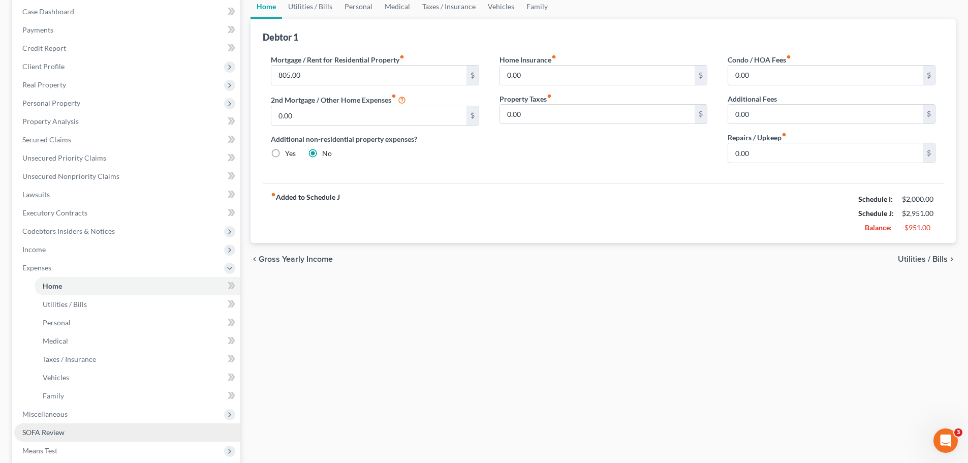
scroll to position [224, 0]
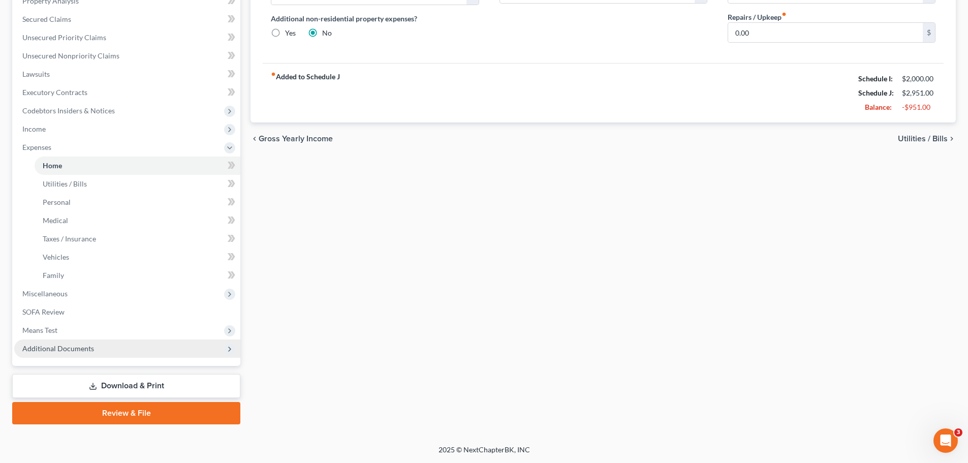
click at [89, 352] on span "Additional Documents" at bounding box center [58, 348] width 72 height 9
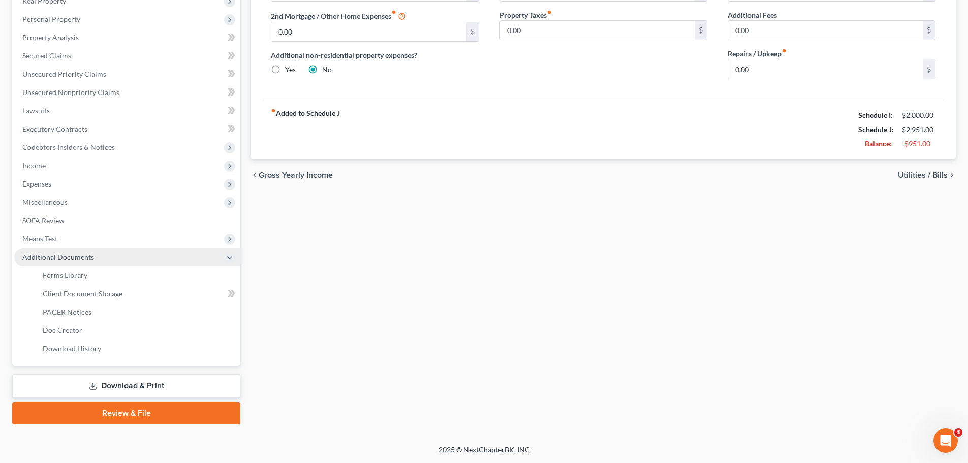
scroll to position [187, 0]
click at [69, 269] on link "Forms Library" at bounding box center [138, 275] width 206 height 18
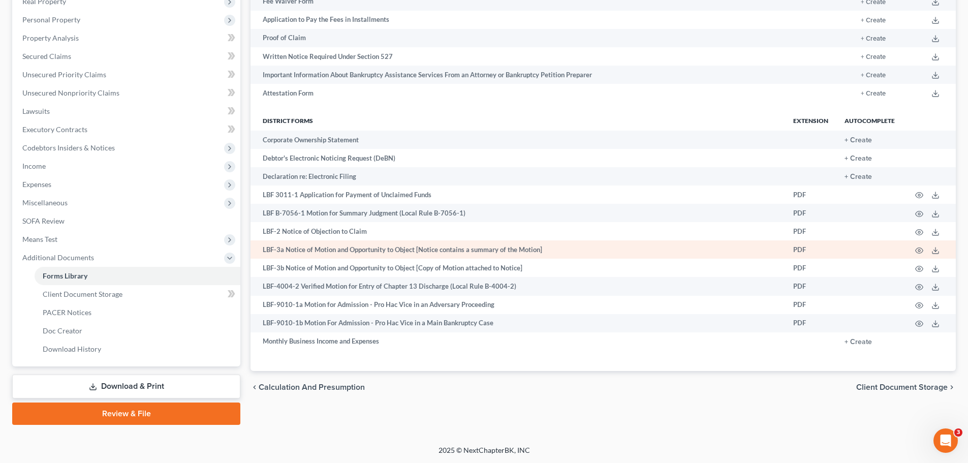
scroll to position [187, 0]
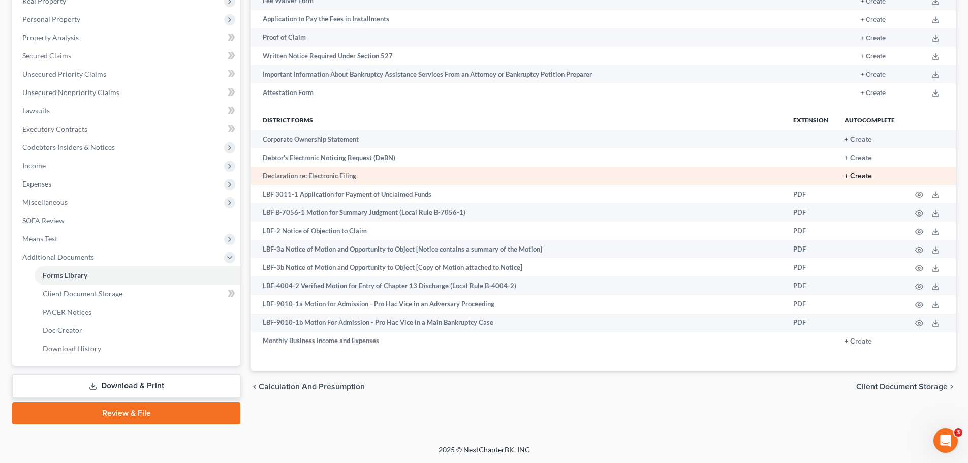
click at [772, 175] on button "+ Create" at bounding box center [857, 176] width 27 height 7
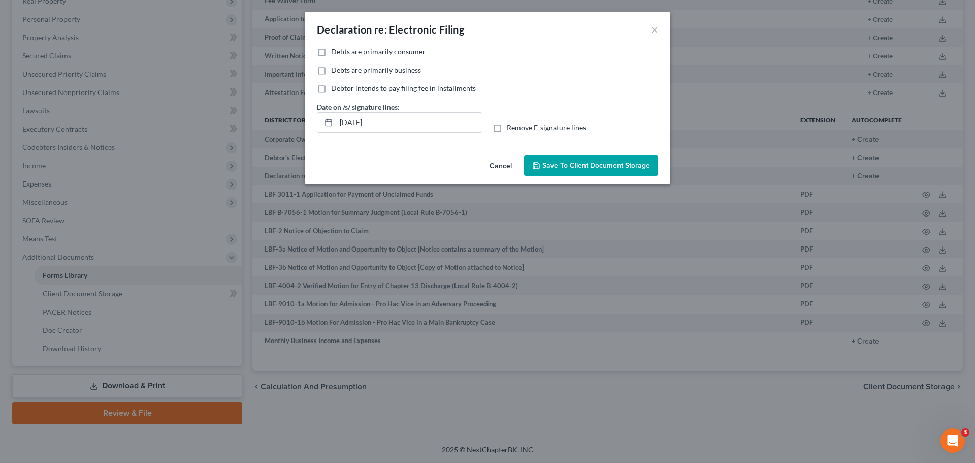
click at [331, 49] on label "Debts are primarily consumer" at bounding box center [378, 52] width 94 height 10
click at [335, 49] on input "Debts are primarily consumer" at bounding box center [338, 50] width 7 height 7
click at [609, 172] on button "Save to Client Document Storage" at bounding box center [591, 165] width 134 height 21
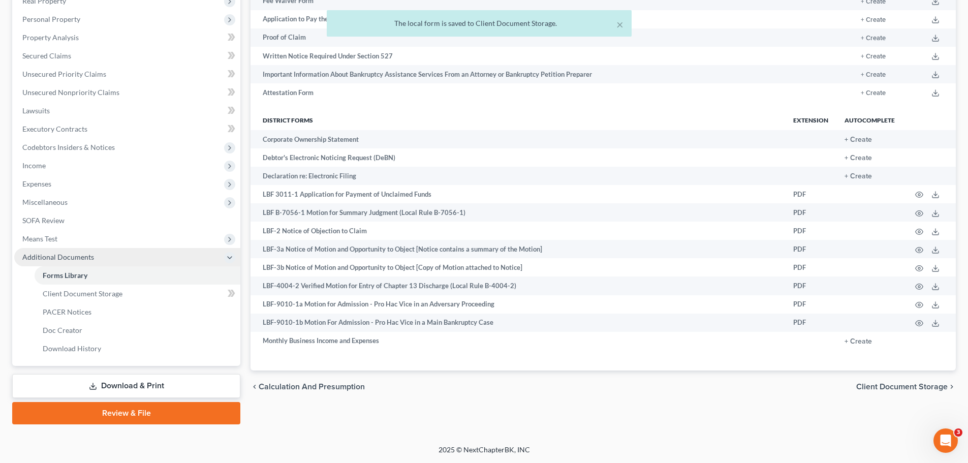
click at [40, 257] on span "Additional Documents" at bounding box center [58, 256] width 72 height 9
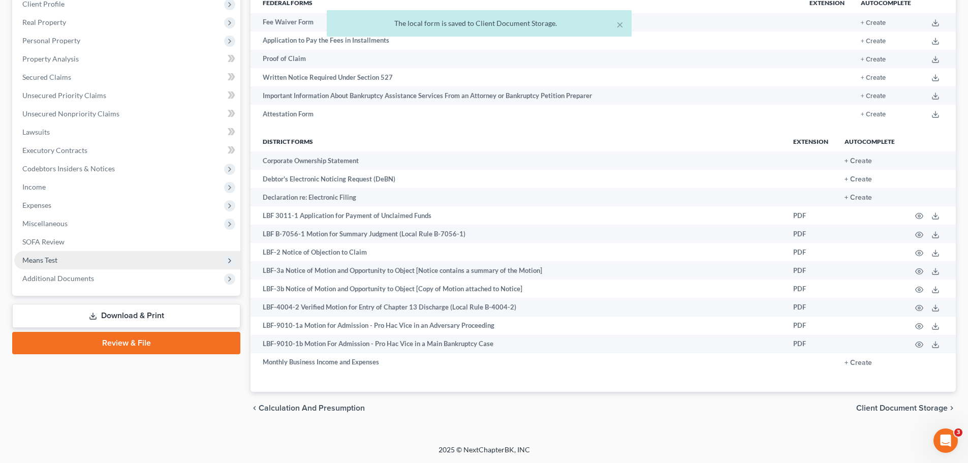
scroll to position [166, 0]
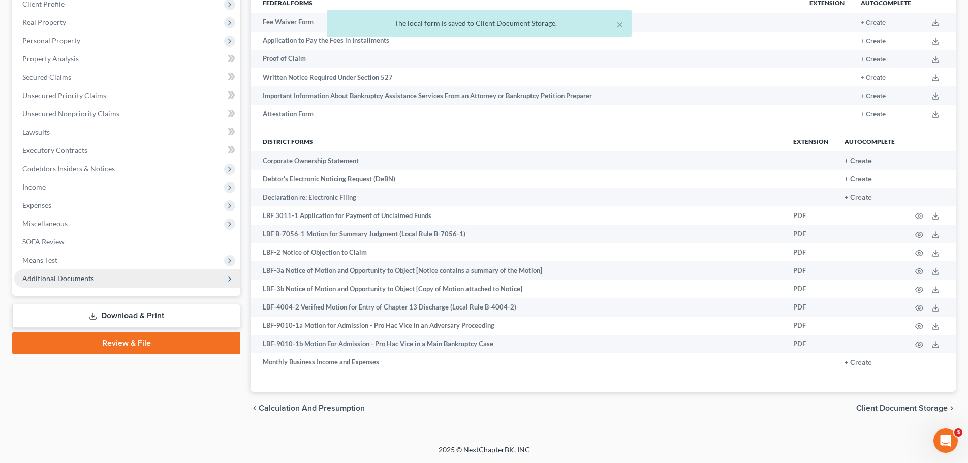
click at [41, 274] on span "Additional Documents" at bounding box center [58, 278] width 72 height 9
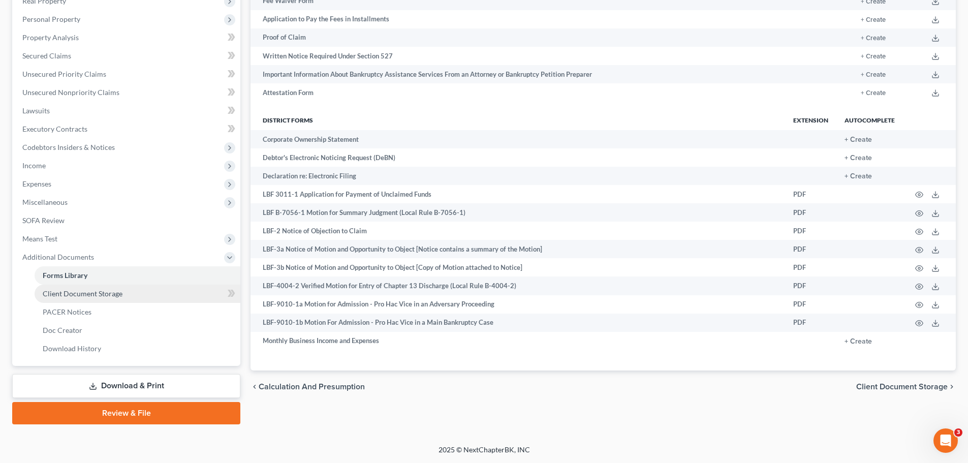
click at [69, 285] on link "Client Document Storage" at bounding box center [138, 293] width 206 height 18
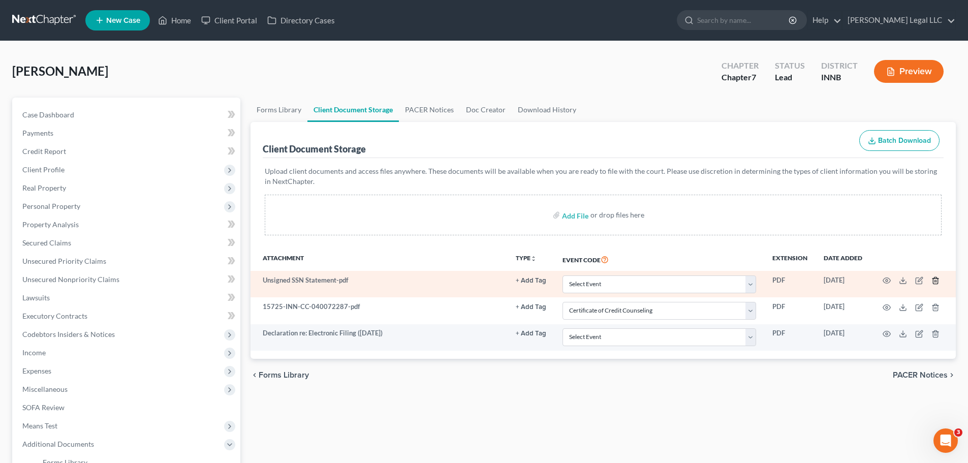
click at [772, 280] on line "button" at bounding box center [936, 281] width 0 height 2
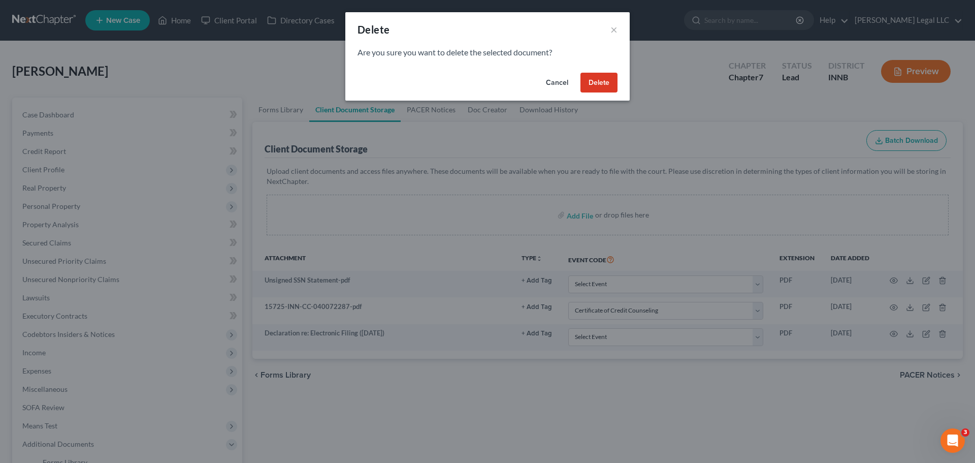
click at [603, 81] on button "Delete" at bounding box center [599, 83] width 37 height 20
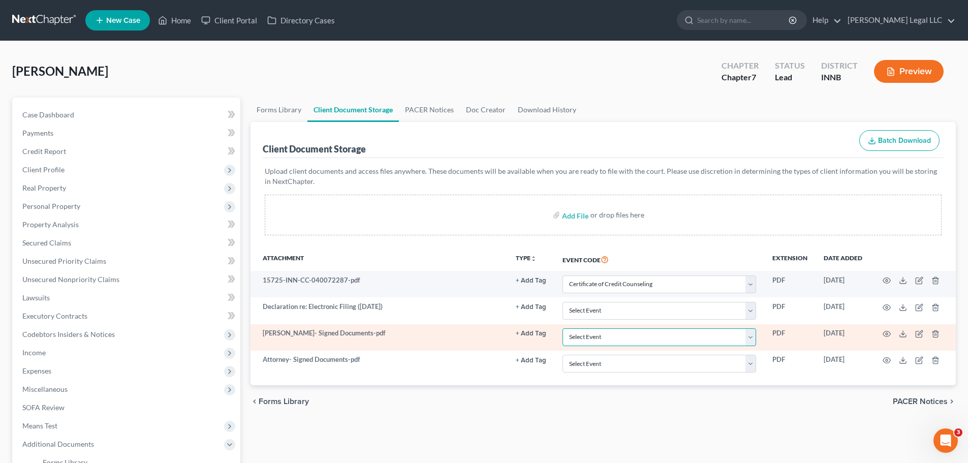
click at [567, 339] on select "Select Event Certificate of Credit Counseling Chapter 13 Calculation of Disposa…" at bounding box center [659, 337] width 194 height 18
click at [562, 328] on select "Select Event Certificate of Credit Counseling Chapter 13 Calculation of Disposa…" at bounding box center [659, 337] width 194 height 18
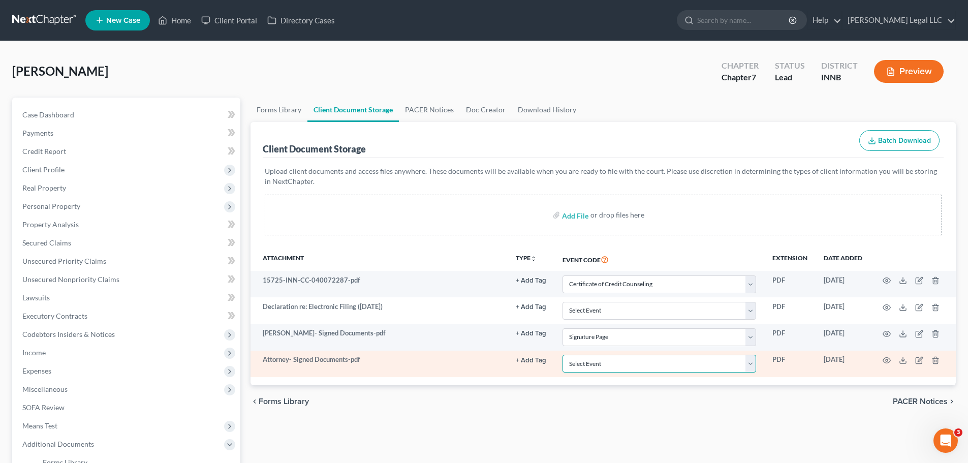
click at [576, 353] on select "Select Event Certificate of Credit Counseling Chapter 13 Calculation of Disposa…" at bounding box center [659, 364] width 194 height 18
click at [562, 353] on select "Select Event Certificate of Credit Counseling Chapter 13 Calculation of Disposa…" at bounding box center [659, 364] width 194 height 18
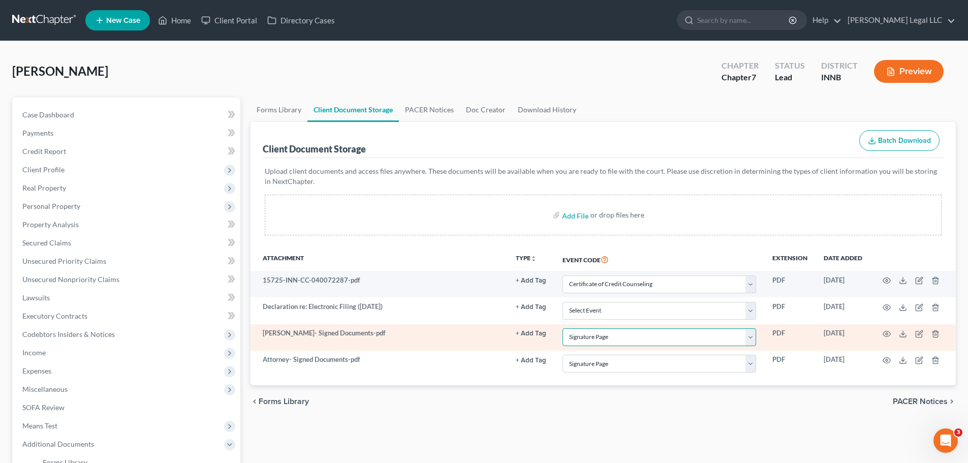
click at [593, 336] on select "Select Event Certificate of Credit Counseling Chapter 13 Calculation of Disposa…" at bounding box center [659, 337] width 194 height 18
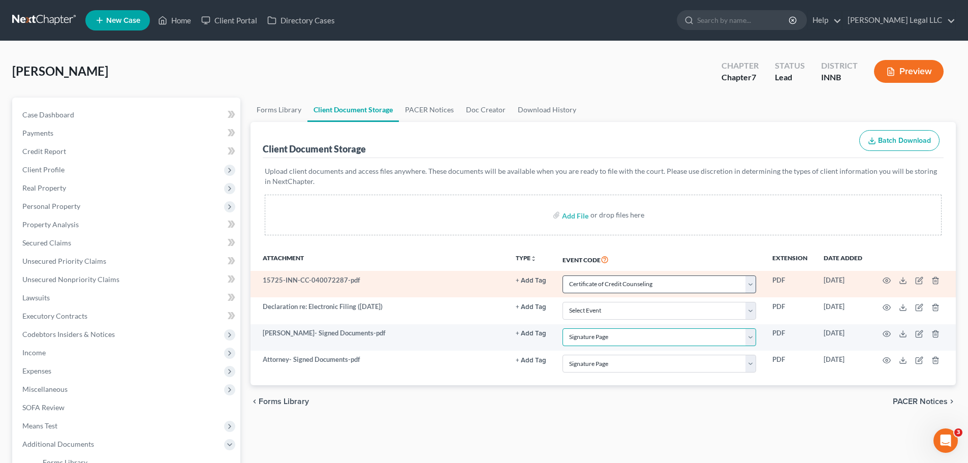
click at [562, 328] on select "Select Event Certificate of Credit Counseling Chapter 13 Calculation of Disposa…" at bounding box center [659, 337] width 194 height 18
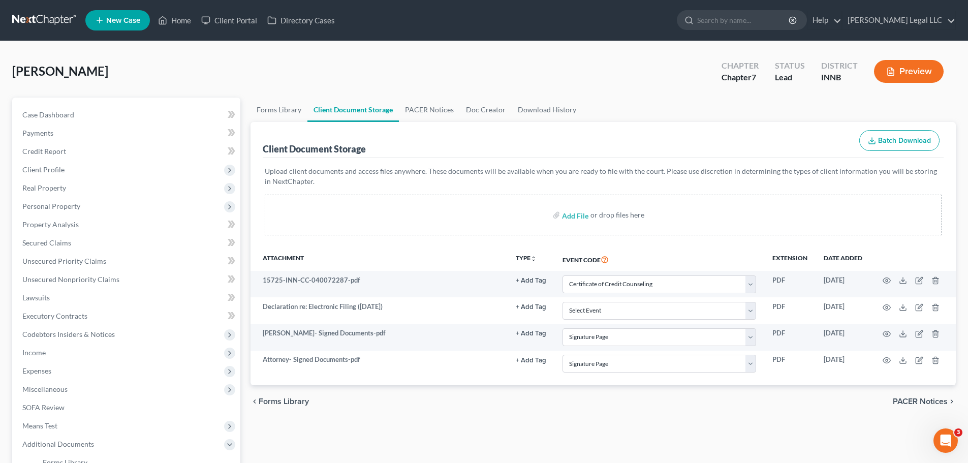
click at [512, 353] on div "chevron_left Forms Library PACER Notices chevron_right" at bounding box center [602, 401] width 705 height 33
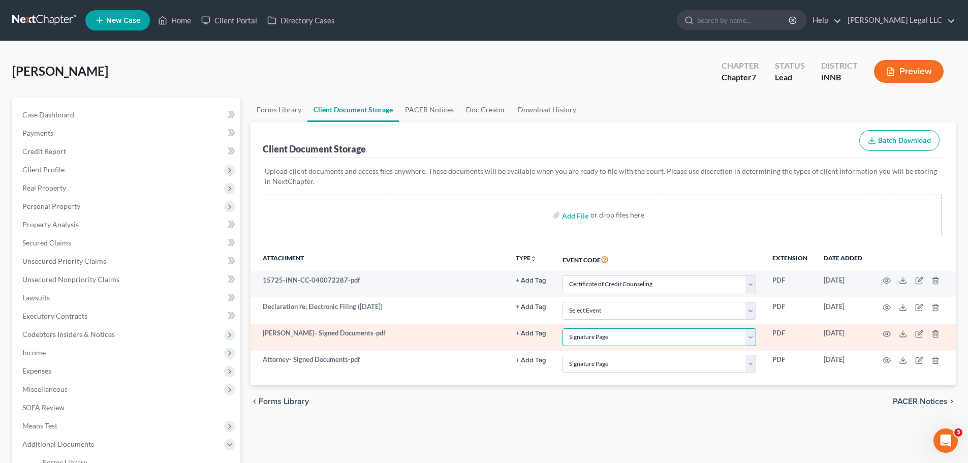
click at [584, 329] on select "Select Event Certificate of Credit Counseling Chapter 13 Calculation of Disposa…" at bounding box center [659, 337] width 194 height 18
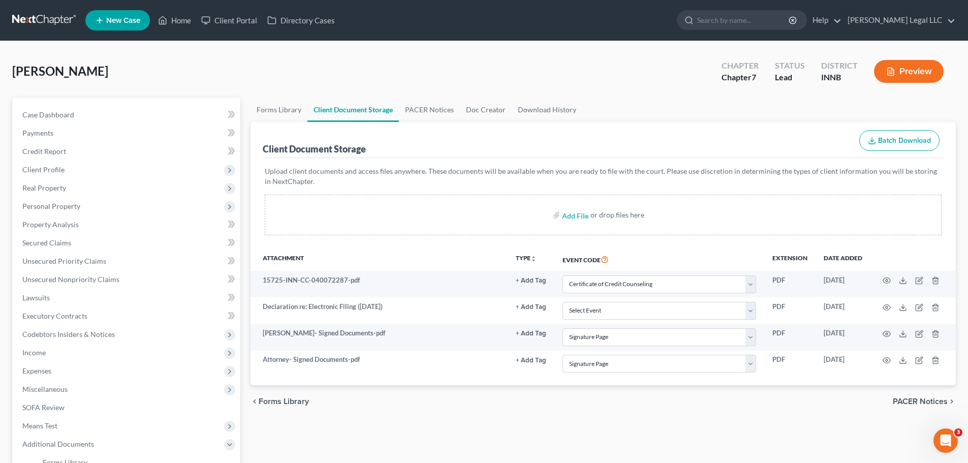
drag, startPoint x: 532, startPoint y: 409, endPoint x: 529, endPoint y: 397, distance: 12.6
click at [532, 353] on div "chevron_left Forms Library PACER Notices chevron_right" at bounding box center [602, 401] width 705 height 33
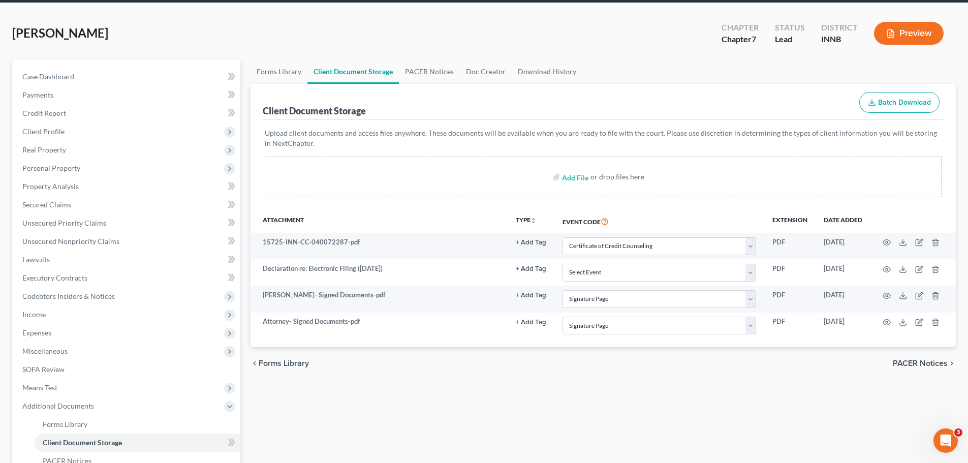
scroll to position [102, 0]
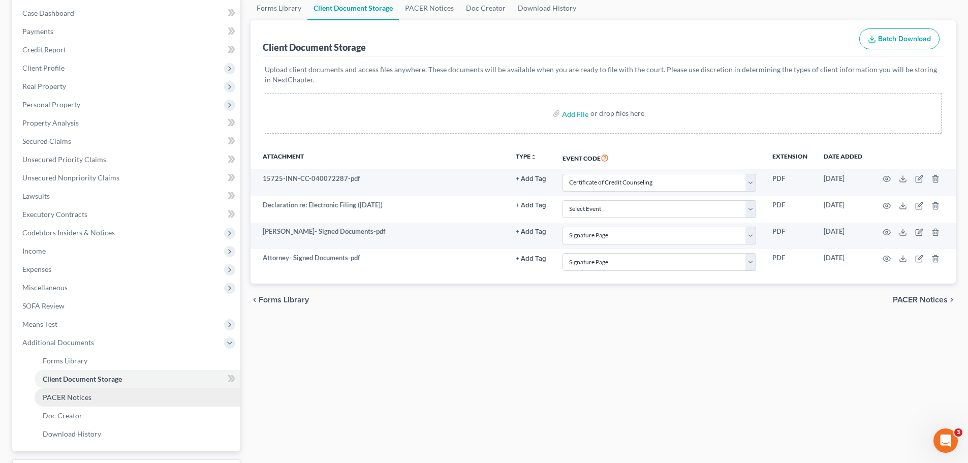
click at [96, 353] on link "PACER Notices" at bounding box center [138, 397] width 206 height 18
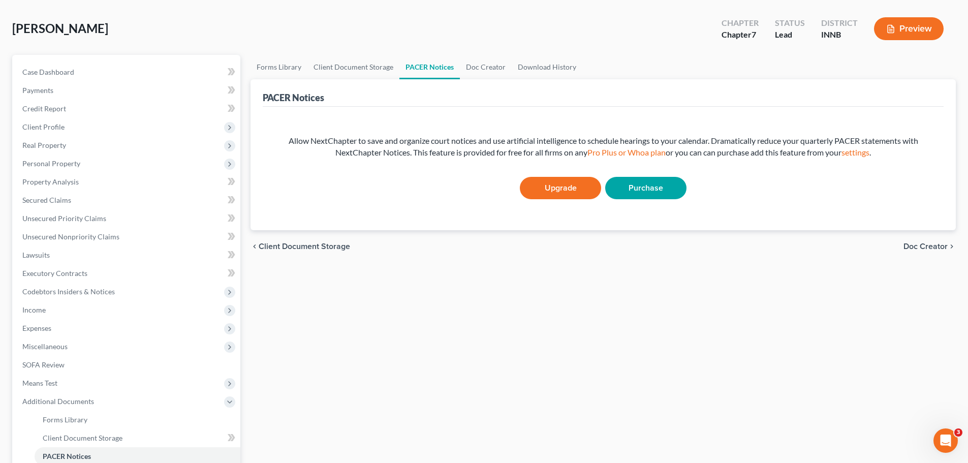
scroll to position [102, 0]
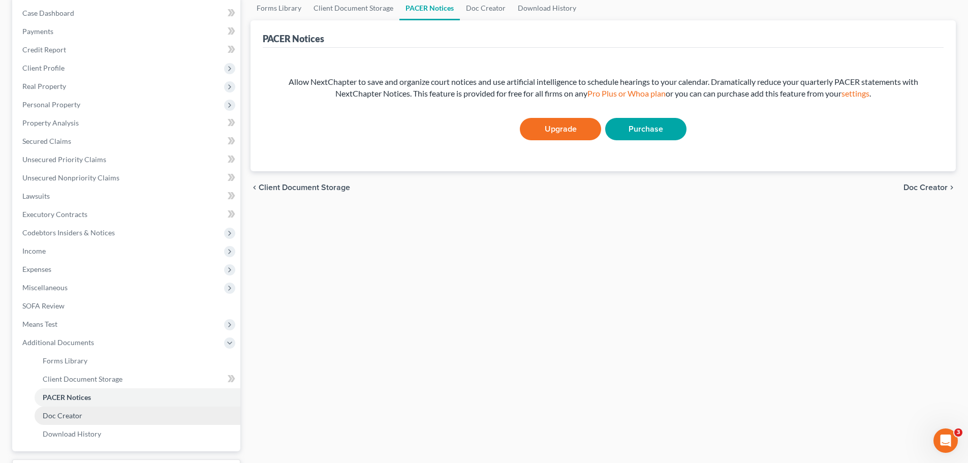
click at [72, 353] on span "Doc Creator" at bounding box center [63, 415] width 40 height 9
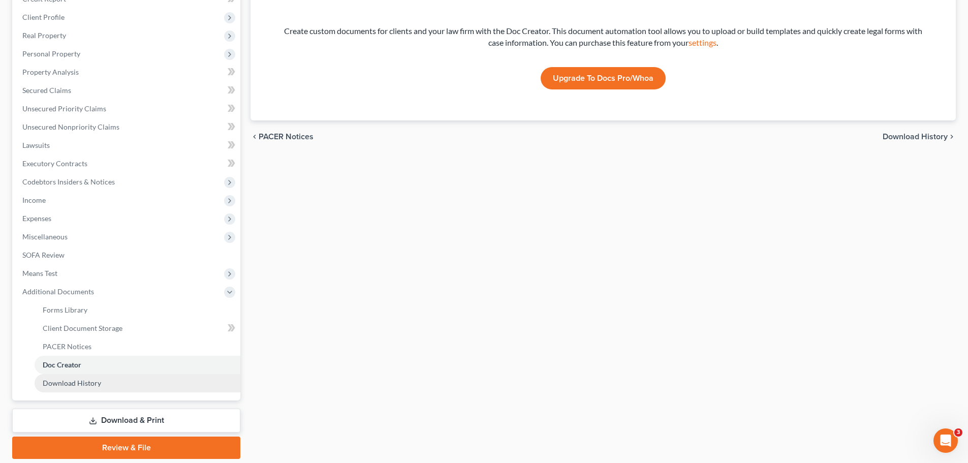
click at [82, 353] on span "Download History" at bounding box center [72, 382] width 58 height 9
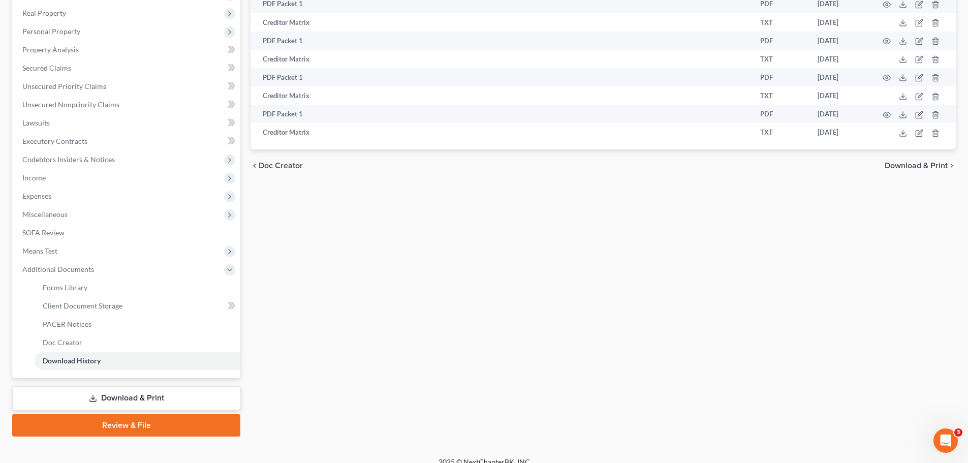
scroll to position [187, 0]
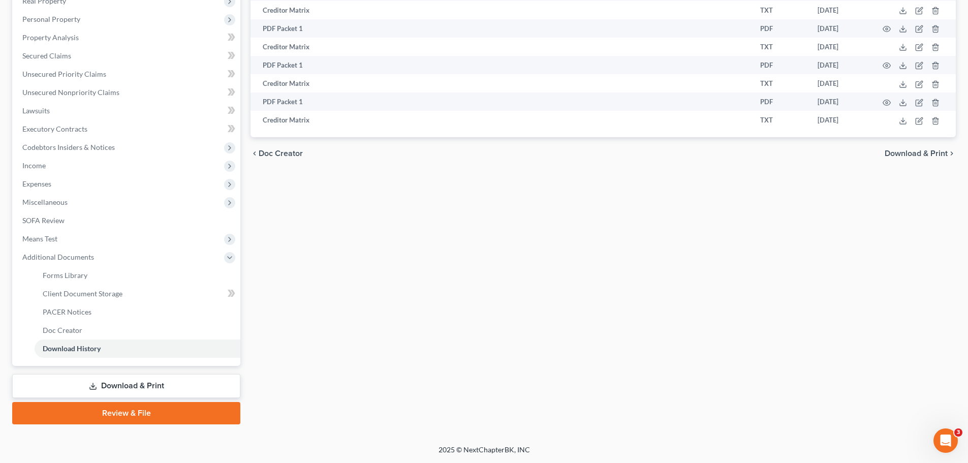
click at [102, 353] on link "Review & File" at bounding box center [126, 413] width 228 height 22
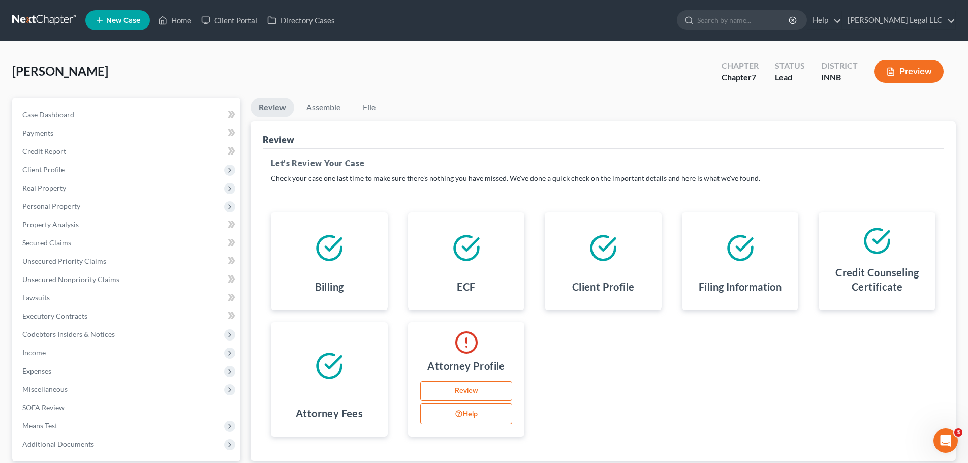
click at [453, 353] on link "Review" at bounding box center [466, 391] width 92 height 20
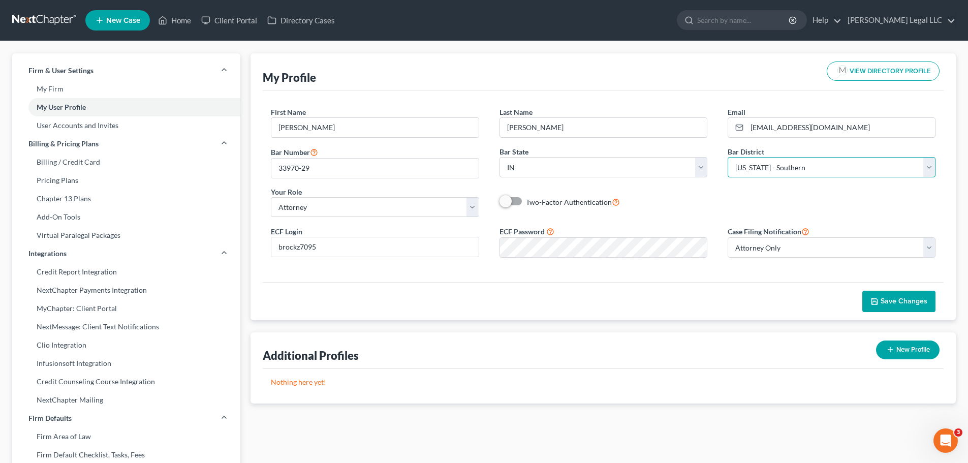
click at [770, 167] on select "Select Alabama - Middle Alabama - Northern Alabama - Southern Alaska Arizona Ar…" at bounding box center [831, 167] width 208 height 20
click at [727, 157] on select "Select Alabama - Middle Alabama - Northern Alabama - Southern Alaska Arizona Ar…" at bounding box center [831, 167] width 208 height 20
click at [772, 301] on span "Save Changes" at bounding box center [903, 301] width 47 height 9
click at [772, 297] on span "Save Changes" at bounding box center [903, 301] width 47 height 9
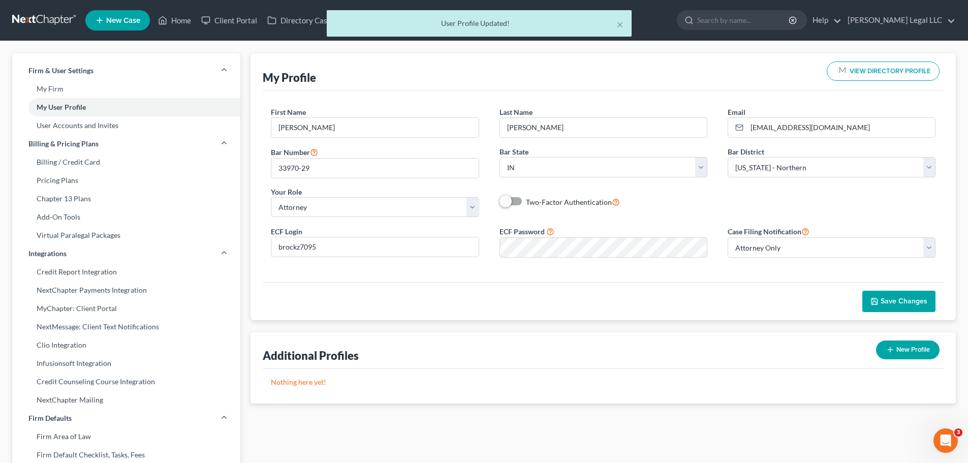
drag, startPoint x: 194, startPoint y: 19, endPoint x: 188, endPoint y: 21, distance: 6.3
click at [193, 19] on div "× User Profile Updated!" at bounding box center [479, 25] width 968 height 31
click at [186, 21] on div "× User Profile Updated!" at bounding box center [479, 25] width 968 height 31
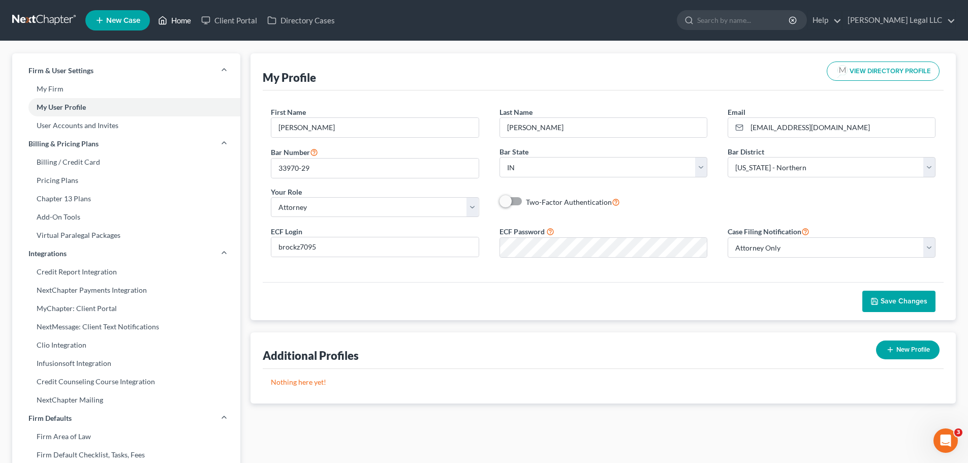
click at [181, 20] on link "Home" at bounding box center [174, 20] width 43 height 18
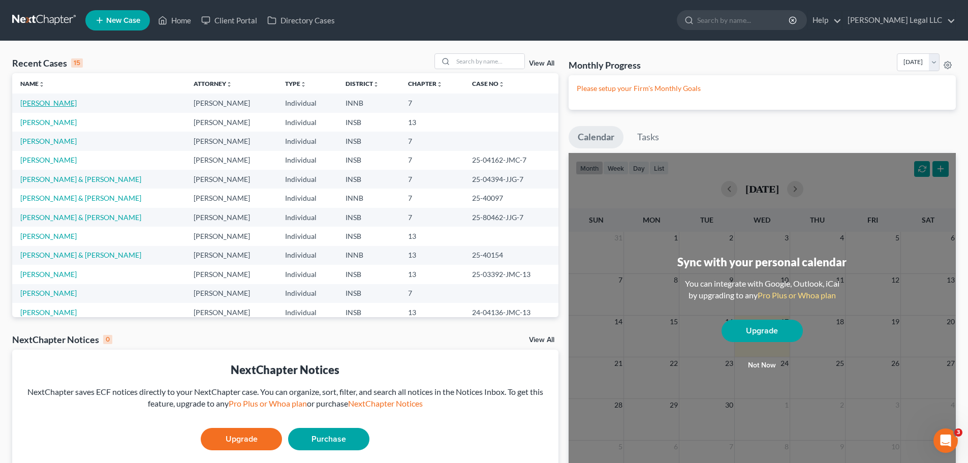
click at [35, 104] on link "Hurley, Heather" at bounding box center [48, 103] width 56 height 9
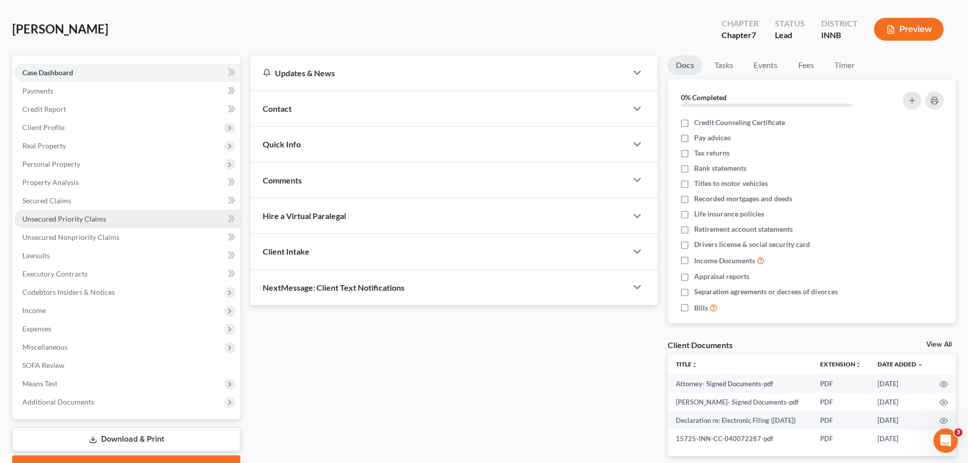
scroll to position [100, 0]
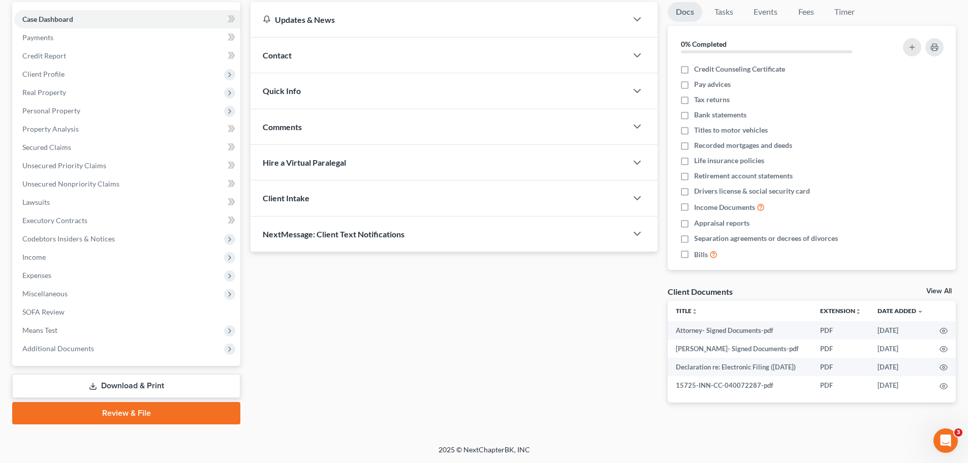
click at [107, 353] on link "Review & File" at bounding box center [126, 413] width 228 height 22
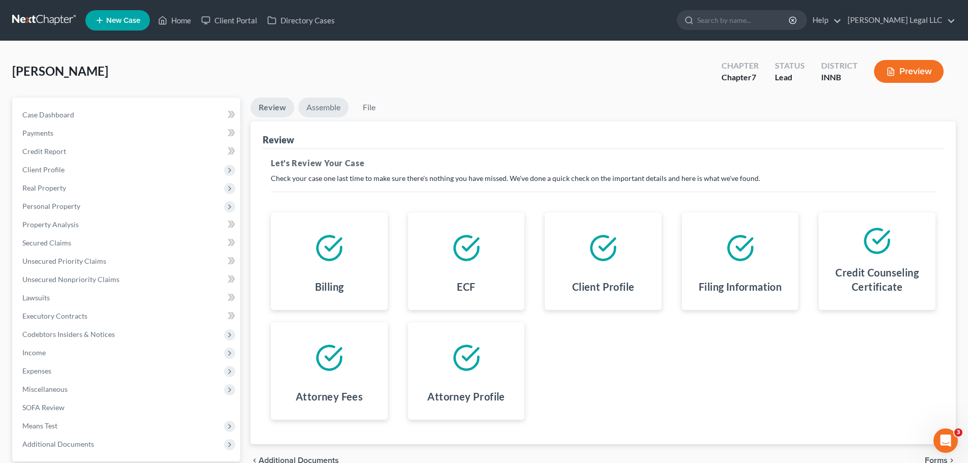
click at [315, 108] on link "Assemble" at bounding box center [323, 108] width 50 height 20
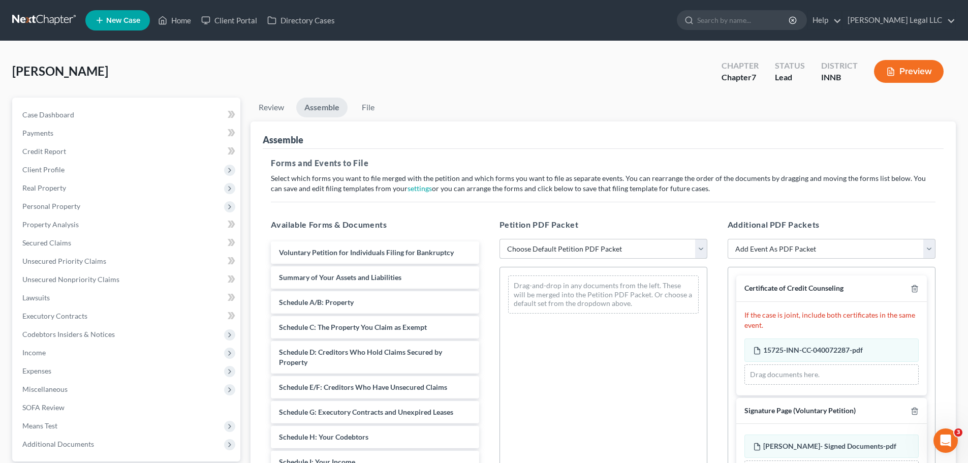
click at [535, 242] on select "Choose Default Petition PDF Packet Emergency Filing (Voluntary Petition and Cre…" at bounding box center [603, 249] width 208 height 20
click at [533, 299] on div "Drag-and-drop in any documents from the left. These will be merged into the Pet…" at bounding box center [603, 294] width 191 height 38
click at [545, 253] on select "Choose Default Petition PDF Packet Emergency Filing (Voluntary Petition and Cre…" at bounding box center [603, 249] width 208 height 20
click at [499, 239] on select "Choose Default Petition PDF Packet Emergency Filing (Voluntary Petition and Cre…" at bounding box center [603, 249] width 208 height 20
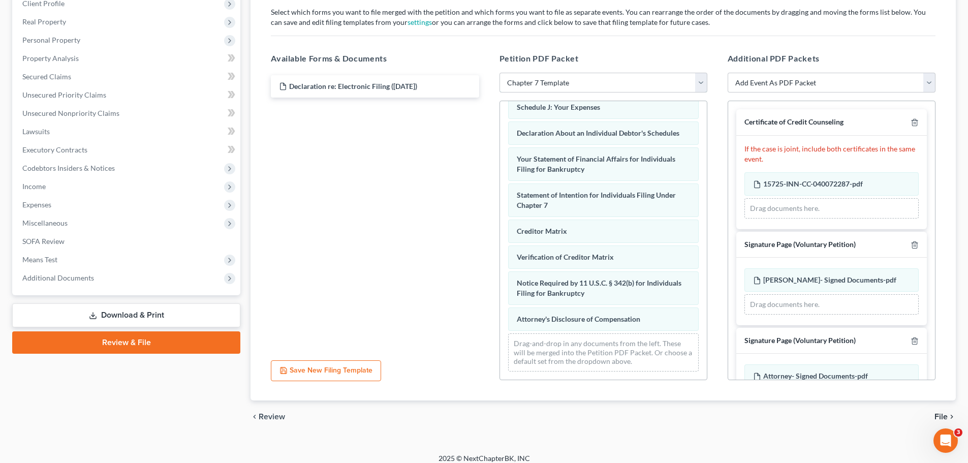
scroll to position [175, 0]
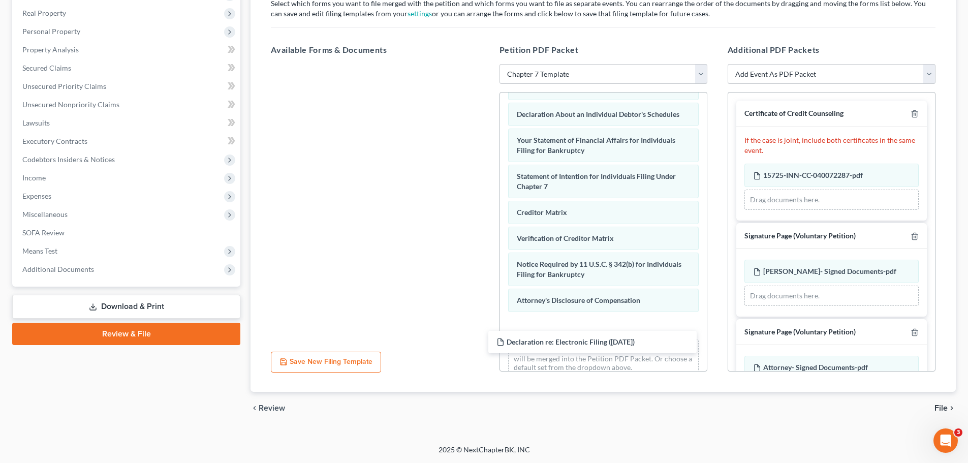
drag, startPoint x: 368, startPoint y: 79, endPoint x: 562, endPoint y: 324, distance: 312.8
click at [487, 64] on div "Declaration re: Electronic Filing (09/17/2025) Declaration re: Electronic Filin…" at bounding box center [375, 64] width 224 height 0
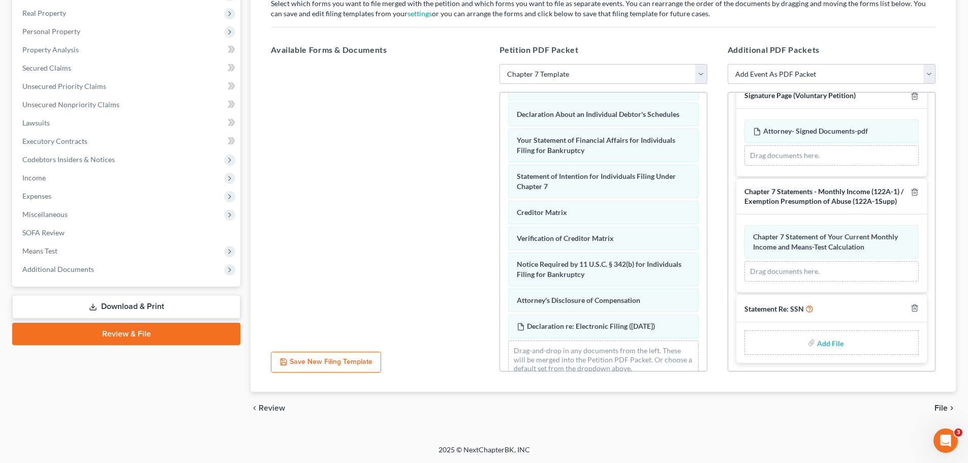
scroll to position [246, 0]
click at [772, 352] on label "Add File" at bounding box center [831, 344] width 28 height 18
click at [772, 342] on input "file" at bounding box center [829, 342] width 24 height 18
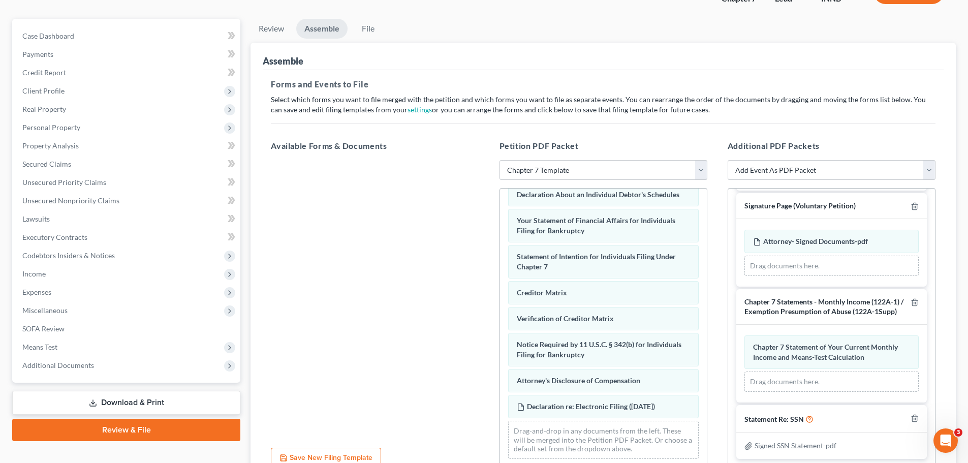
scroll to position [175, 0]
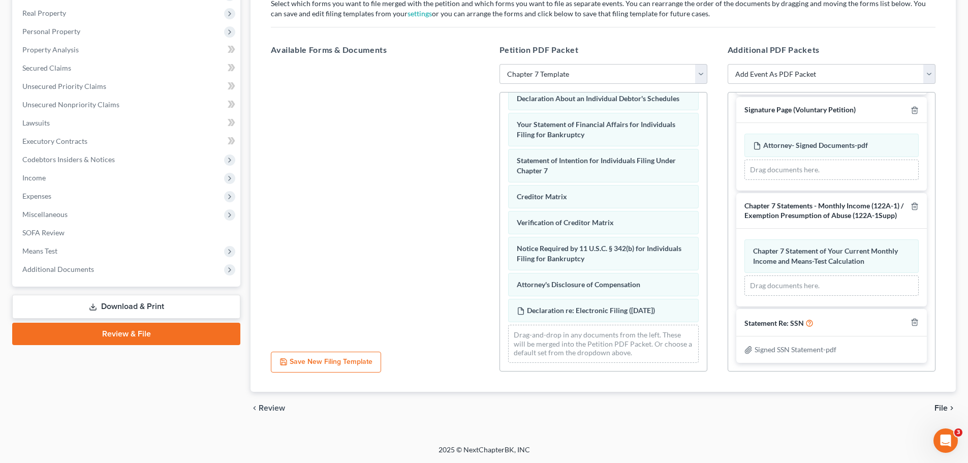
click at [772, 353] on span "File" at bounding box center [940, 408] width 13 height 8
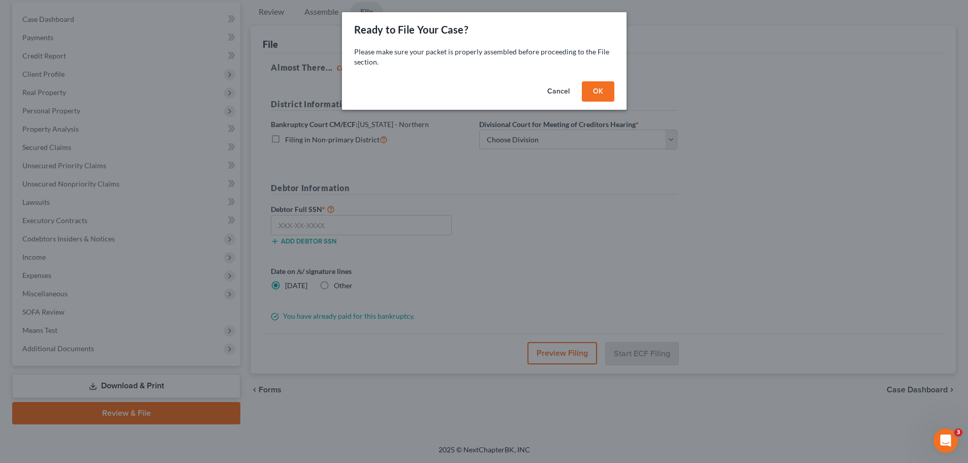
scroll to position [96, 0]
click at [615, 97] on button "OK" at bounding box center [601, 91] width 33 height 20
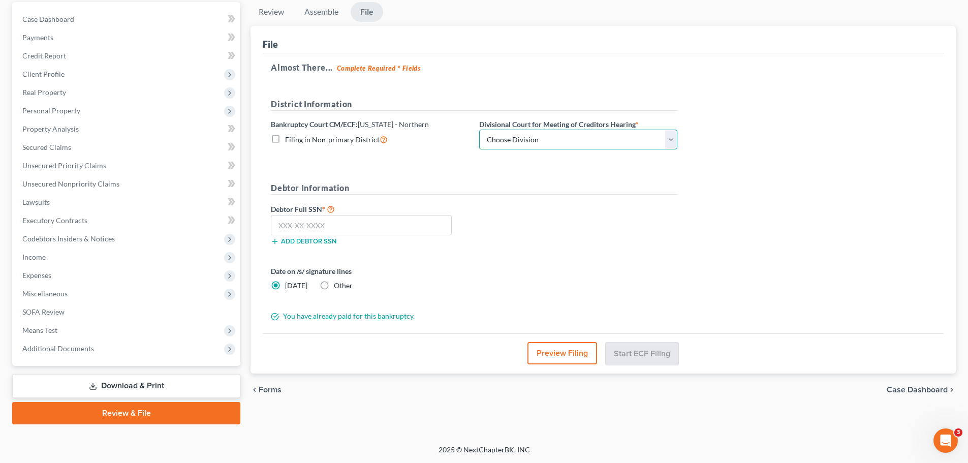
click at [548, 135] on select "Choose Division Fort Wayne Hammond Lafayette South Bend" at bounding box center [578, 140] width 198 height 20
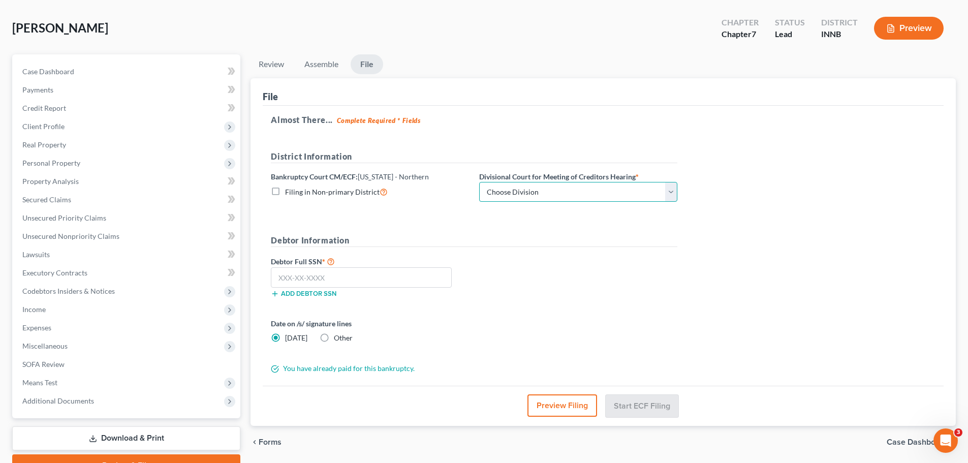
scroll to position [0, 0]
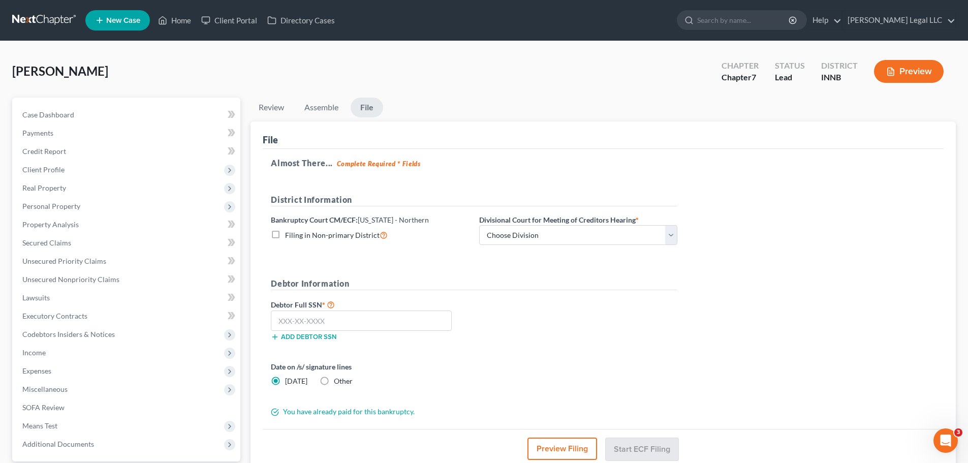
click at [490, 225] on label "Divisional Court for Meeting of Creditors Hearing *" at bounding box center [559, 219] width 160 height 11
drag, startPoint x: 496, startPoint y: 231, endPoint x: 498, endPoint y: 242, distance: 10.8
click at [496, 231] on select "Choose Division Fort Wayne Hammond Lafayette South Bend" at bounding box center [578, 235] width 198 height 20
click at [479, 225] on select "Choose Division Fort Wayne Hammond Lafayette South Bend" at bounding box center [578, 235] width 198 height 20
click at [365, 327] on input "text" at bounding box center [361, 320] width 181 height 20
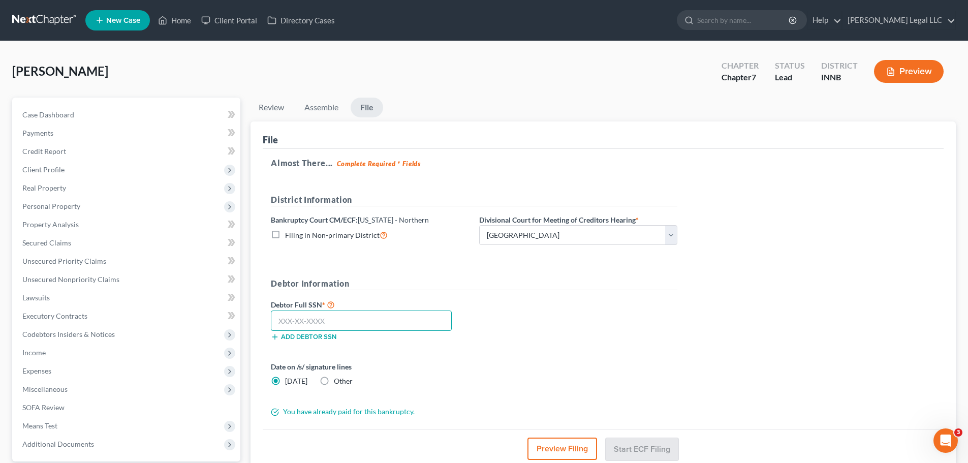
click at [362, 317] on input "text" at bounding box center [361, 320] width 181 height 20
click at [364, 331] on div "Add debtor SSN" at bounding box center [370, 336] width 208 height 10
drag, startPoint x: 369, startPoint y: 327, endPoint x: 384, endPoint y: 306, distance: 25.5
click at [369, 326] on input "text" at bounding box center [361, 320] width 181 height 20
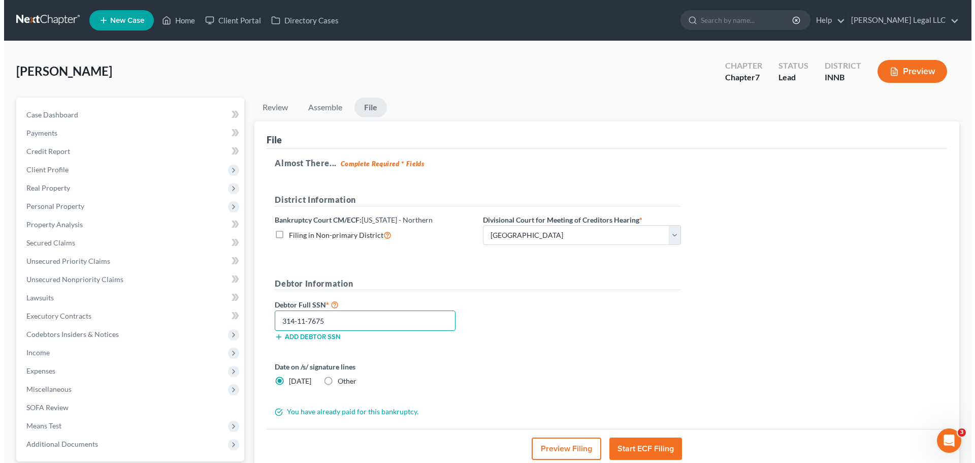
scroll to position [51, 0]
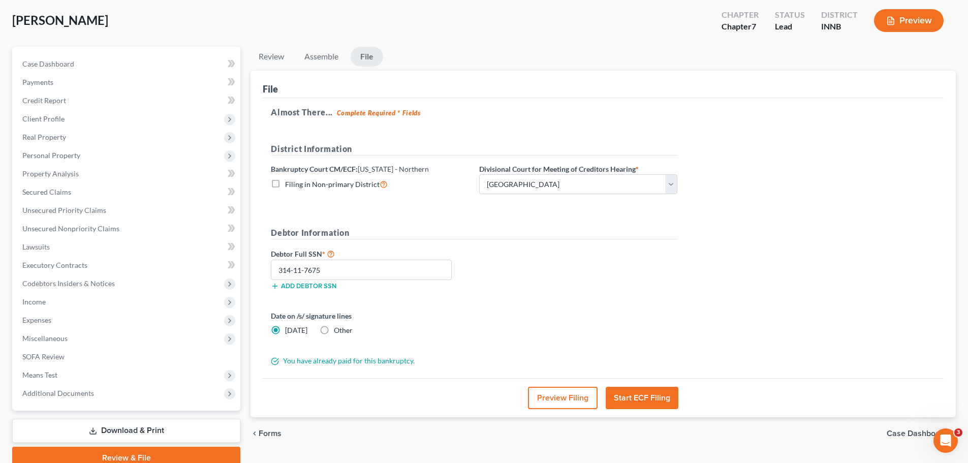
click at [637, 353] on button "Start ECF Filing" at bounding box center [642, 398] width 73 height 22
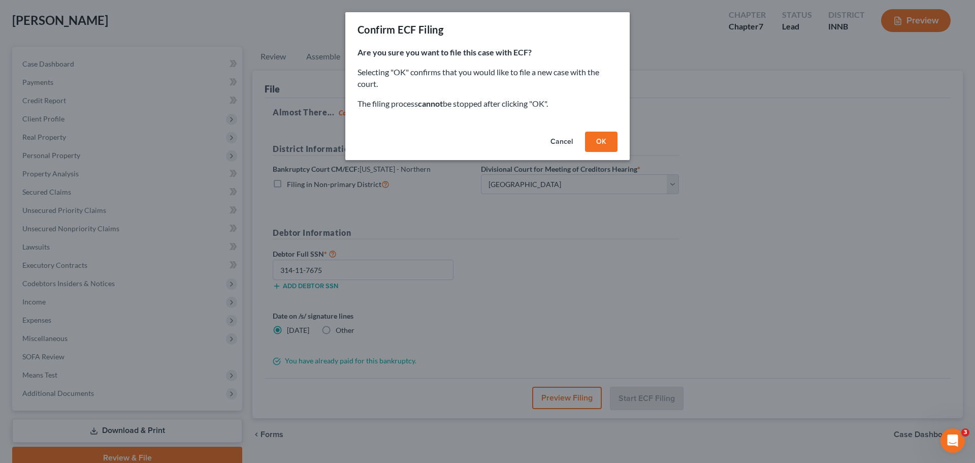
click at [606, 146] on button "OK" at bounding box center [601, 142] width 33 height 20
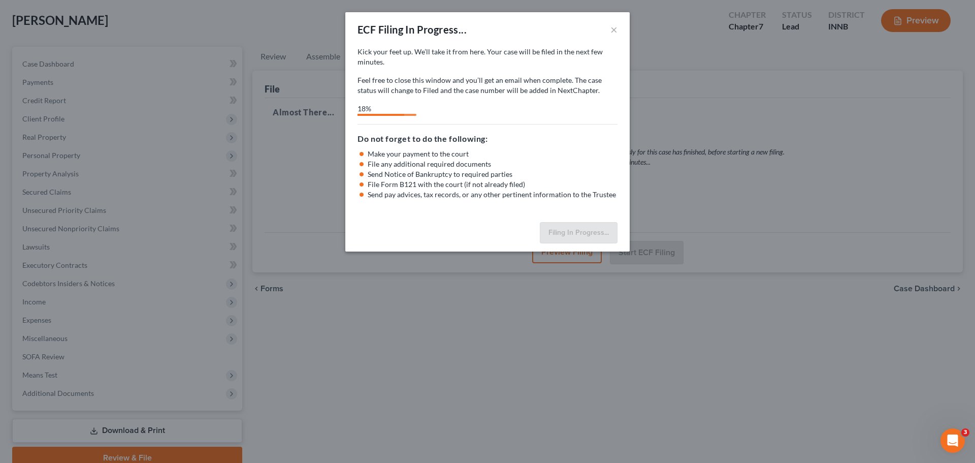
click at [454, 353] on div "ECF Filing In Progress... × Kick your feet up. We’ll take it from here. Your ca…" at bounding box center [487, 231] width 975 height 463
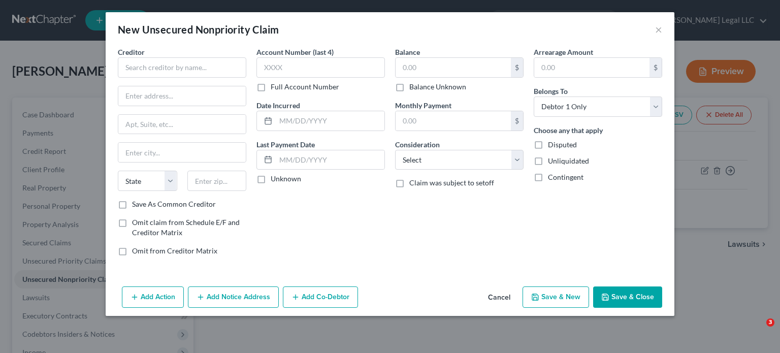
select select "0"
click at [665, 32] on div "New Unsecured Nonpriority Claim ×" at bounding box center [390, 29] width 569 height 35
drag, startPoint x: 661, startPoint y: 32, endPoint x: 627, endPoint y: 36, distance: 33.8
click at [570, 39] on div "New Unsecured Nonpriority Claim ×" at bounding box center [390, 29] width 569 height 35
click at [657, 31] on button "×" at bounding box center [658, 29] width 7 height 12
